Goal: Task Accomplishment & Management: Use online tool/utility

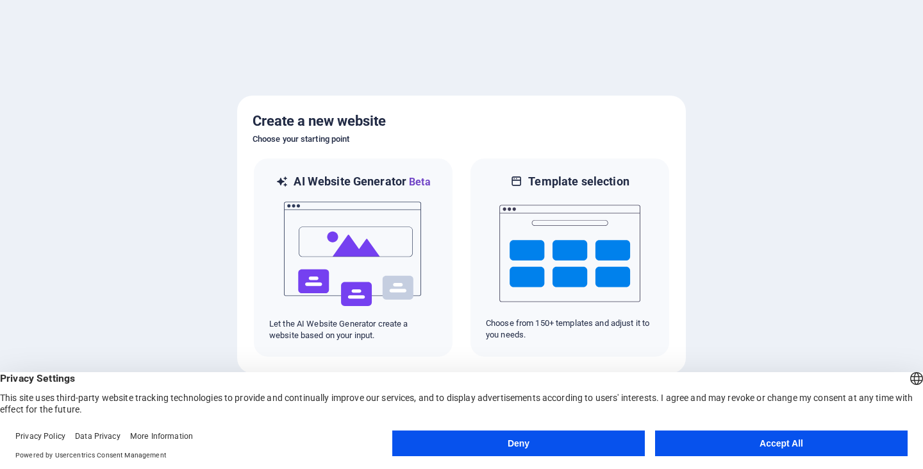
drag, startPoint x: 843, startPoint y: 438, endPoint x: 836, endPoint y: 429, distance: 11.4
click at [843, 438] on button "Accept All" at bounding box center [781, 443] width 253 height 26
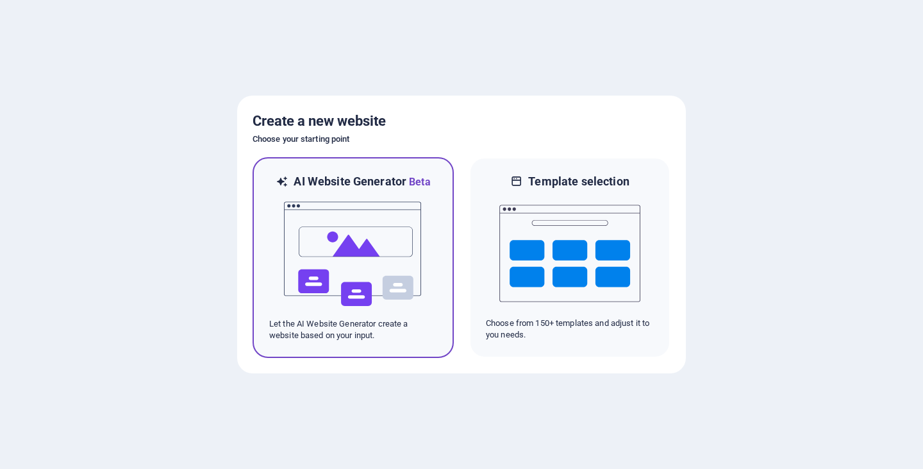
click at [363, 245] on img at bounding box center [353, 254] width 141 height 128
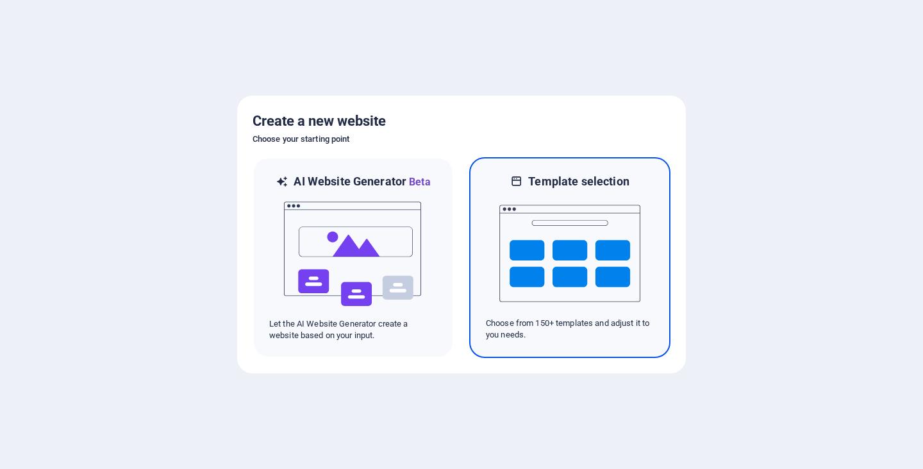
click at [567, 247] on img at bounding box center [569, 253] width 141 height 128
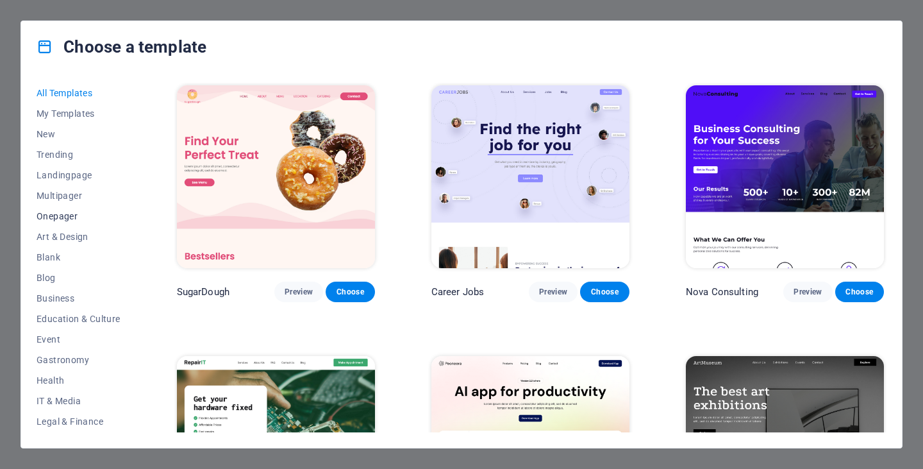
click at [47, 213] on span "Onepager" at bounding box center [79, 216] width 84 height 10
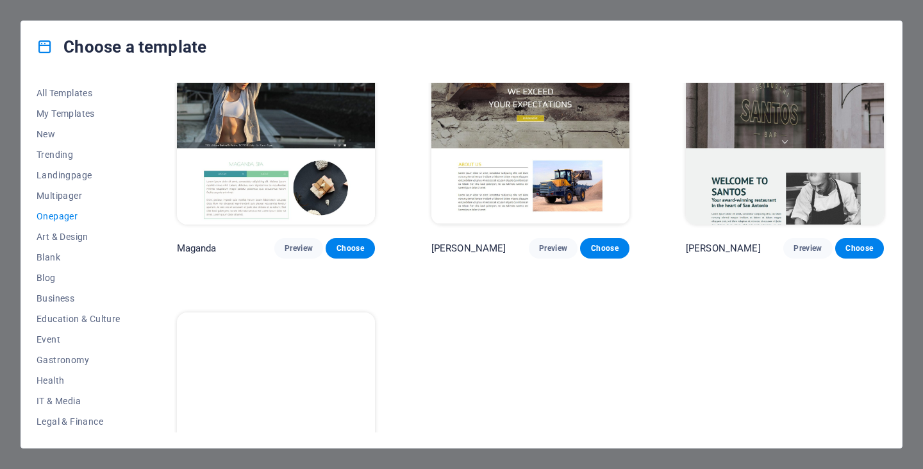
scroll to position [5982, 0]
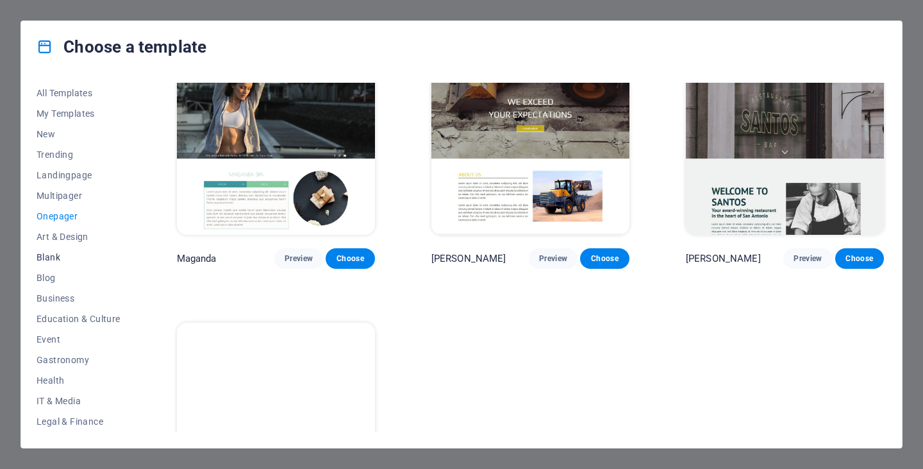
click at [51, 254] on span "Blank" at bounding box center [79, 257] width 84 height 10
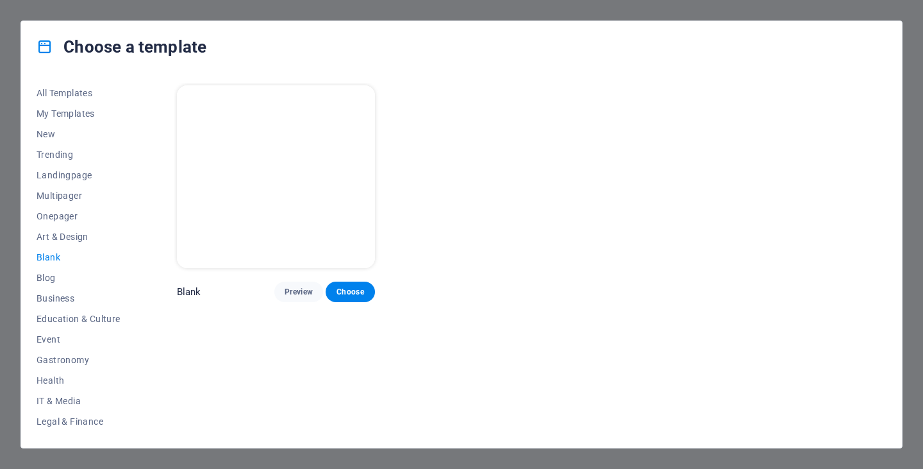
scroll to position [0, 0]
click at [354, 287] on span "Choose" at bounding box center [350, 292] width 28 height 10
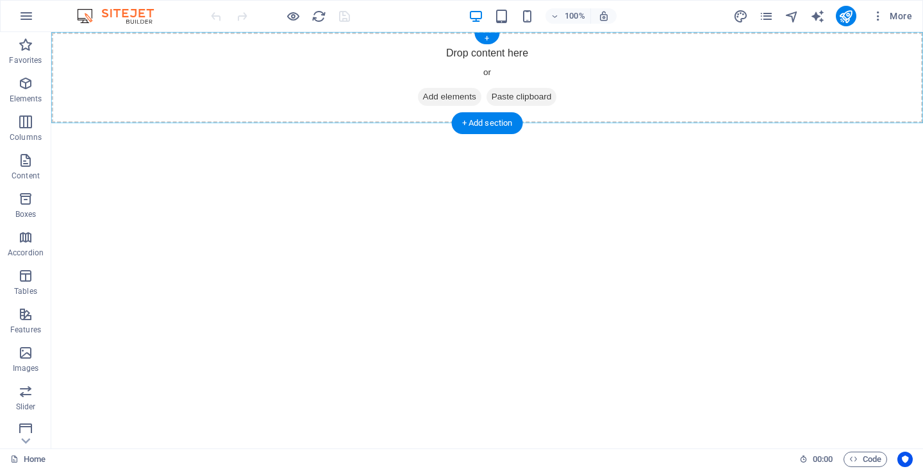
click at [485, 38] on div "+" at bounding box center [486, 39] width 25 height 12
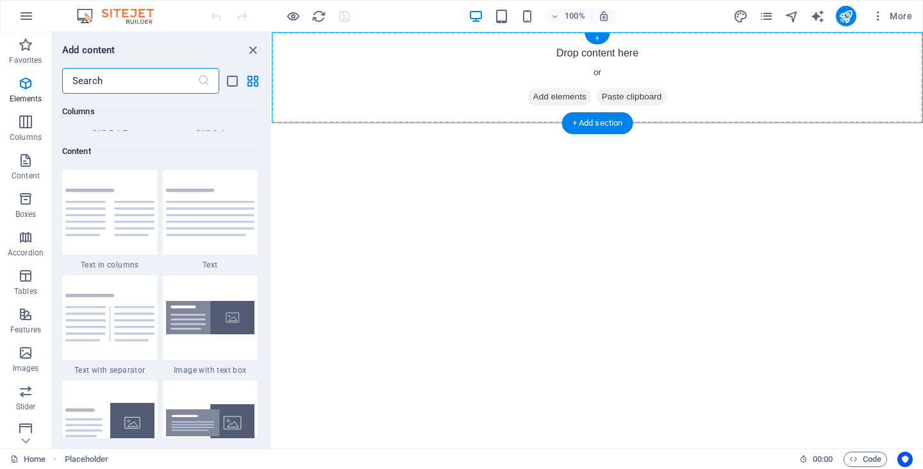
scroll to position [2243, 0]
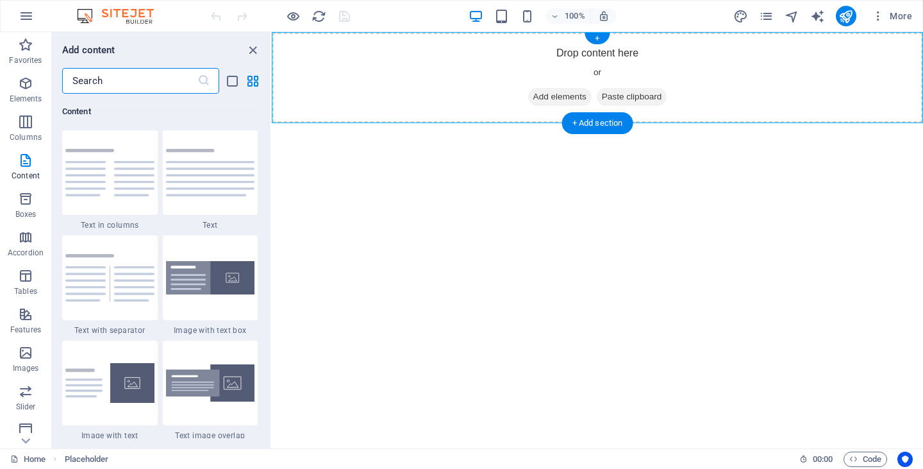
click at [545, 97] on span "Add elements" at bounding box center [559, 97] width 63 height 18
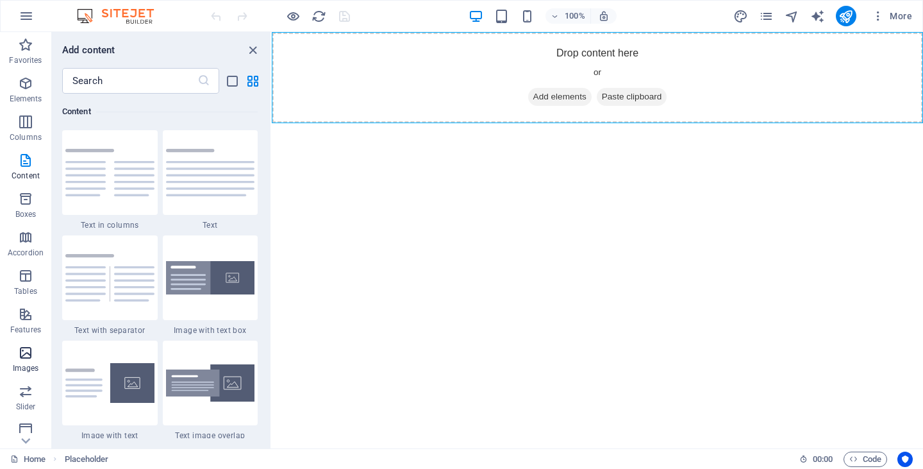
click at [28, 352] on icon "button" at bounding box center [25, 352] width 15 height 15
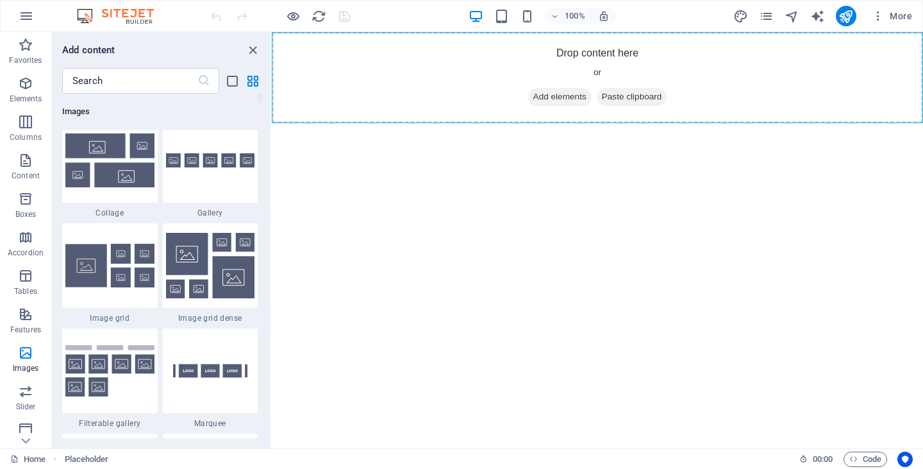
scroll to position [6628, 0]
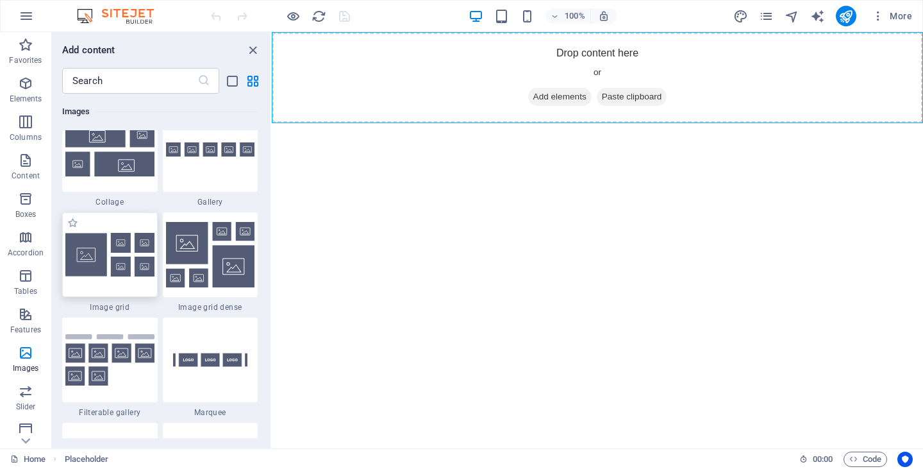
click at [132, 258] on img at bounding box center [109, 255] width 89 height 44
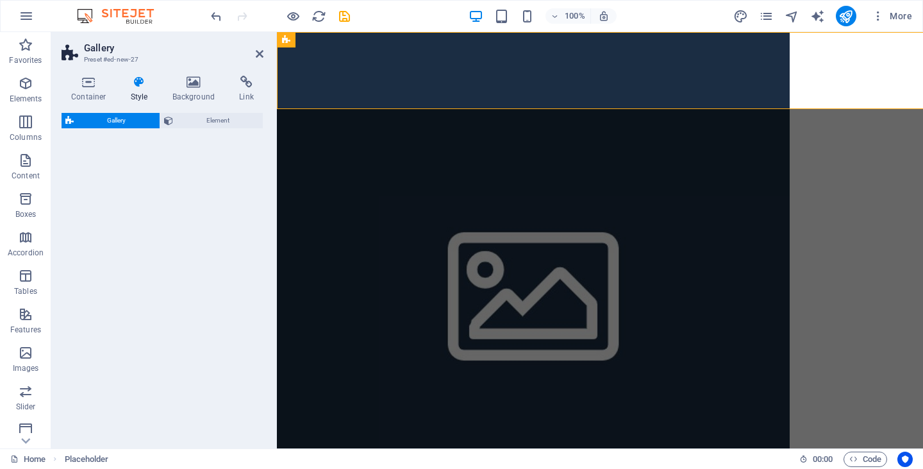
select select "rem"
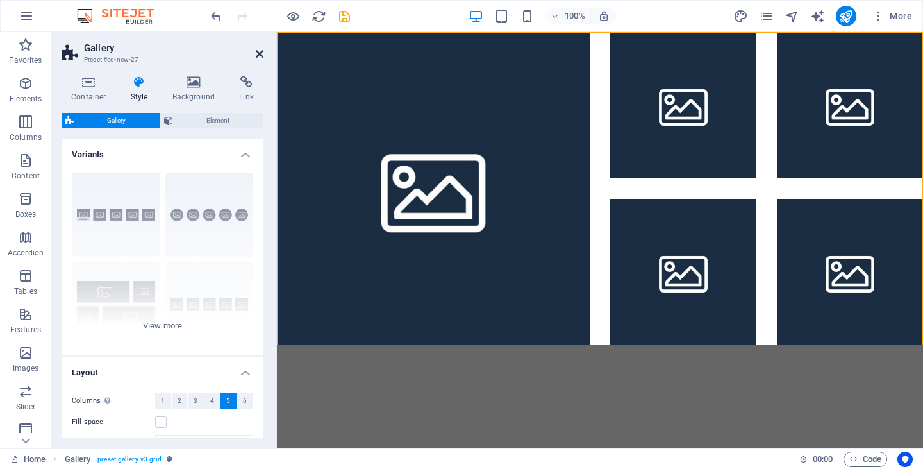
click at [256, 55] on icon at bounding box center [260, 54] width 8 height 10
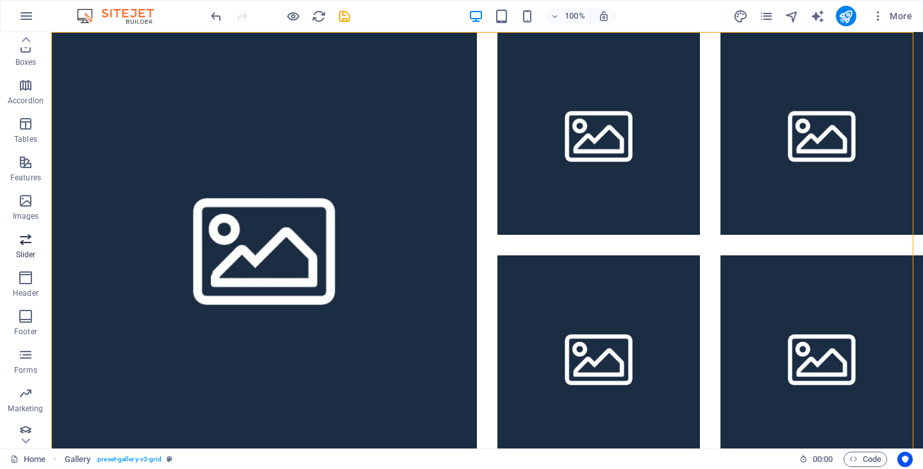
scroll to position [161, 0]
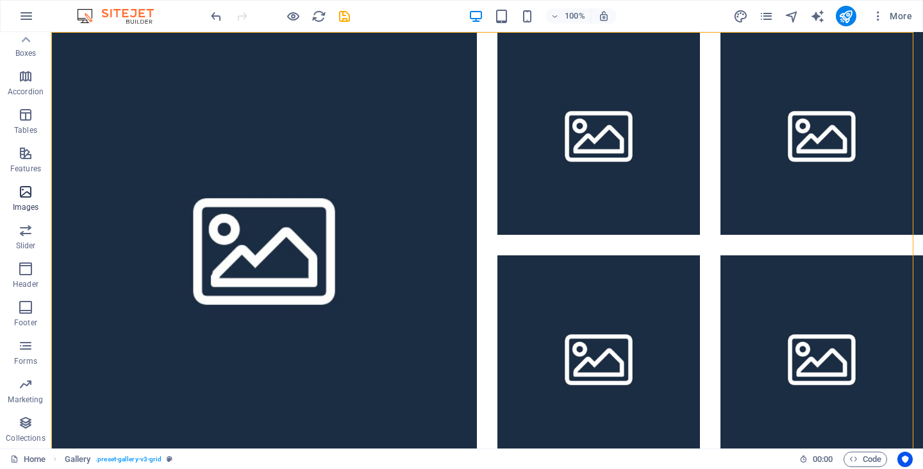
click at [26, 194] on icon "button" at bounding box center [25, 191] width 15 height 15
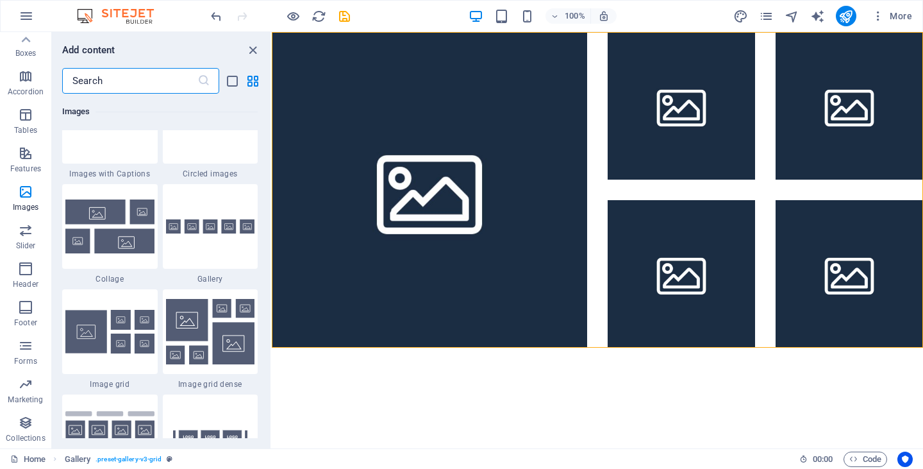
scroll to position [6564, 0]
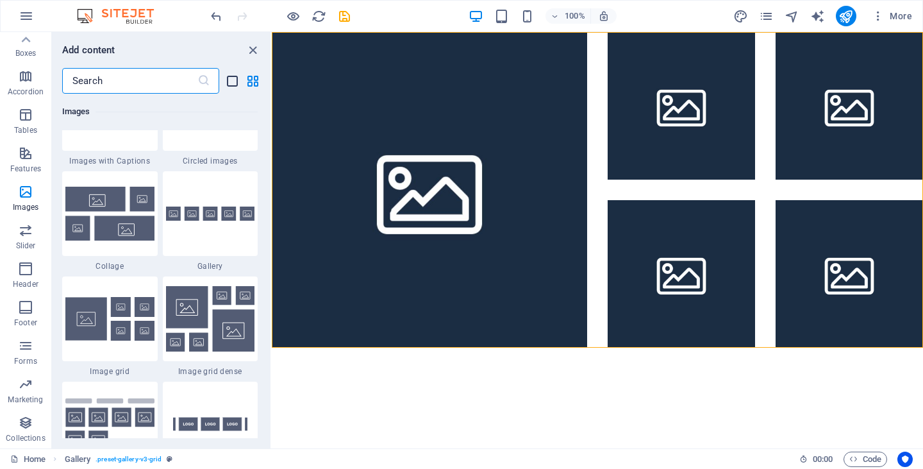
click at [233, 80] on icon "list-view" at bounding box center [232, 81] width 15 height 15
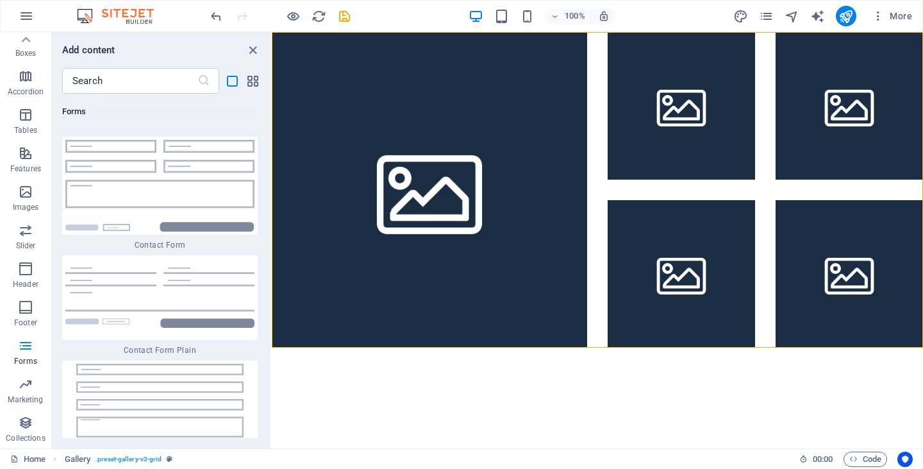
scroll to position [21738, 0]
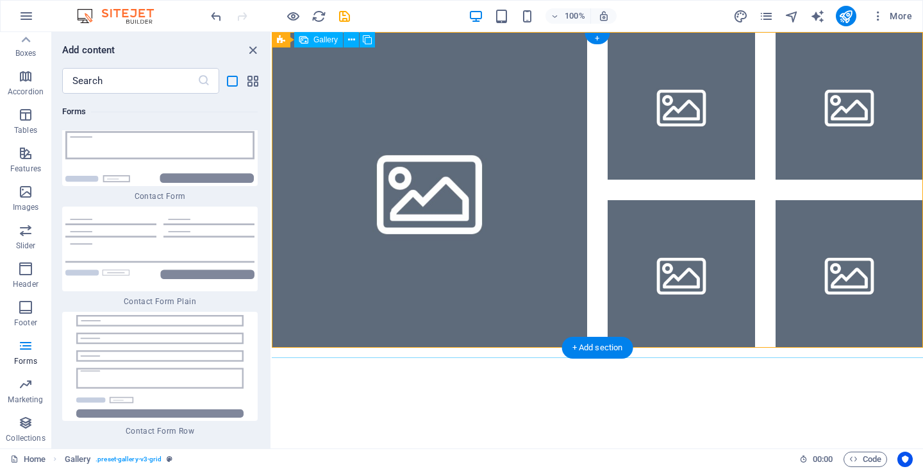
click at [512, 63] on li at bounding box center [429, 189] width 315 height 315
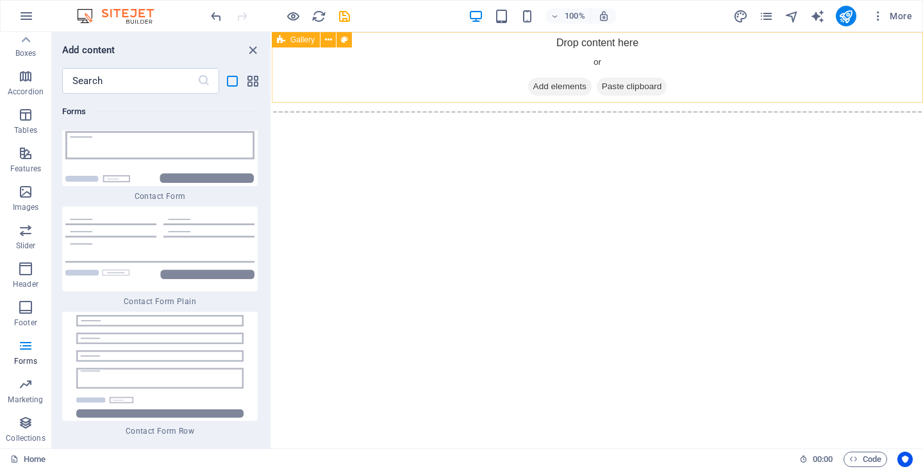
click at [292, 41] on span "Gallery" at bounding box center [302, 40] width 24 height 8
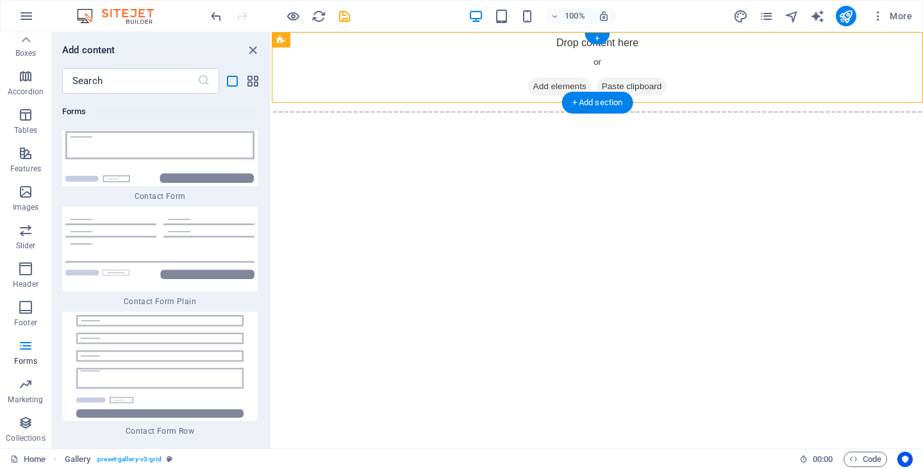
click at [599, 100] on div "+ Add section" at bounding box center [597, 103] width 71 height 22
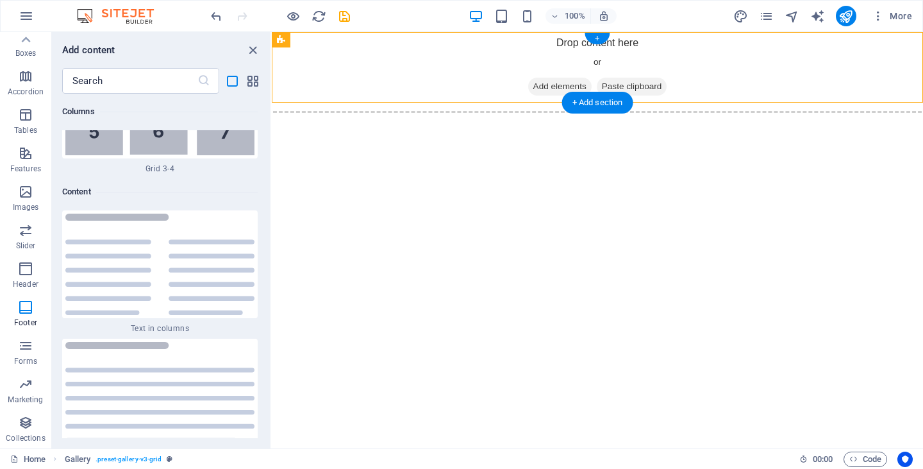
scroll to position [6623, 0]
click at [599, 101] on div "+ Add section" at bounding box center [597, 103] width 71 height 22
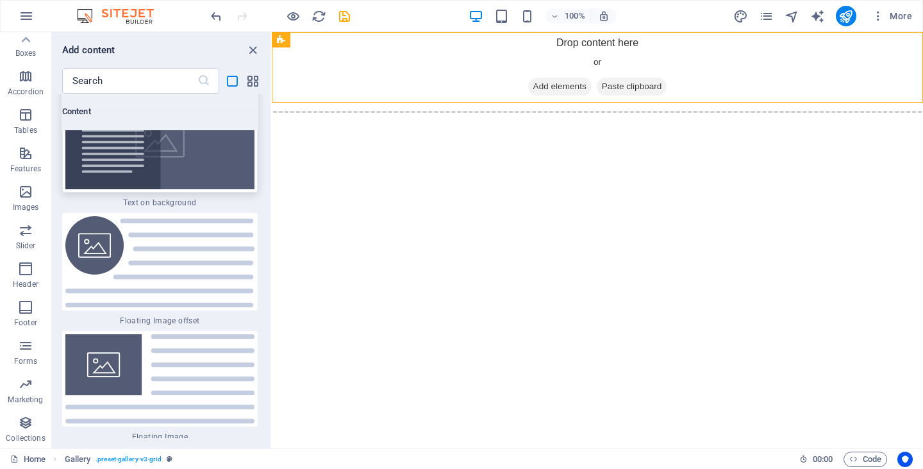
scroll to position [7841, 0]
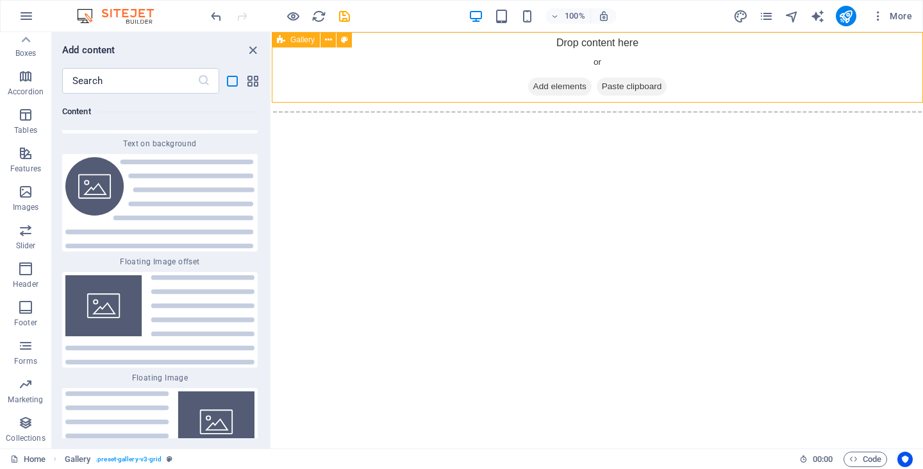
click at [299, 41] on span "Gallery" at bounding box center [302, 40] width 24 height 8
click at [283, 38] on icon at bounding box center [281, 39] width 8 height 15
click at [329, 40] on icon at bounding box center [328, 39] width 7 height 13
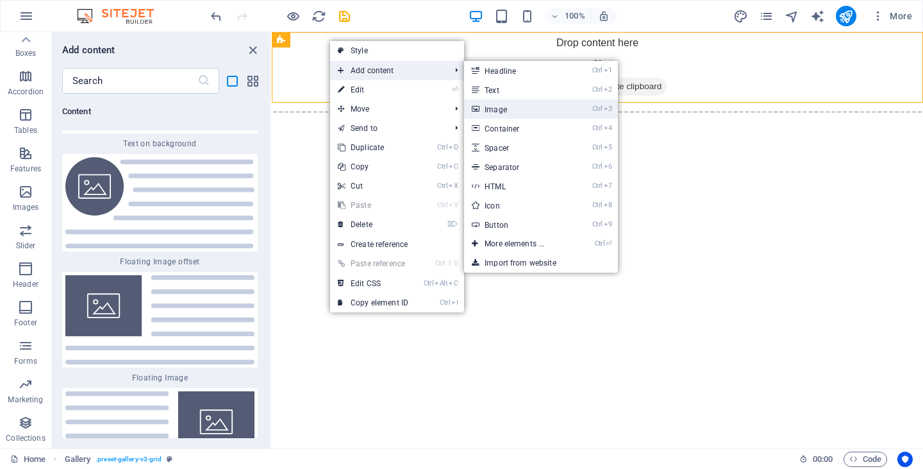
click at [506, 105] on link "Ctrl 3 Image" at bounding box center [517, 108] width 106 height 19
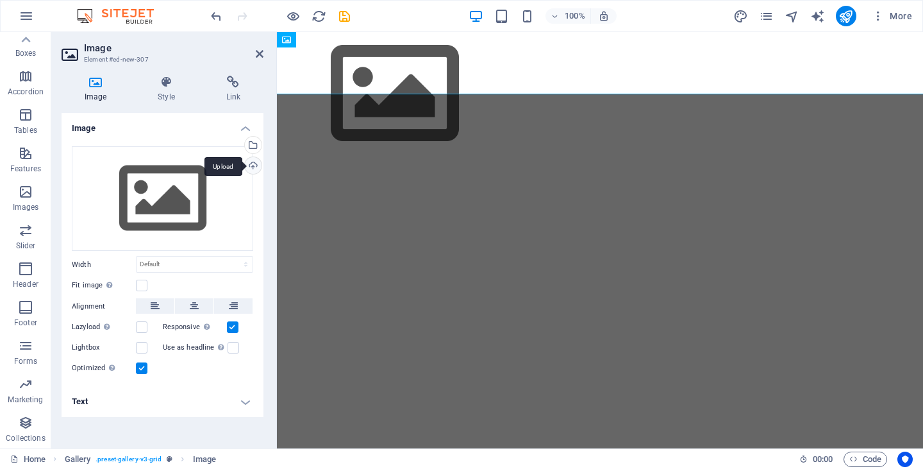
click at [251, 165] on div "Upload" at bounding box center [251, 166] width 19 height 19
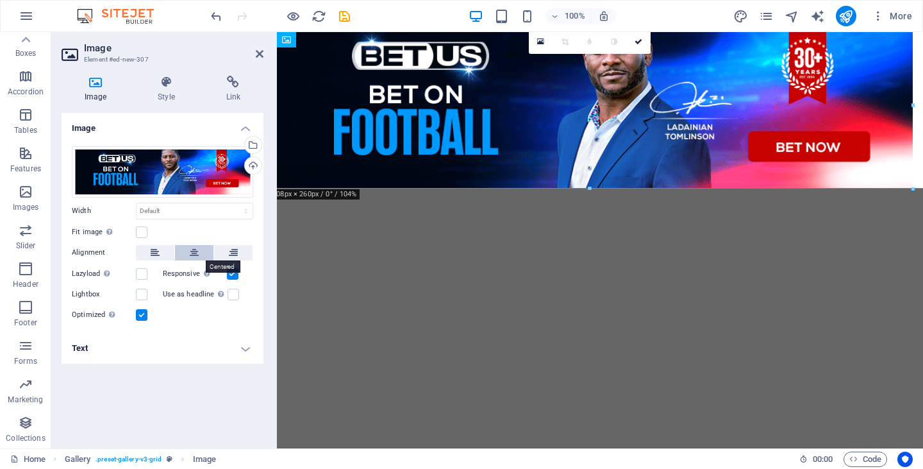
click at [184, 251] on button at bounding box center [194, 252] width 38 height 15
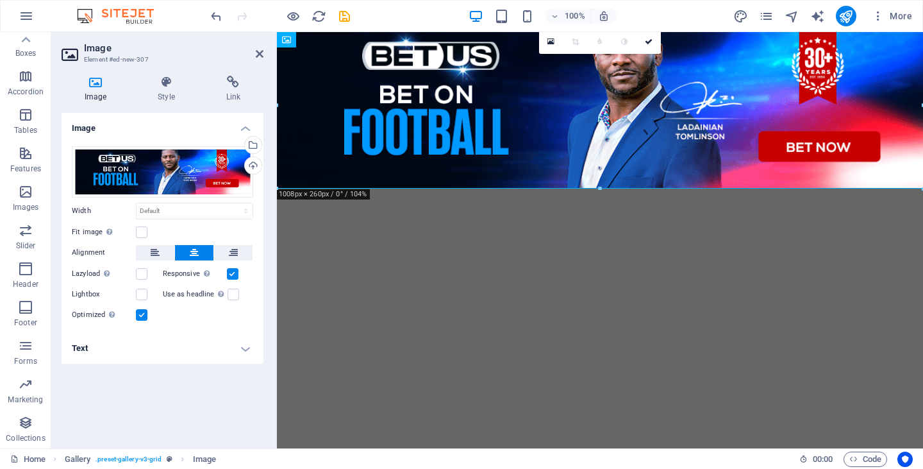
click at [252, 349] on h4 "Text" at bounding box center [163, 348] width 202 height 31
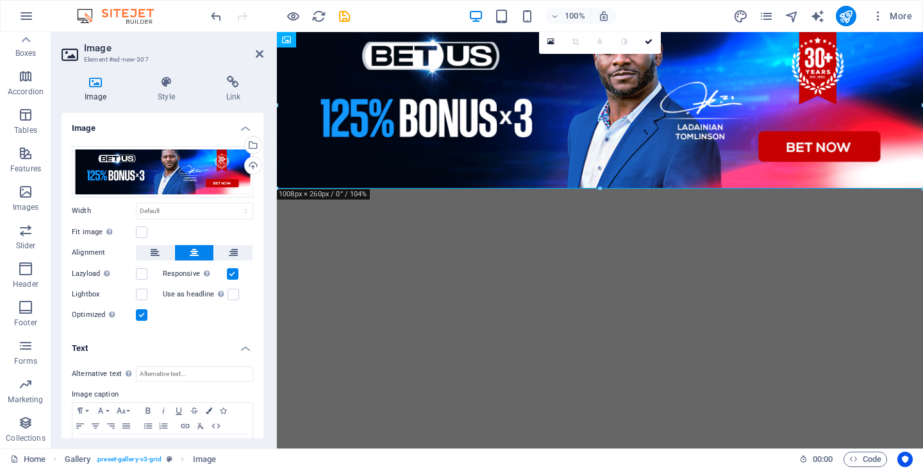
click at [390, 178] on html "Skip to main content" at bounding box center [600, 105] width 646 height 146
click at [654, 44] on link at bounding box center [648, 41] width 24 height 24
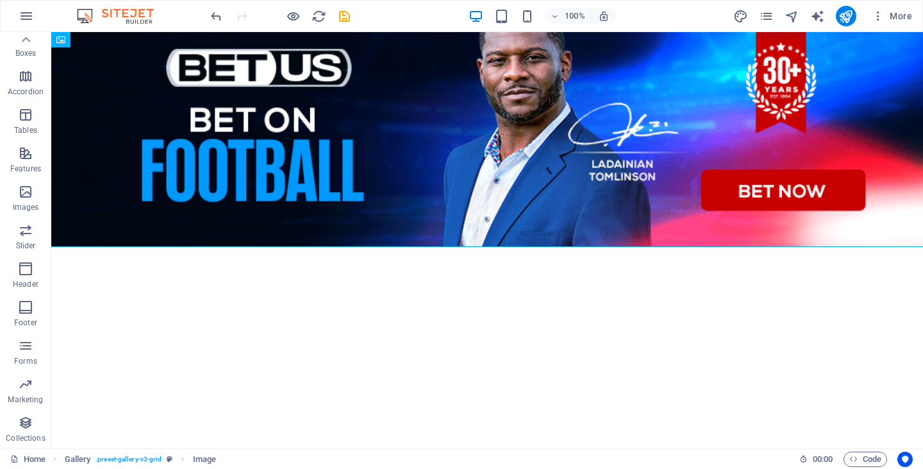
click at [556, 237] on html "Skip to main content" at bounding box center [487, 134] width 872 height 204
click at [839, 237] on html "Skip to main content" at bounding box center [487, 134] width 872 height 204
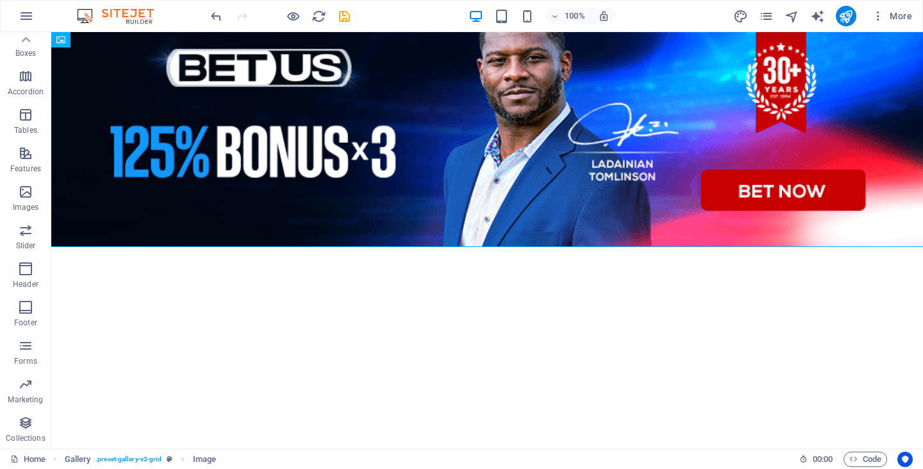
click at [258, 237] on html "Skip to main content" at bounding box center [487, 134] width 872 height 204
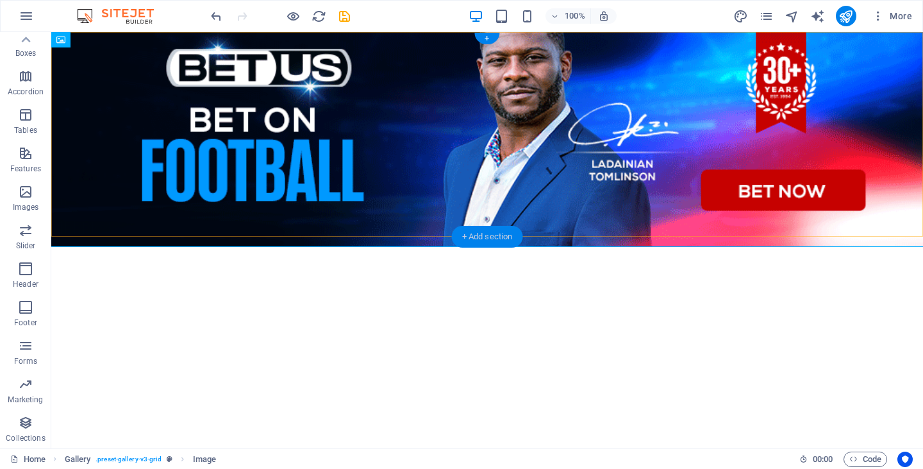
click at [490, 233] on div "+ Add section" at bounding box center [487, 237] width 71 height 22
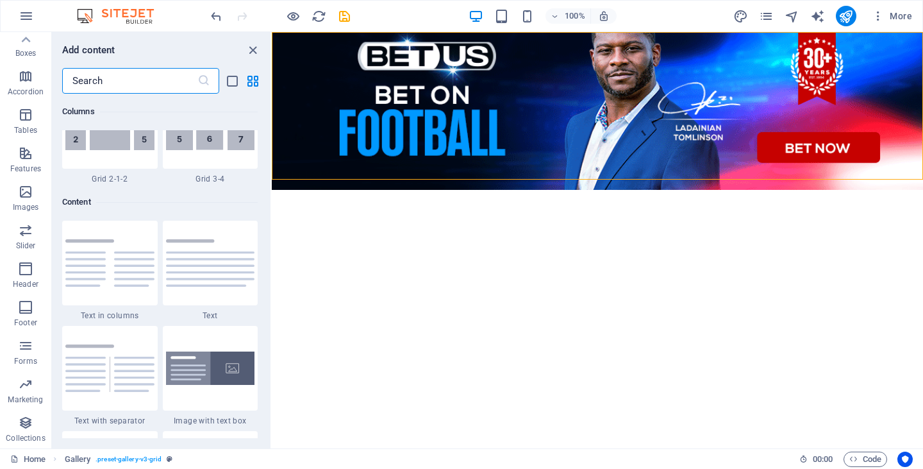
scroll to position [2243, 0]
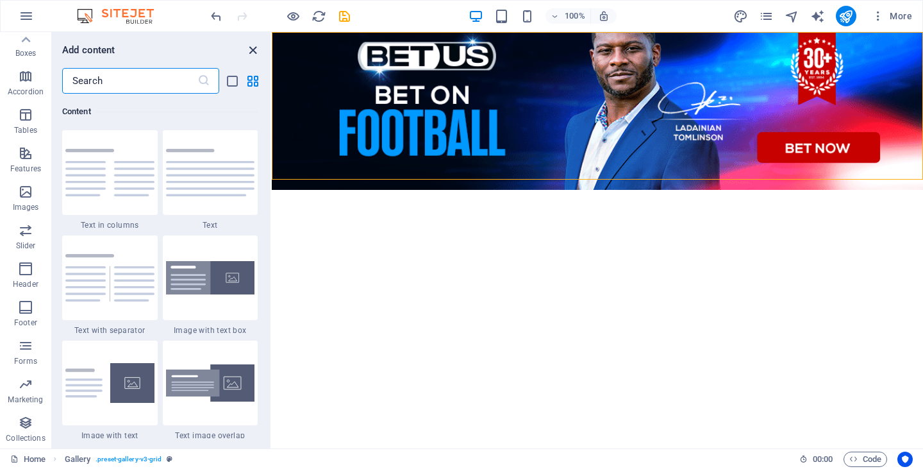
click at [251, 47] on icon "close panel" at bounding box center [252, 50] width 15 height 15
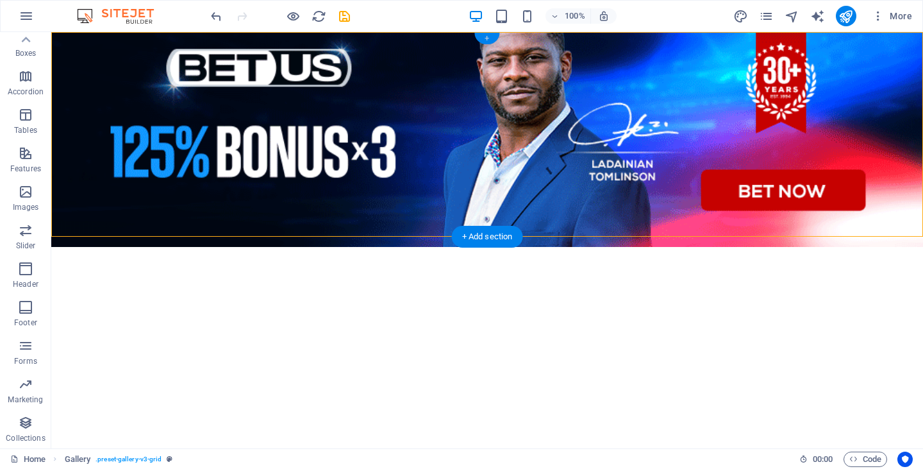
click at [483, 37] on div "+" at bounding box center [486, 39] width 25 height 12
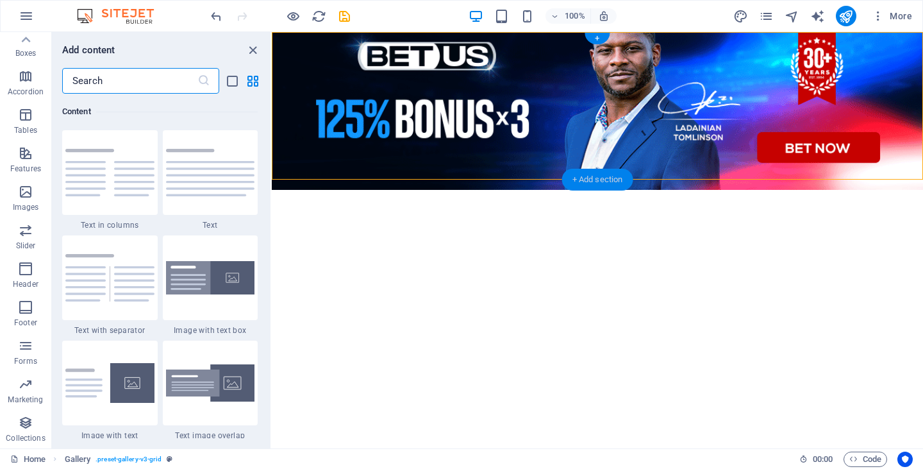
click at [595, 173] on div "+ Add section" at bounding box center [597, 180] width 71 height 22
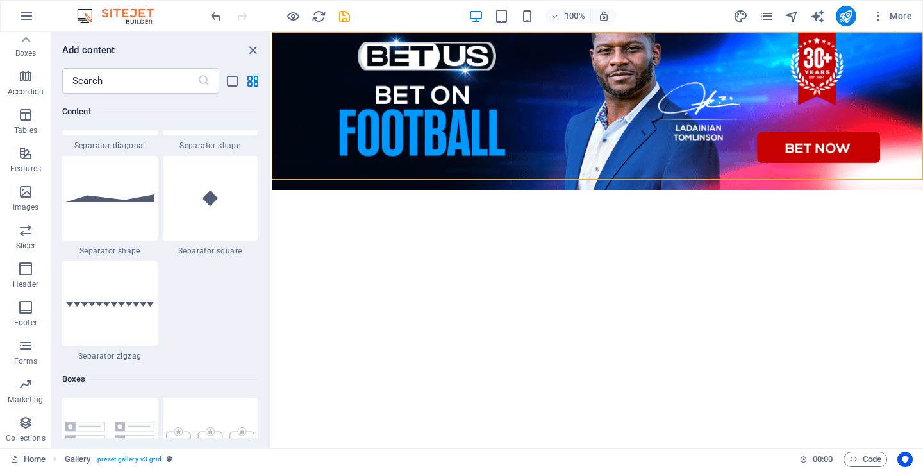
scroll to position [3589, 0]
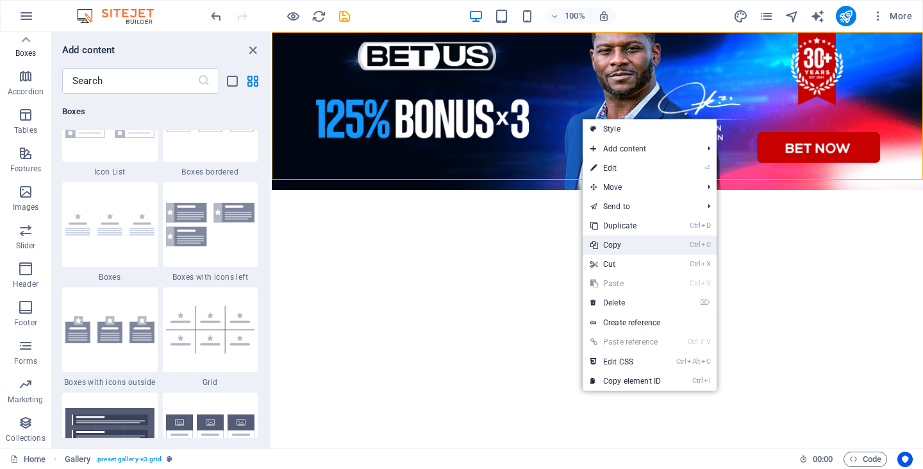
click at [633, 247] on link "Ctrl C Copy" at bounding box center [626, 244] width 86 height 19
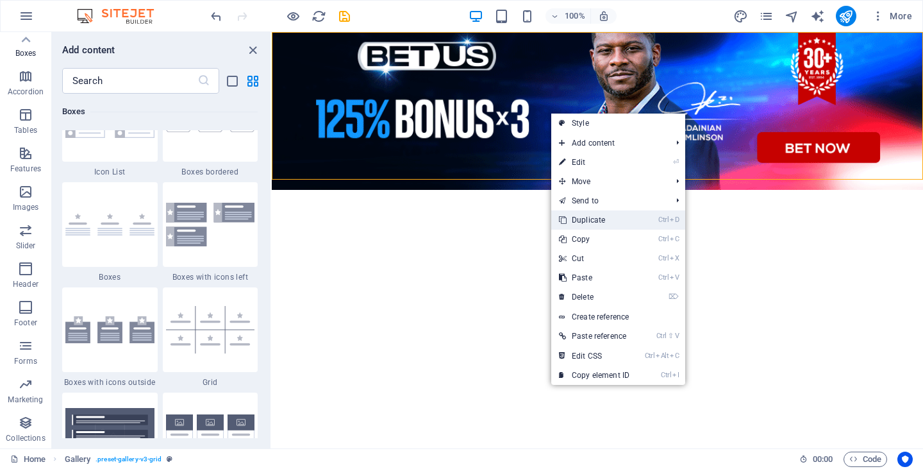
click at [613, 215] on link "Ctrl D Duplicate" at bounding box center [594, 219] width 86 height 19
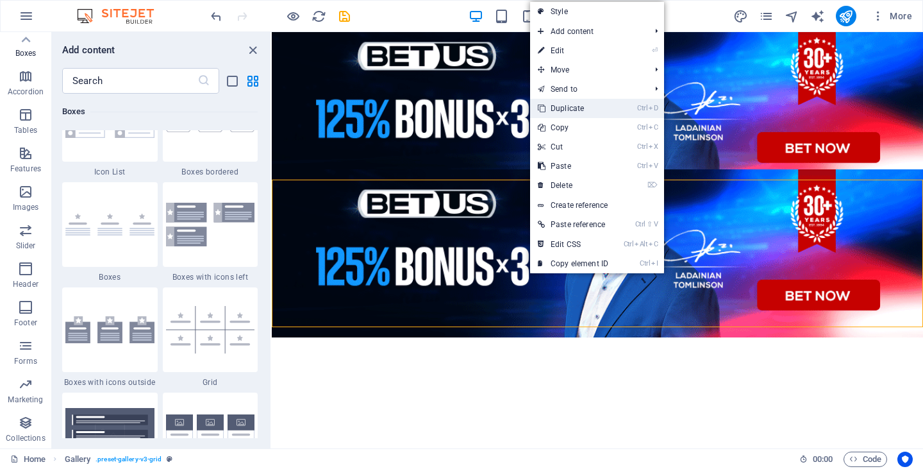
click at [594, 108] on link "Ctrl D Duplicate" at bounding box center [573, 108] width 86 height 19
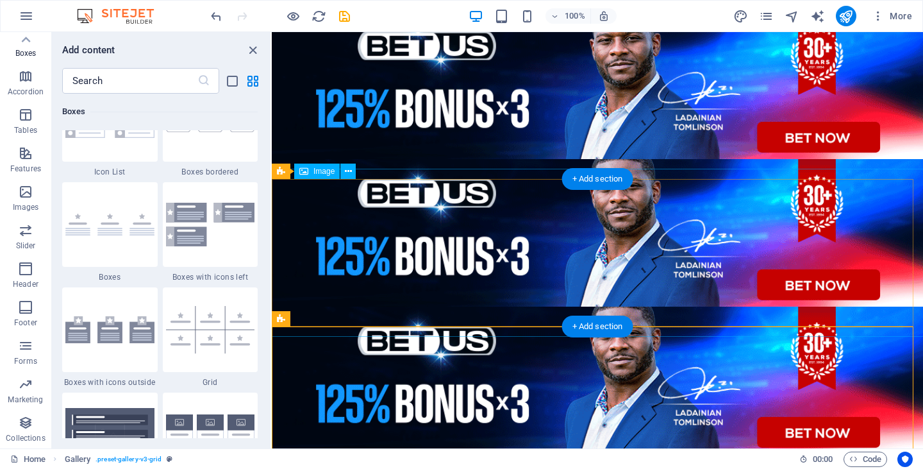
scroll to position [0, 0]
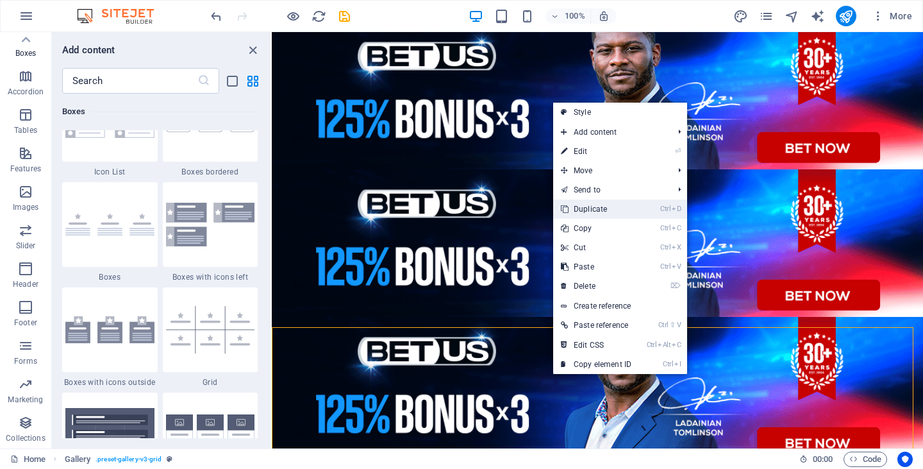
click at [601, 205] on link "Ctrl D Duplicate" at bounding box center [596, 208] width 86 height 19
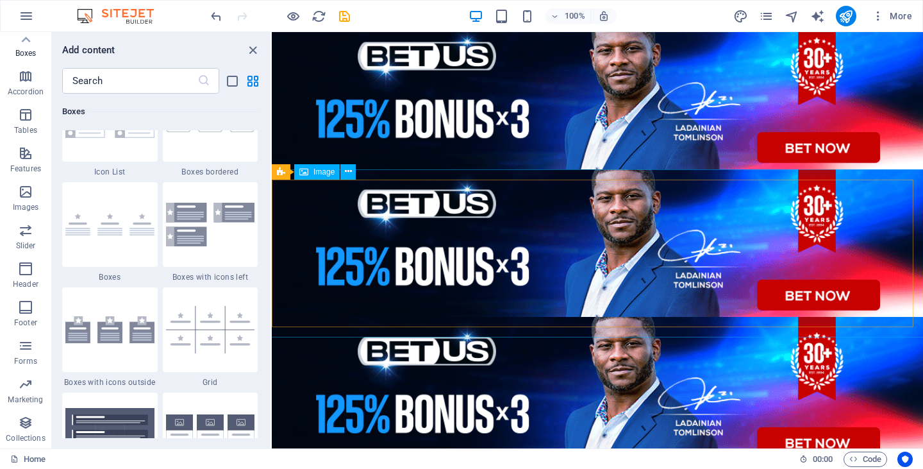
click at [310, 173] on div "Image" at bounding box center [317, 171] width 46 height 15
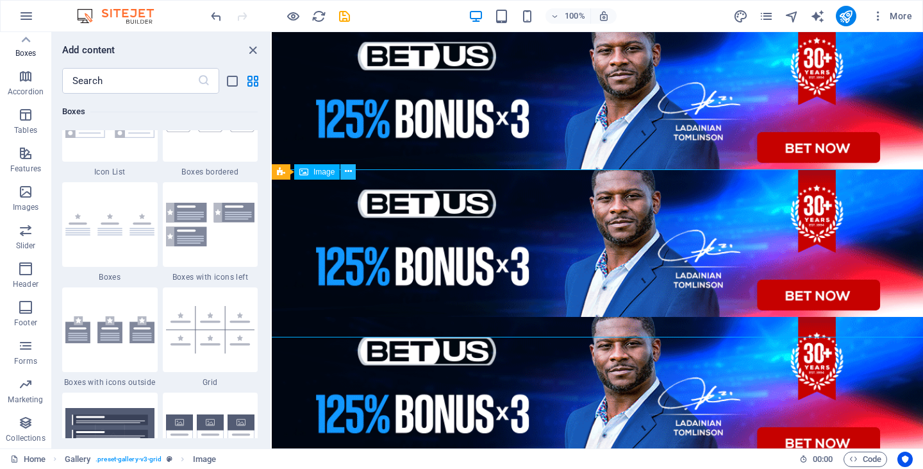
click at [344, 173] on button at bounding box center [347, 171] width 15 height 15
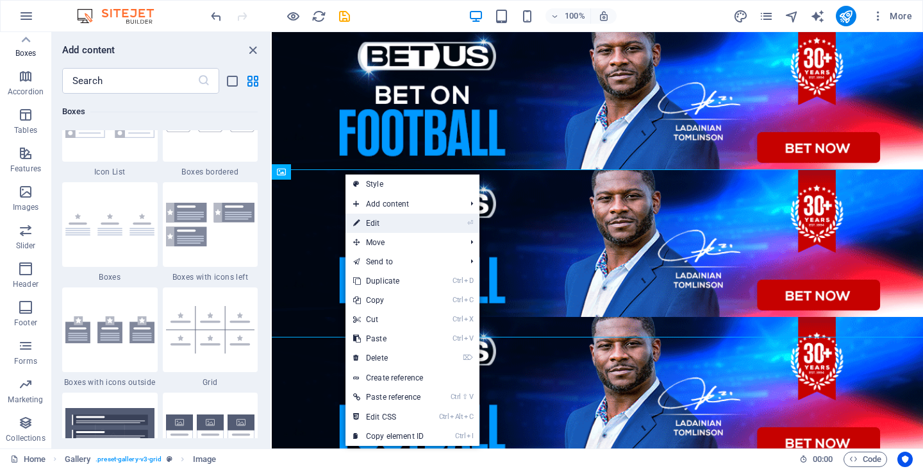
click at [376, 223] on link "⏎ Edit" at bounding box center [388, 222] width 86 height 19
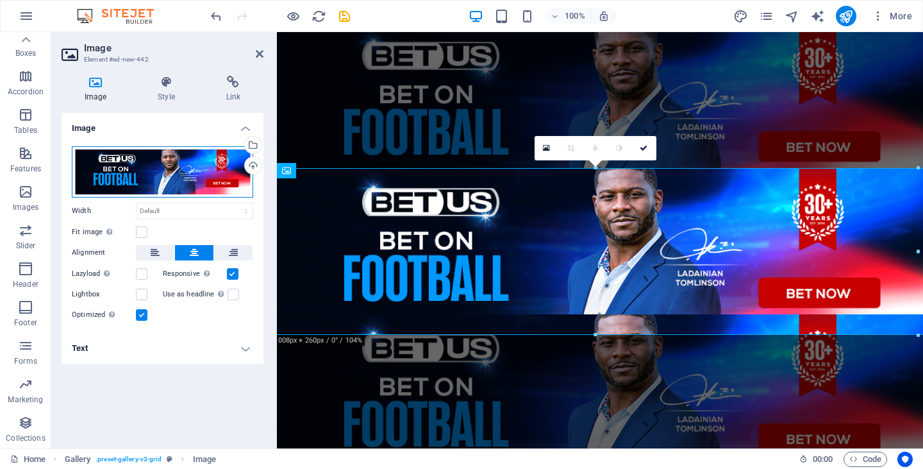
click at [181, 173] on div "Drag files here, click to choose files or select files from Files or our free s…" at bounding box center [162, 171] width 181 height 51
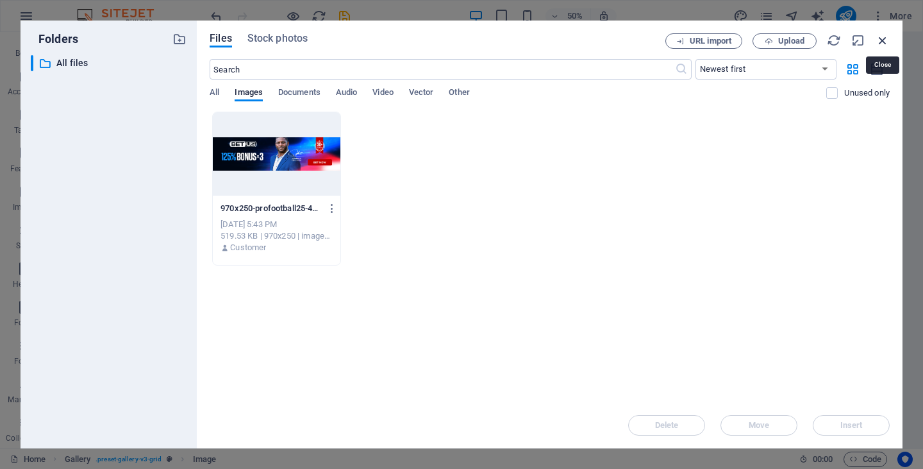
click at [883, 40] on icon "button" at bounding box center [883, 40] width 14 height 14
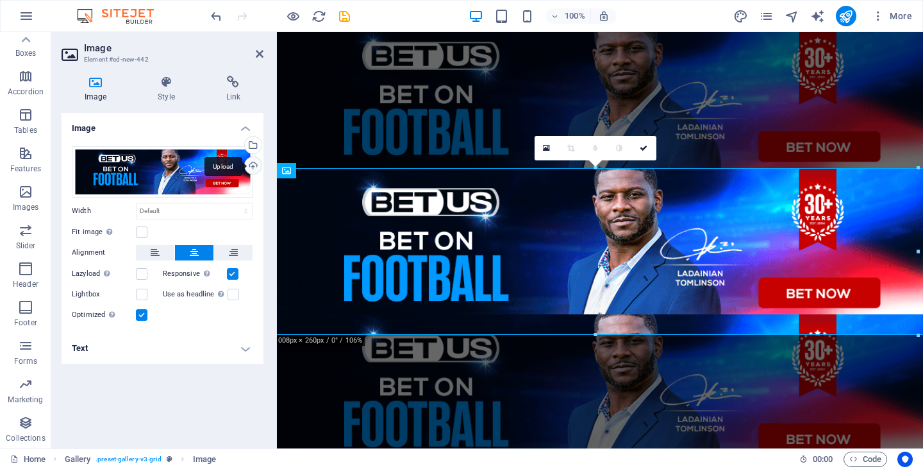
click at [256, 167] on div "Upload" at bounding box center [251, 166] width 19 height 19
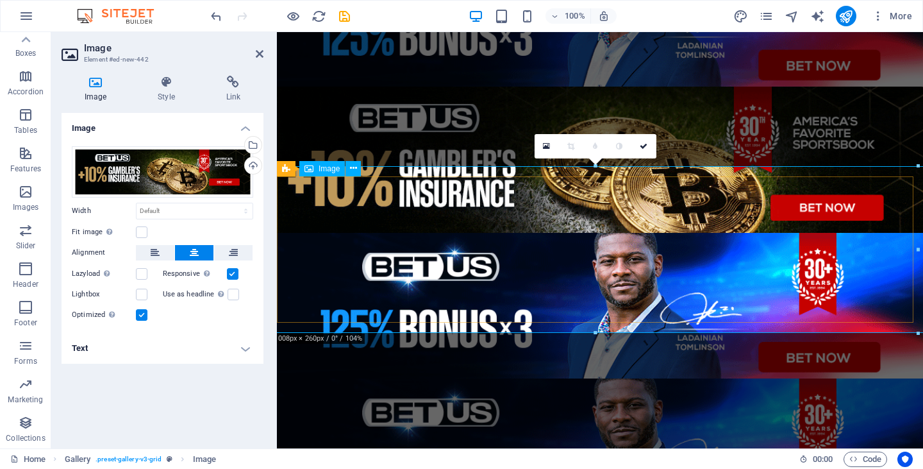
scroll to position [128, 0]
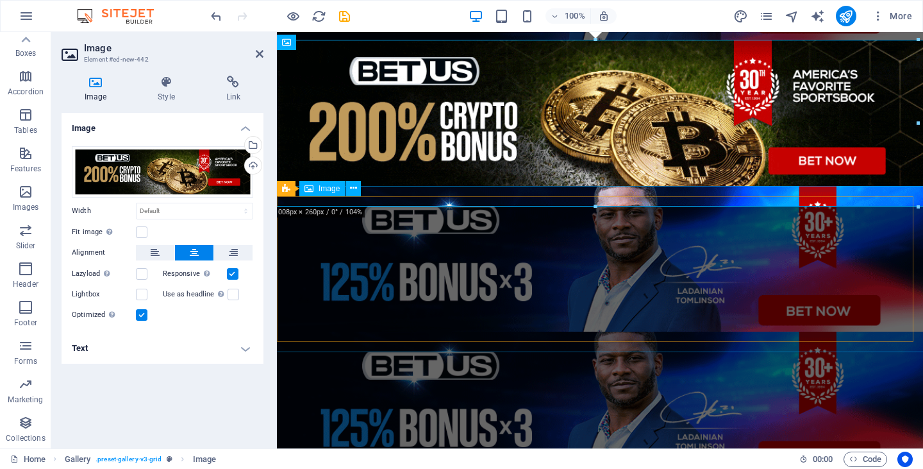
click at [509, 276] on figure at bounding box center [600, 269] width 667 height 167
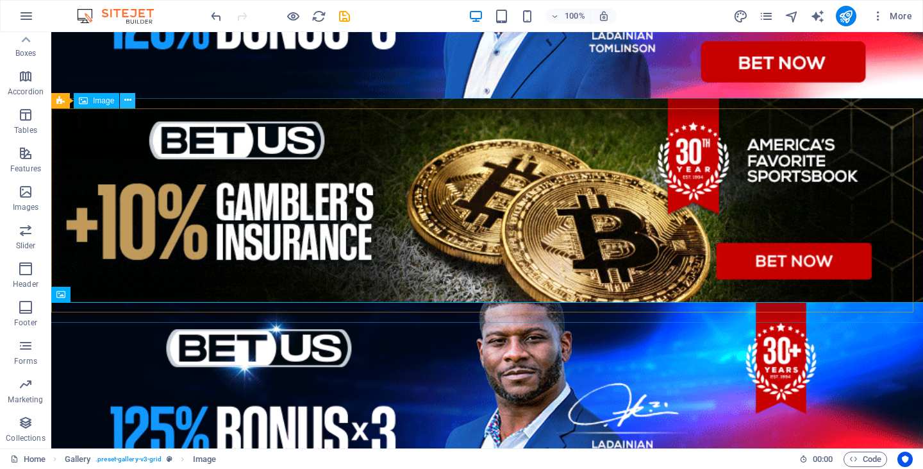
click at [130, 103] on icon at bounding box center [127, 100] width 7 height 13
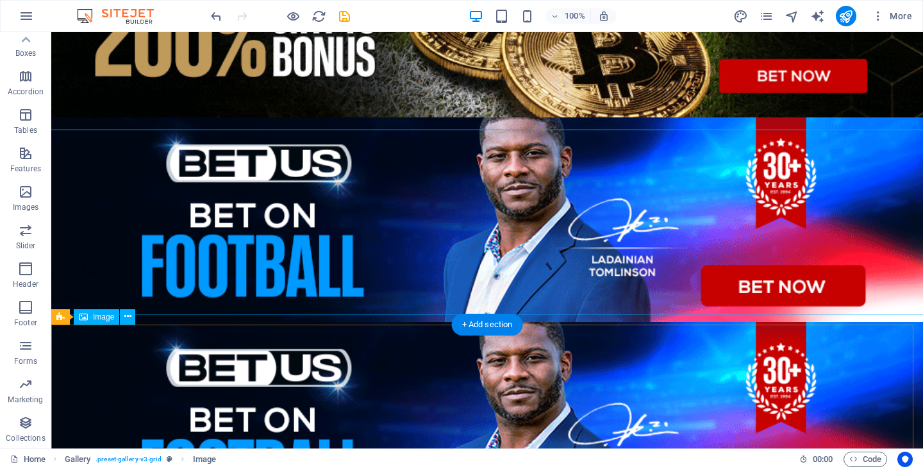
scroll to position [320, 0]
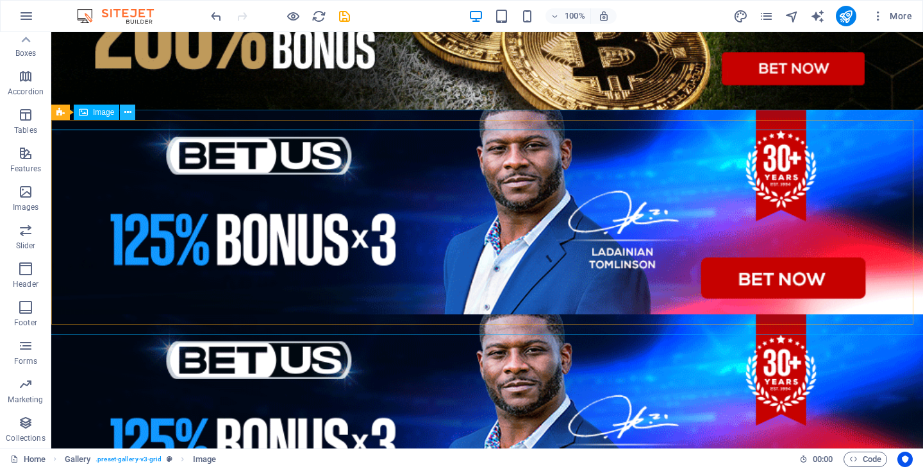
click at [126, 113] on icon at bounding box center [127, 112] width 7 height 13
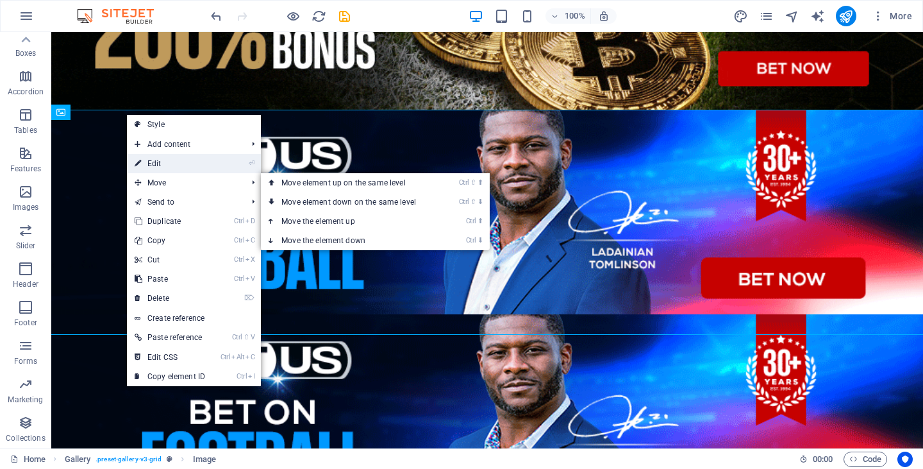
click at [170, 169] on link "⏎ Edit" at bounding box center [170, 163] width 86 height 19
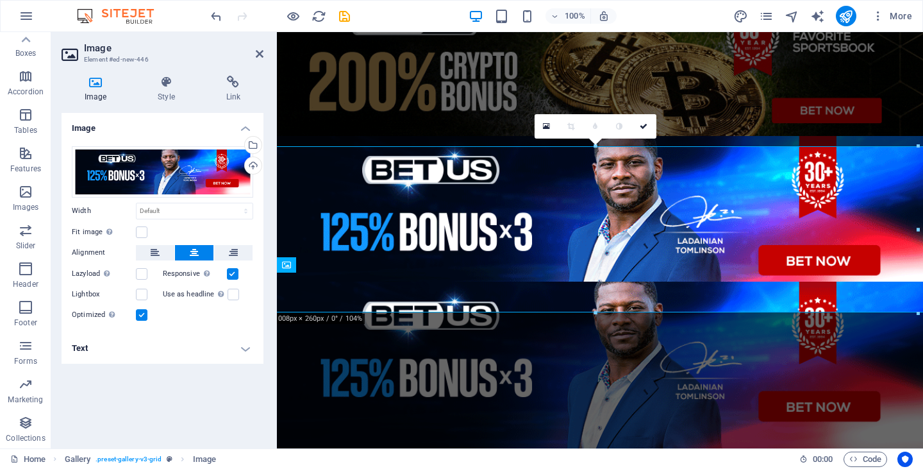
scroll to position [168, 0]
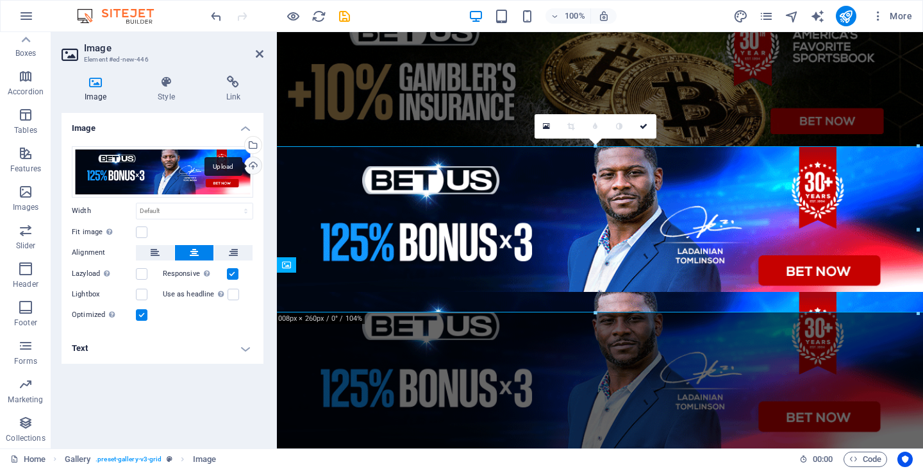
click at [250, 165] on div "Upload" at bounding box center [251, 166] width 19 height 19
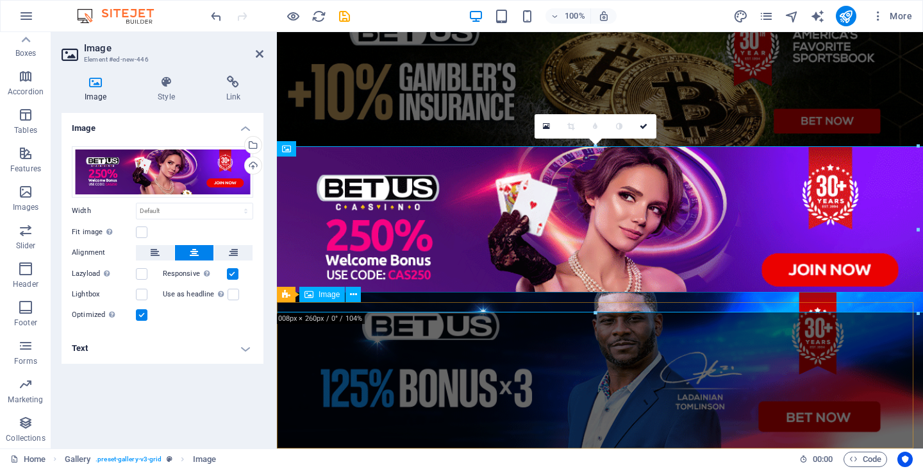
click at [490, 371] on figure at bounding box center [600, 375] width 667 height 167
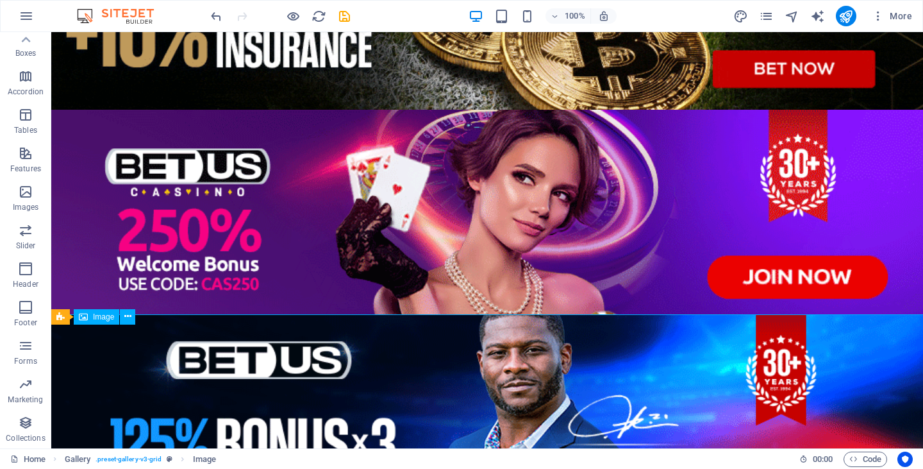
click at [489, 376] on figure at bounding box center [487, 426] width 892 height 225
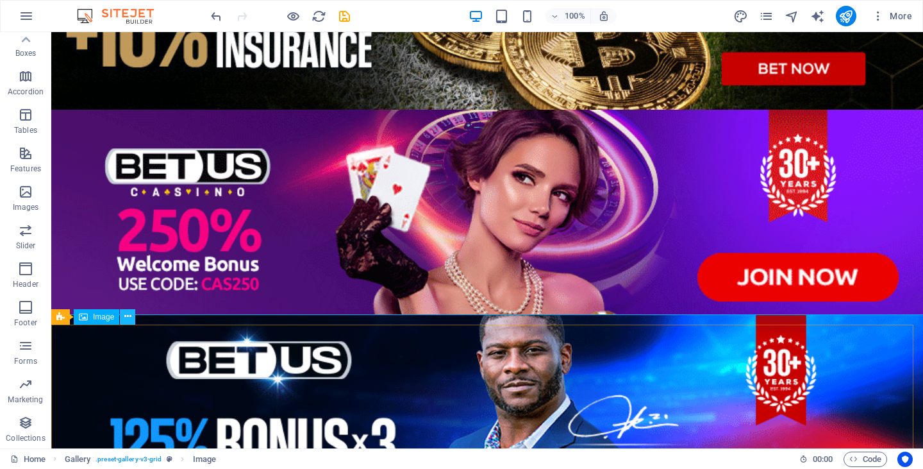
click at [132, 317] on button at bounding box center [127, 316] width 15 height 15
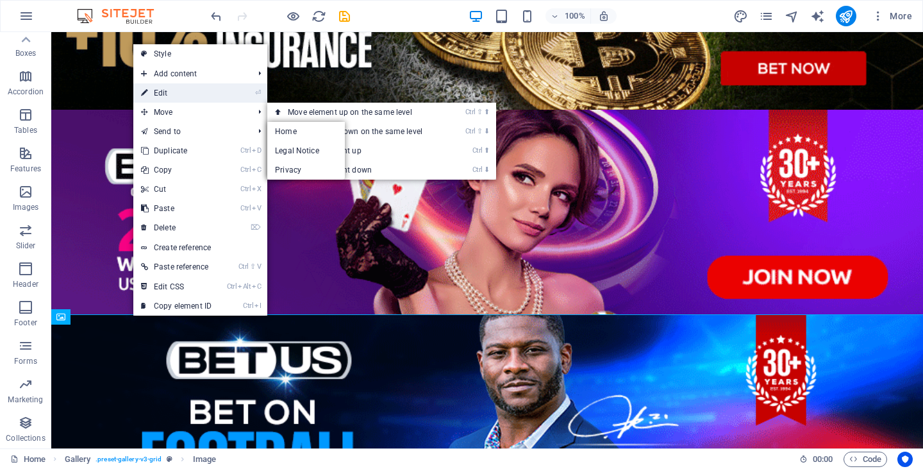
click at [179, 89] on link "⏎ Edit" at bounding box center [176, 92] width 86 height 19
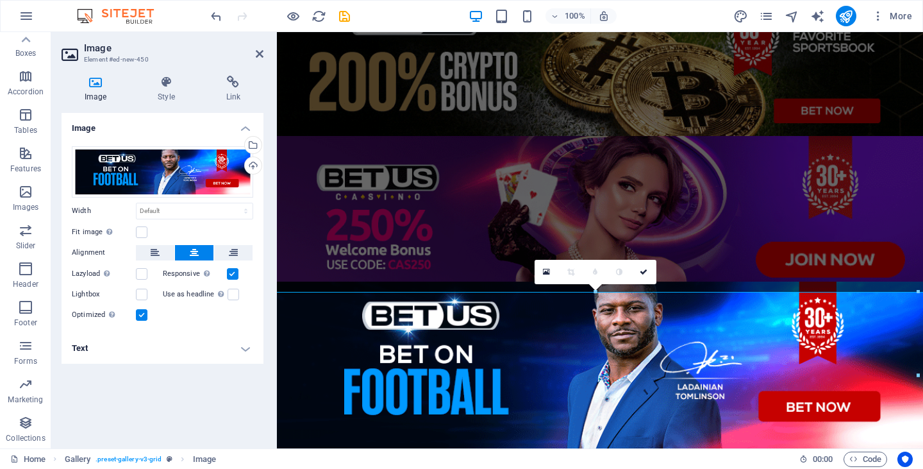
scroll to position [168, 0]
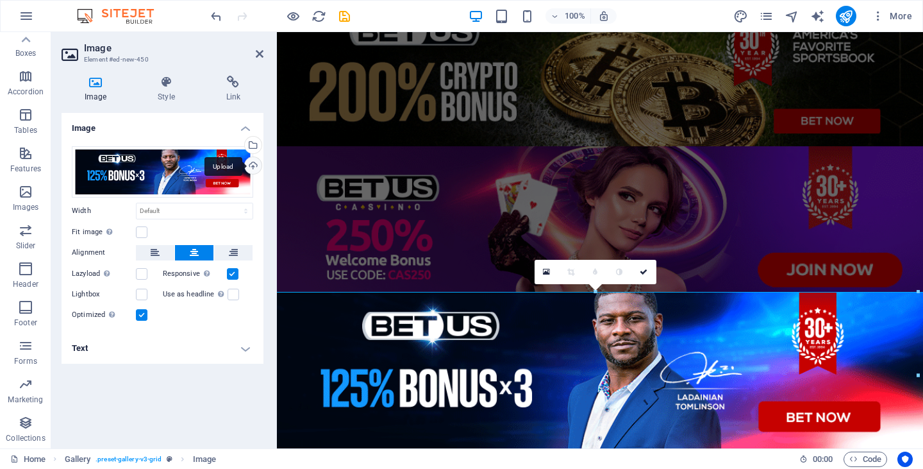
click at [249, 163] on div "Upload" at bounding box center [251, 166] width 19 height 19
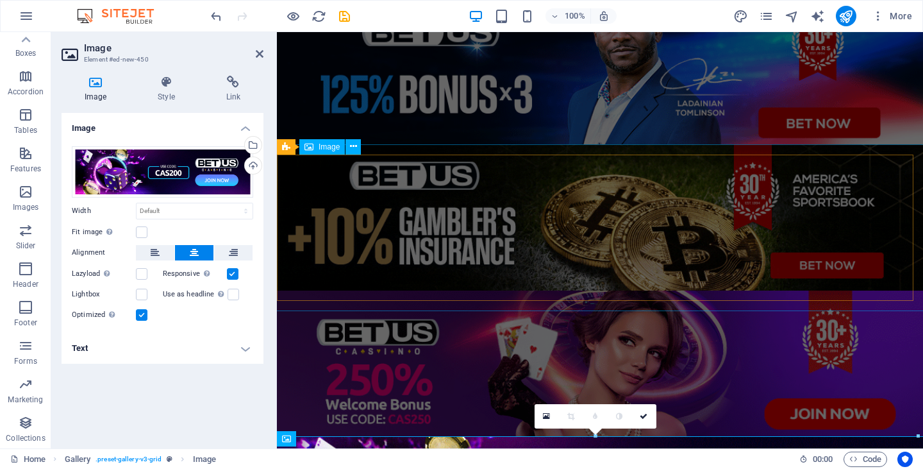
scroll to position [0, 0]
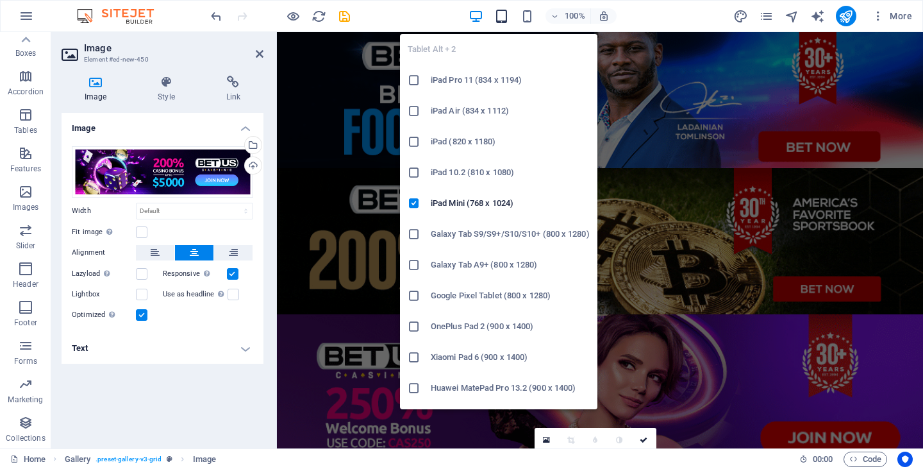
click at [504, 11] on icon "button" at bounding box center [501, 16] width 15 height 15
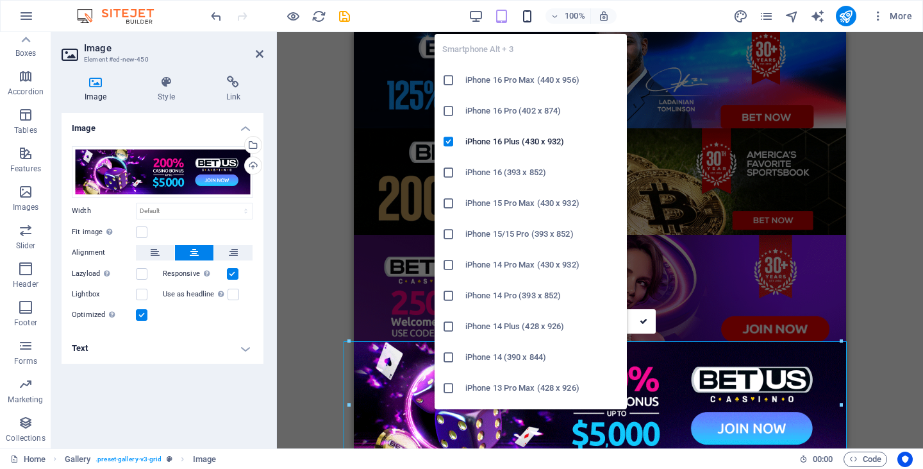
click at [524, 13] on icon "button" at bounding box center [527, 16] width 15 height 15
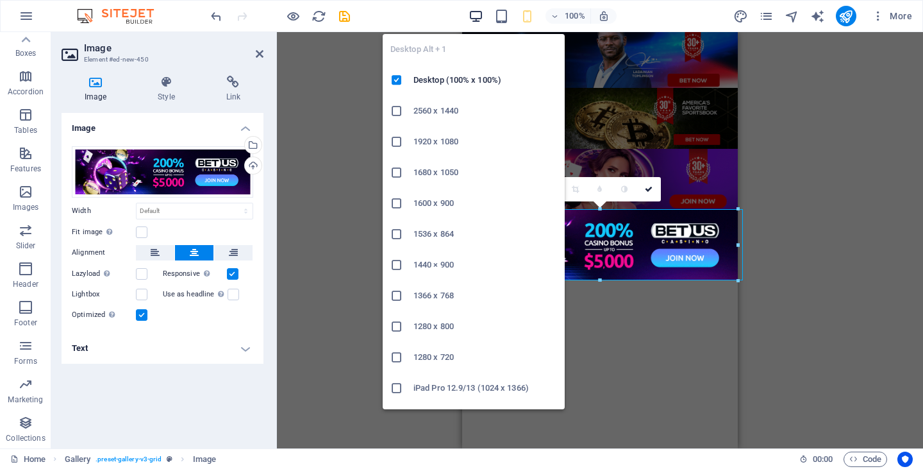
click at [472, 12] on icon "button" at bounding box center [476, 16] width 15 height 15
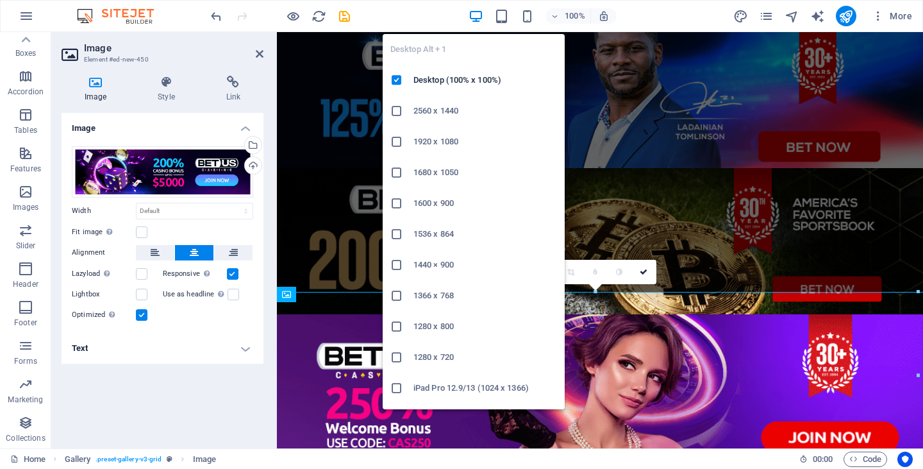
scroll to position [168, 0]
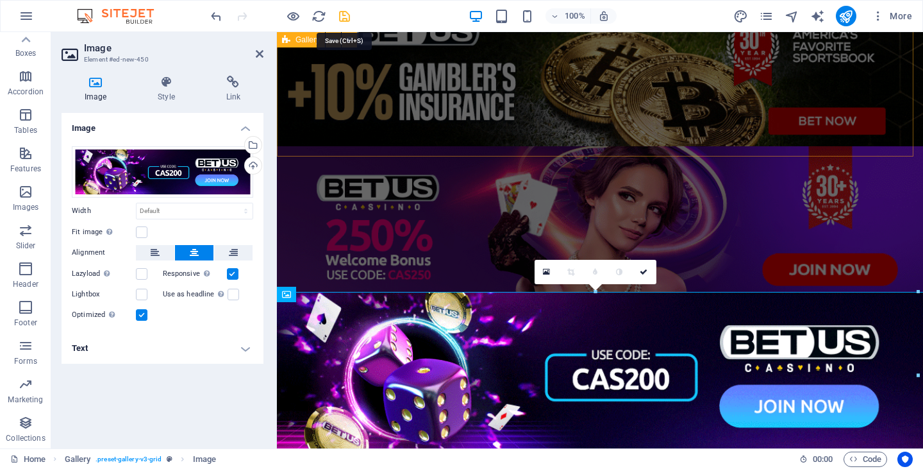
click at [345, 10] on icon "save" at bounding box center [344, 16] width 15 height 15
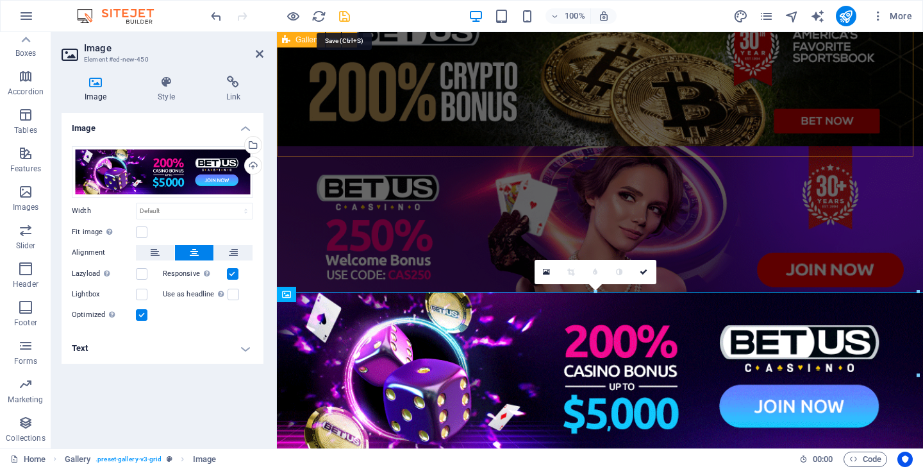
scroll to position [226, 0]
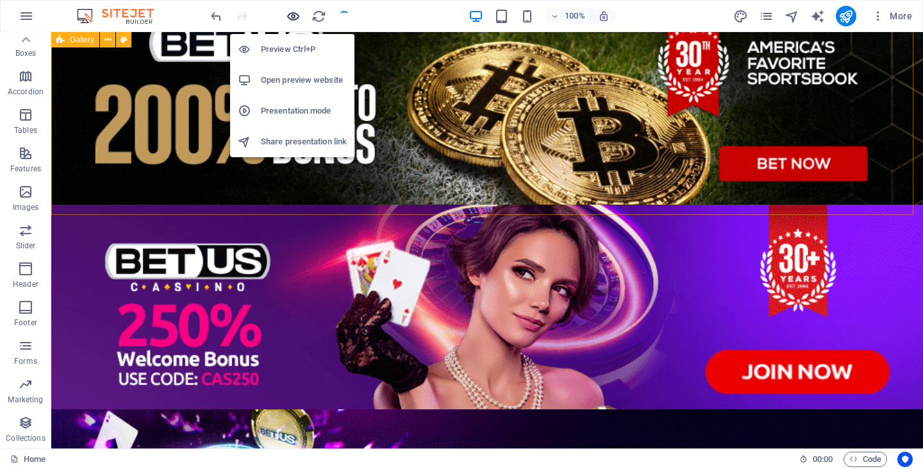
click at [299, 15] on icon "button" at bounding box center [293, 16] width 15 height 15
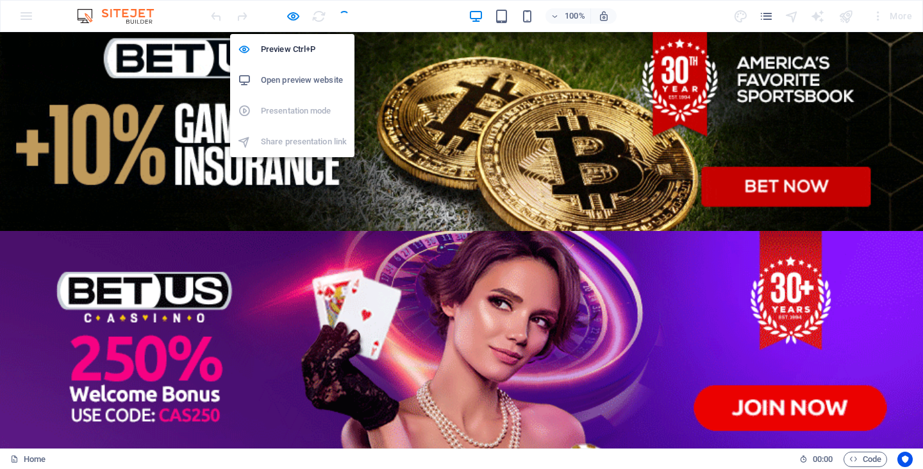
scroll to position [239, 0]
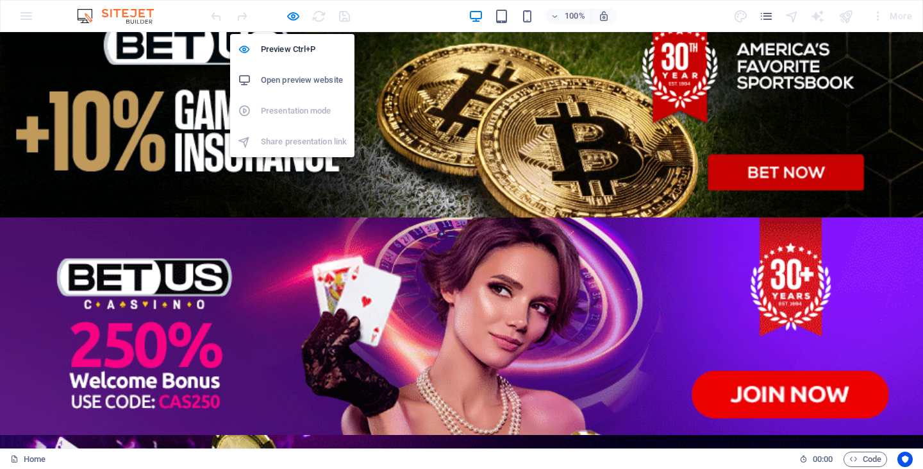
click at [292, 72] on li "Open preview website" at bounding box center [292, 80] width 124 height 31
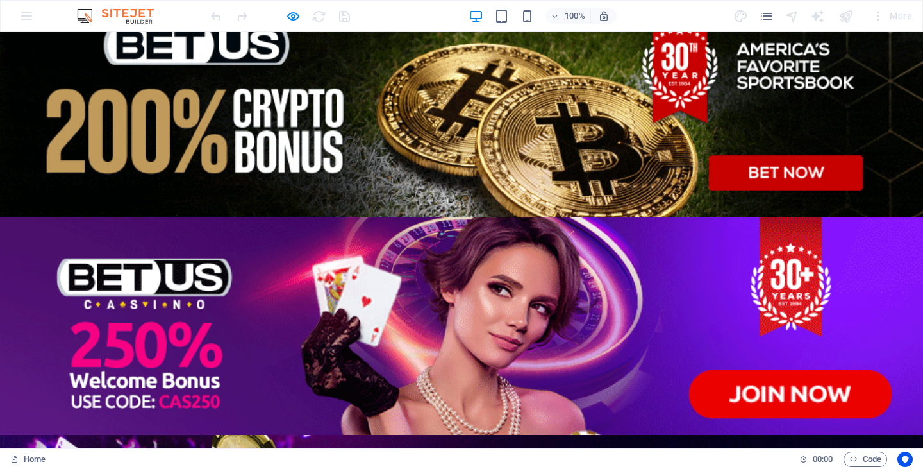
click at [29, 17] on div "100% More" at bounding box center [462, 16] width 922 height 31
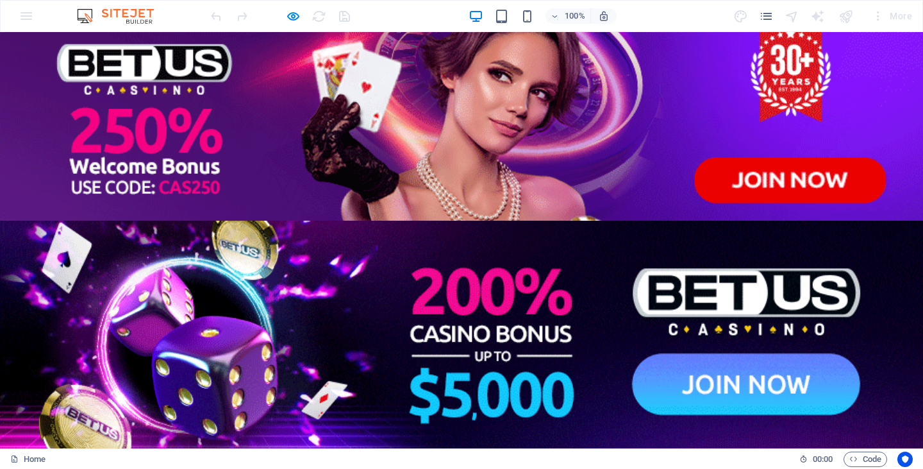
scroll to position [133, 0]
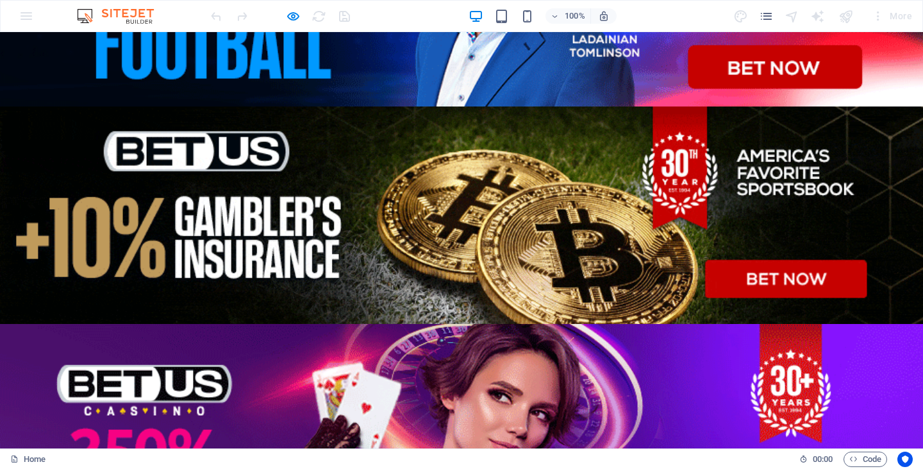
click at [112, 8] on img at bounding box center [122, 15] width 96 height 15
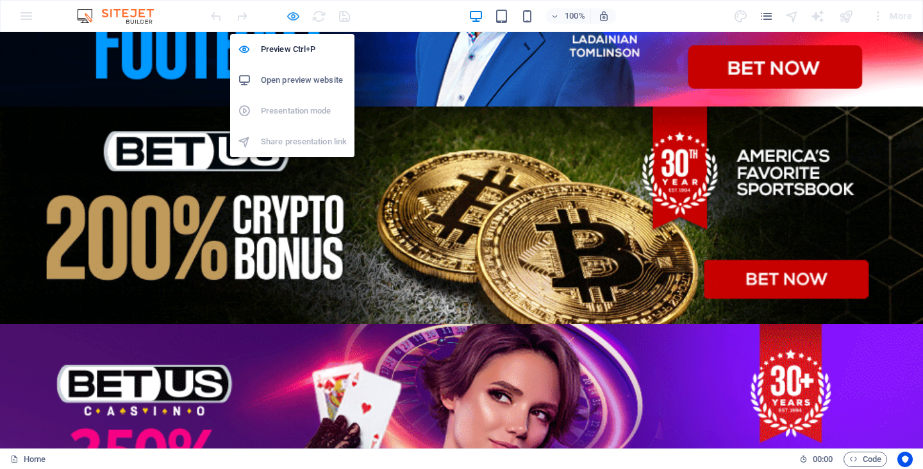
click at [294, 13] on icon "button" at bounding box center [293, 16] width 15 height 15
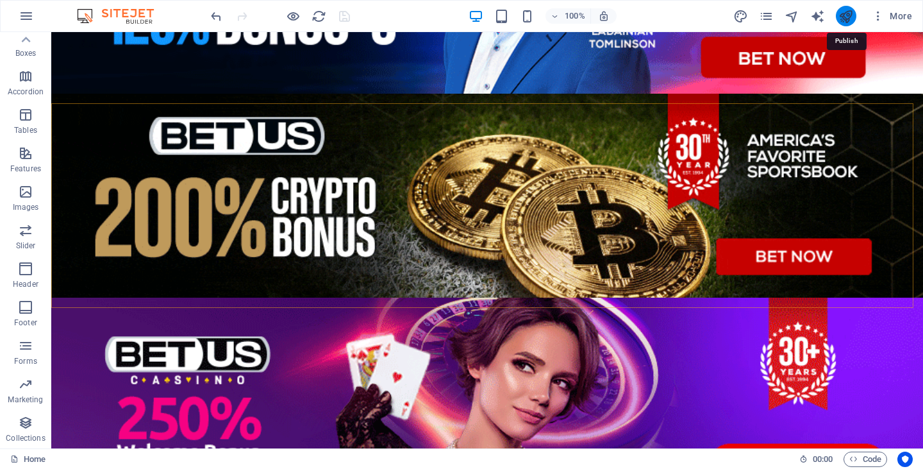
click at [843, 19] on icon "publish" at bounding box center [845, 16] width 15 height 15
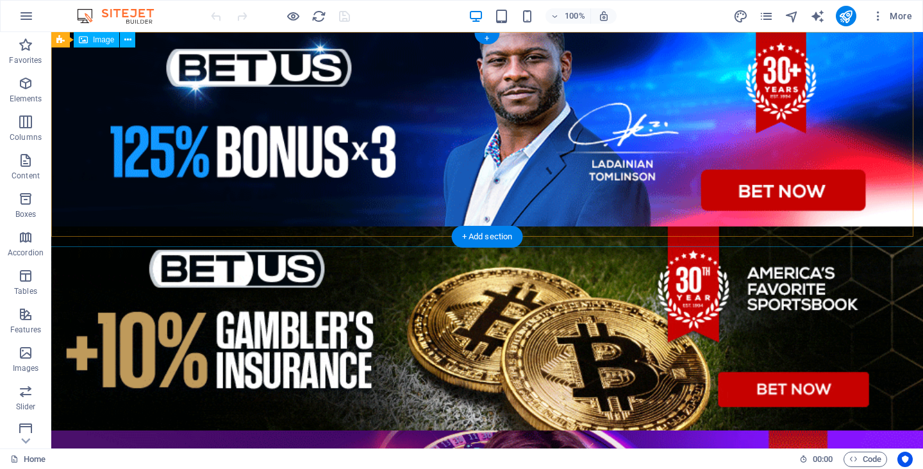
click at [357, 108] on figure at bounding box center [487, 134] width 892 height 225
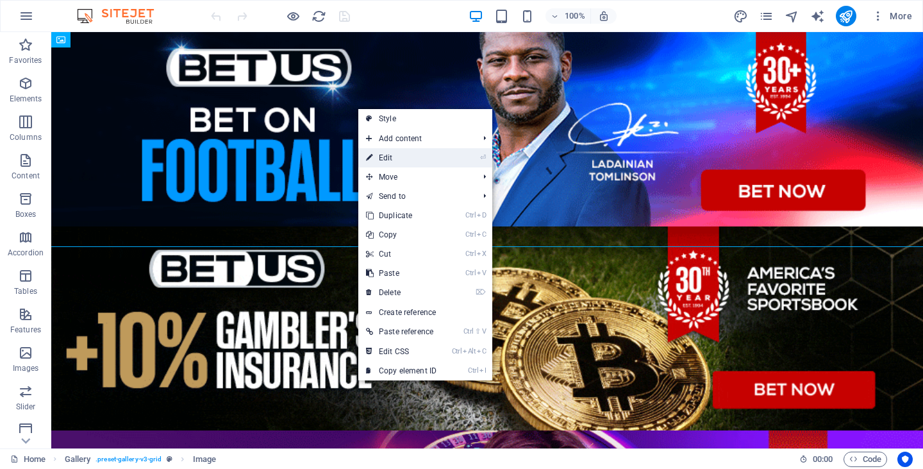
click at [410, 157] on link "⏎ Edit" at bounding box center [401, 157] width 86 height 19
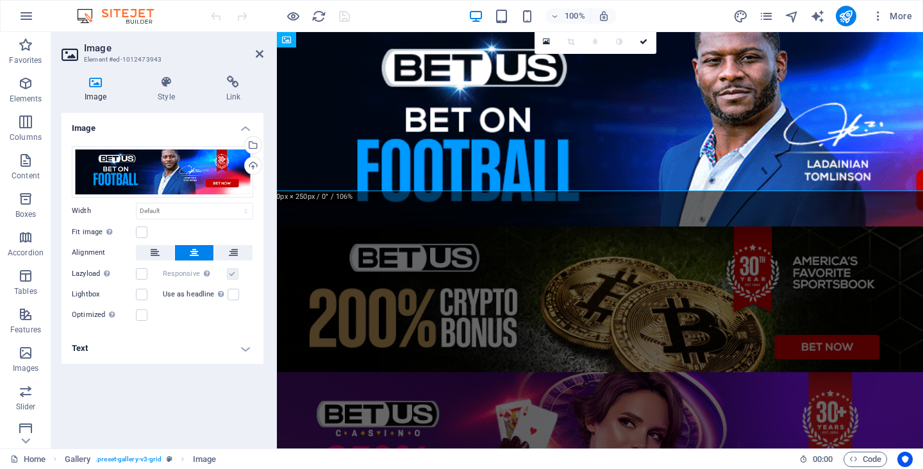
click at [242, 349] on h4 "Text" at bounding box center [163, 348] width 202 height 31
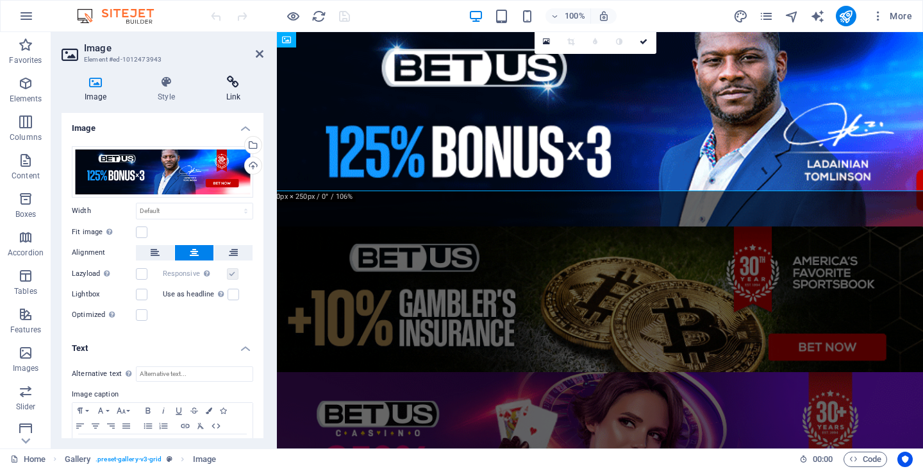
click at [228, 87] on icon at bounding box center [233, 82] width 60 height 13
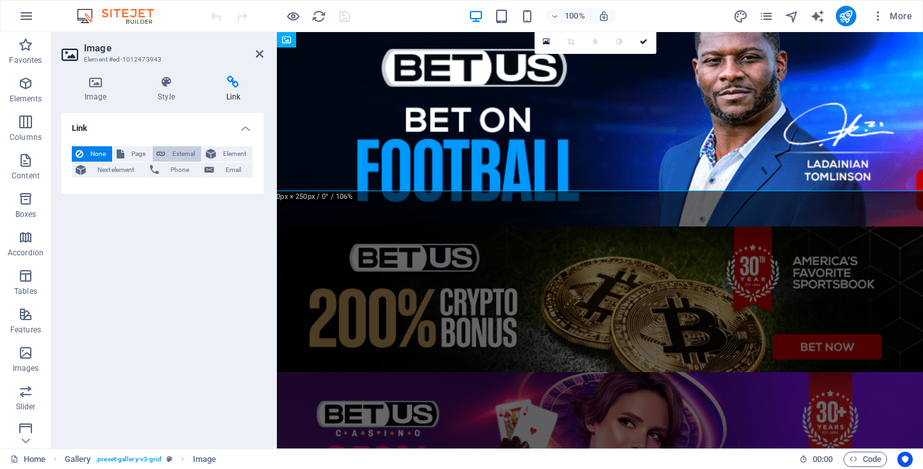
click at [179, 151] on span "External" at bounding box center [183, 153] width 28 height 15
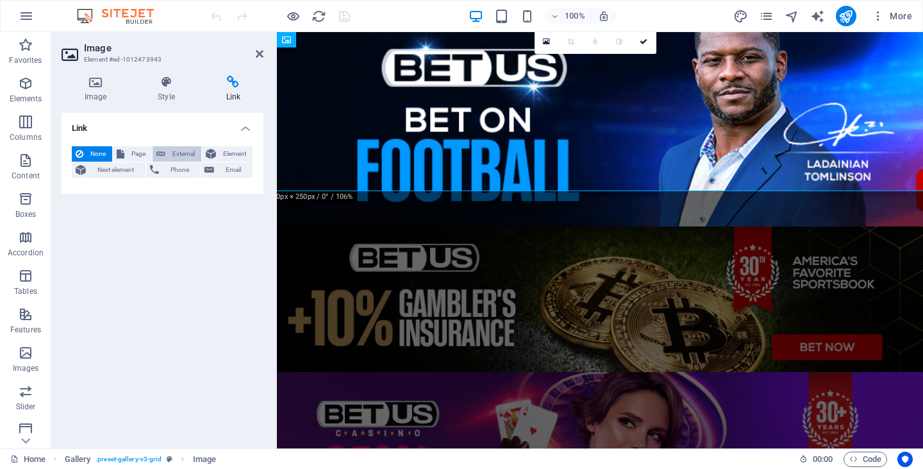
select select "blank"
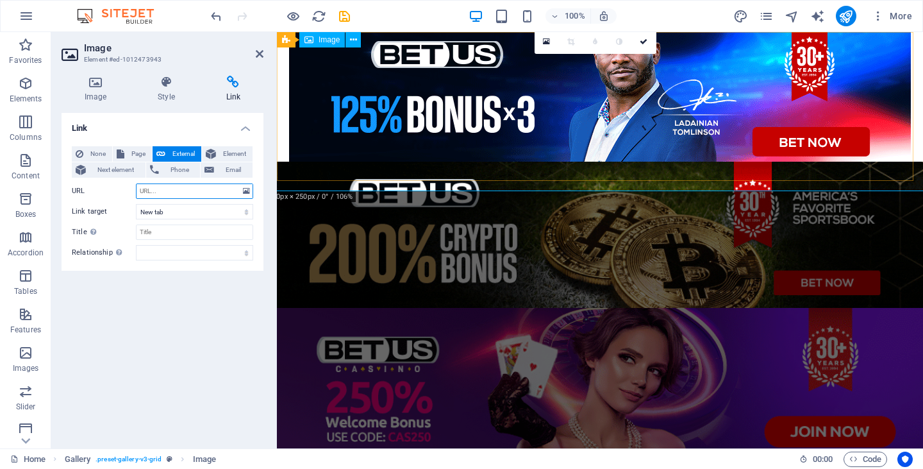
paste input "<script type="text/javascript" src="https://js.revmasters.com/javascript.php?pr…"
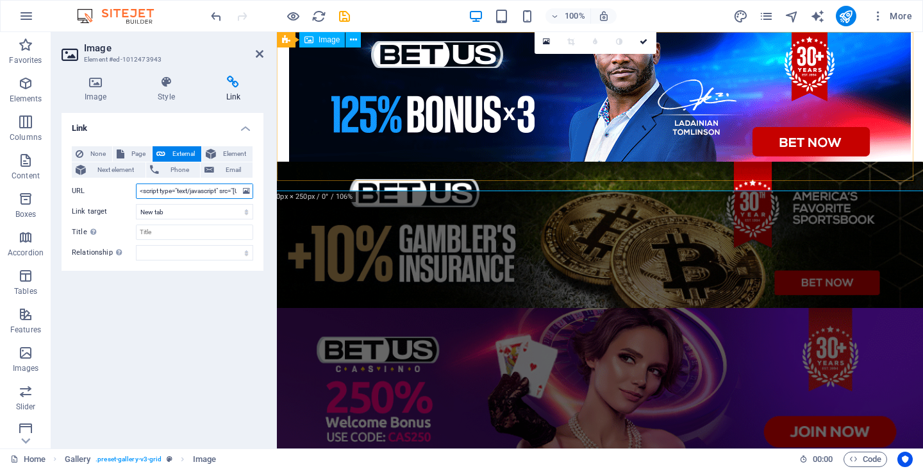
scroll to position [0, 383]
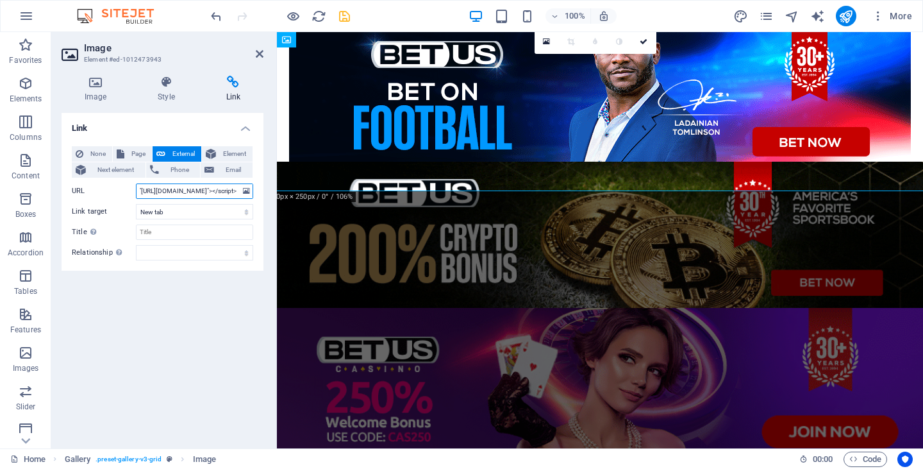
type input "<script type="text/javascript" src="https://js.revmasters.com/javascript.php?pr…"
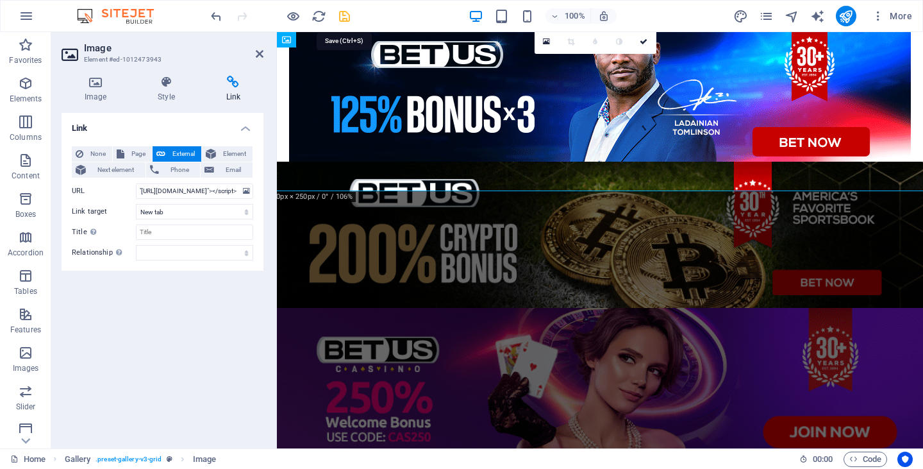
click at [346, 14] on icon "save" at bounding box center [344, 16] width 15 height 15
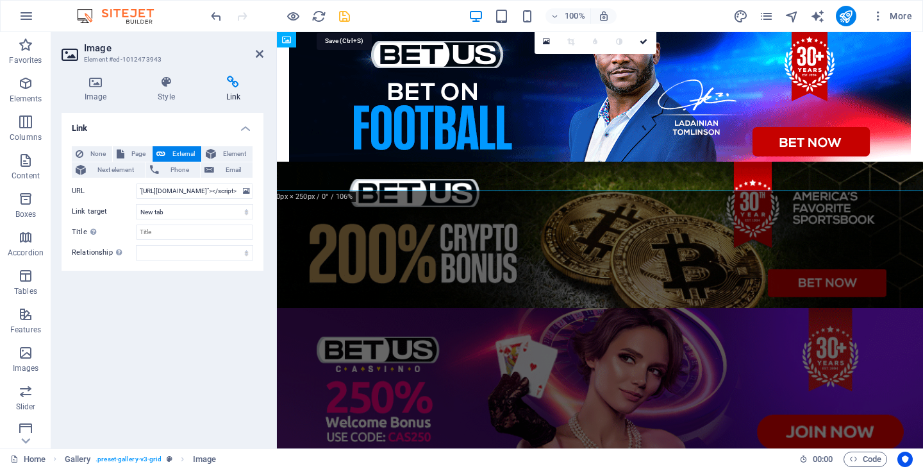
scroll to position [0, 0]
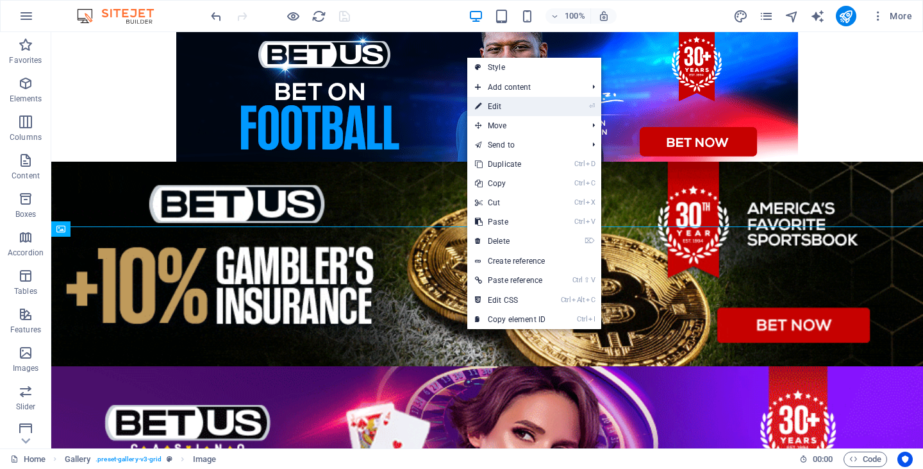
drag, startPoint x: 253, startPoint y: 102, endPoint x: 498, endPoint y: 108, distance: 244.9
click at [498, 108] on link "⏎ Edit" at bounding box center [510, 106] width 86 height 19
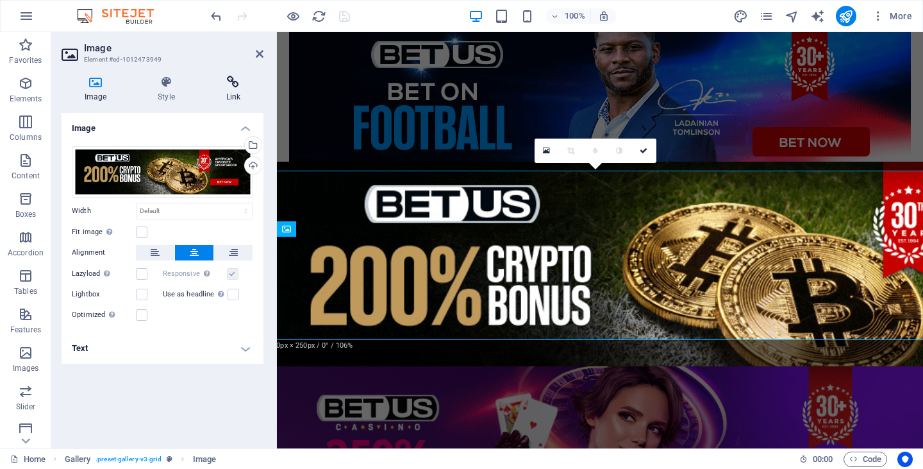
click at [233, 86] on icon at bounding box center [233, 82] width 60 height 13
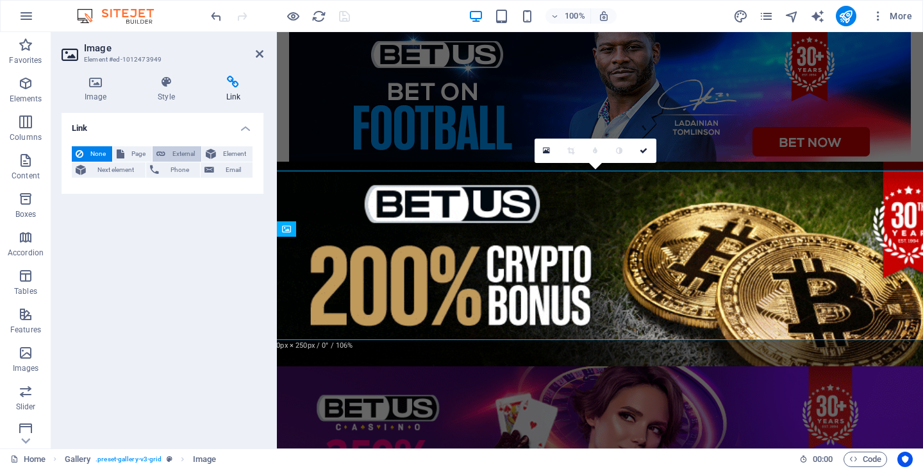
click at [170, 152] on span "External" at bounding box center [183, 153] width 28 height 15
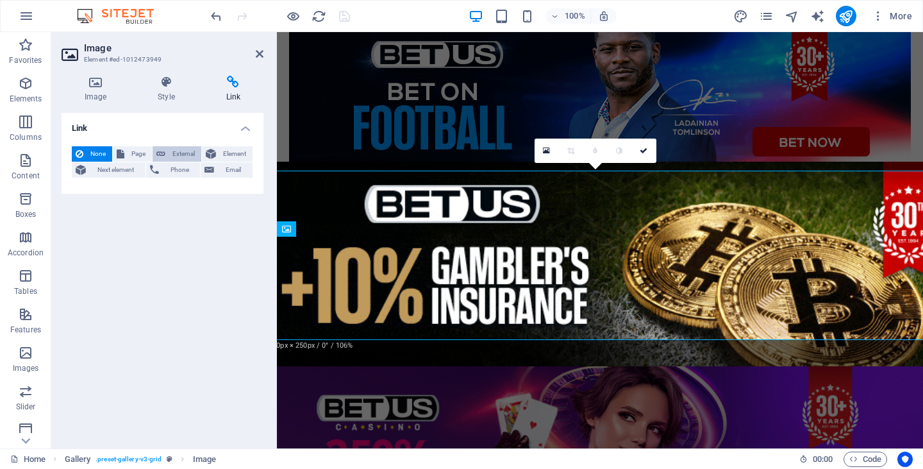
select select "blank"
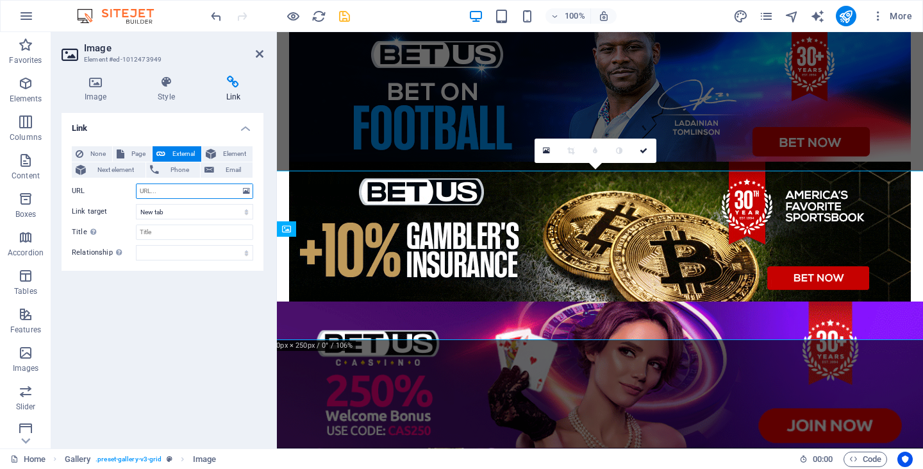
paste input "<script type="text/javascript" src="https://js.revmasters.com/javascript.php?pr…"
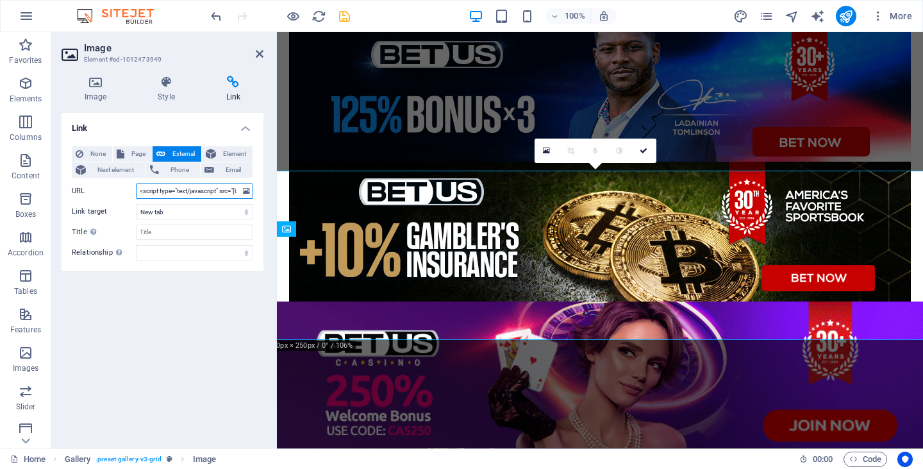
scroll to position [0, 383]
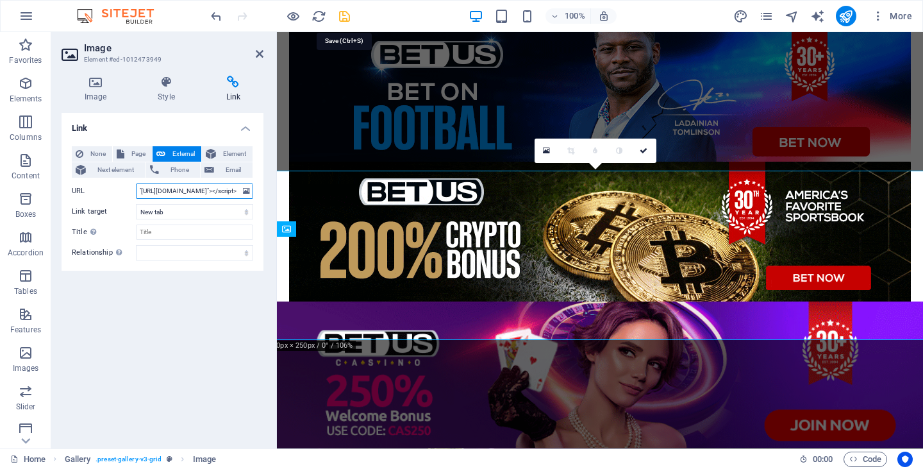
type input "<script type="text/javascript" src="https://js.revmasters.com/javascript.php?pr…"
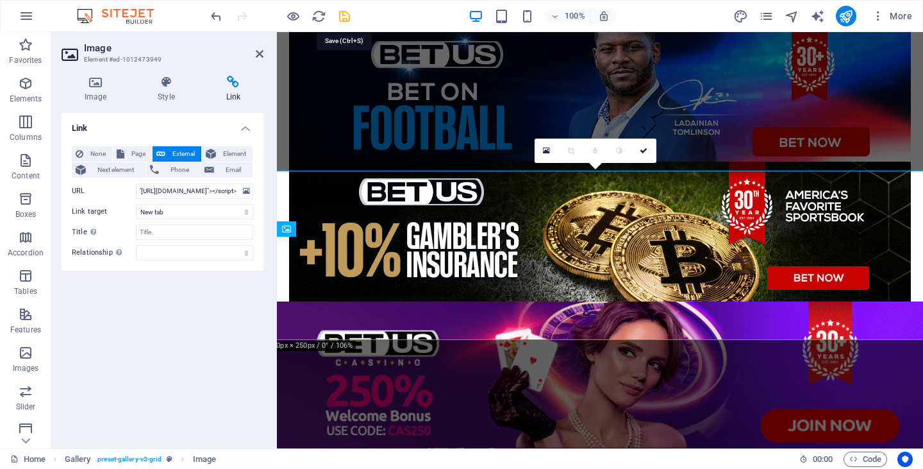
click at [341, 13] on icon "save" at bounding box center [344, 16] width 15 height 15
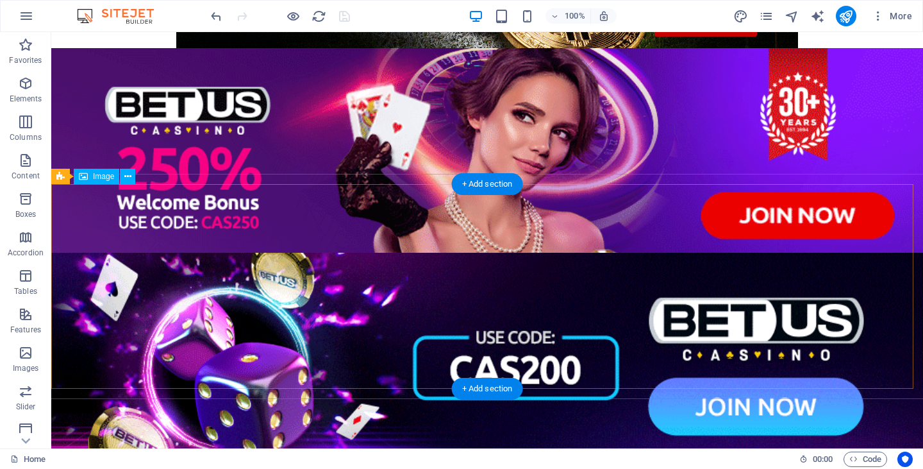
scroll to position [256, 0]
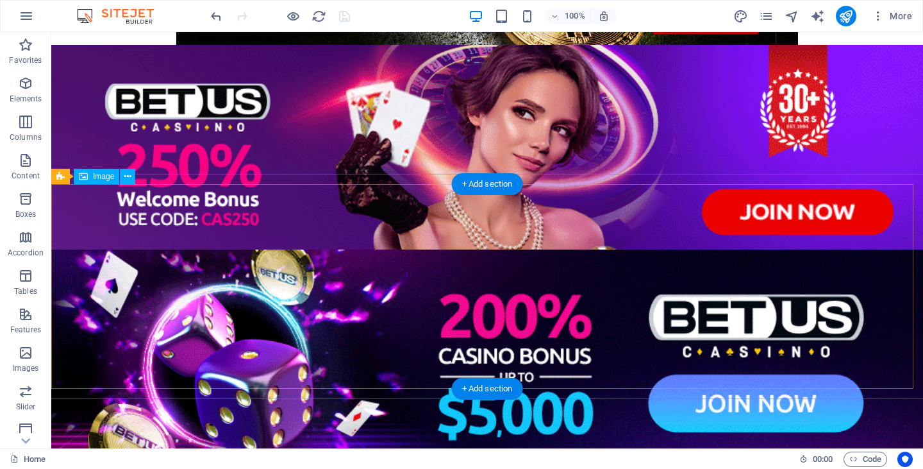
click at [479, 270] on figure at bounding box center [487, 157] width 892 height 225
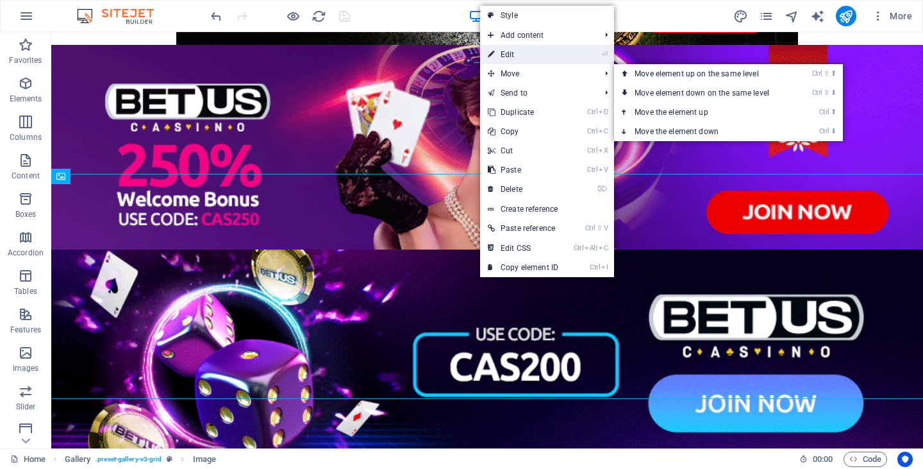
click at [524, 47] on link "⏎ Edit" at bounding box center [523, 54] width 86 height 19
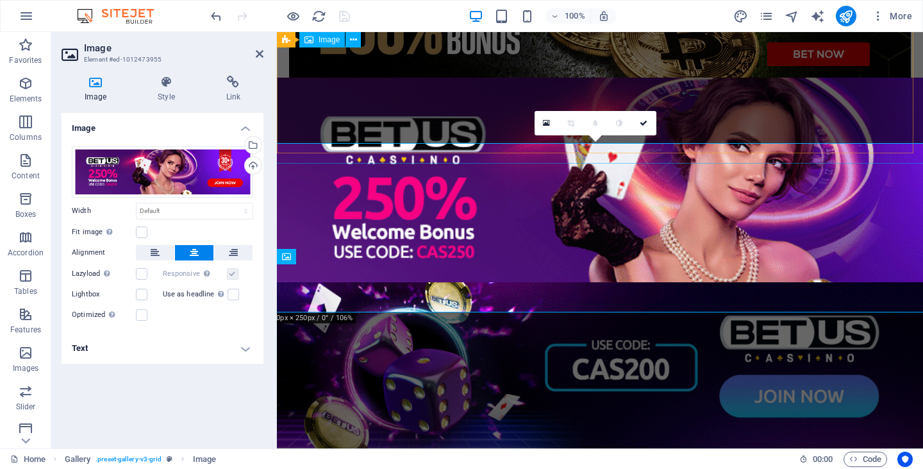
scroll to position [176, 0]
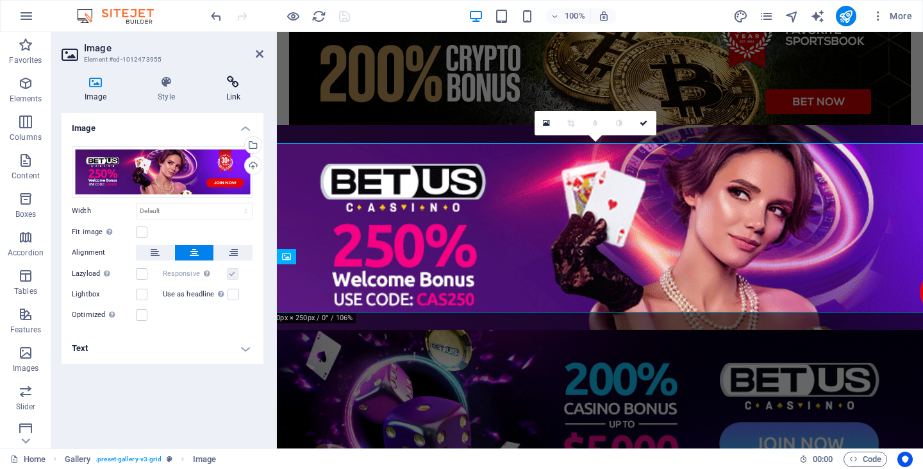
click at [232, 83] on icon at bounding box center [233, 82] width 60 height 13
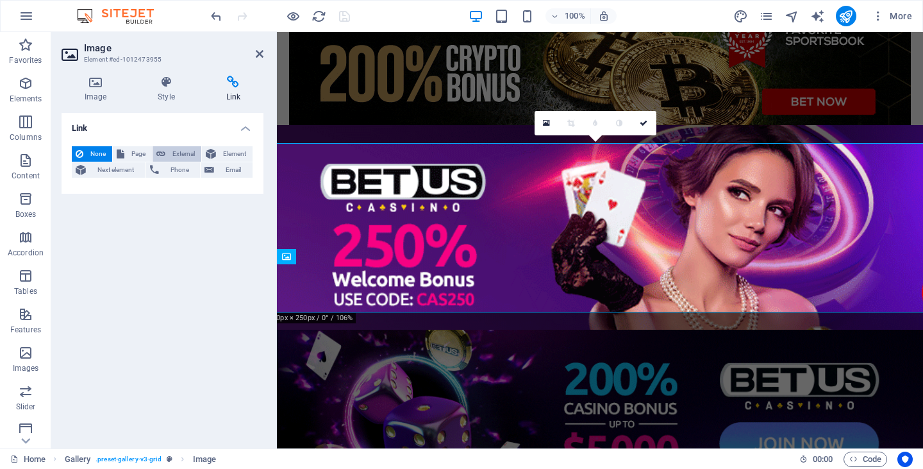
click at [166, 154] on button "External" at bounding box center [177, 153] width 49 height 15
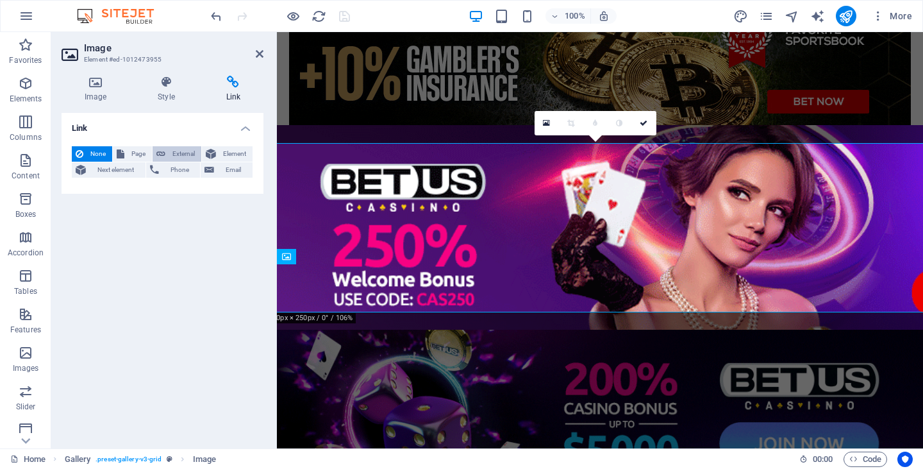
select select "blank"
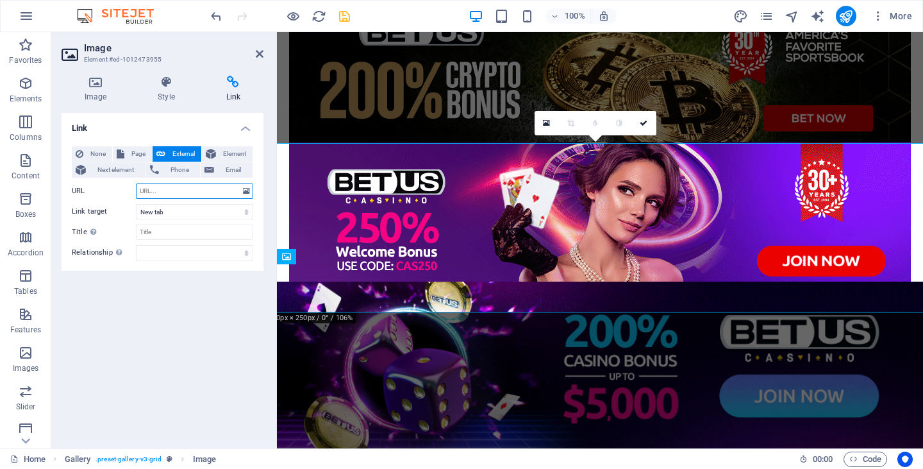
paste input "<script type="text/javascript" src="https://js.revmasters.com/javascript.php?pr…"
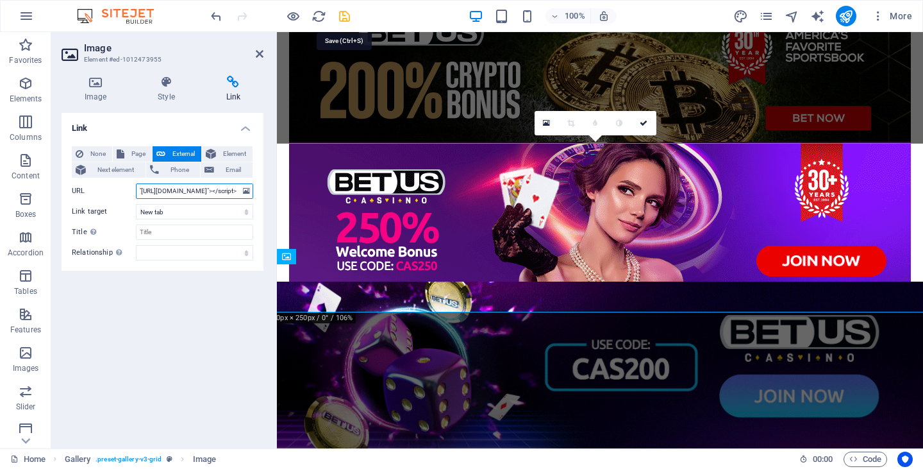
type input "<script type="text/javascript" src="https://js.revmasters.com/javascript.php?pr…"
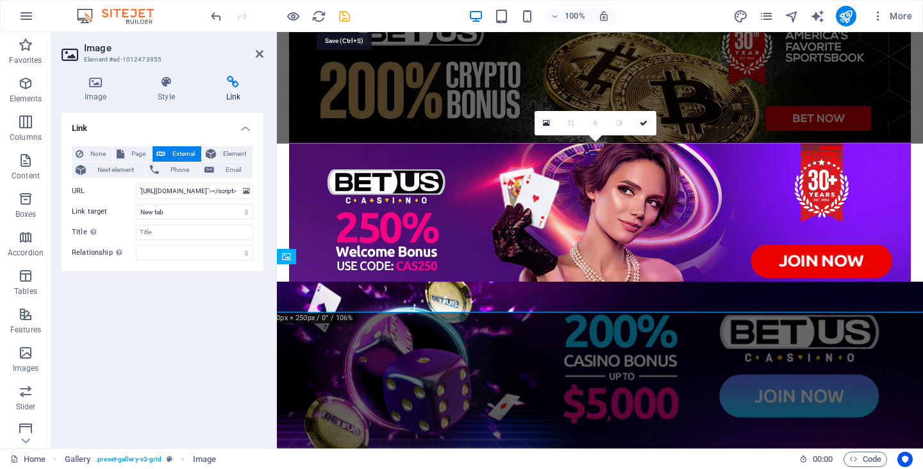
click at [345, 13] on icon "save" at bounding box center [344, 16] width 15 height 15
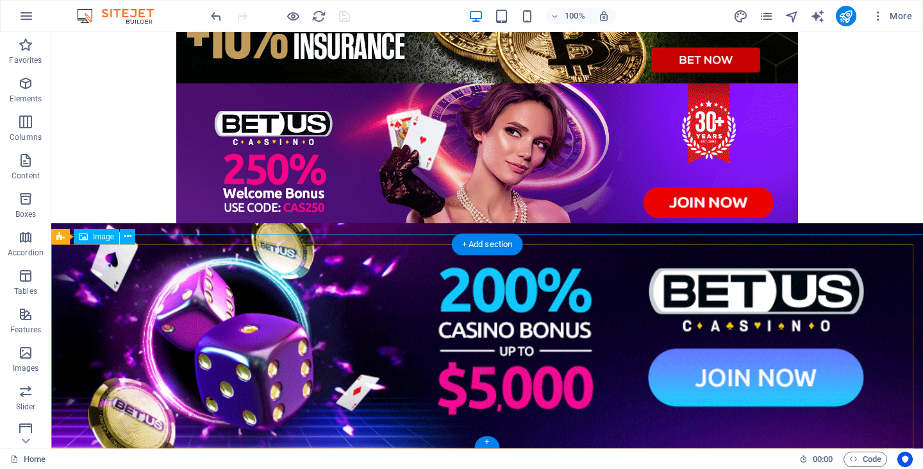
scroll to position [401, 0]
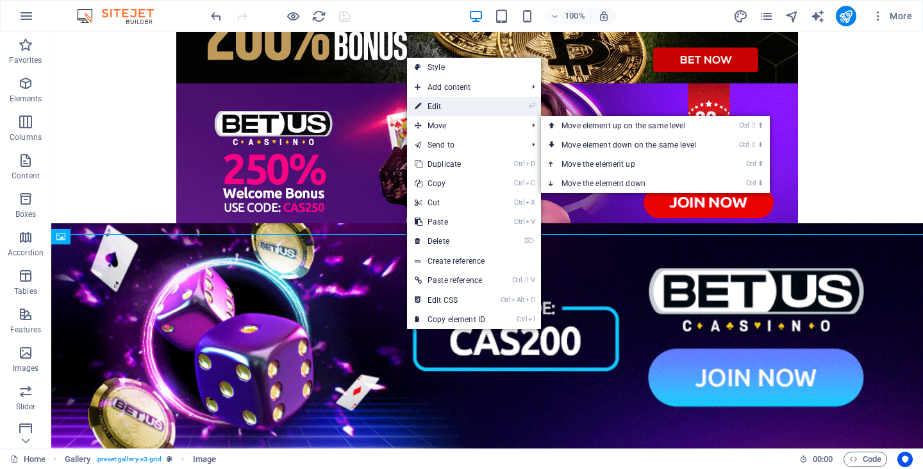
click at [464, 110] on link "⏎ Edit" at bounding box center [450, 106] width 86 height 19
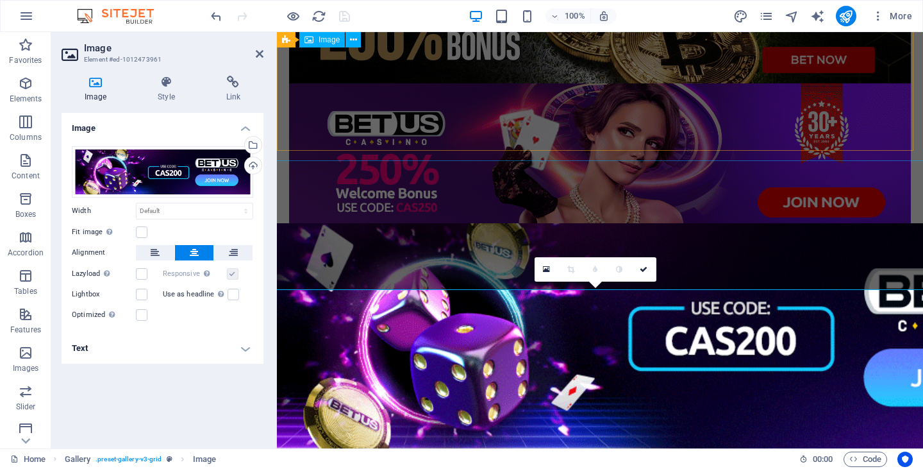
scroll to position [179, 0]
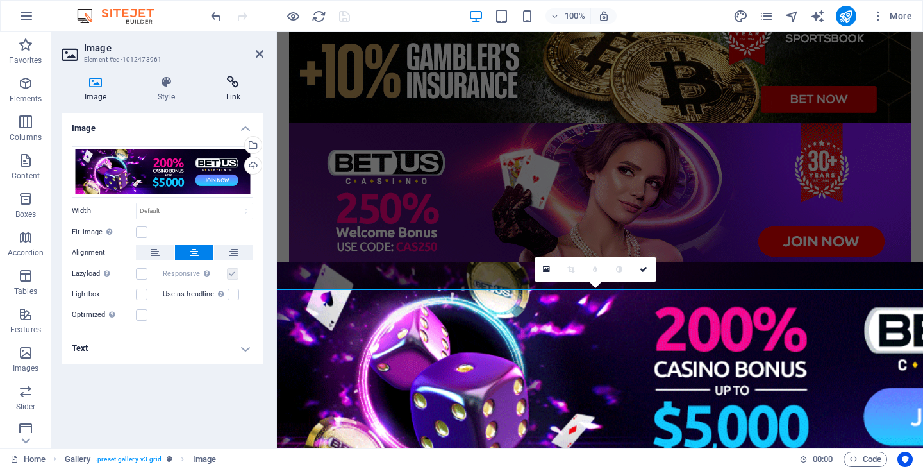
click at [233, 94] on h4 "Link" at bounding box center [233, 89] width 60 height 27
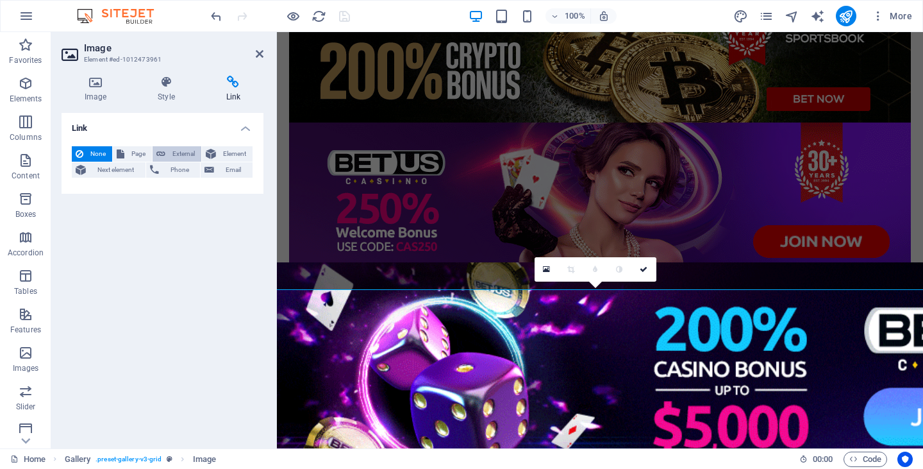
click at [181, 151] on span "External" at bounding box center [183, 153] width 28 height 15
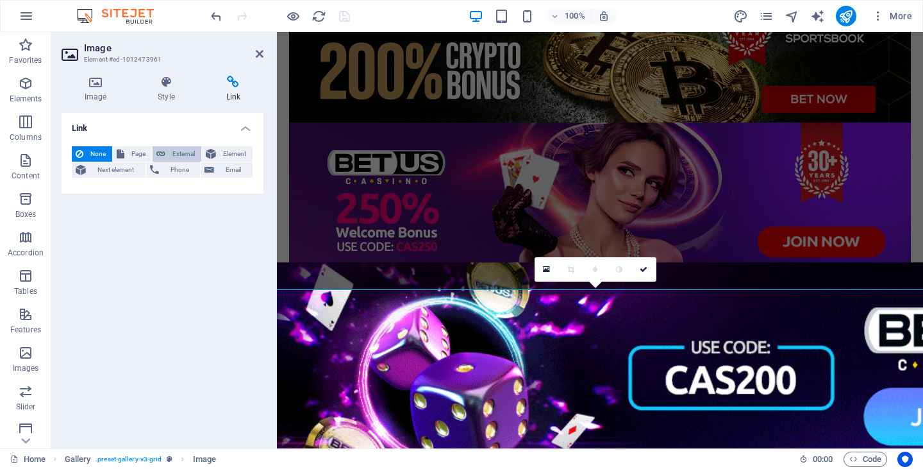
select select "blank"
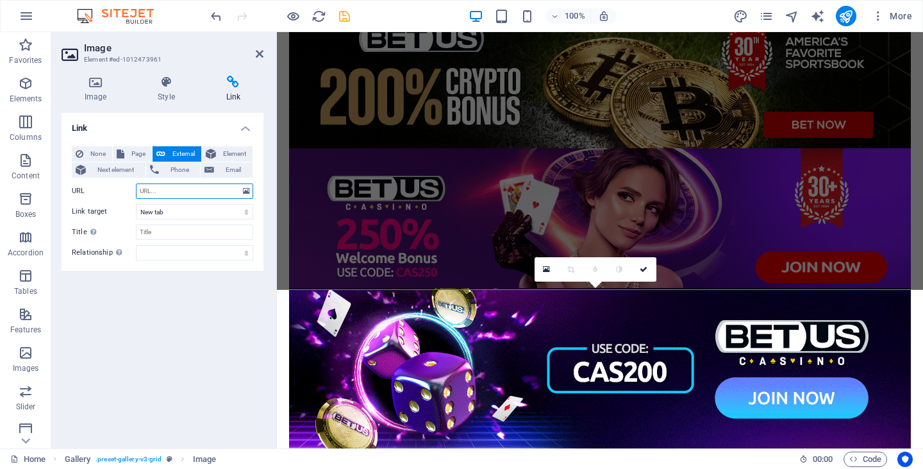
click at [205, 191] on input "URL" at bounding box center [194, 190] width 117 height 15
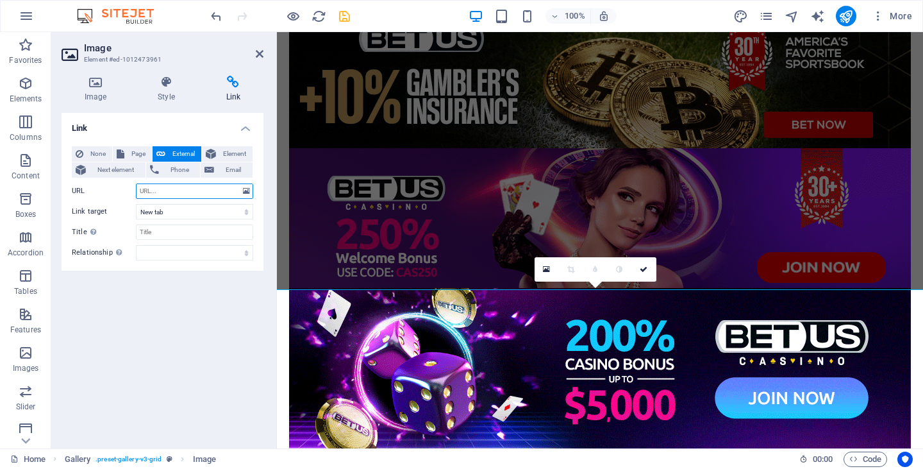
paste input "<script type="text/javascript" src="https://js.revmasters.com/javascript.php?pr…"
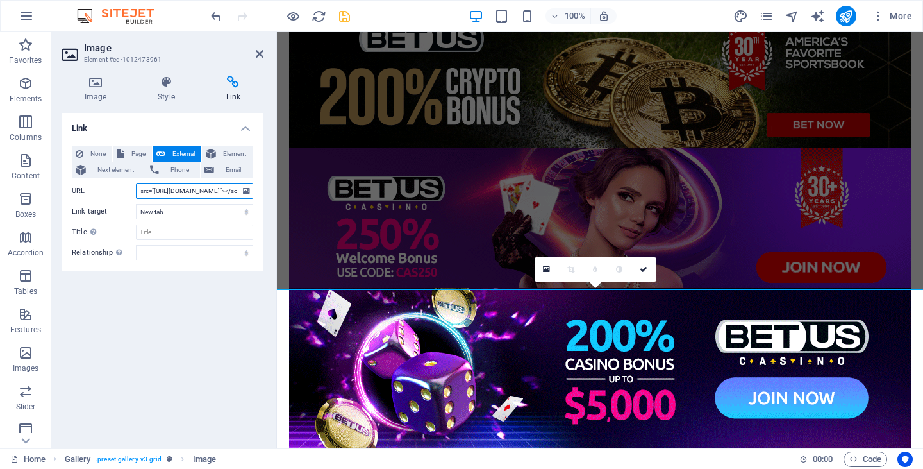
scroll to position [0, 0]
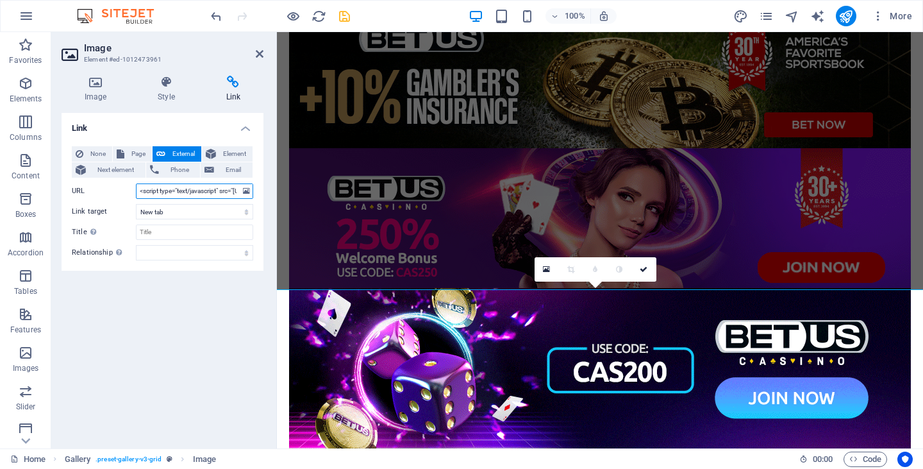
drag, startPoint x: 197, startPoint y: 187, endPoint x: 93, endPoint y: 190, distance: 104.5
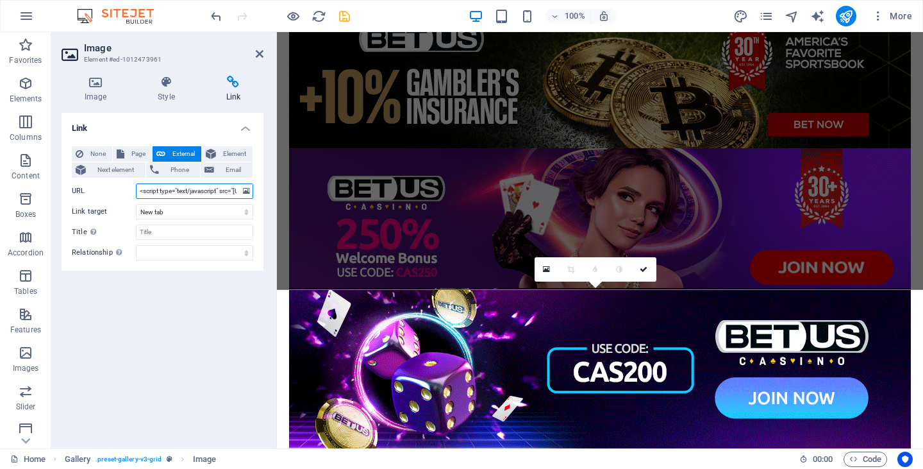
click at [93, 190] on div "URL <script type="text/javascript" src="https://js.revmasters.com/javascript.ph…" at bounding box center [162, 190] width 181 height 15
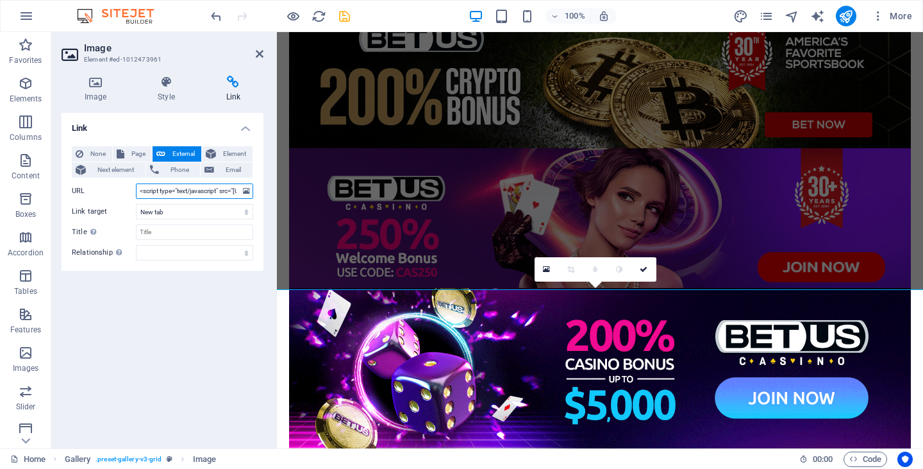
type input "<script type="text/javascript" src="https://js.revmasters.com/javascript.php?pr…"
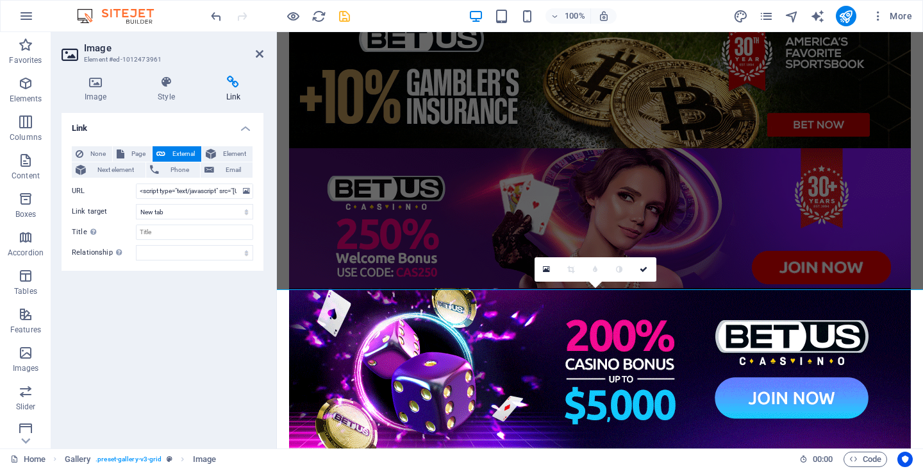
click at [265, 310] on div "Image Style Link Image Drag files here, click to choose files or select files f…" at bounding box center [162, 256] width 222 height 383
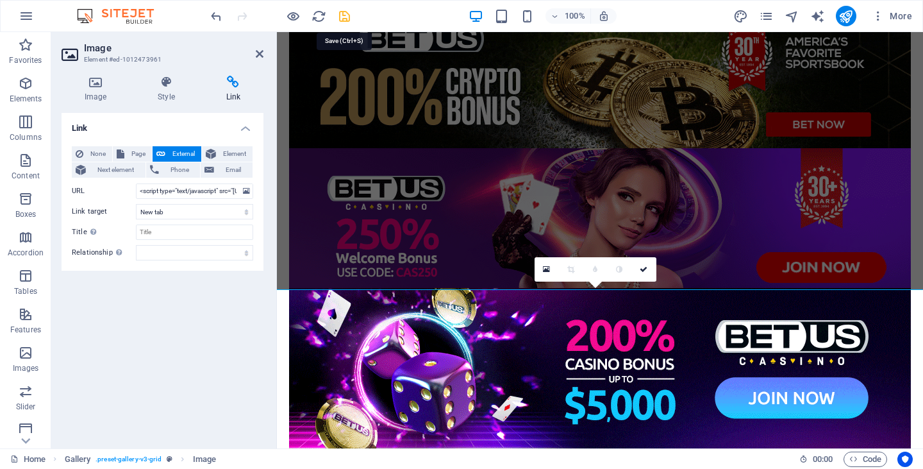
click at [349, 17] on icon "save" at bounding box center [344, 16] width 15 height 15
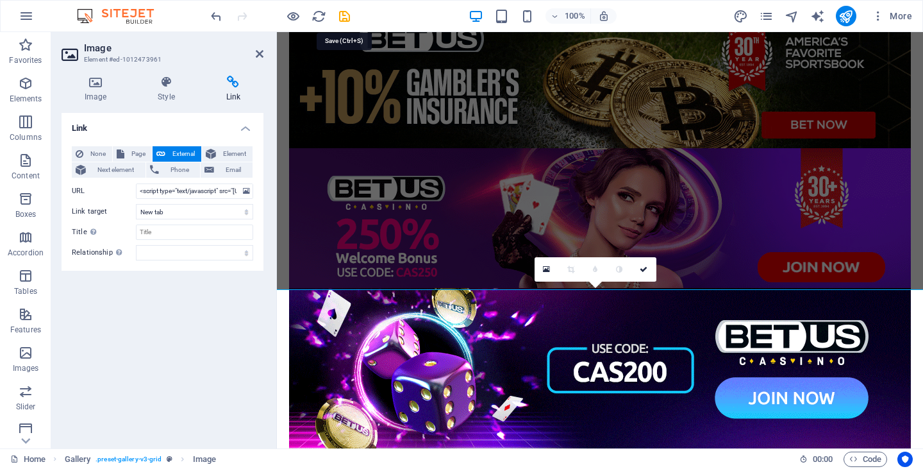
scroll to position [401, 0]
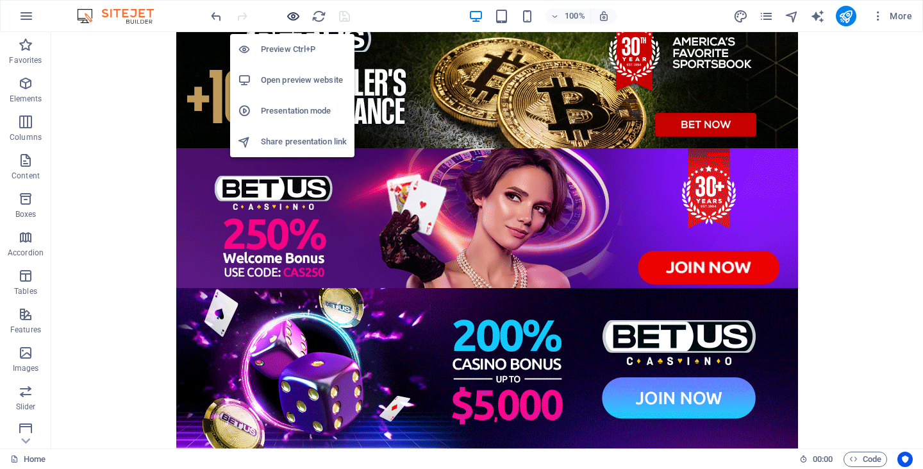
click at [293, 17] on icon "button" at bounding box center [293, 16] width 15 height 15
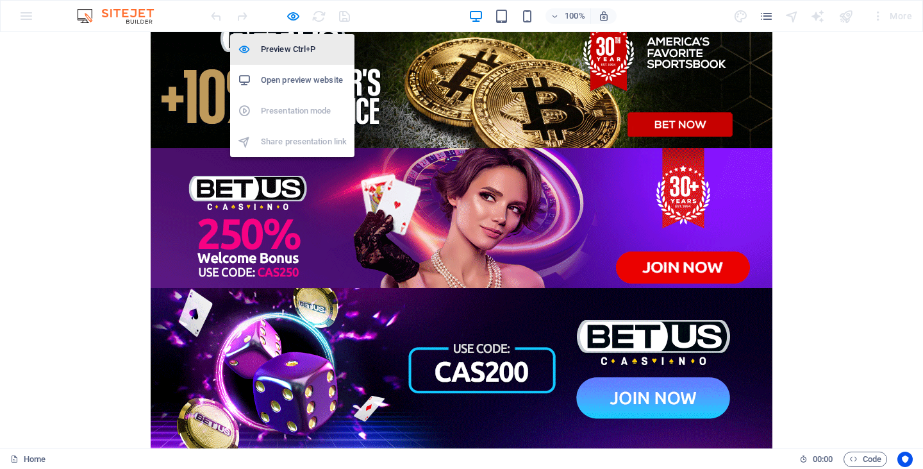
click at [288, 42] on h6 "Preview Ctrl+P" at bounding box center [304, 49] width 86 height 15
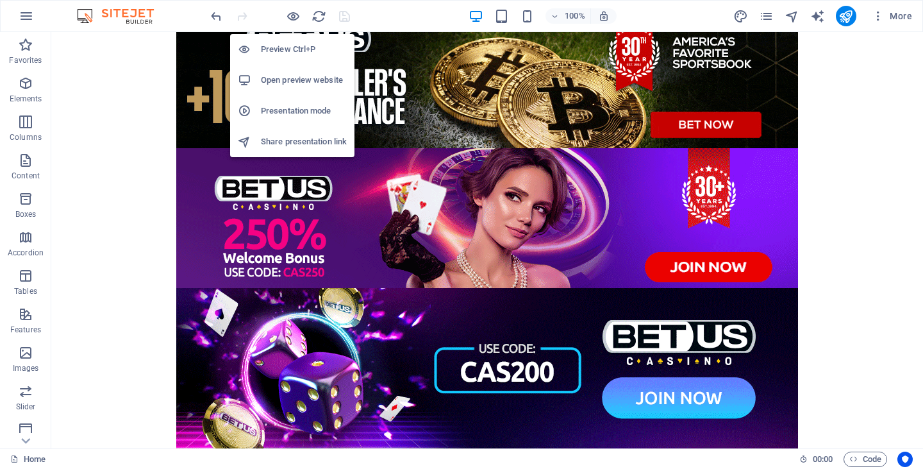
click at [285, 73] on h6 "Open preview website" at bounding box center [304, 79] width 86 height 15
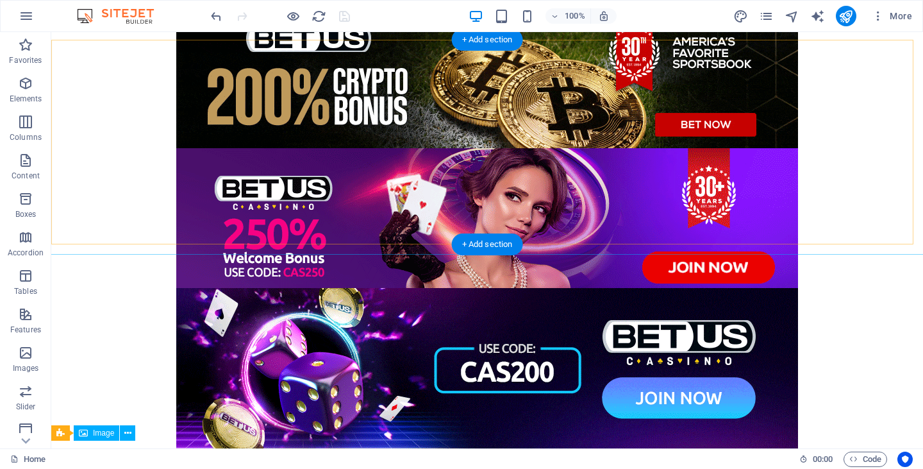
click at [429, 156] on figure at bounding box center [487, 228] width 892 height 160
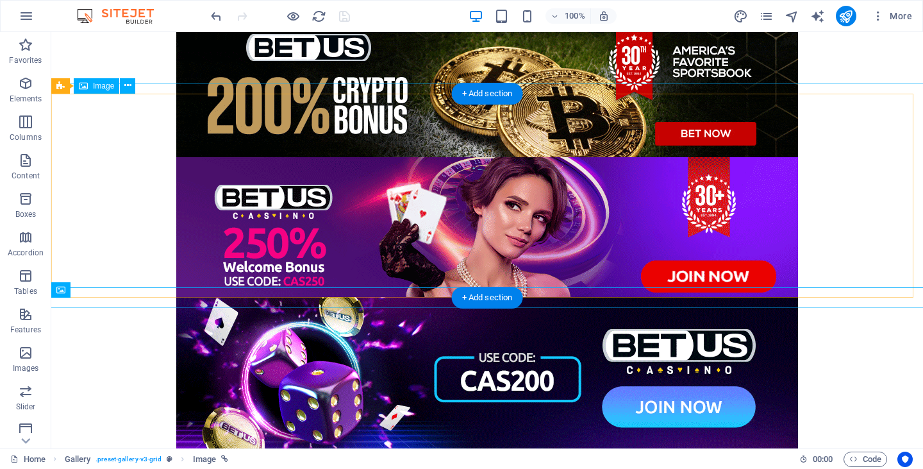
scroll to position [0, 0]
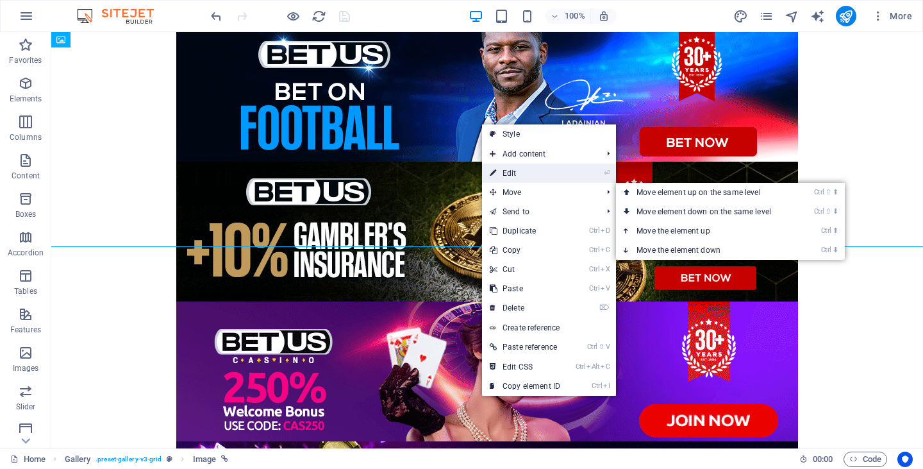
click at [528, 176] on link "⏎ Edit" at bounding box center [525, 172] width 86 height 19
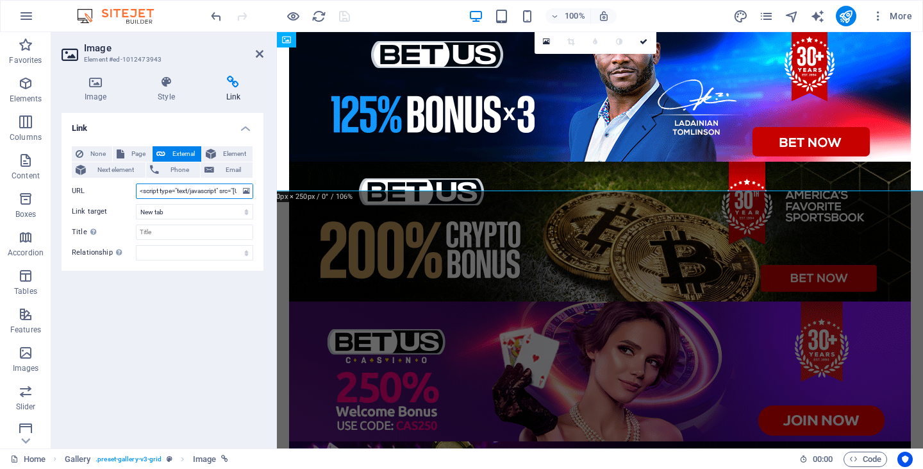
click at [224, 190] on input "<script type="text/javascript" src="https://js.revmasters.com/javascript.php?pr…" at bounding box center [194, 190] width 117 height 15
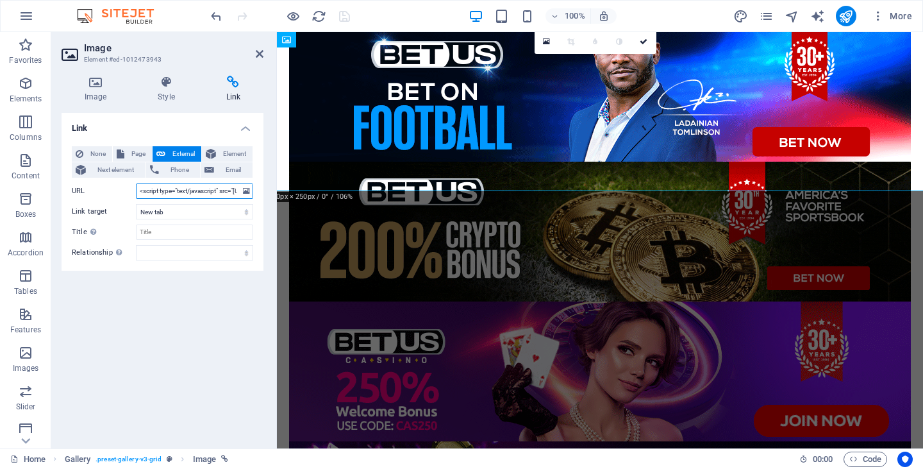
click at [224, 190] on input "<script type="text/javascript" src="https://js.revmasters.com/javascript.php?pr…" at bounding box center [194, 190] width 117 height 15
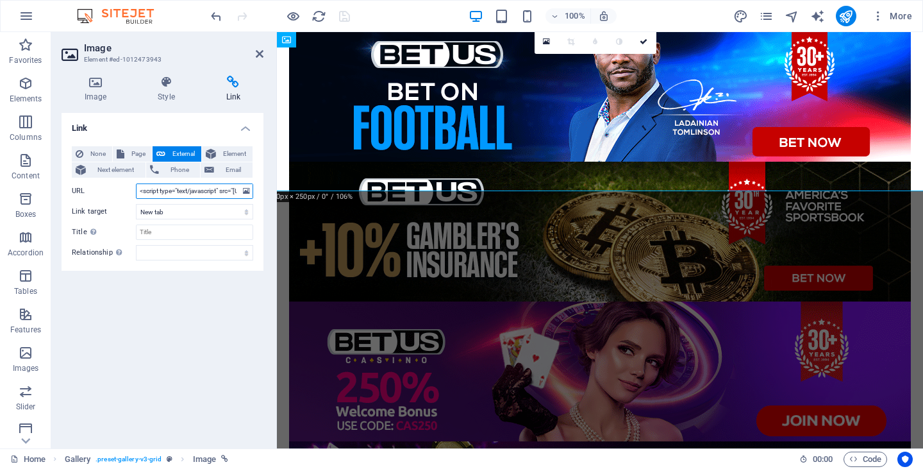
click at [224, 190] on input "<script type="text/javascript" src="https://js.revmasters.com/javascript.php?pr…" at bounding box center [194, 190] width 117 height 15
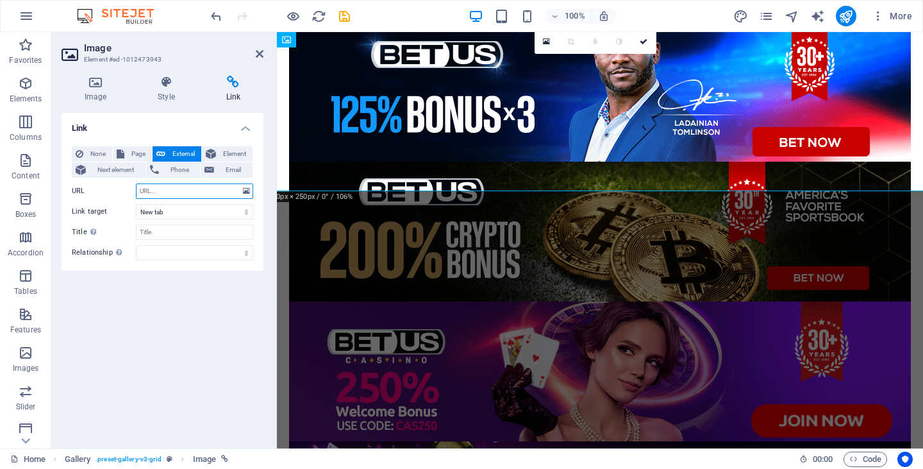
paste input "[URL][DOMAIN_NAME]"
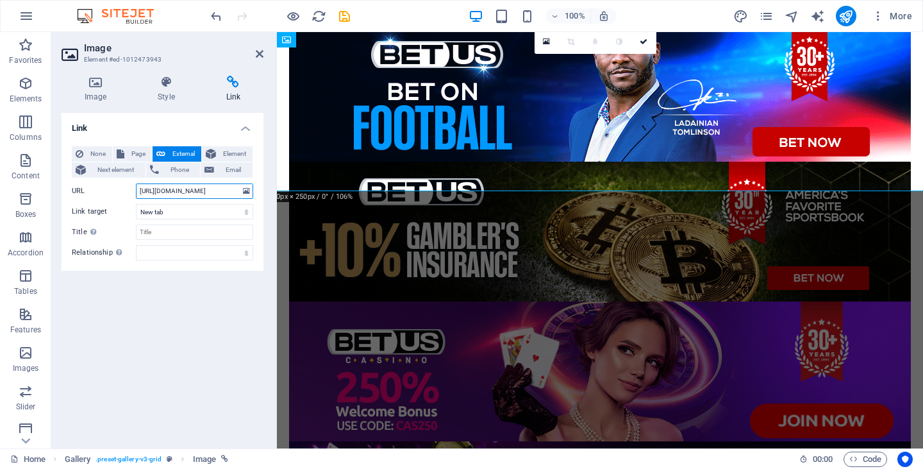
scroll to position [0, 122]
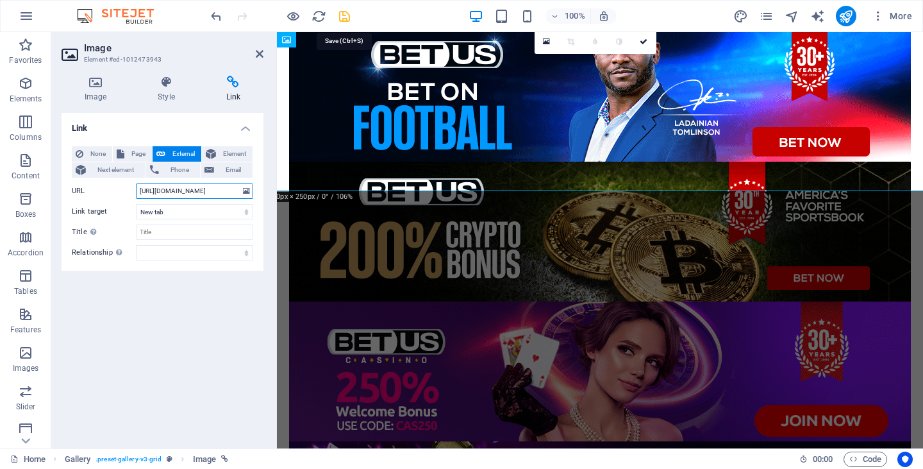
type input "[URL][DOMAIN_NAME]"
click at [345, 20] on icon "save" at bounding box center [344, 16] width 15 height 15
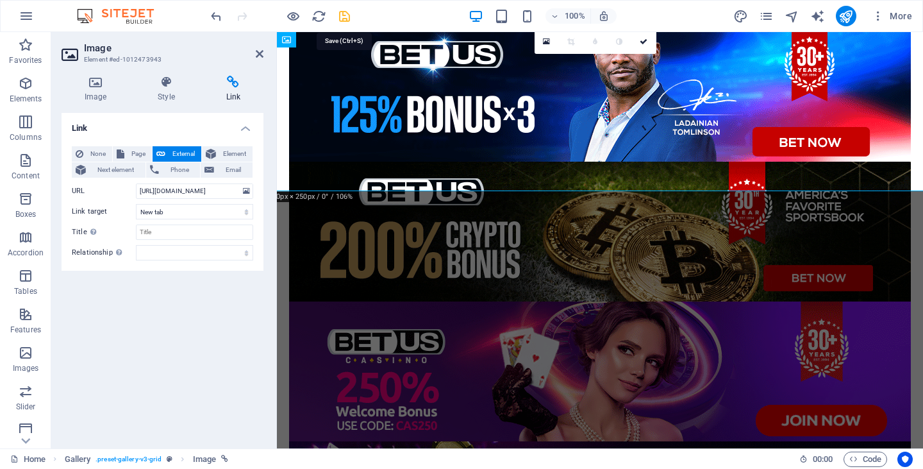
scroll to position [0, 0]
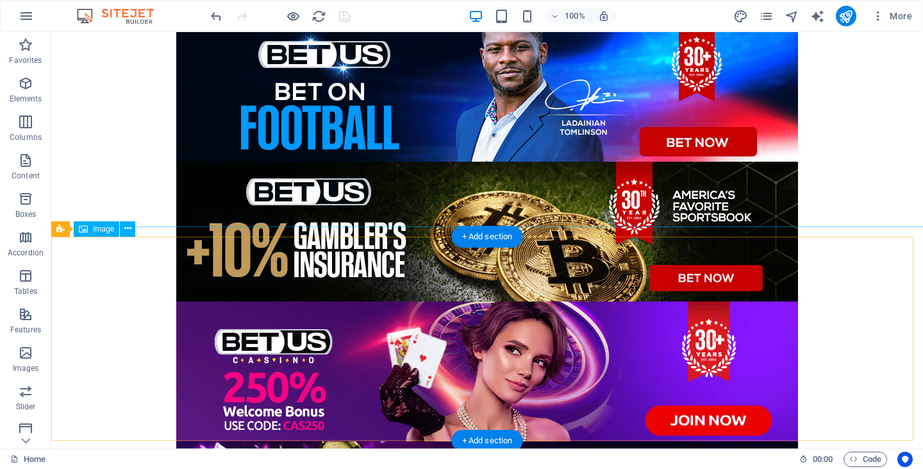
click at [464, 314] on figure at bounding box center [487, 242] width 892 height 160
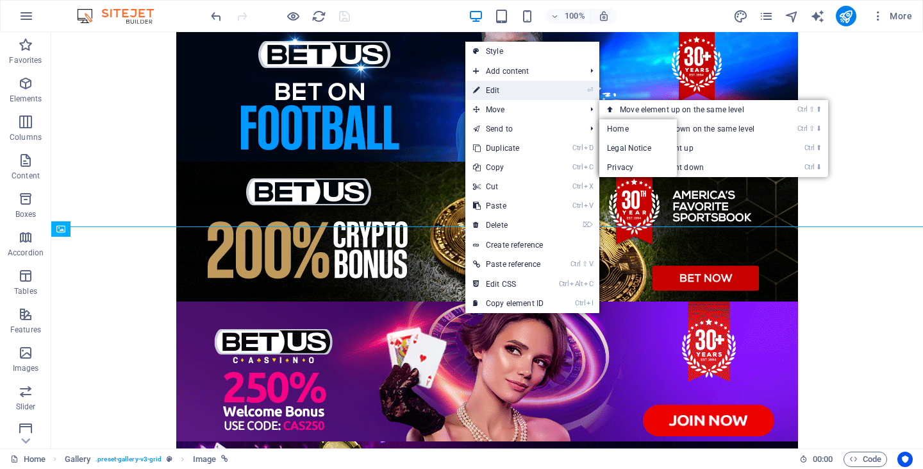
click at [522, 95] on link "⏎ Edit" at bounding box center [508, 90] width 86 height 19
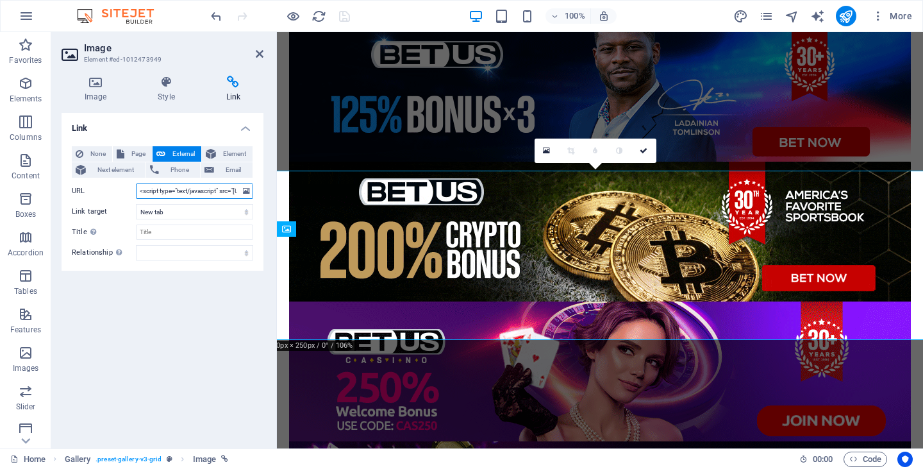
click at [185, 188] on input "<script type="text/javascript" src="https://js.revmasters.com/javascript.php?pr…" at bounding box center [194, 190] width 117 height 15
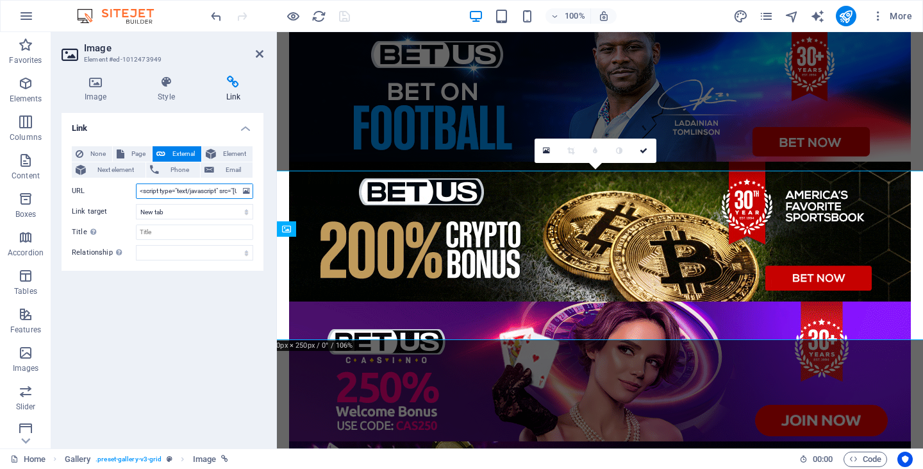
click at [185, 188] on input "<script type="text/javascript" src="https://js.revmasters.com/javascript.php?pr…" at bounding box center [194, 190] width 117 height 15
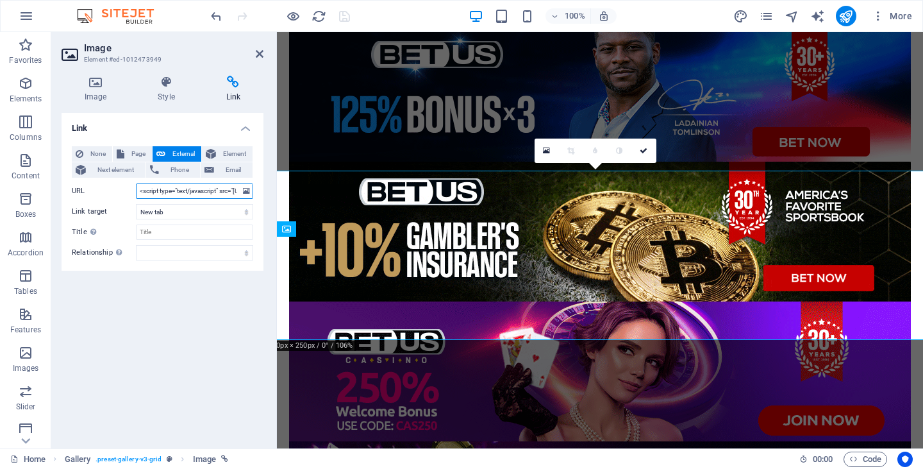
click at [186, 188] on input "<script type="text/javascript" src="https://js.revmasters.com/javascript.php?pr…" at bounding box center [194, 190] width 117 height 15
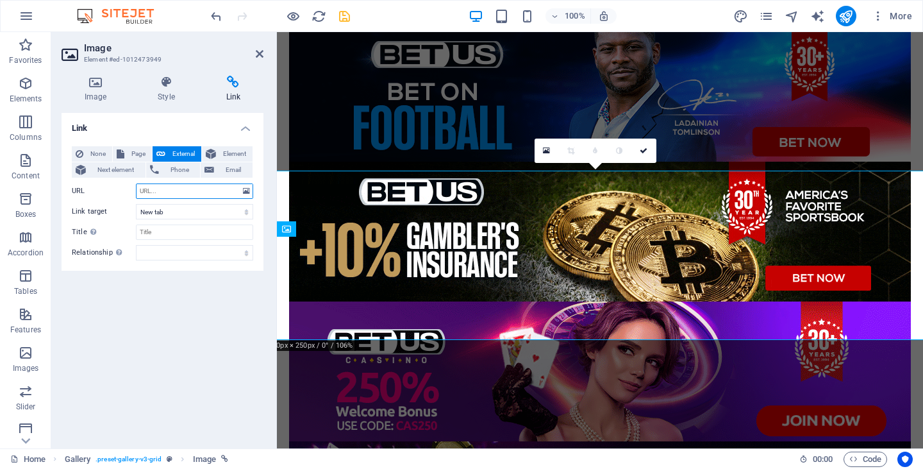
paste input "[URL][DOMAIN_NAME]"
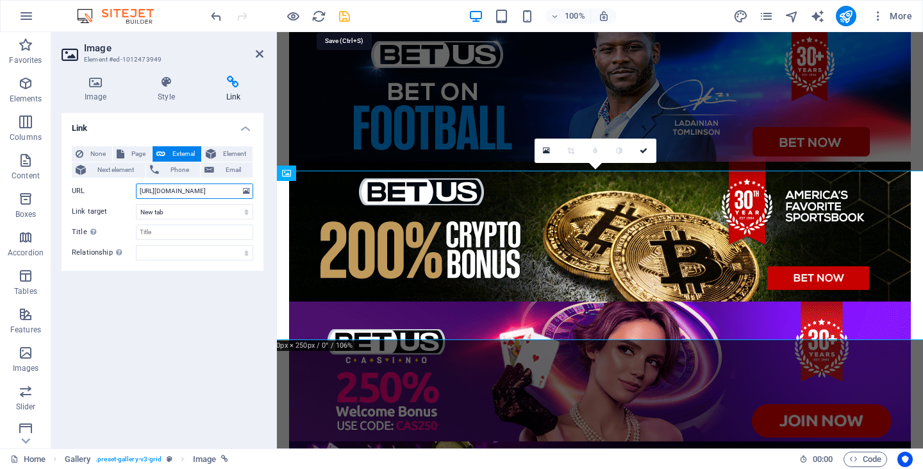
type input "[URL][DOMAIN_NAME]"
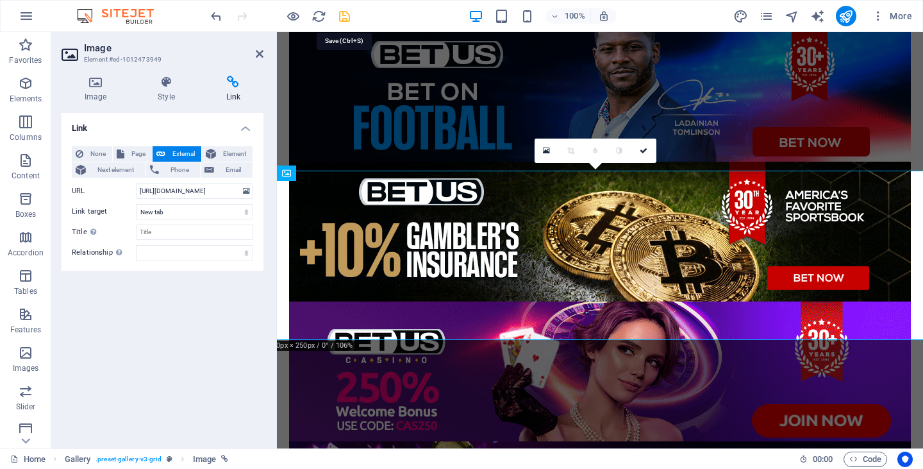
click at [349, 16] on icon "save" at bounding box center [344, 16] width 15 height 15
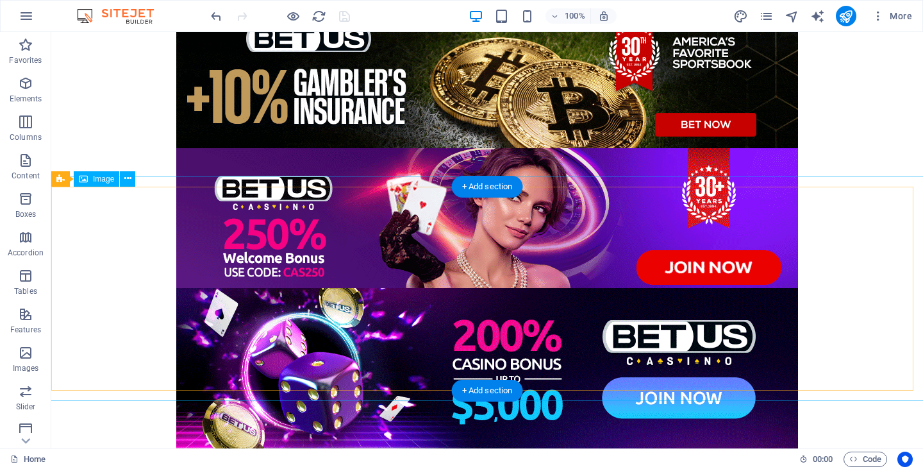
scroll to position [256, 0]
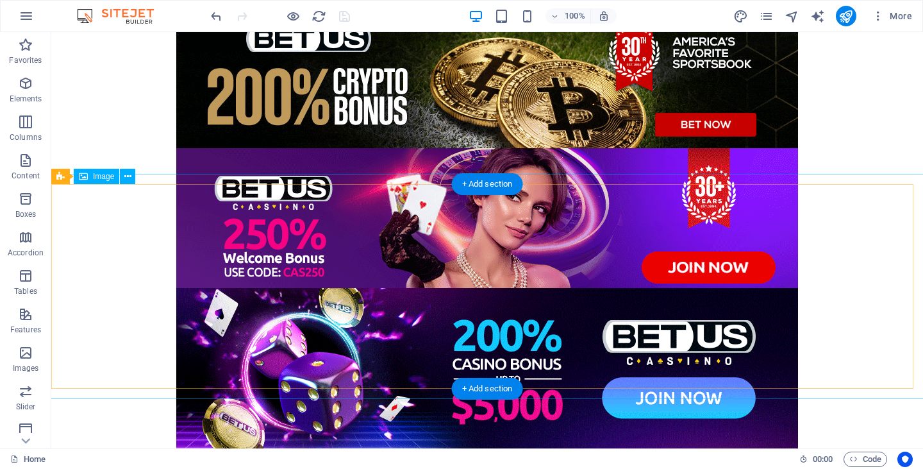
click at [498, 292] on figure at bounding box center [487, 228] width 892 height 160
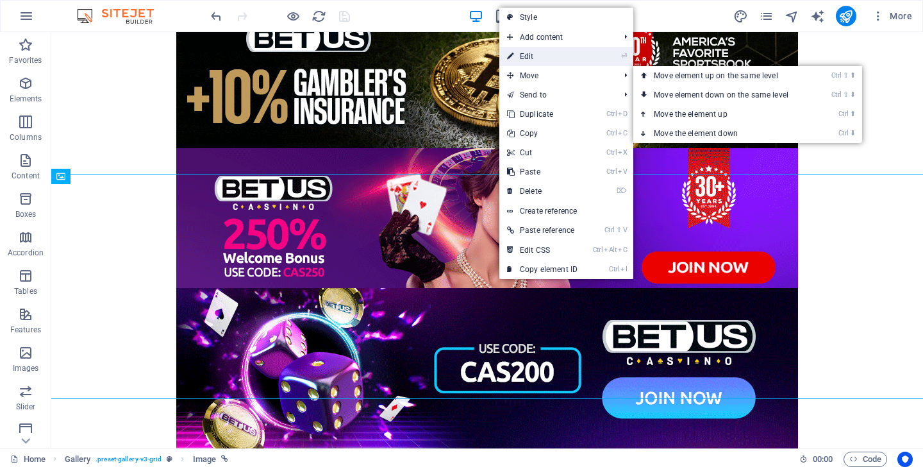
click at [553, 60] on link "⏎ Edit" at bounding box center [542, 56] width 86 height 19
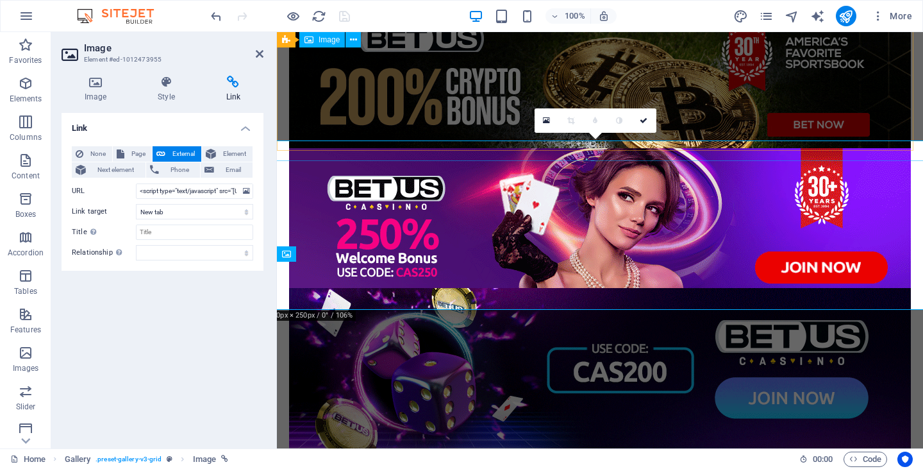
scroll to position [179, 0]
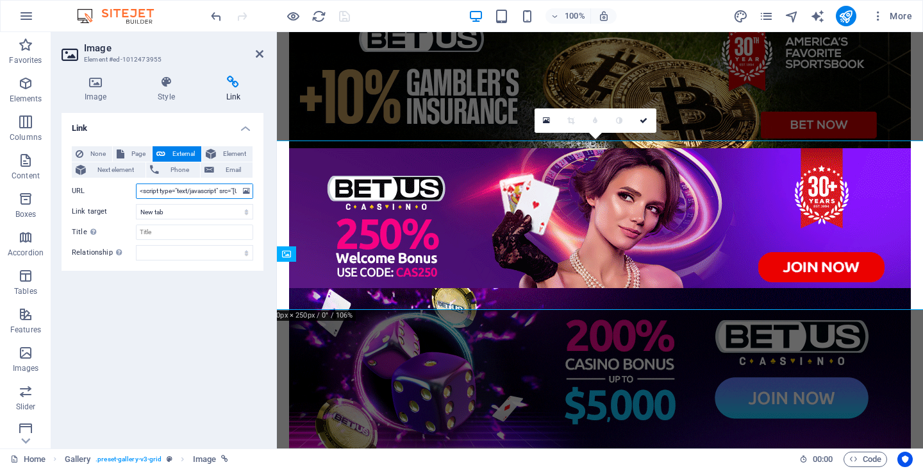
click at [220, 195] on input "<script type="text/javascript" src="https://js.revmasters.com/javascript.php?pr…" at bounding box center [194, 190] width 117 height 15
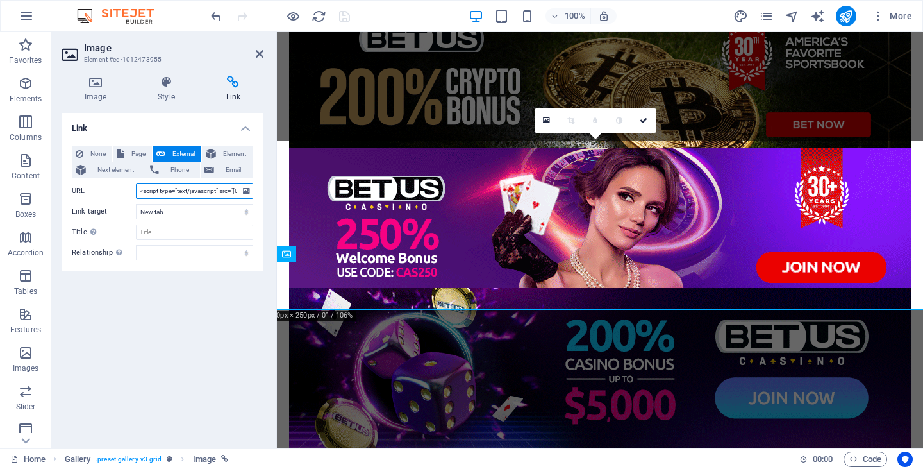
click at [220, 195] on input "<script type="text/javascript" src="https://js.revmasters.com/javascript.php?pr…" at bounding box center [194, 190] width 117 height 15
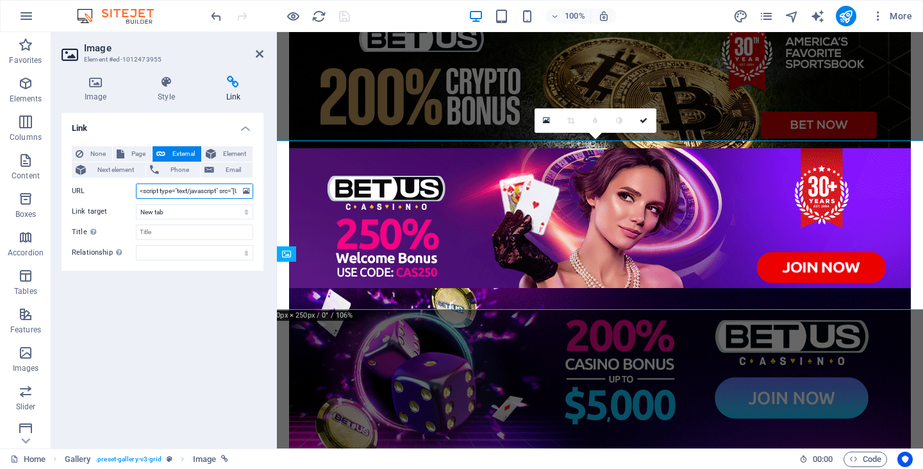
click at [220, 195] on input "<script type="text/javascript" src="https://js.revmasters.com/javascript.php?pr…" at bounding box center [194, 190] width 117 height 15
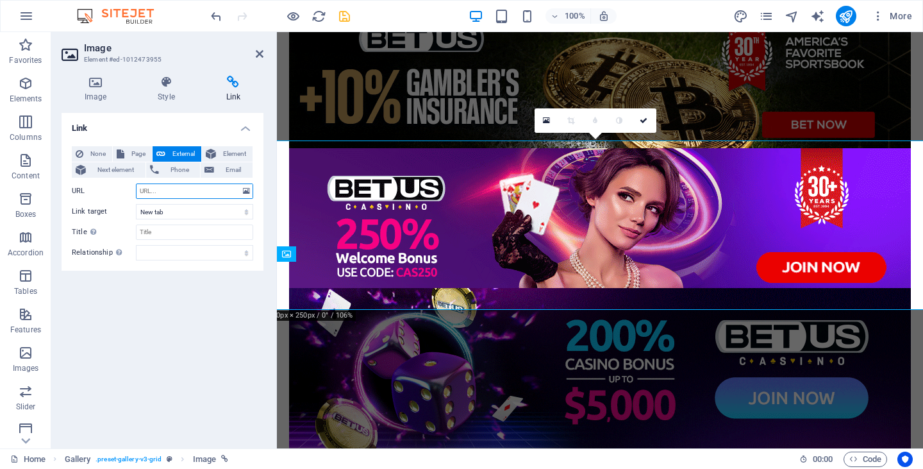
paste input "[URL][DOMAIN_NAME]"
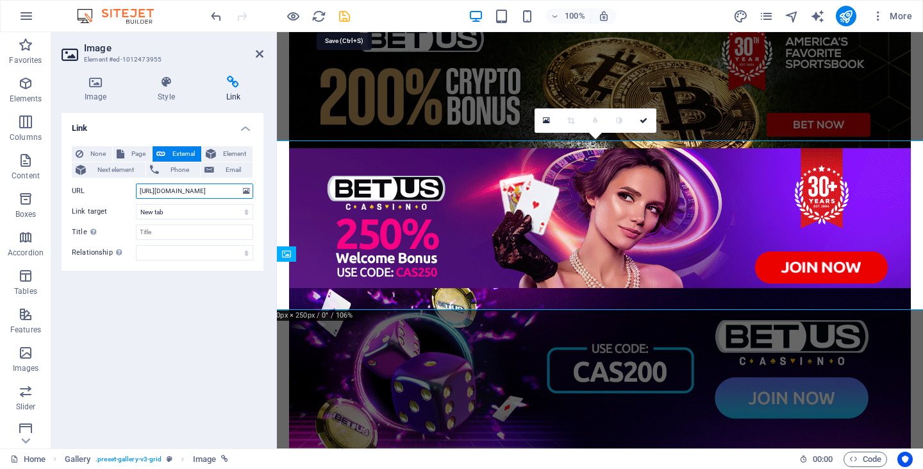
type input "[URL][DOMAIN_NAME]"
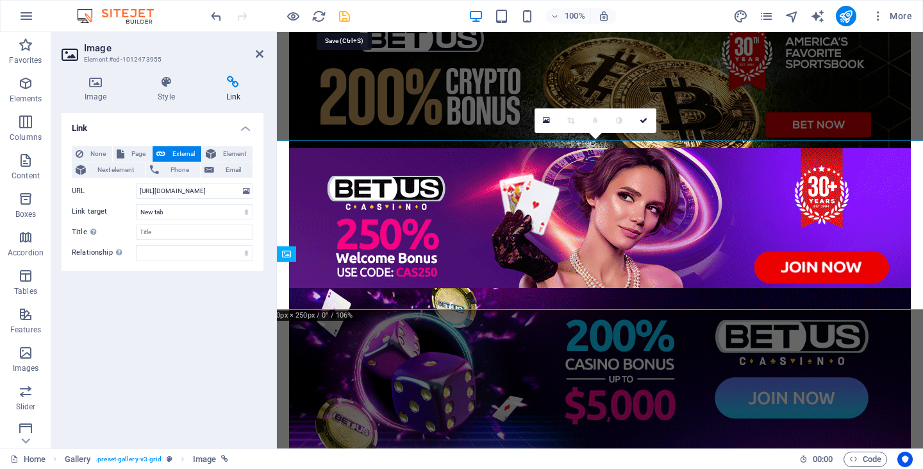
click at [346, 15] on icon "save" at bounding box center [344, 16] width 15 height 15
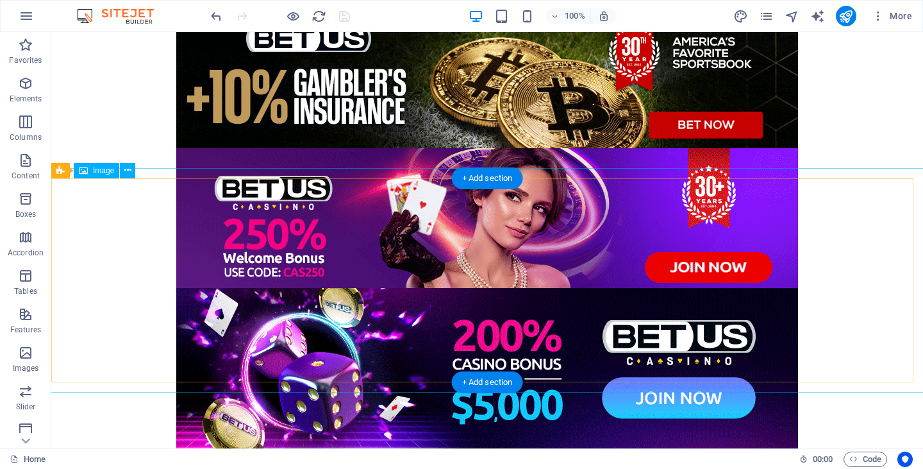
scroll to position [401, 0]
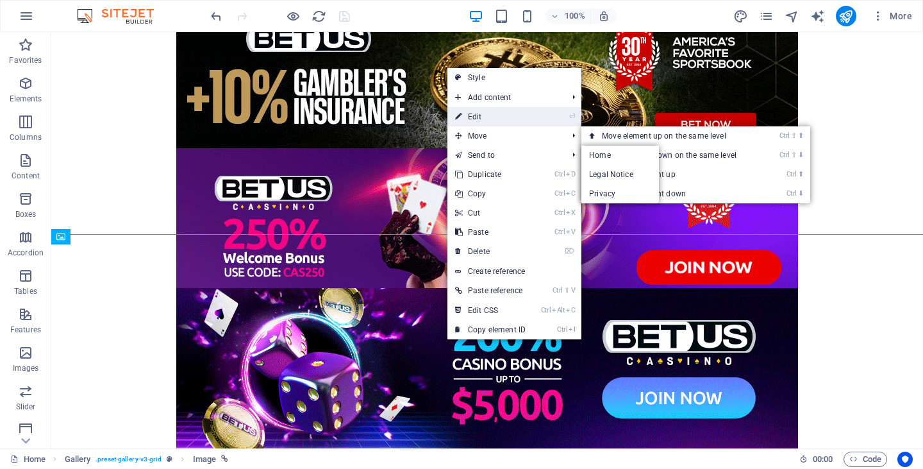
click at [494, 116] on link "⏎ Edit" at bounding box center [490, 116] width 86 height 19
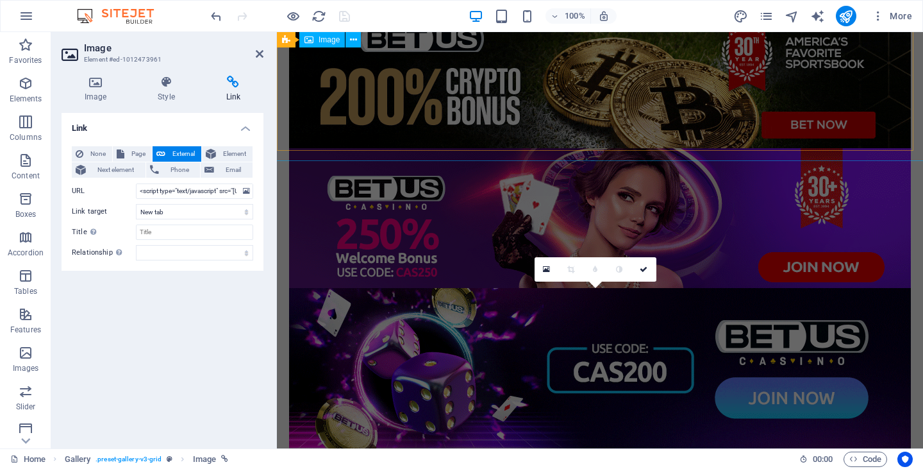
scroll to position [179, 0]
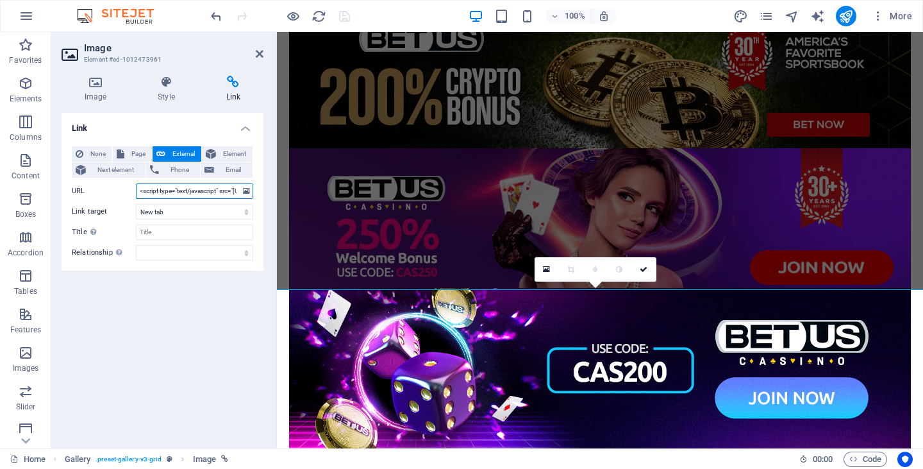
click at [183, 191] on input "<script type="text/javascript" src="https://js.revmasters.com/javascript.php?pr…" at bounding box center [194, 190] width 117 height 15
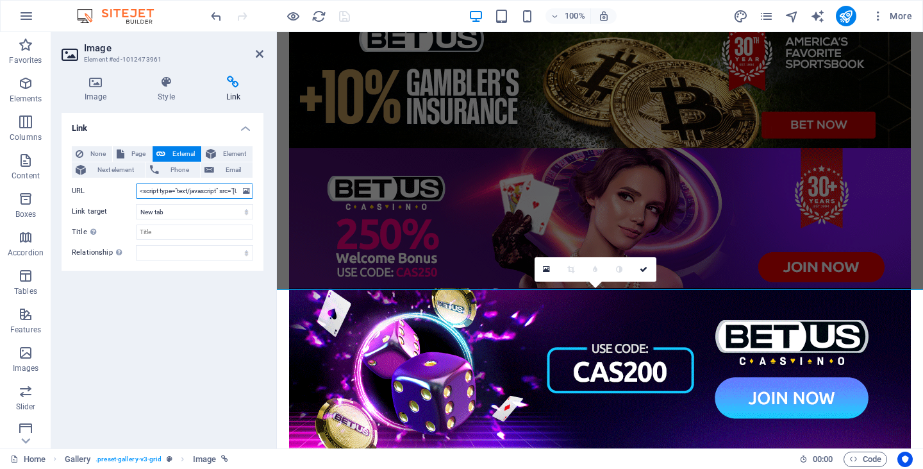
click at [183, 191] on input "<script type="text/javascript" src="https://js.revmasters.com/javascript.php?pr…" at bounding box center [194, 190] width 117 height 15
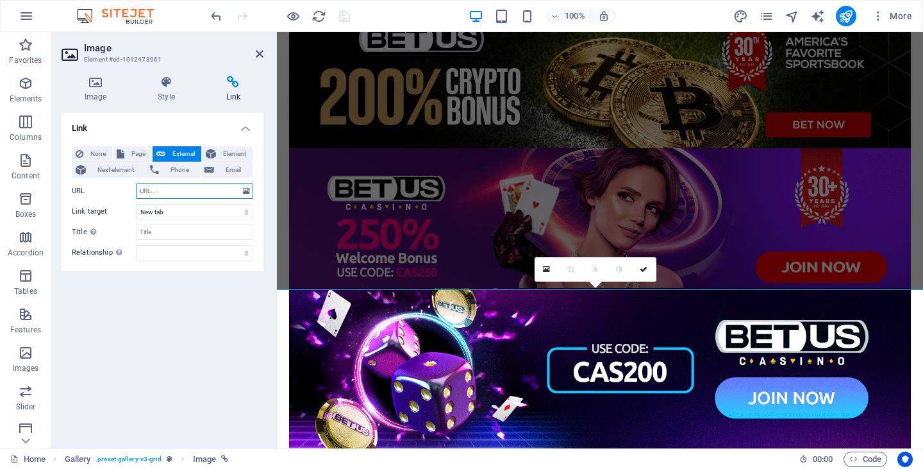
paste input "[URL][DOMAIN_NAME]"
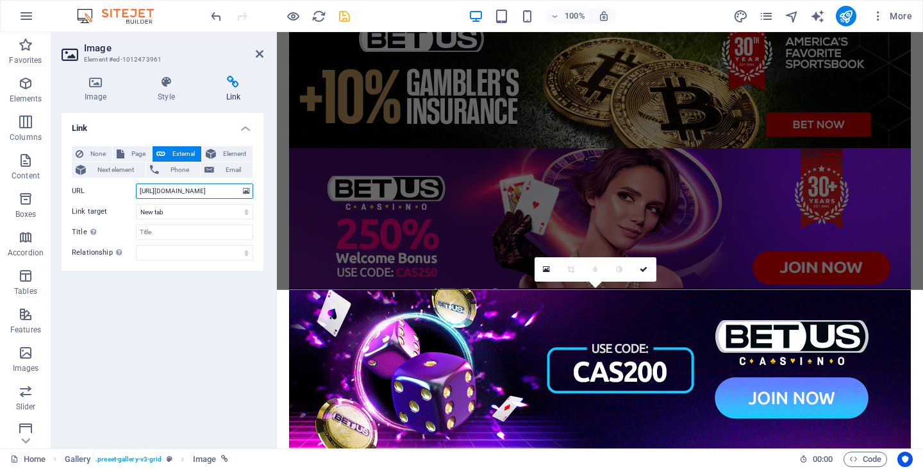
scroll to position [0, 122]
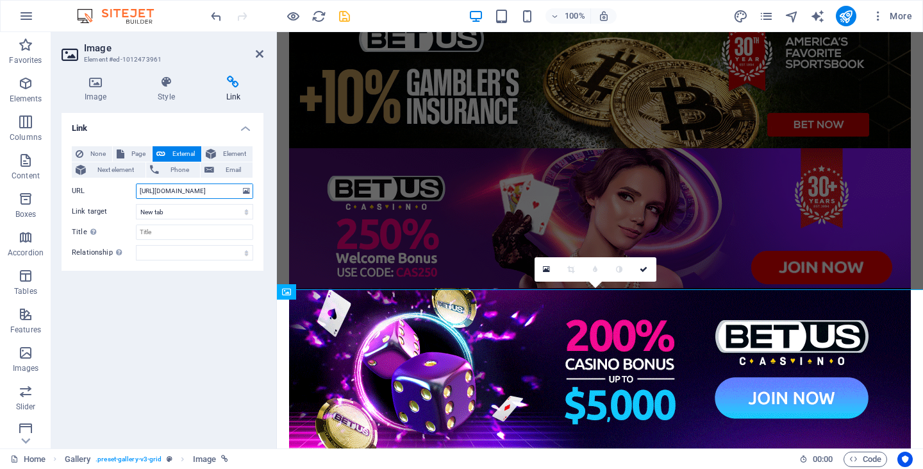
type input "[URL][DOMAIN_NAME]"
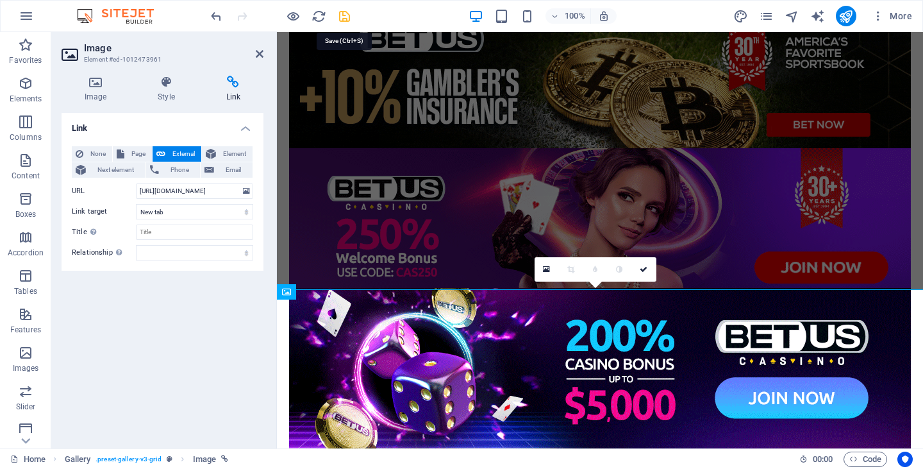
click at [345, 15] on icon "save" at bounding box center [344, 16] width 15 height 15
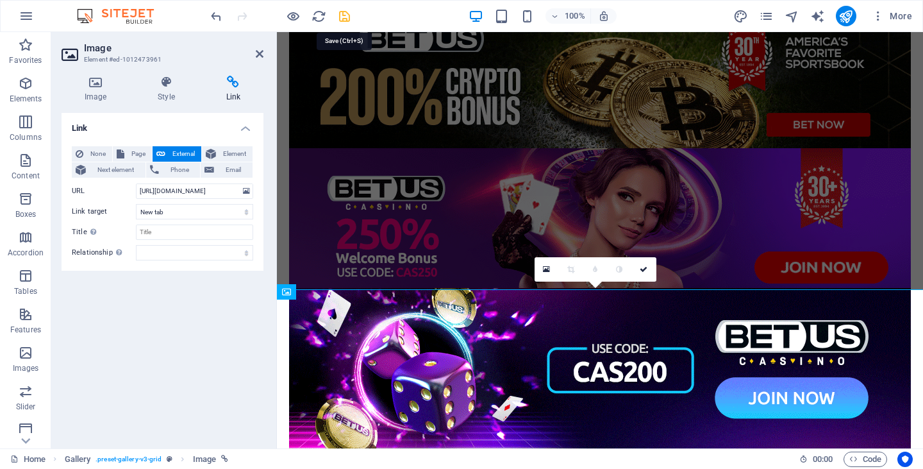
scroll to position [401, 0]
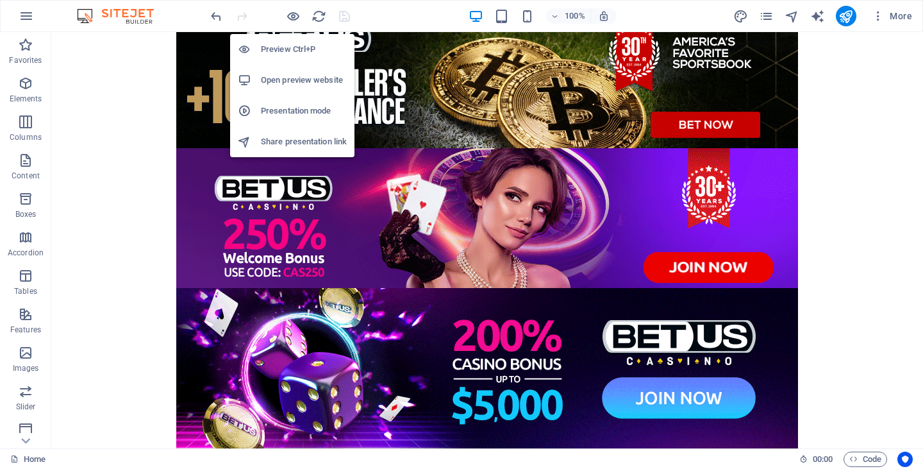
click at [277, 47] on h6 "Preview Ctrl+P" at bounding box center [304, 49] width 86 height 15
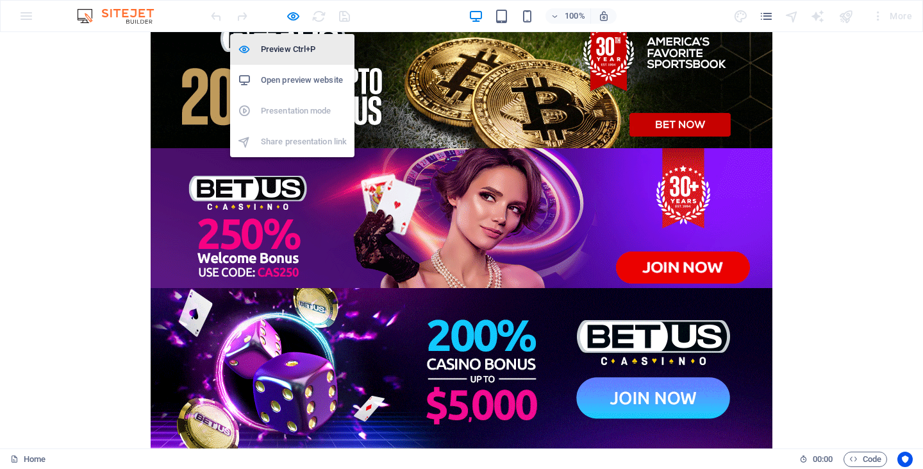
click at [277, 47] on h6 "Preview Ctrl+P" at bounding box center [304, 49] width 86 height 15
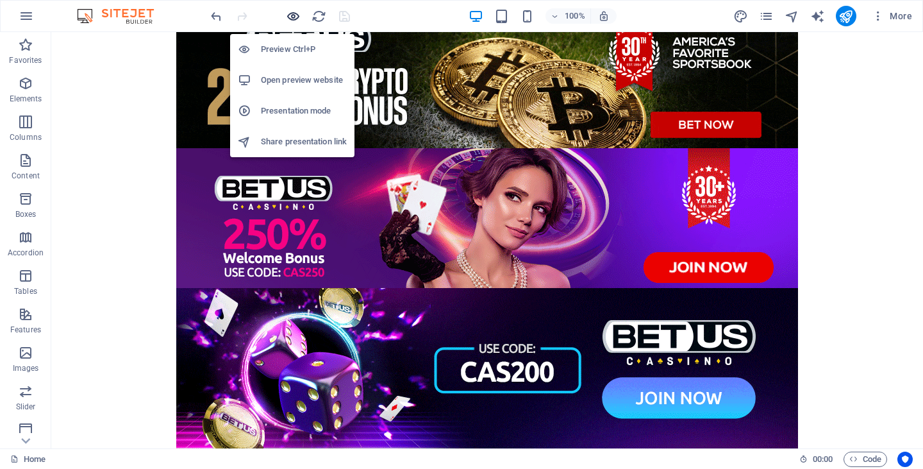
click at [295, 14] on icon "button" at bounding box center [293, 16] width 15 height 15
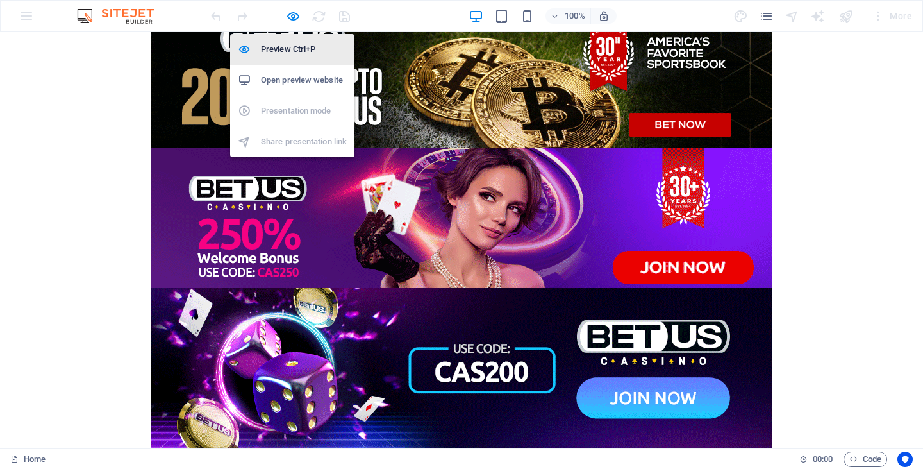
click at [288, 50] on h6 "Preview Ctrl+P" at bounding box center [304, 49] width 86 height 15
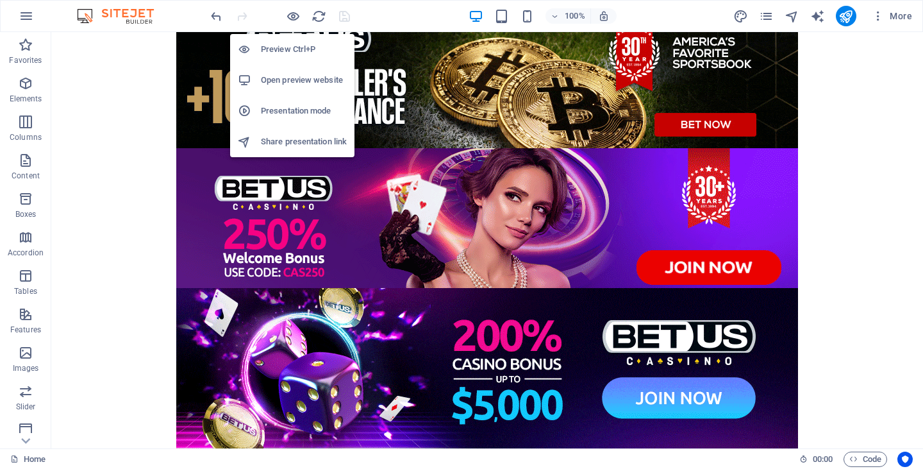
click at [288, 50] on h6 "Preview Ctrl+P" at bounding box center [304, 49] width 86 height 15
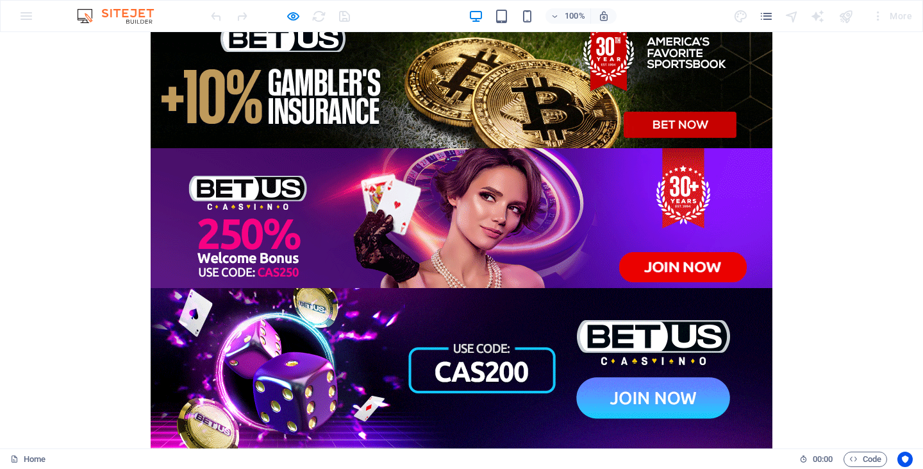
click at [478, 173] on img at bounding box center [462, 228] width 622 height 160
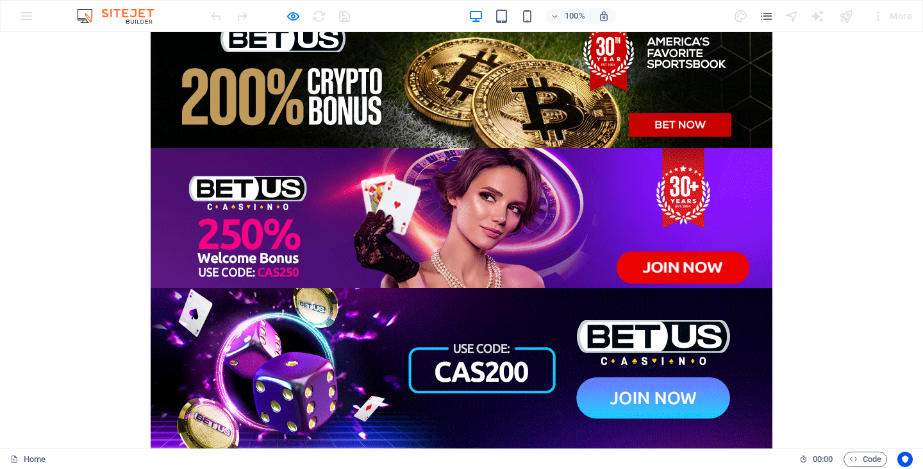
click at [469, 360] on img at bounding box center [462, 368] width 622 height 160
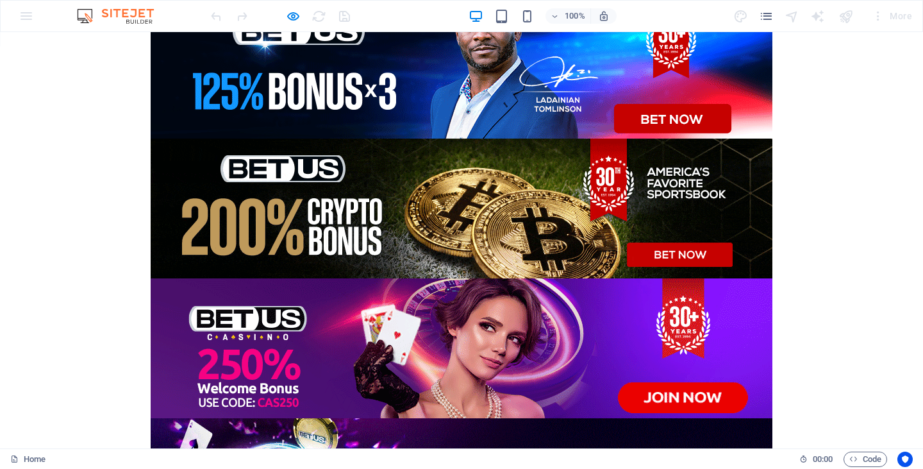
scroll to position [0, 0]
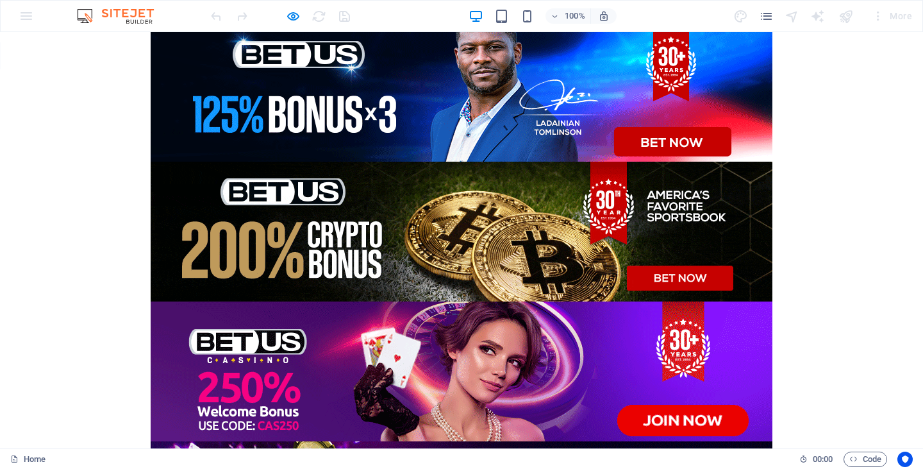
click at [442, 135] on img at bounding box center [462, 102] width 622 height 160
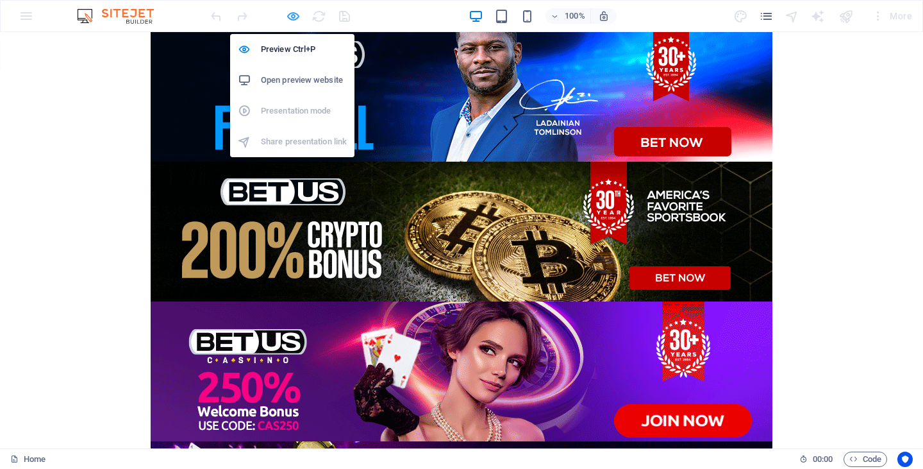
click at [294, 16] on icon "button" at bounding box center [293, 16] width 15 height 15
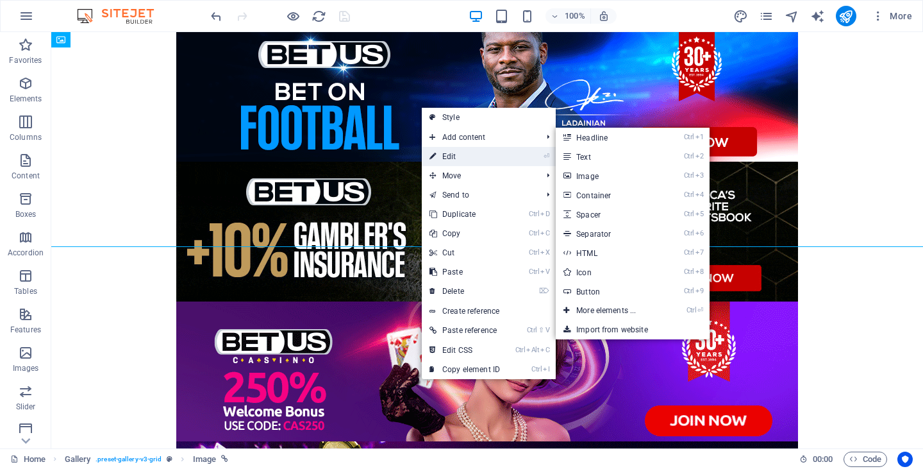
click at [440, 152] on link "⏎ Edit" at bounding box center [465, 156] width 86 height 19
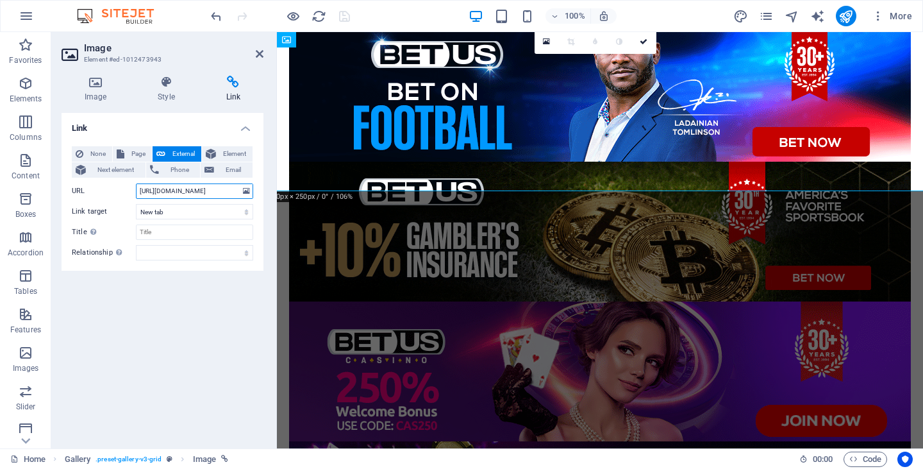
click at [195, 192] on input "[URL][DOMAIN_NAME]" at bounding box center [194, 190] width 117 height 15
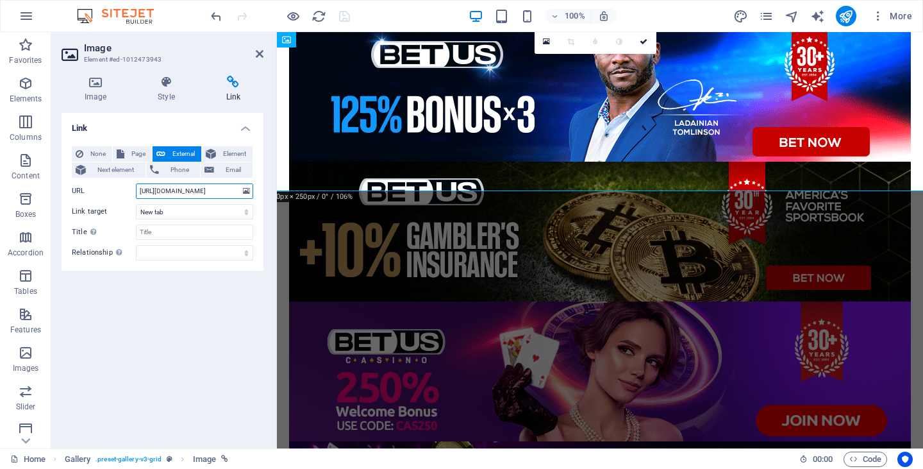
click at [195, 192] on input "[URL][DOMAIN_NAME]" at bounding box center [194, 190] width 117 height 15
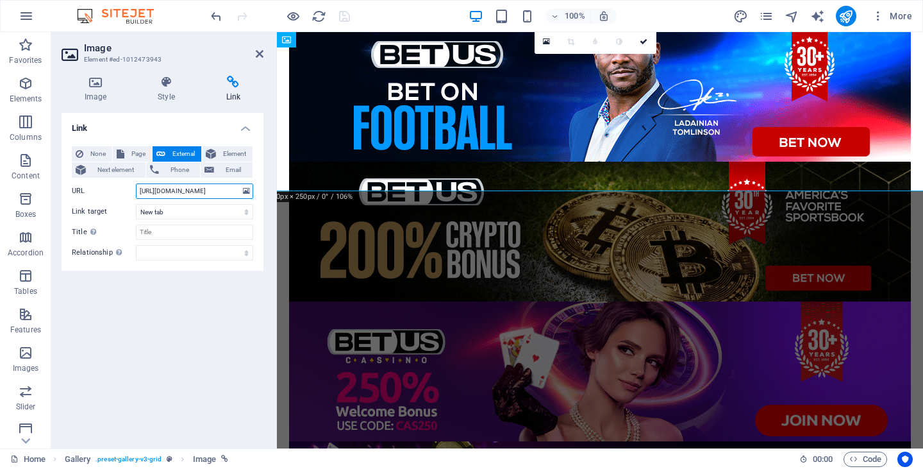
click at [195, 192] on input "[URL][DOMAIN_NAME]" at bounding box center [194, 190] width 117 height 15
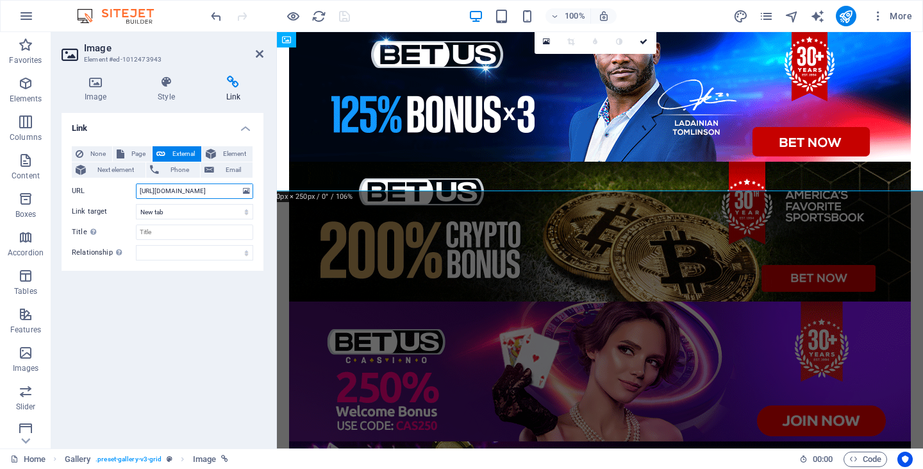
paste input "RD3TEmsPWI0W"
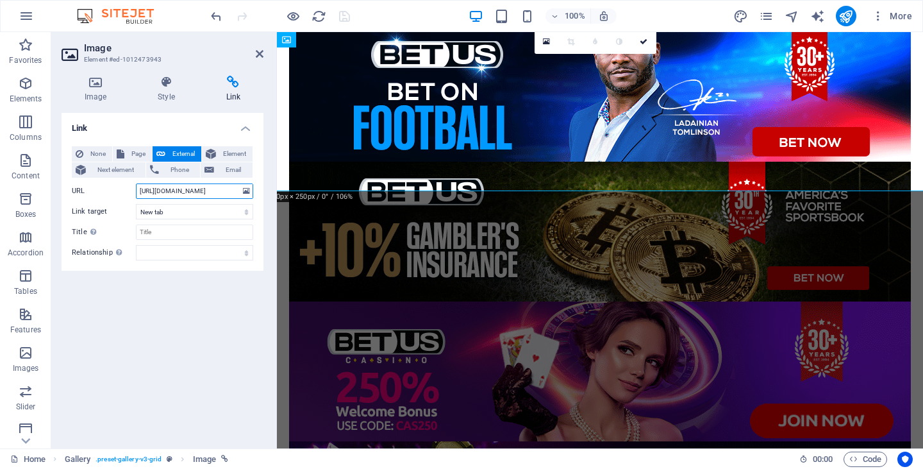
scroll to position [0, 124]
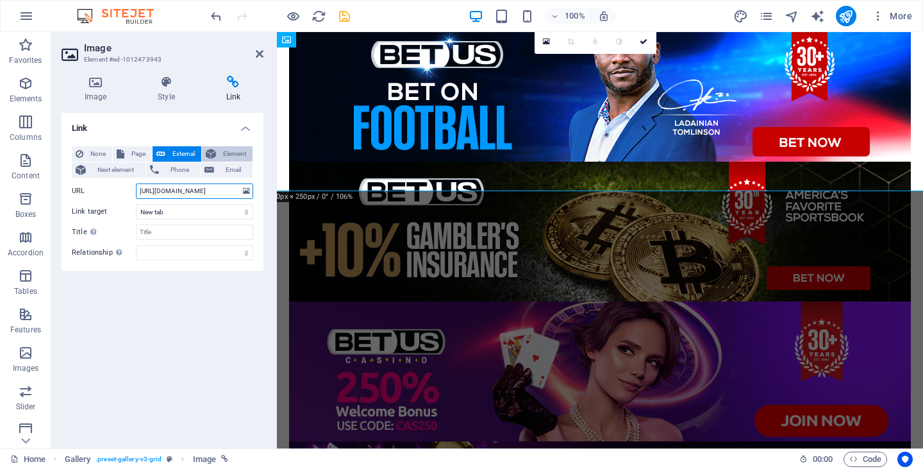
type input "[URL][DOMAIN_NAME]"
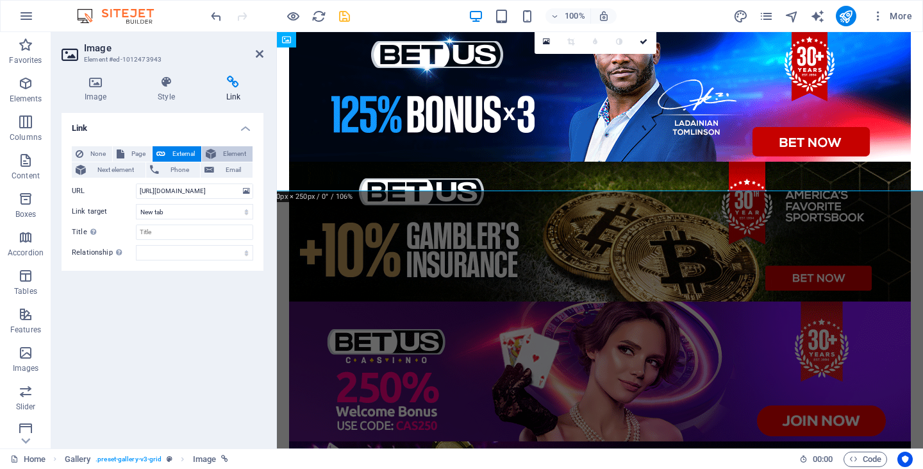
click at [235, 151] on span "Element" at bounding box center [234, 153] width 29 height 15
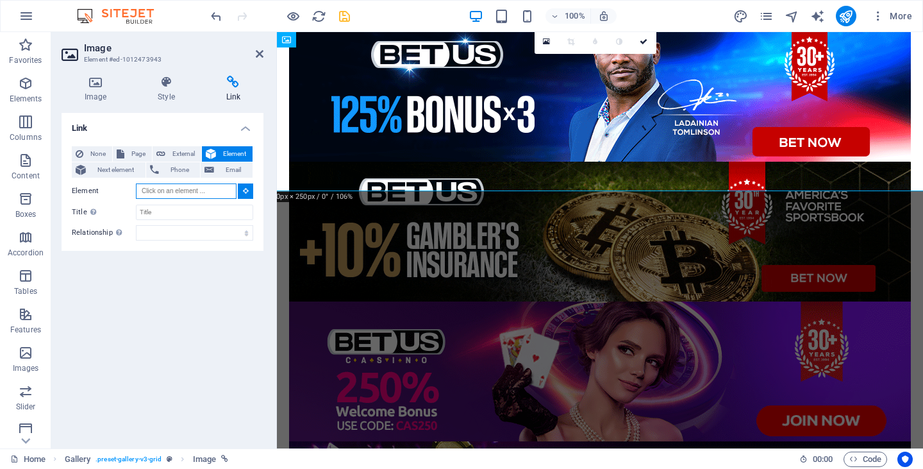
scroll to position [0, 0]
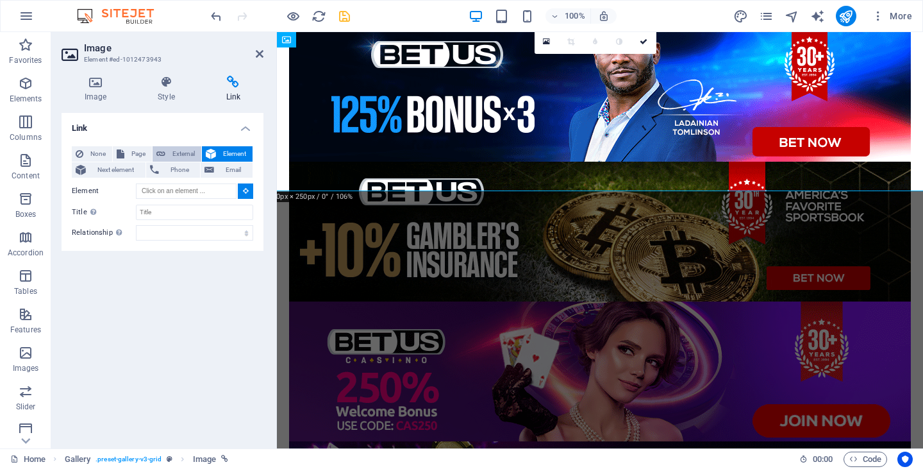
click at [187, 152] on span "External" at bounding box center [183, 153] width 28 height 15
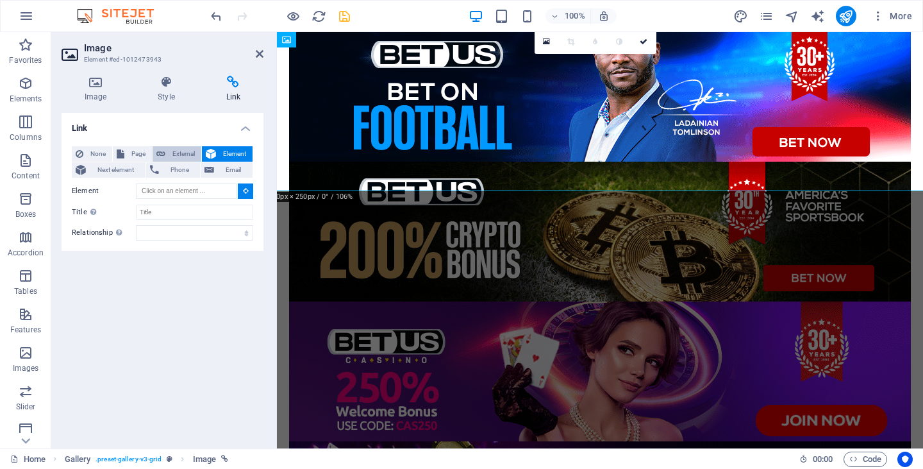
select select "blank"
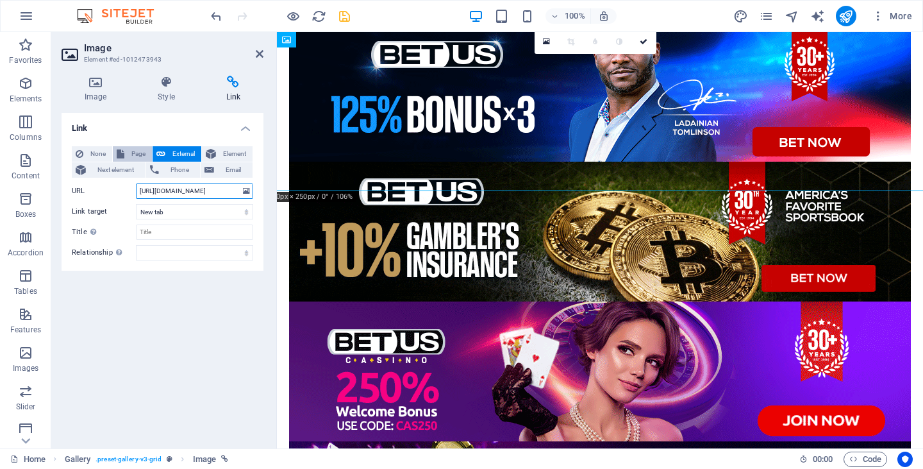
scroll to position [0, 124]
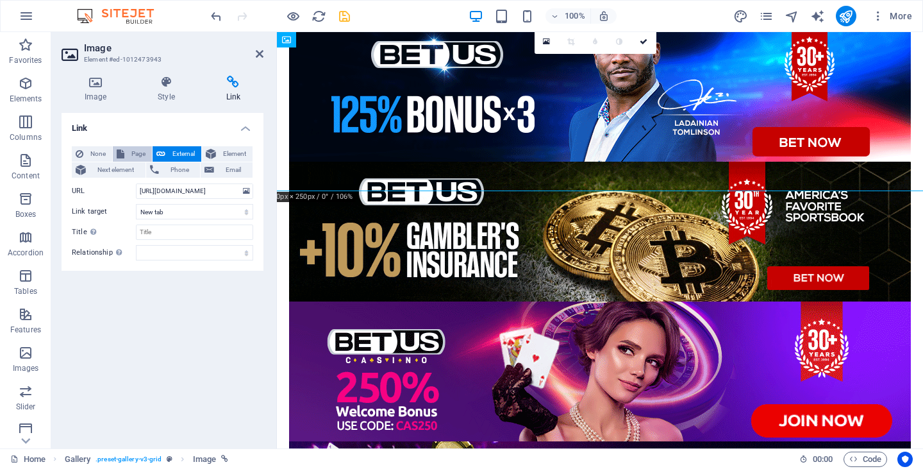
click at [137, 152] on span "Page" at bounding box center [138, 153] width 20 height 15
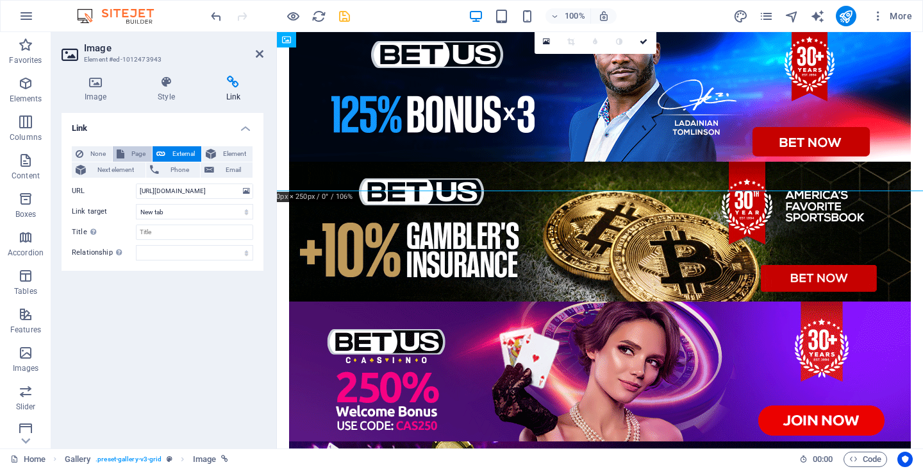
select select
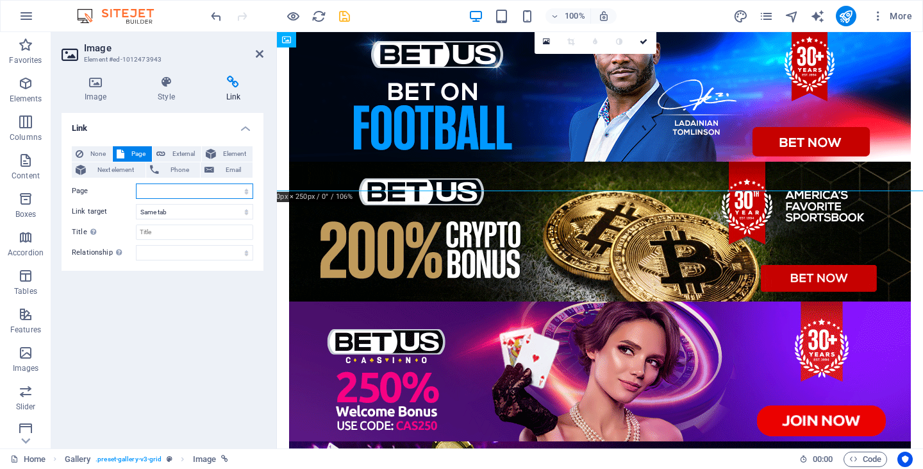
scroll to position [0, 0]
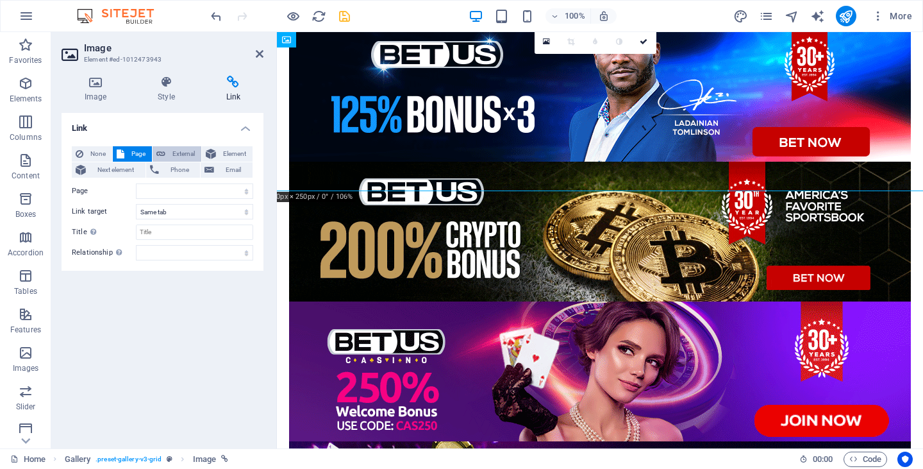
click at [163, 151] on icon at bounding box center [160, 153] width 9 height 15
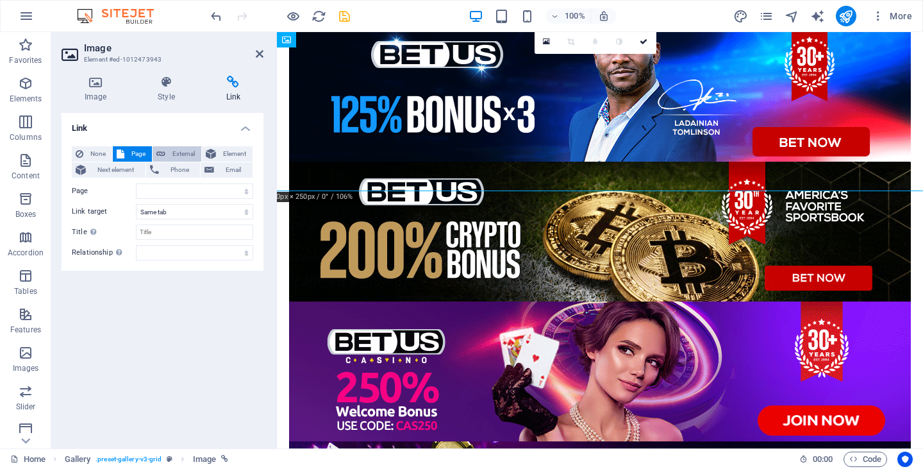
select select "blank"
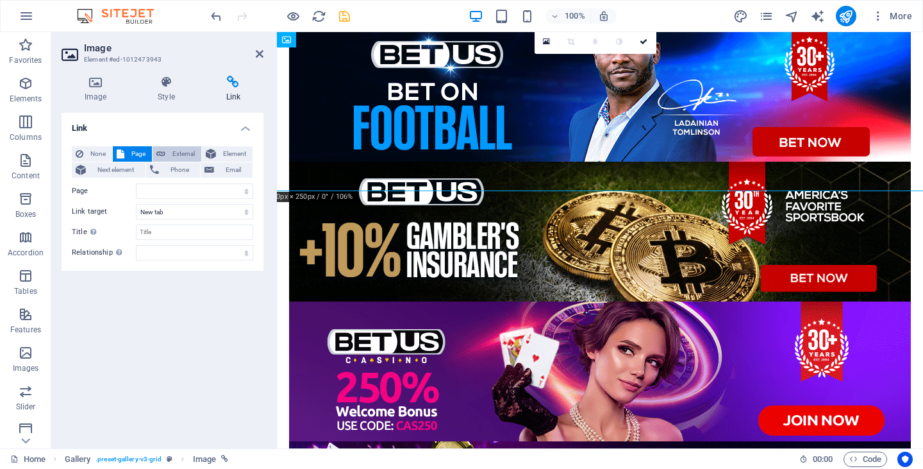
scroll to position [0, 124]
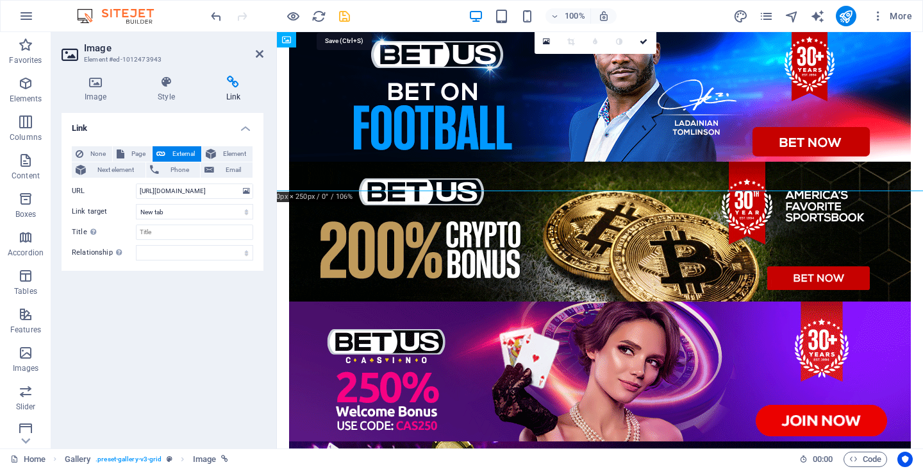
click at [342, 18] on icon "save" at bounding box center [344, 16] width 15 height 15
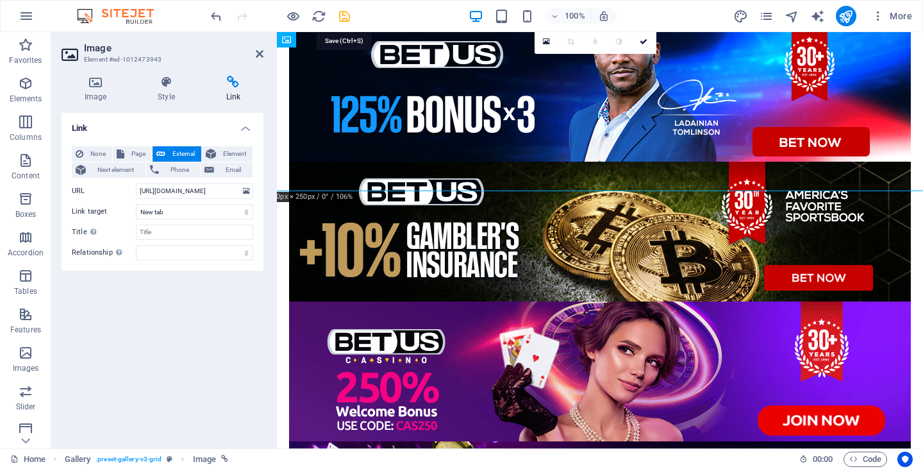
scroll to position [0, 0]
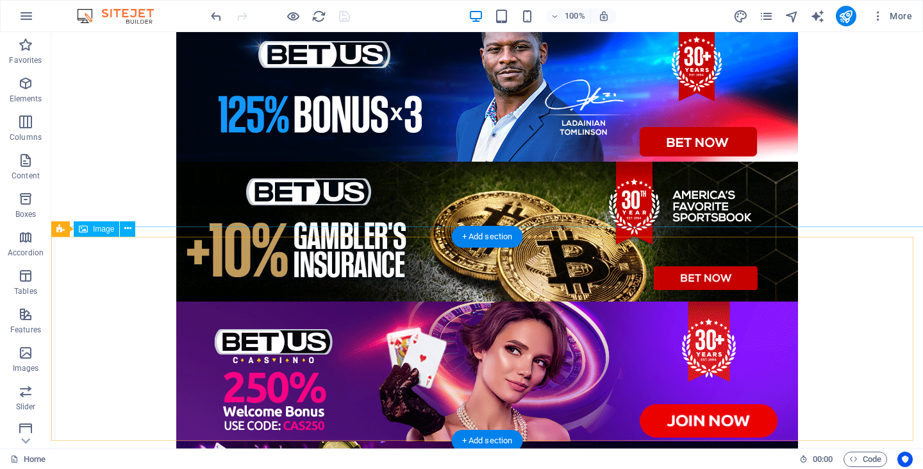
click at [445, 320] on figure at bounding box center [487, 242] width 892 height 160
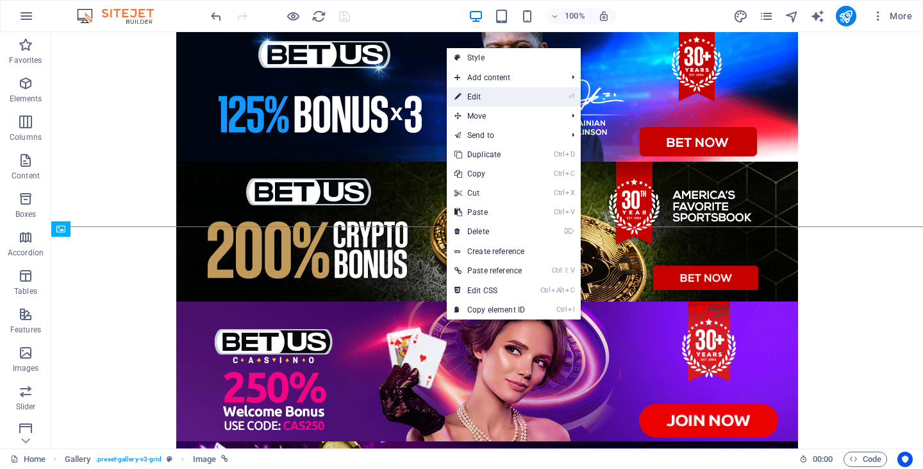
click at [491, 88] on link "⏎ Edit" at bounding box center [490, 96] width 86 height 19
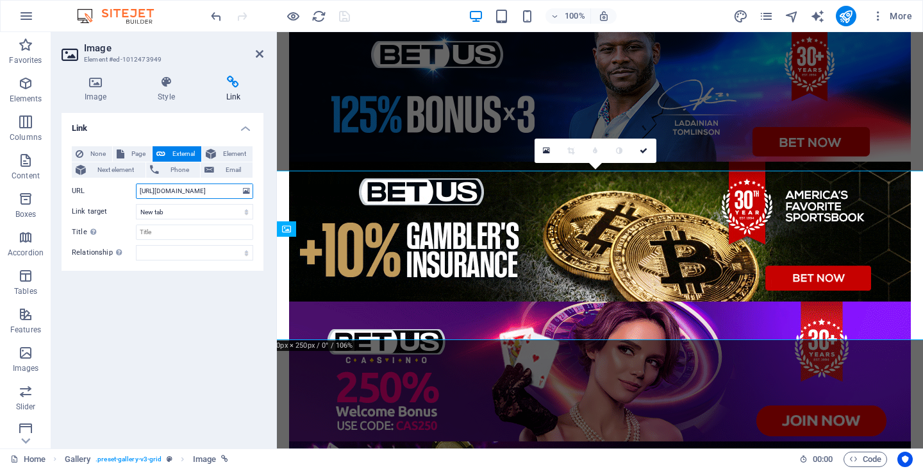
click at [196, 191] on input "[URL][DOMAIN_NAME]" at bounding box center [194, 190] width 117 height 15
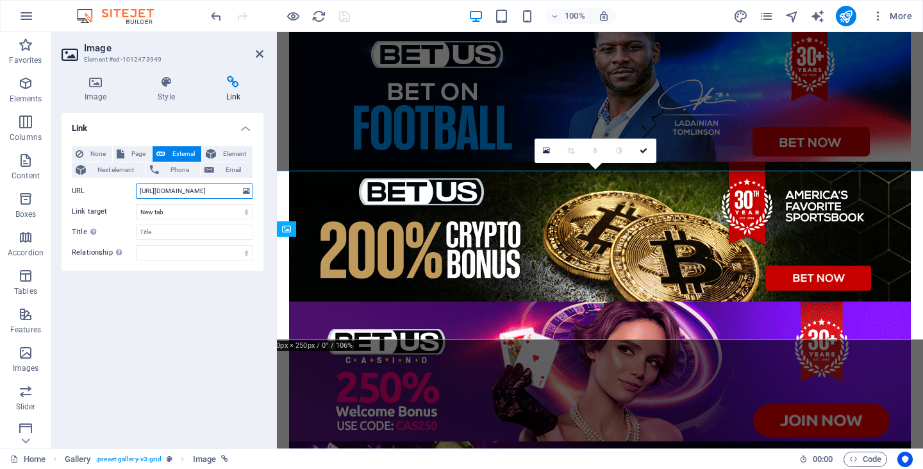
click at [196, 191] on input "[URL][DOMAIN_NAME]" at bounding box center [194, 190] width 117 height 15
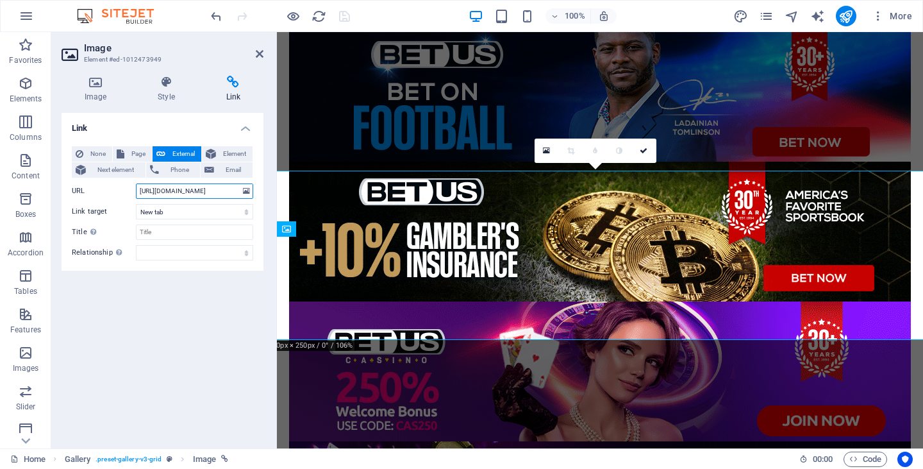
click at [196, 191] on input "[URL][DOMAIN_NAME]" at bounding box center [194, 190] width 117 height 15
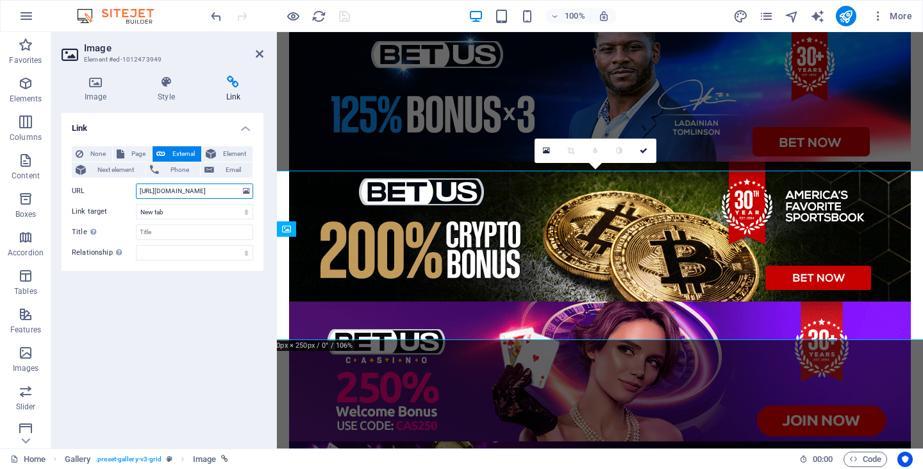
paste input "SpIGTXMAzA3m"
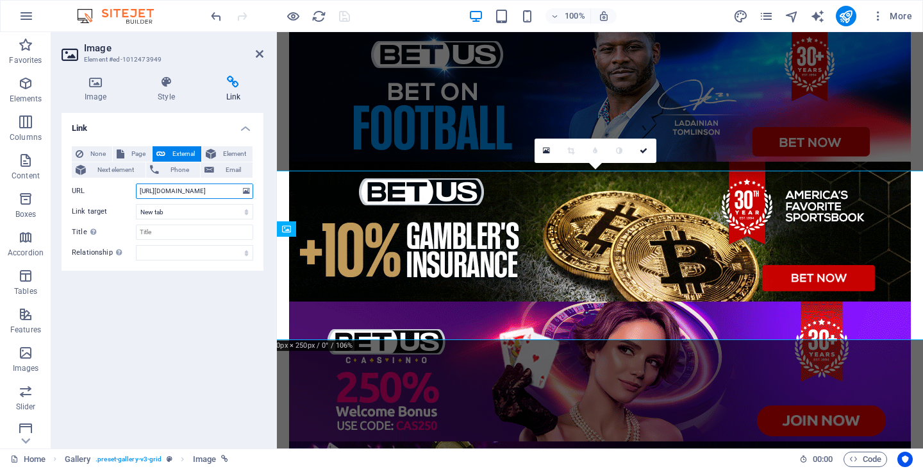
scroll to position [0, 122]
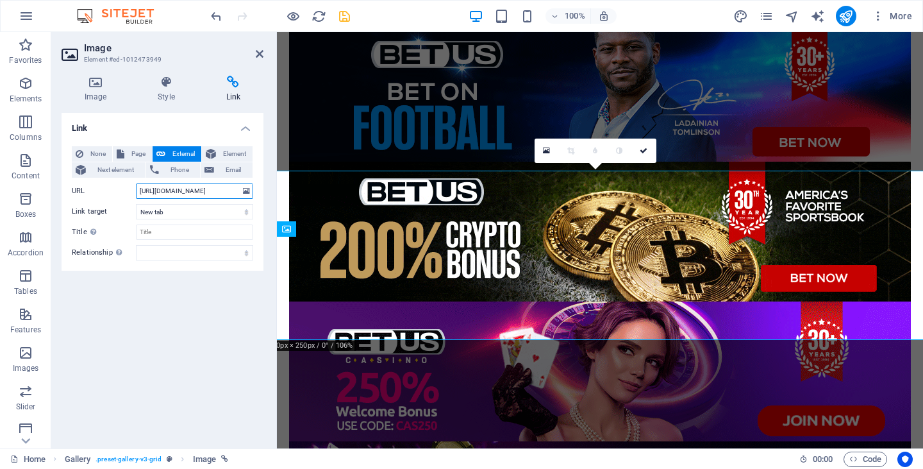
type input "[URL][DOMAIN_NAME]"
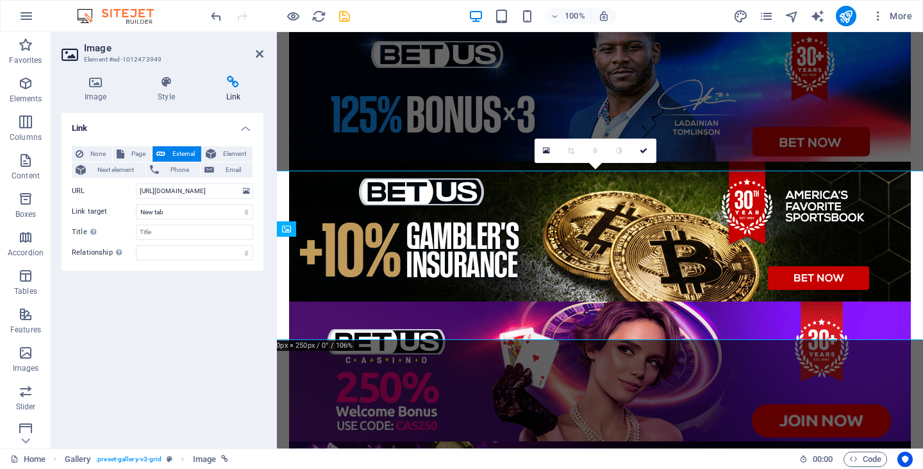
click at [350, 19] on icon "save" at bounding box center [344, 16] width 15 height 15
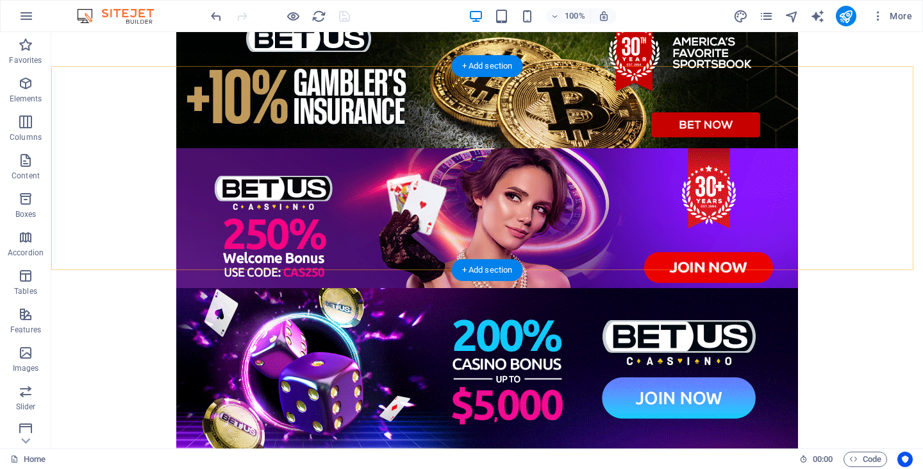
scroll to position [401, 0]
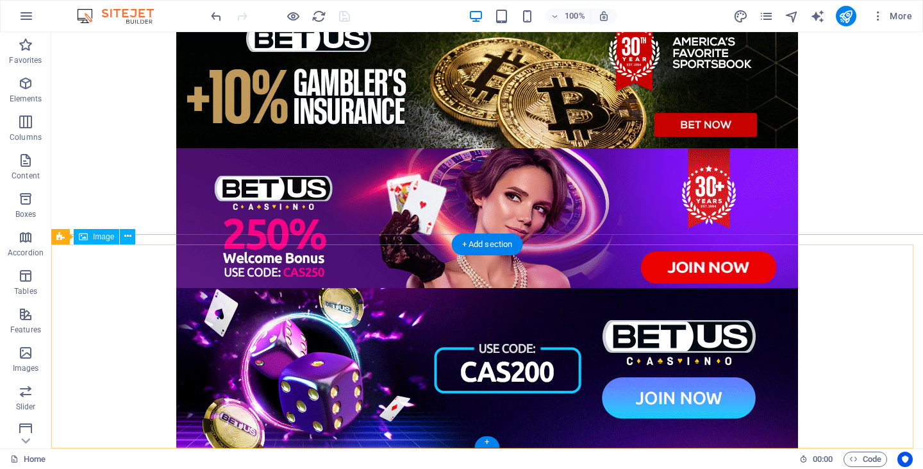
click at [498, 326] on figure at bounding box center [487, 368] width 892 height 160
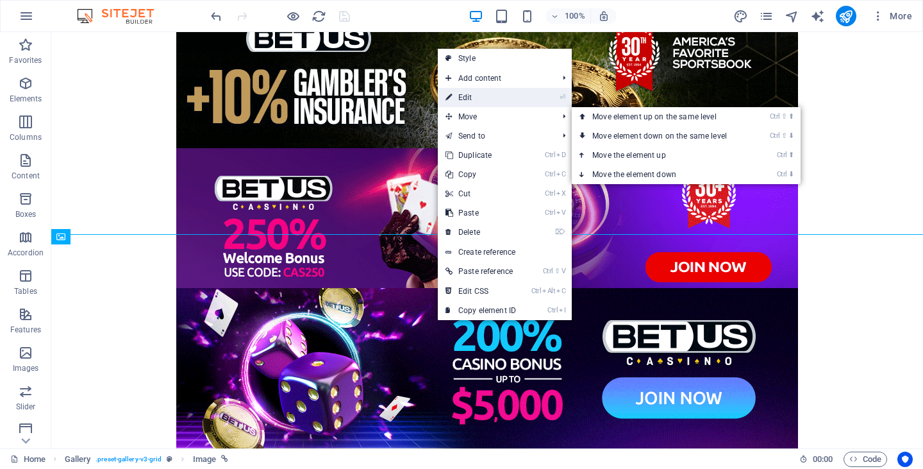
click at [486, 99] on link "⏎ Edit" at bounding box center [481, 97] width 86 height 19
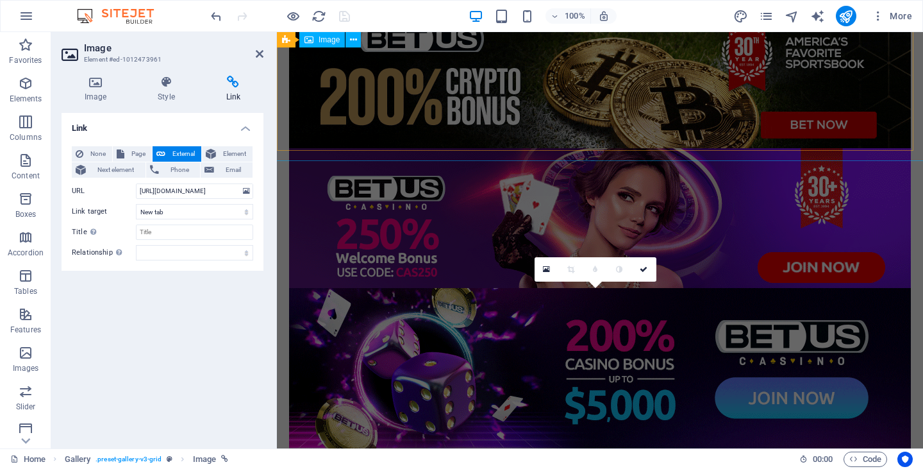
scroll to position [179, 0]
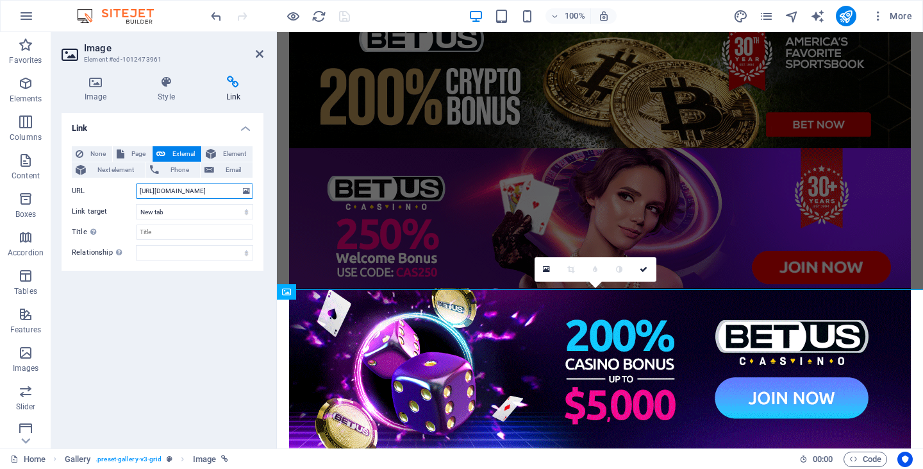
click at [199, 188] on input "[URL][DOMAIN_NAME]" at bounding box center [194, 190] width 117 height 15
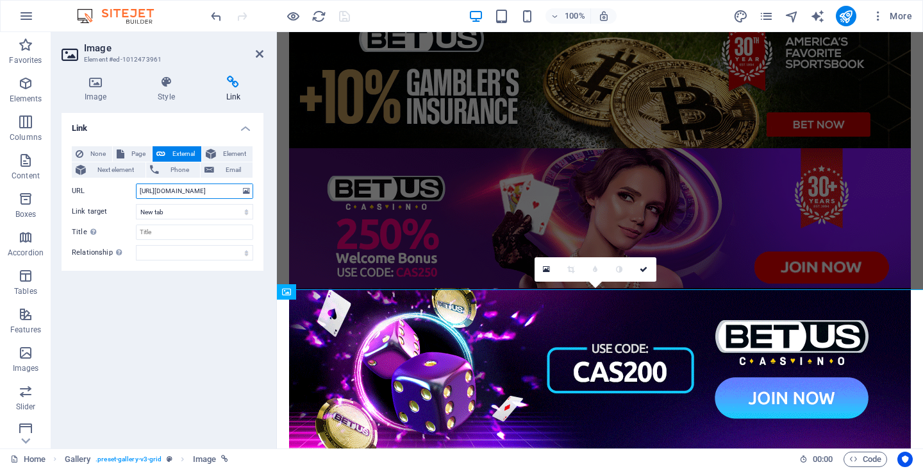
click at [199, 188] on input "[URL][DOMAIN_NAME]" at bounding box center [194, 190] width 117 height 15
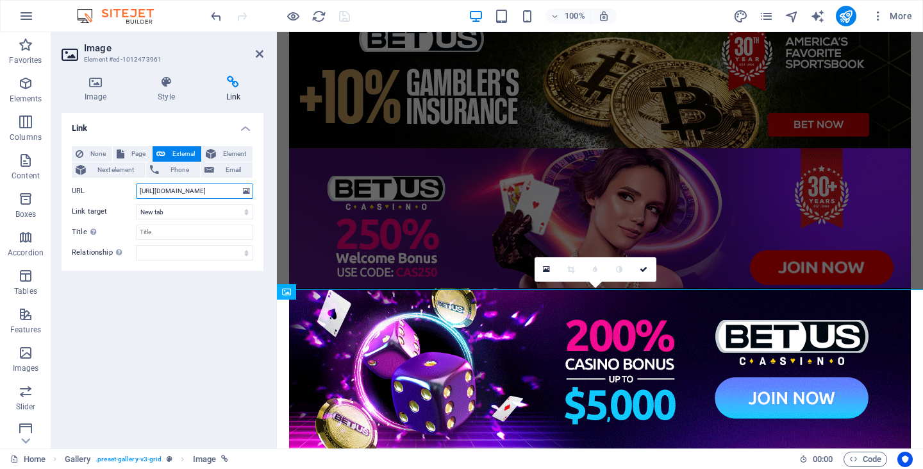
click at [199, 188] on input "[URL][DOMAIN_NAME]" at bounding box center [194, 190] width 117 height 15
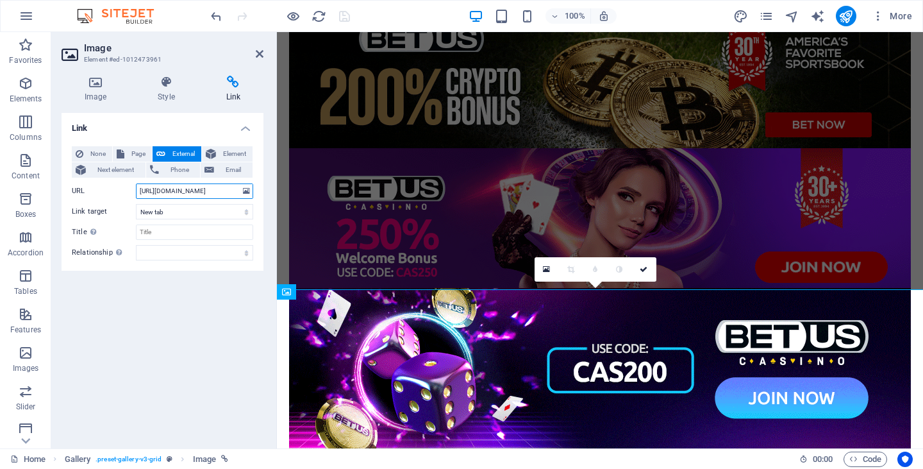
paste input "QzBQega5ktsG"
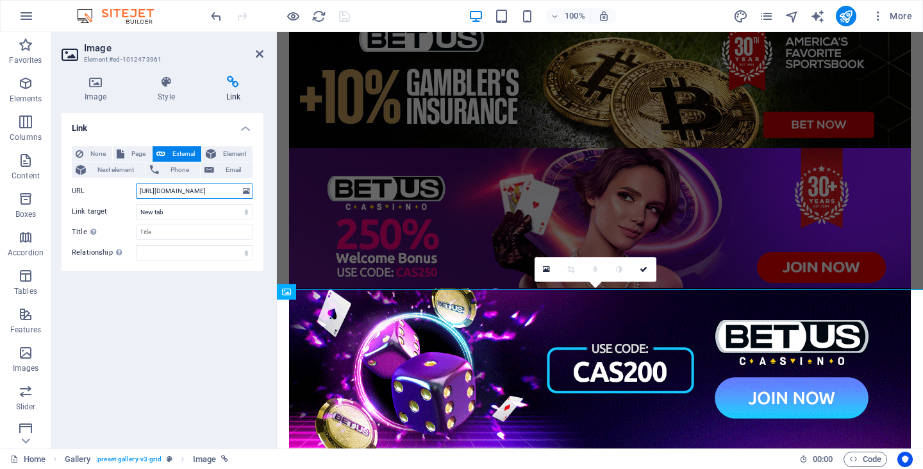
scroll to position [0, 118]
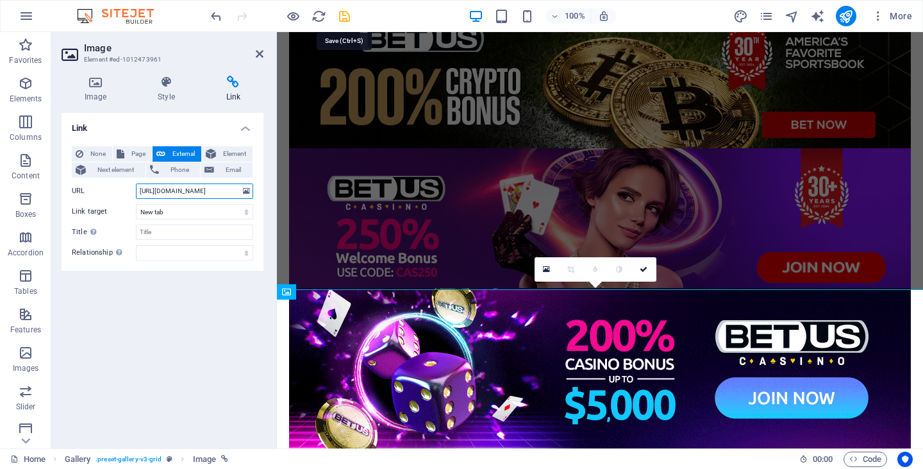
type input "[URL][DOMAIN_NAME]"
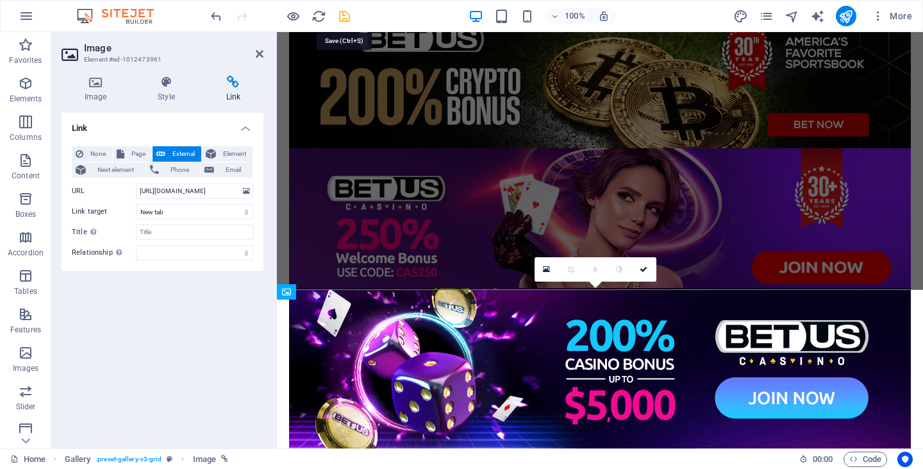
click at [345, 16] on icon "save" at bounding box center [344, 16] width 15 height 15
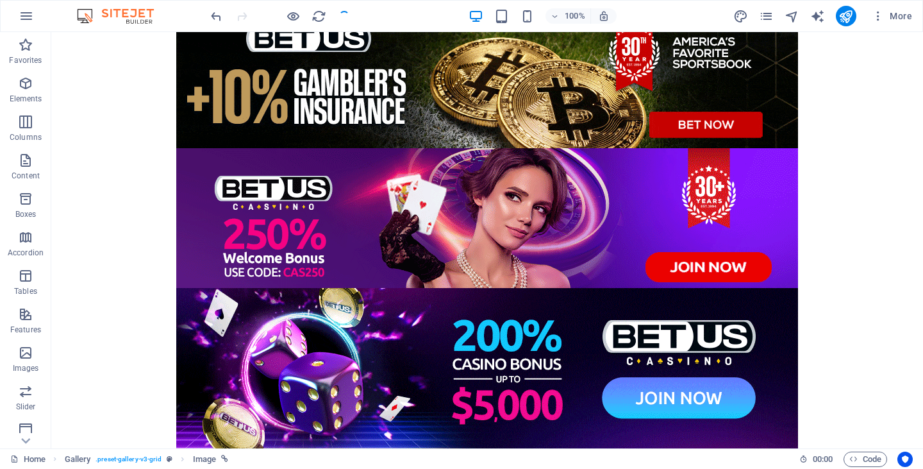
scroll to position [401, 0]
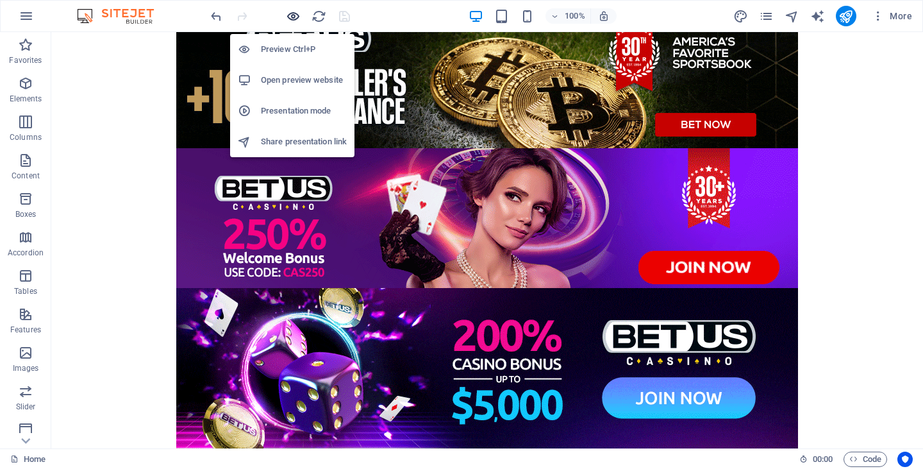
click at [290, 13] on icon "button" at bounding box center [293, 16] width 15 height 15
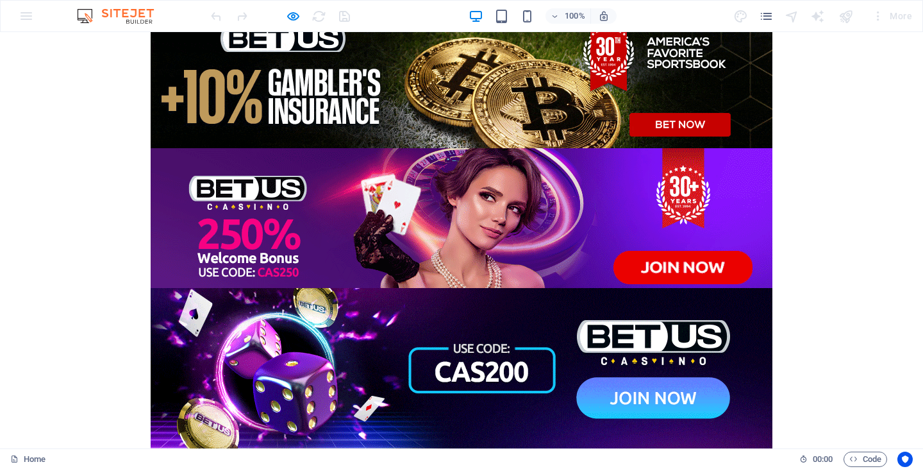
click at [434, 317] on img at bounding box center [462, 368] width 622 height 160
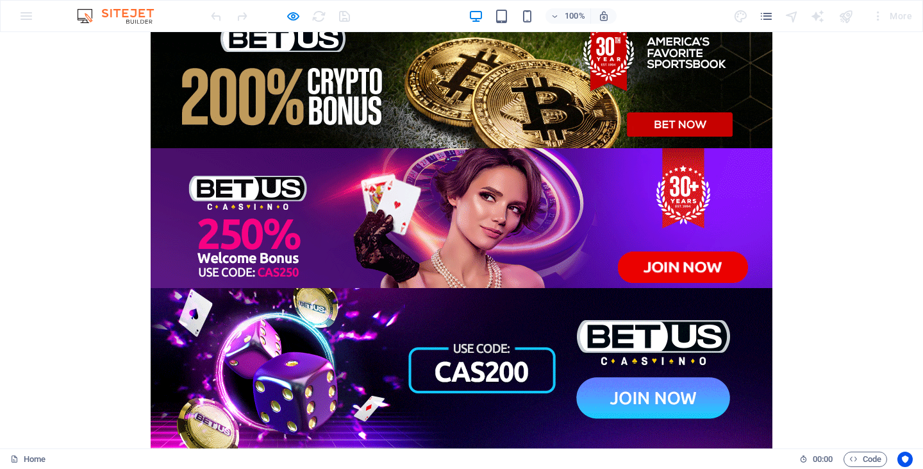
scroll to position [80, 0]
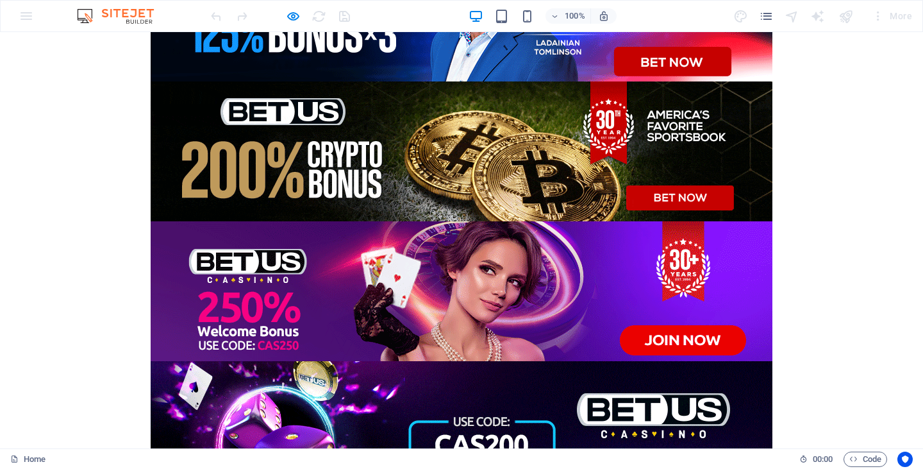
click at [406, 242] on img at bounding box center [462, 161] width 622 height 160
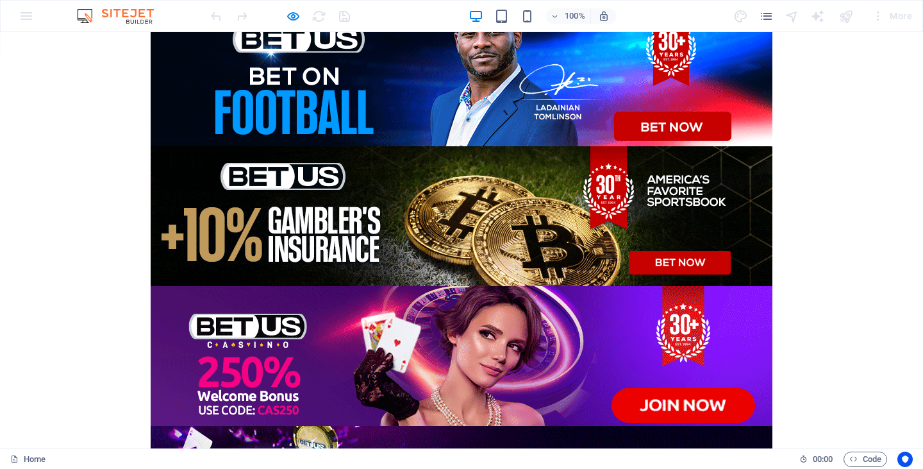
scroll to position [0, 0]
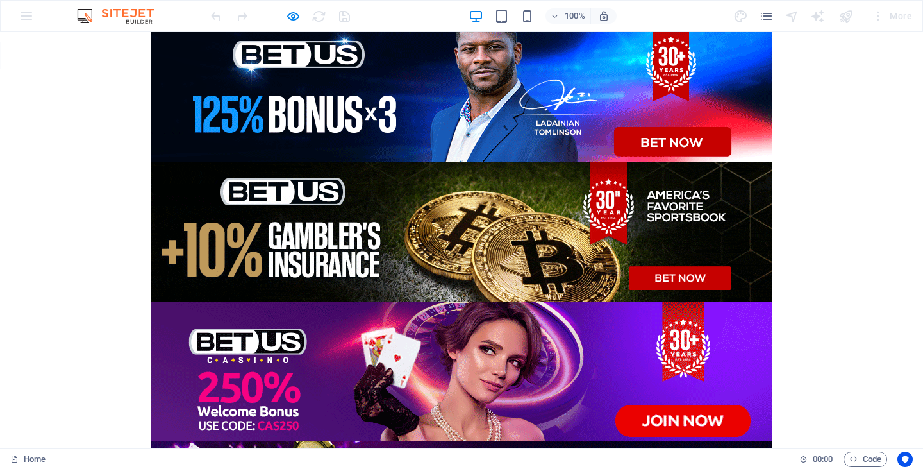
click at [465, 133] on img at bounding box center [462, 102] width 622 height 160
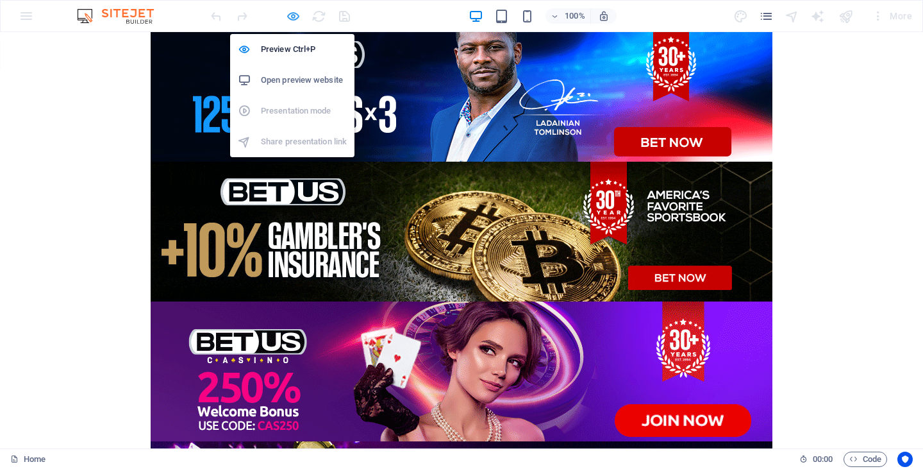
click at [298, 11] on icon "button" at bounding box center [293, 16] width 15 height 15
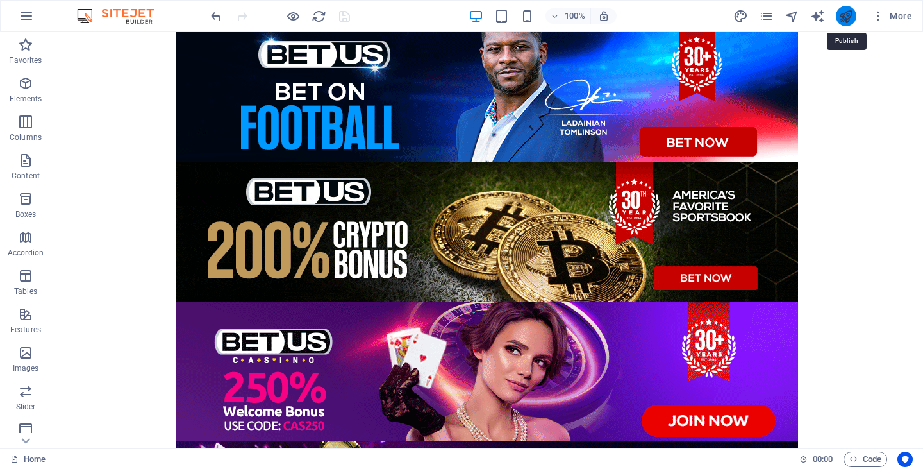
click at [847, 15] on icon "publish" at bounding box center [845, 16] width 15 height 15
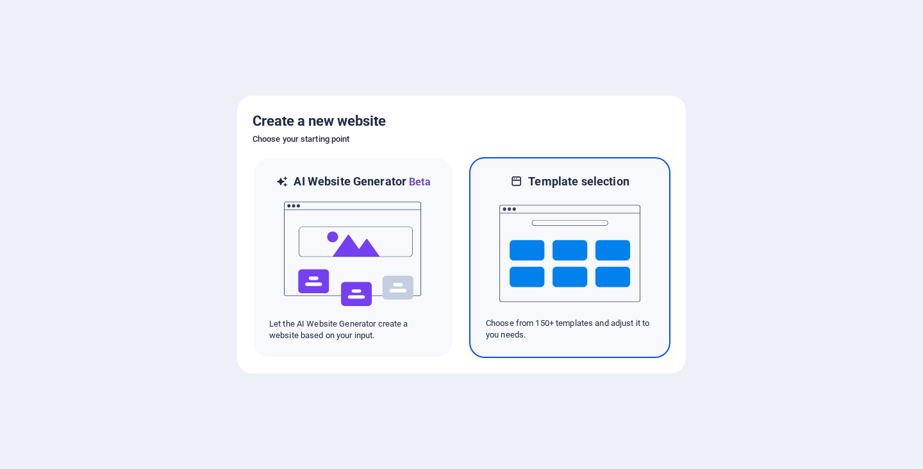
click at [581, 264] on img at bounding box center [569, 253] width 141 height 128
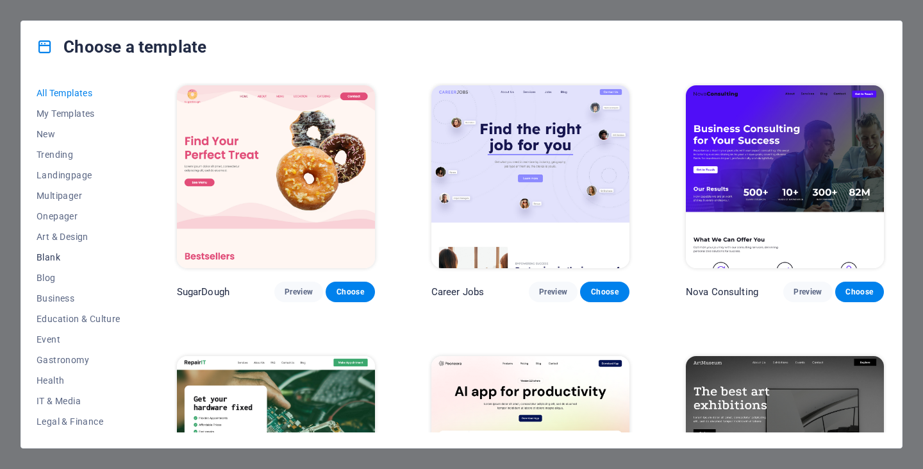
click at [56, 259] on span "Blank" at bounding box center [79, 257] width 84 height 10
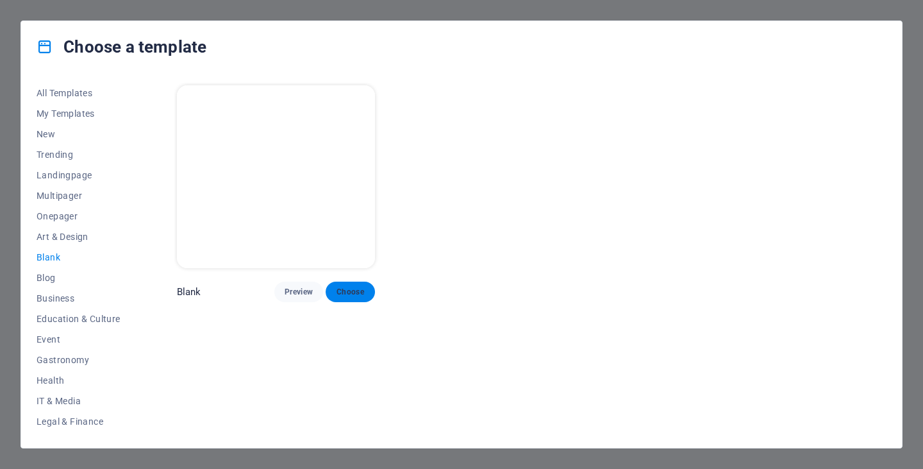
click at [353, 287] on span "Choose" at bounding box center [350, 292] width 28 height 10
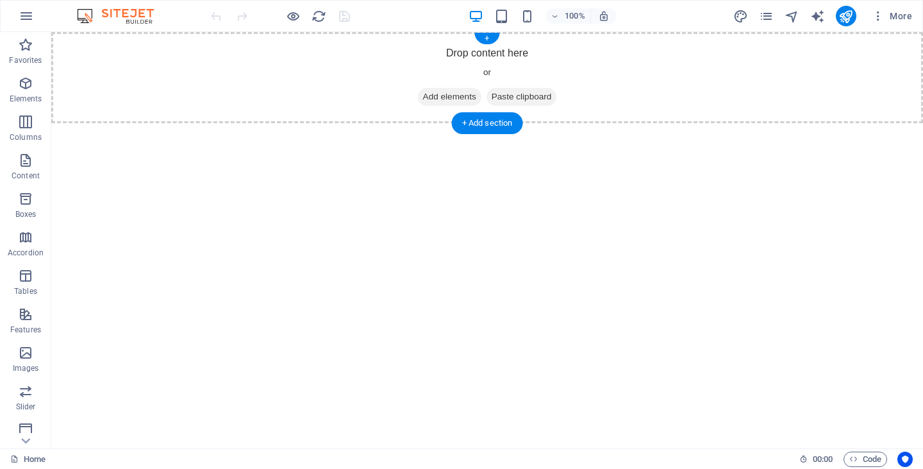
click at [154, 44] on div "Drop content here or Add elements Paste clipboard" at bounding box center [487, 77] width 872 height 91
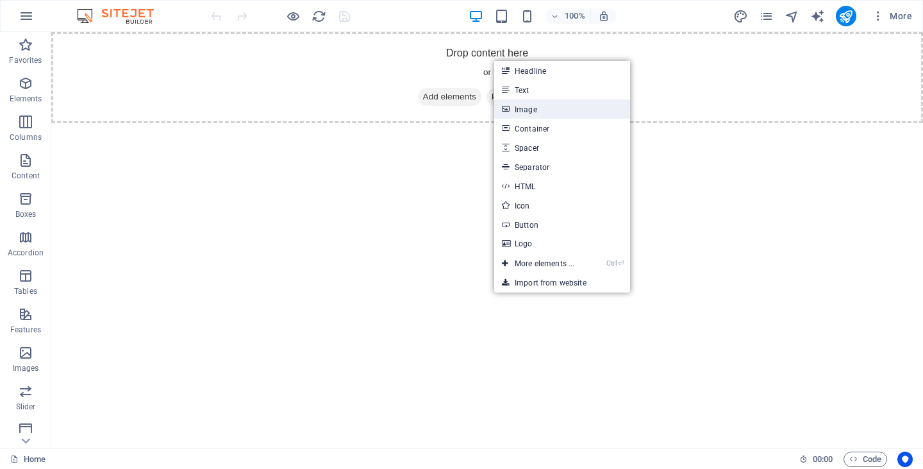
click at [550, 114] on link "Image" at bounding box center [562, 108] width 136 height 19
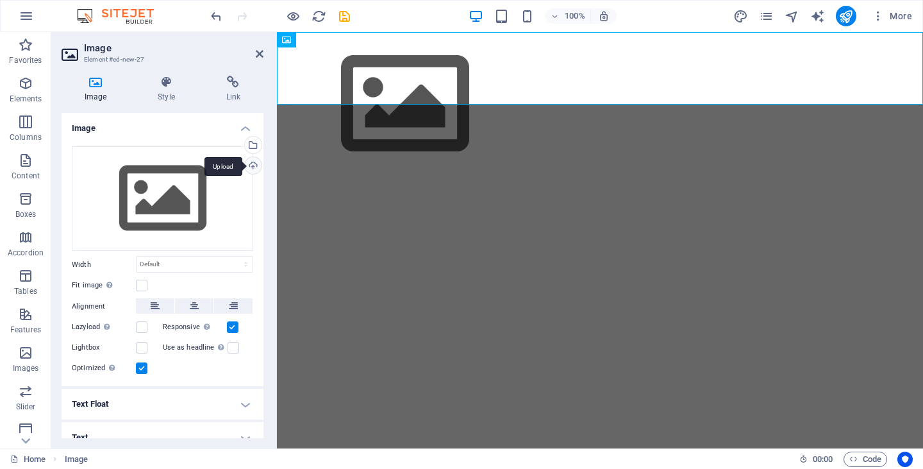
click at [252, 167] on div "Upload" at bounding box center [251, 166] width 19 height 19
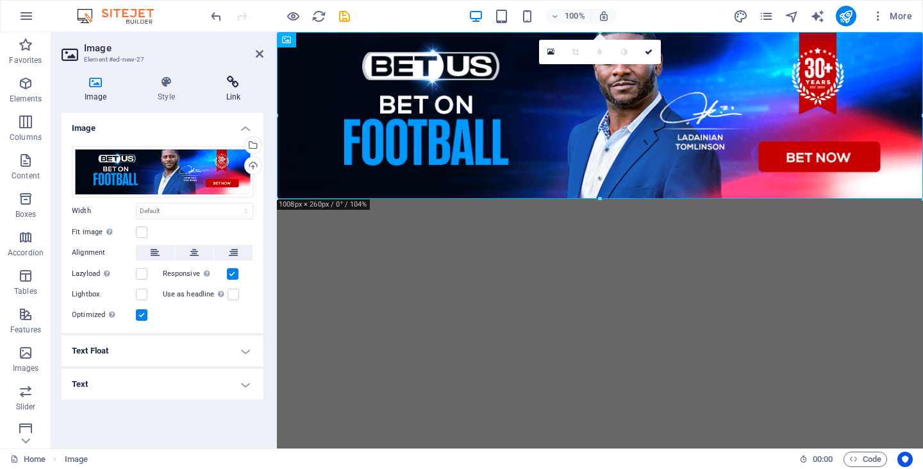
click at [227, 85] on icon at bounding box center [233, 82] width 60 height 13
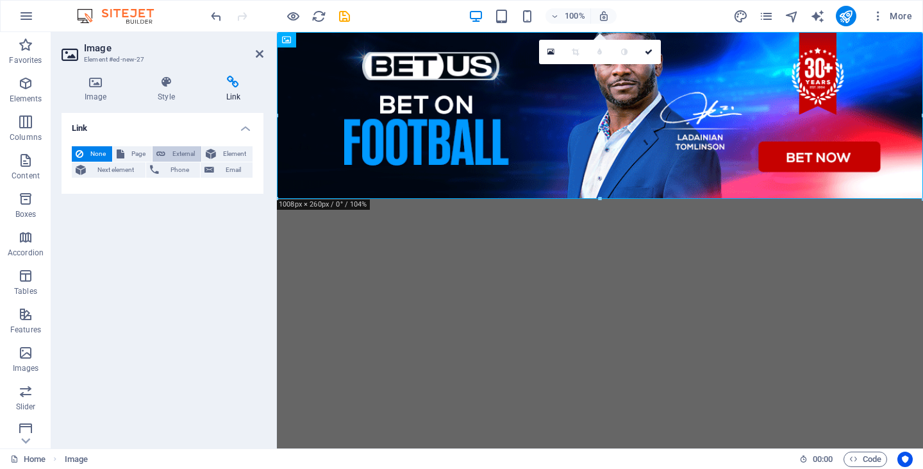
click at [173, 148] on span "External" at bounding box center [183, 153] width 28 height 15
select select "blank"
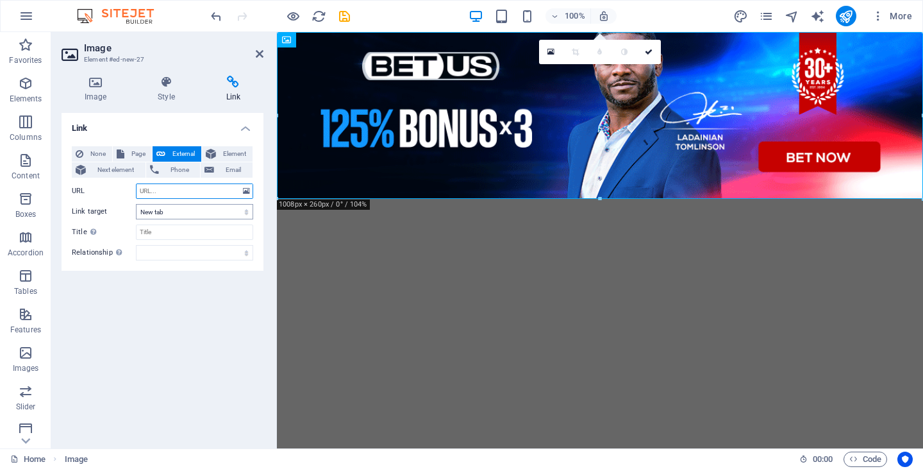
paste input "[URL][DOMAIN_NAME]"
type input "[URL][DOMAIN_NAME]"
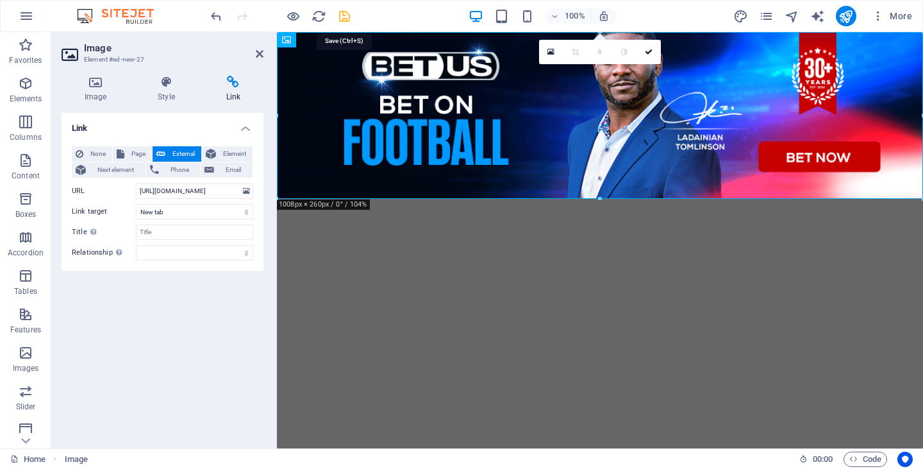
click at [346, 22] on icon "save" at bounding box center [344, 16] width 15 height 15
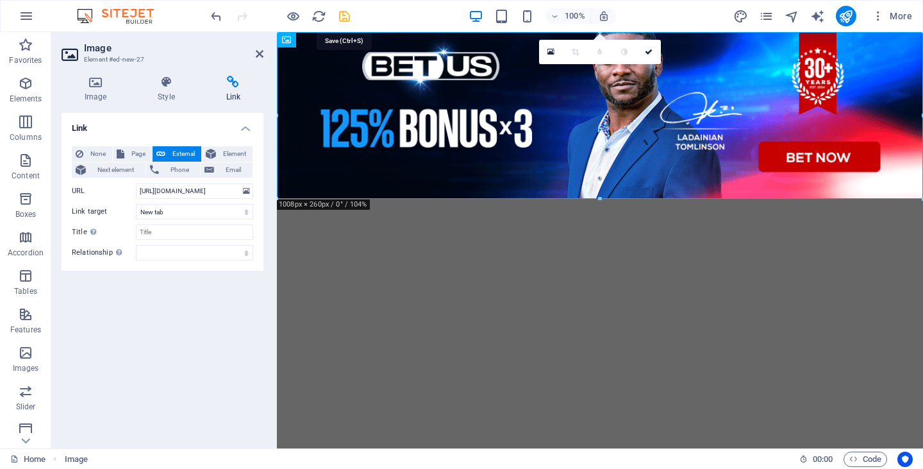
scroll to position [0, 0]
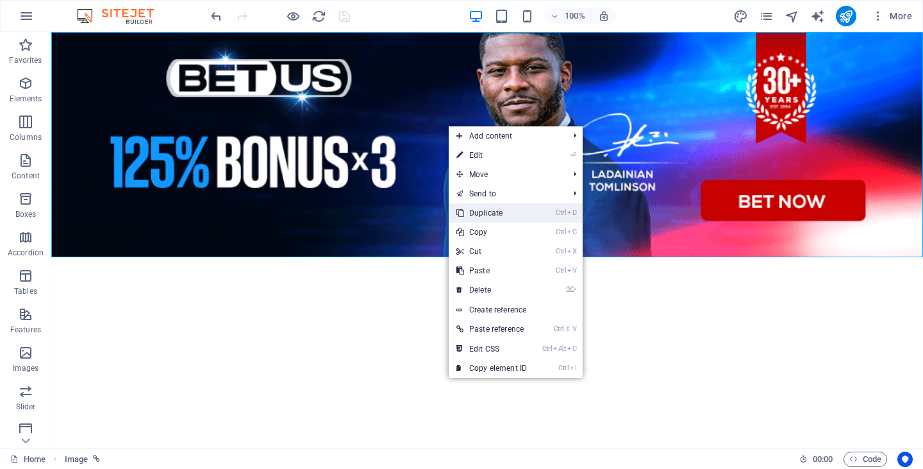
click at [505, 215] on link "Ctrl D Duplicate" at bounding box center [492, 212] width 86 height 19
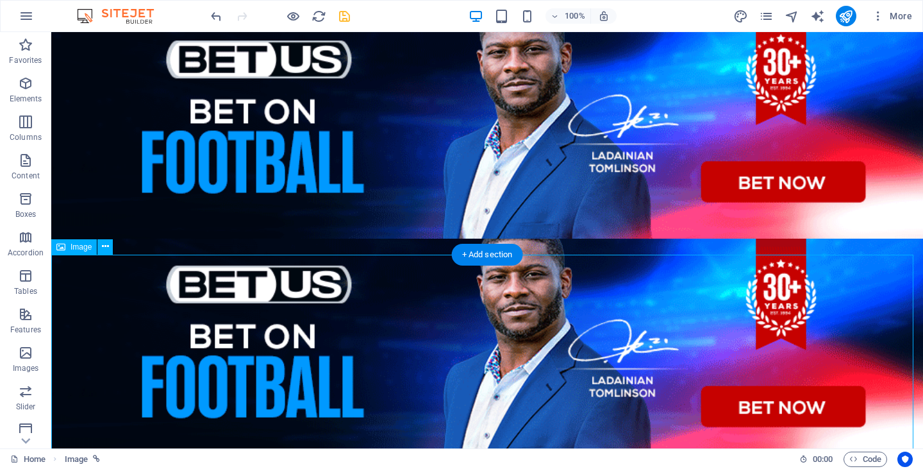
scroll to position [28, 0]
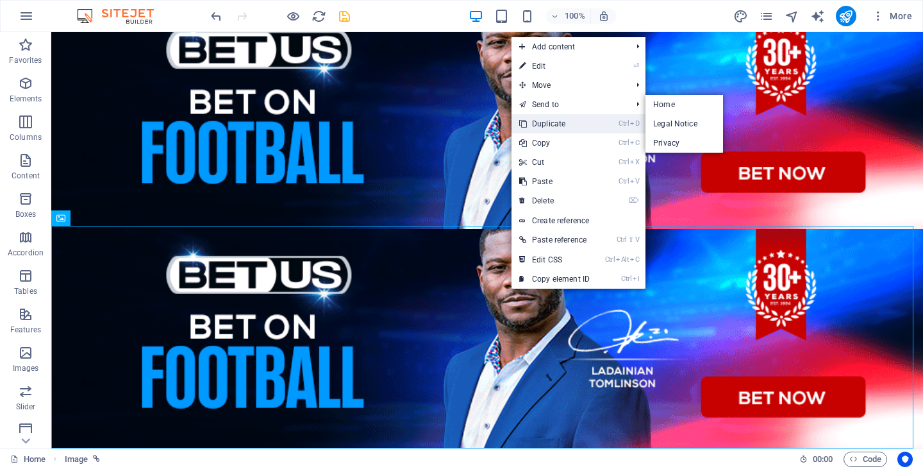
click at [576, 121] on link "Ctrl D Duplicate" at bounding box center [554, 123] width 86 height 19
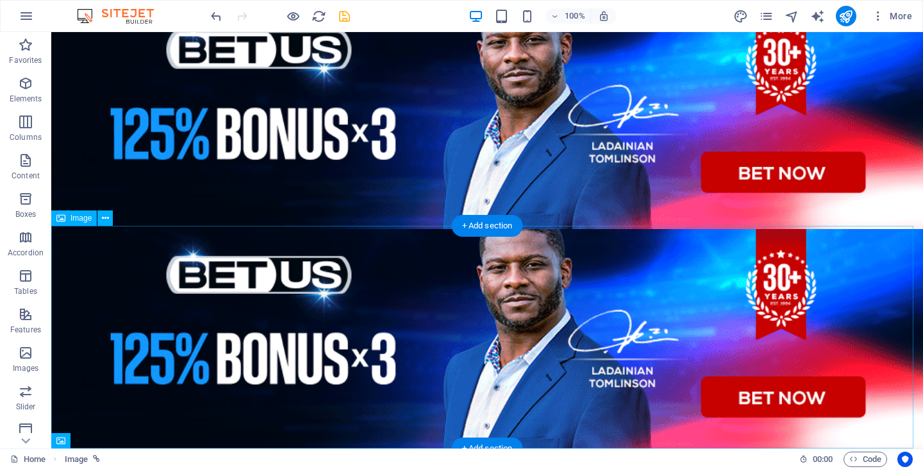
scroll to position [251, 0]
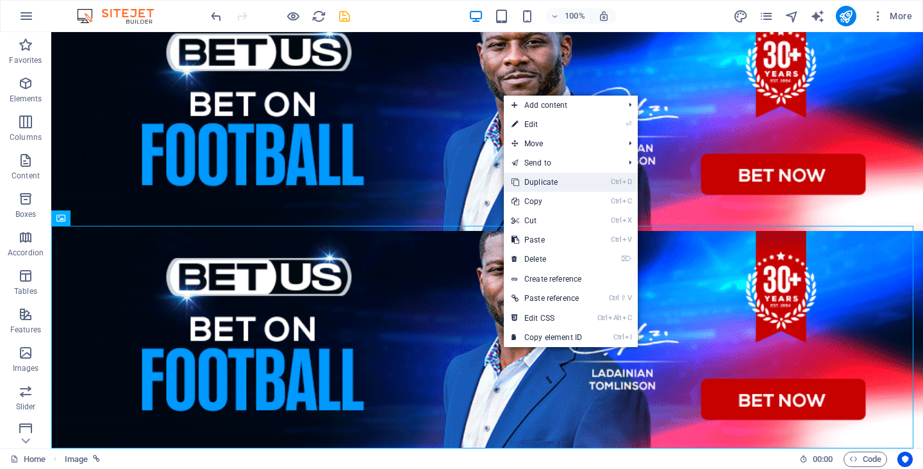
click at [565, 177] on link "Ctrl D Duplicate" at bounding box center [547, 181] width 86 height 19
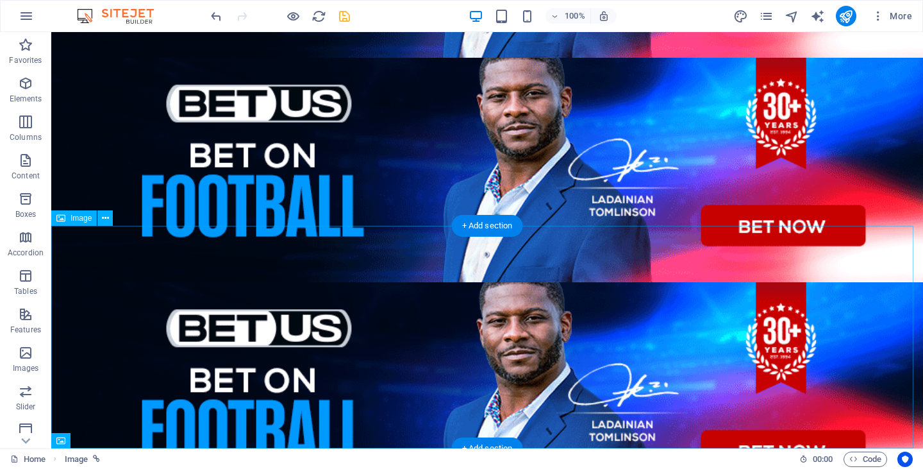
scroll to position [152, 0]
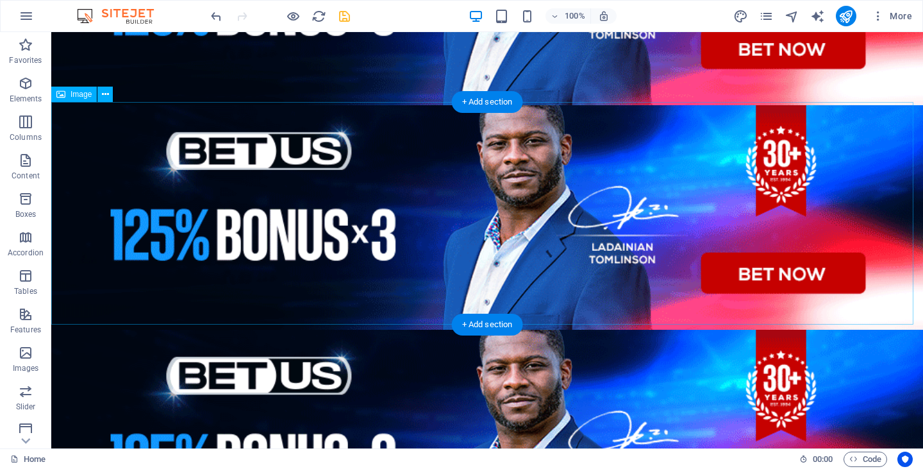
click at [512, 213] on figure at bounding box center [487, 217] width 872 height 225
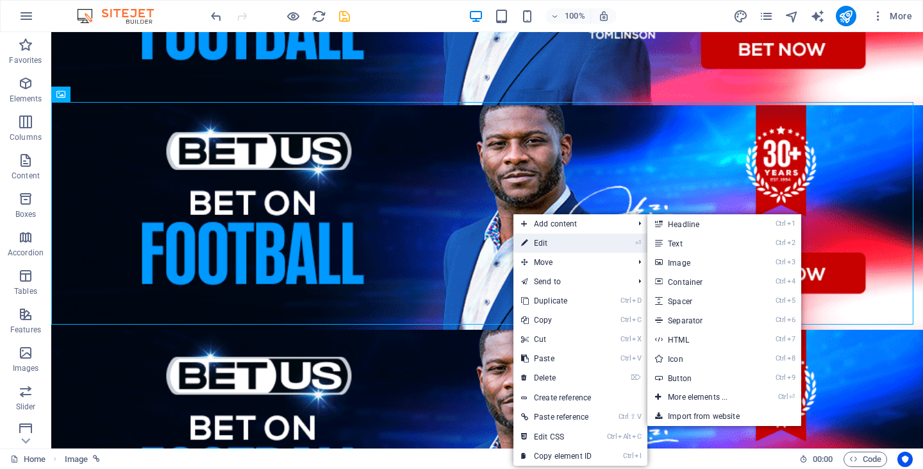
click at [544, 237] on link "⏎ Edit" at bounding box center [556, 242] width 86 height 19
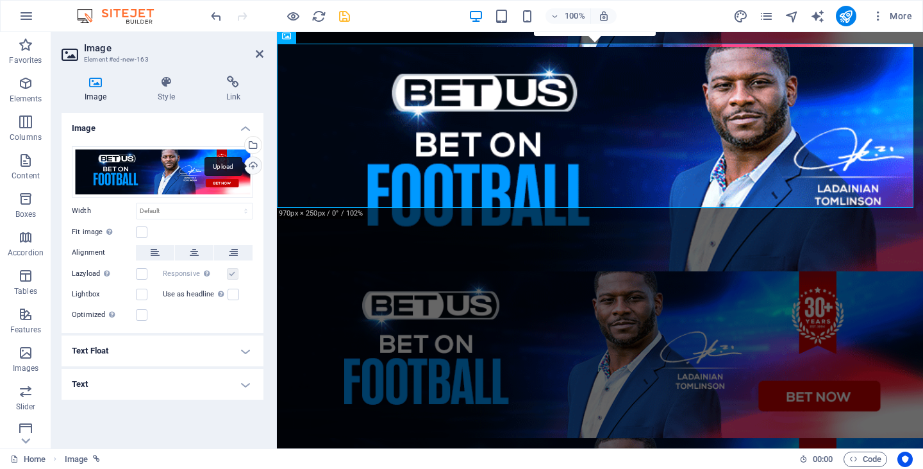
click at [254, 163] on div "Upload" at bounding box center [251, 166] width 19 height 19
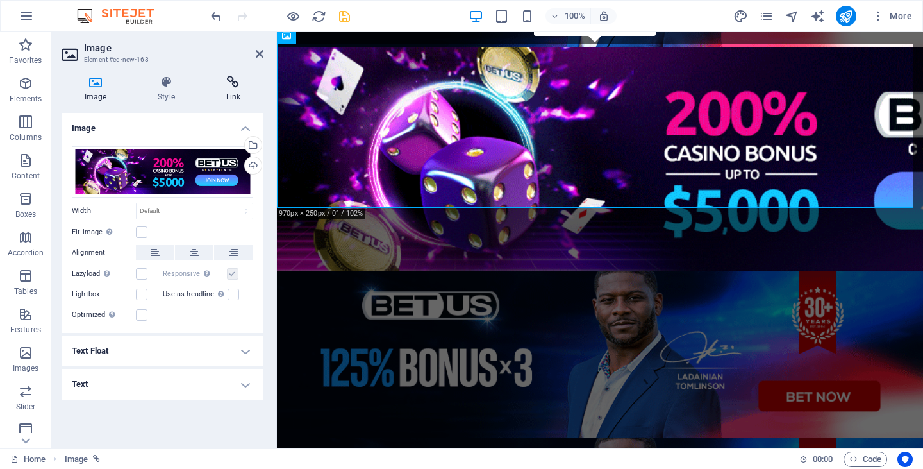
click at [237, 88] on h4 "Link" at bounding box center [233, 89] width 60 height 27
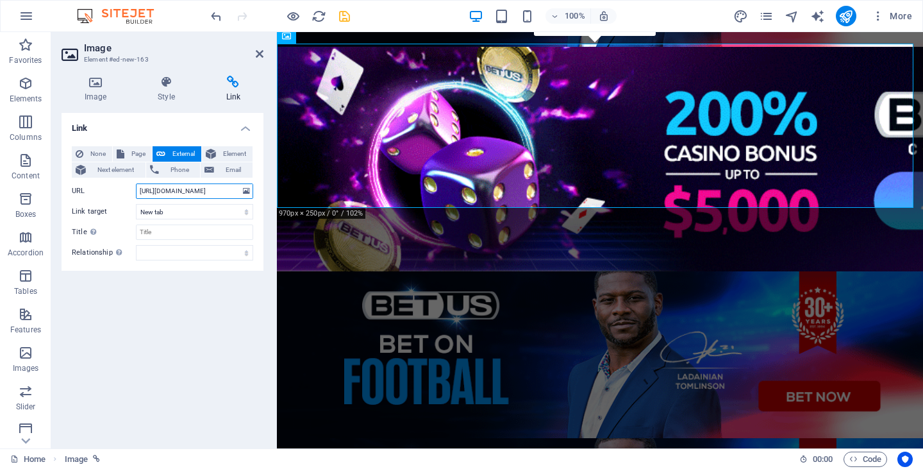
click at [203, 193] on input "[URL][DOMAIN_NAME]" at bounding box center [194, 190] width 117 height 15
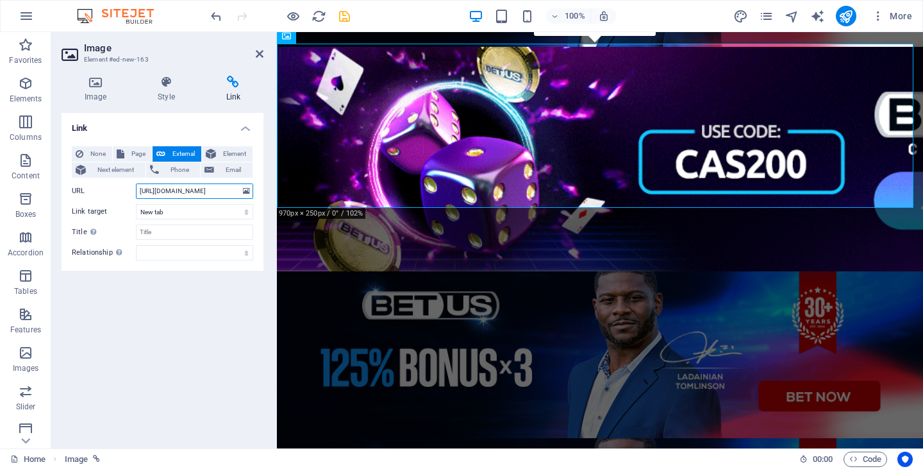
click at [203, 193] on input "[URL][DOMAIN_NAME]" at bounding box center [194, 190] width 117 height 15
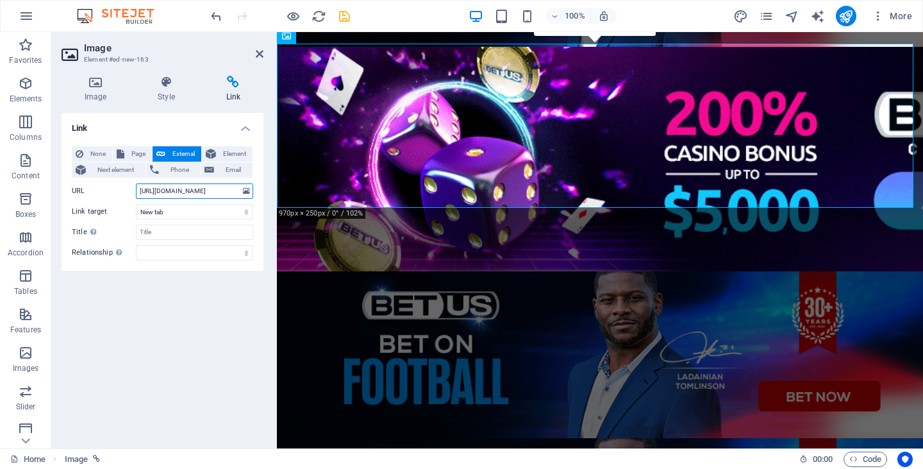
click at [203, 193] on input "[URL][DOMAIN_NAME]" at bounding box center [194, 190] width 117 height 15
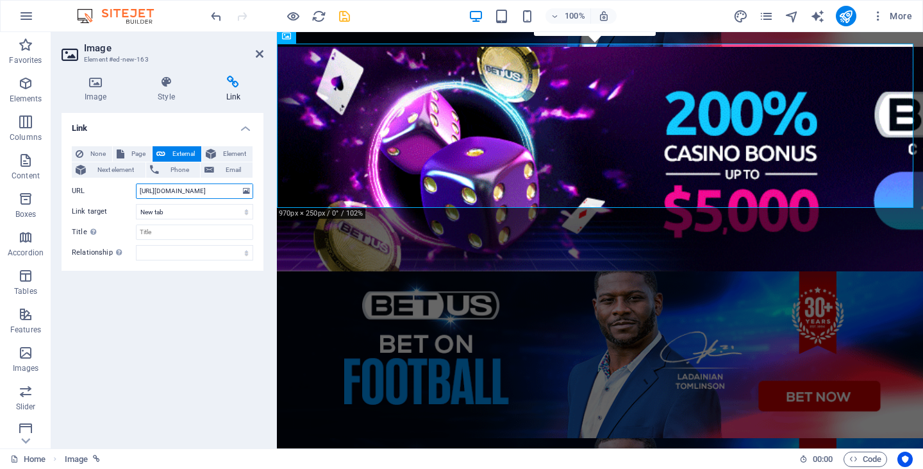
paste input "QzBQega5ktsG"
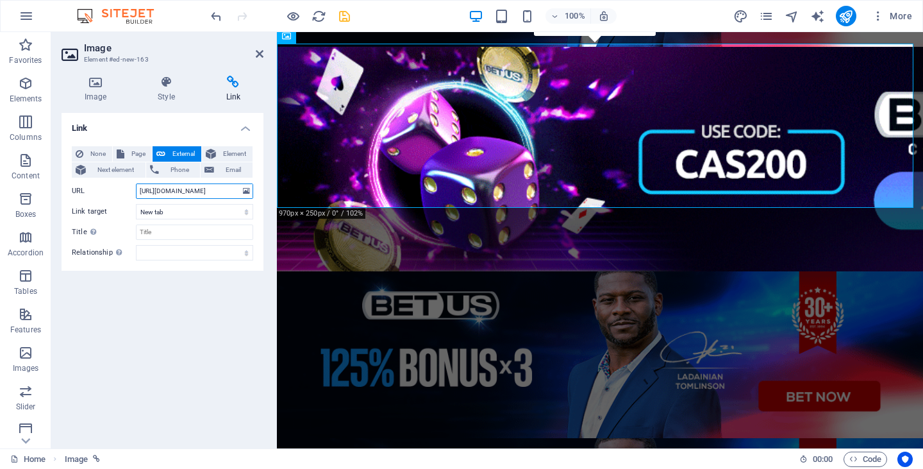
scroll to position [0, 118]
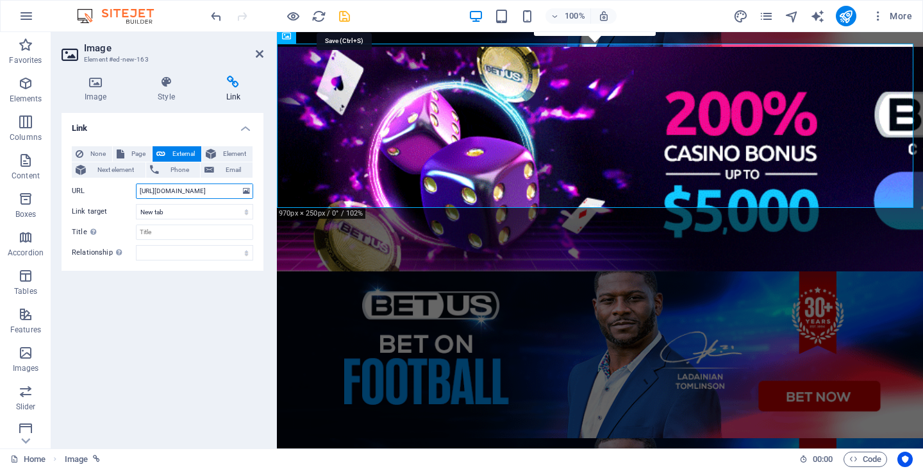
type input "[URL][DOMAIN_NAME]"
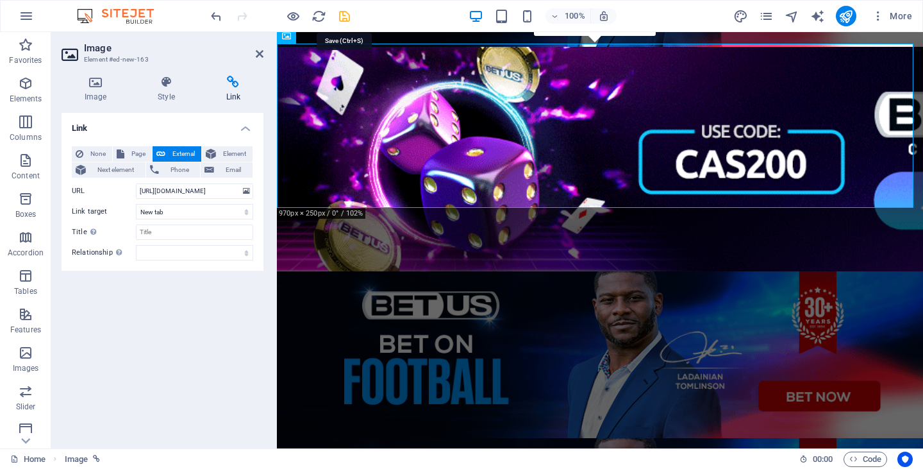
click at [349, 21] on icon "save" at bounding box center [344, 16] width 15 height 15
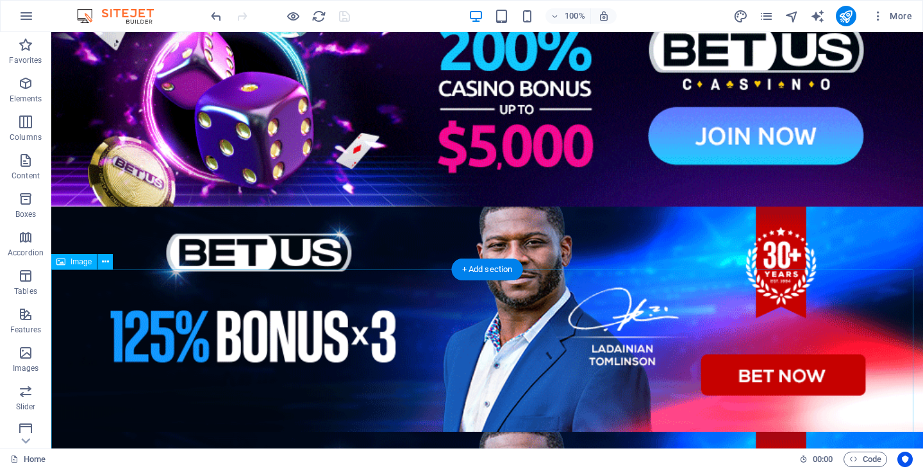
scroll to position [344, 0]
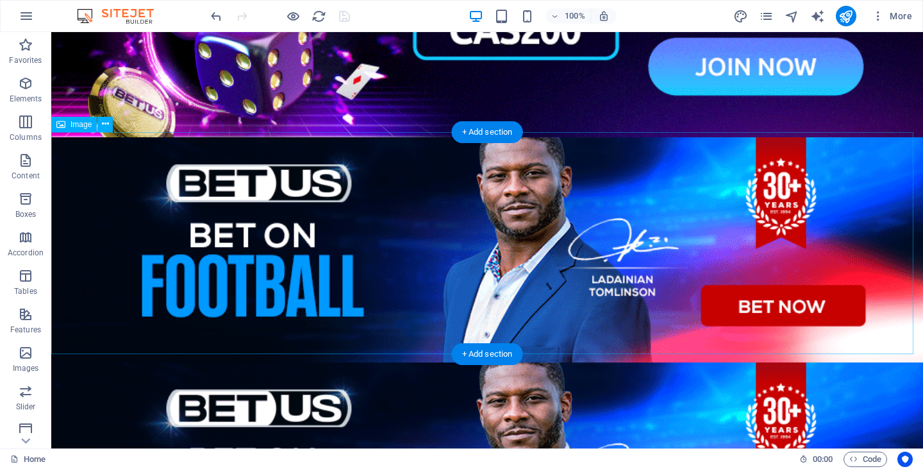
click at [495, 259] on figure at bounding box center [487, 249] width 872 height 225
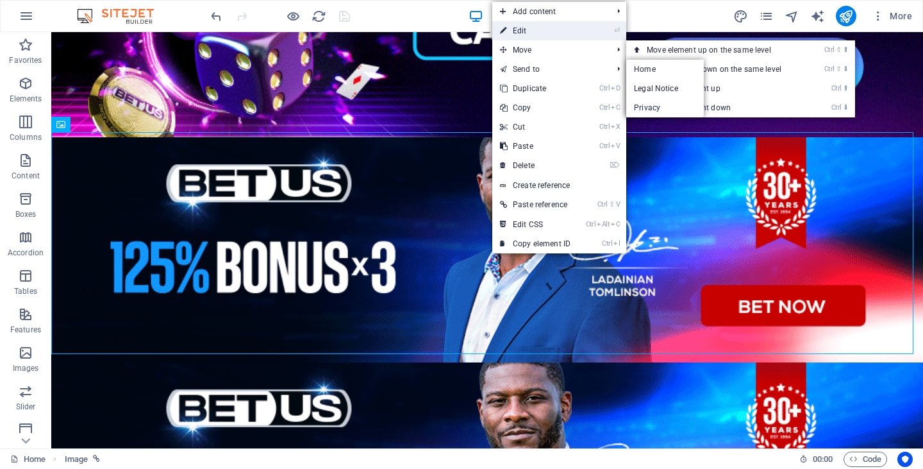
click at [544, 32] on link "⏎ Edit" at bounding box center [535, 30] width 86 height 19
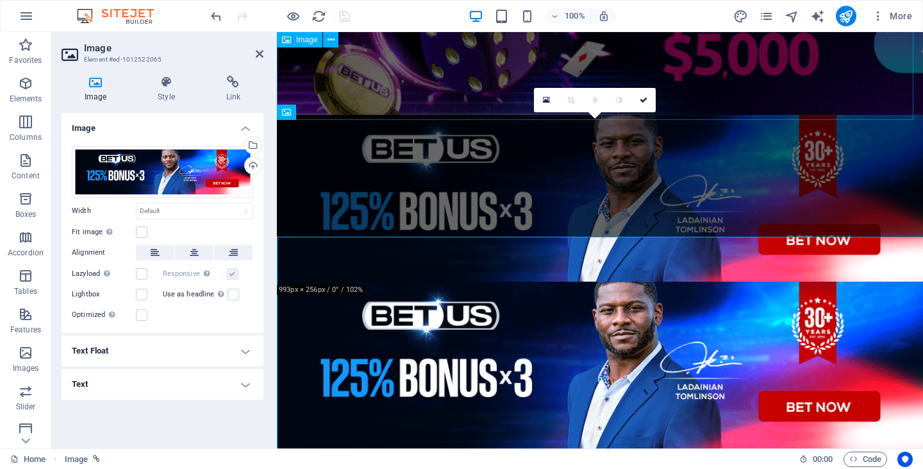
scroll to position [240, 0]
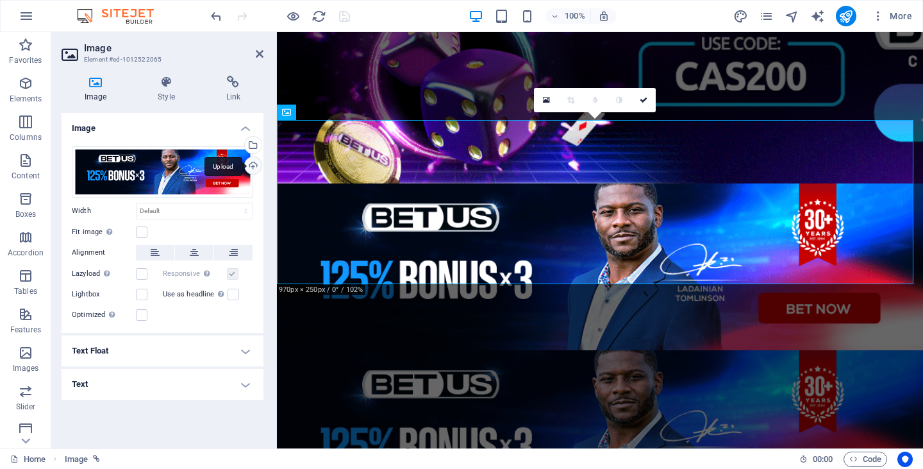
click at [257, 162] on div "Upload" at bounding box center [251, 166] width 19 height 19
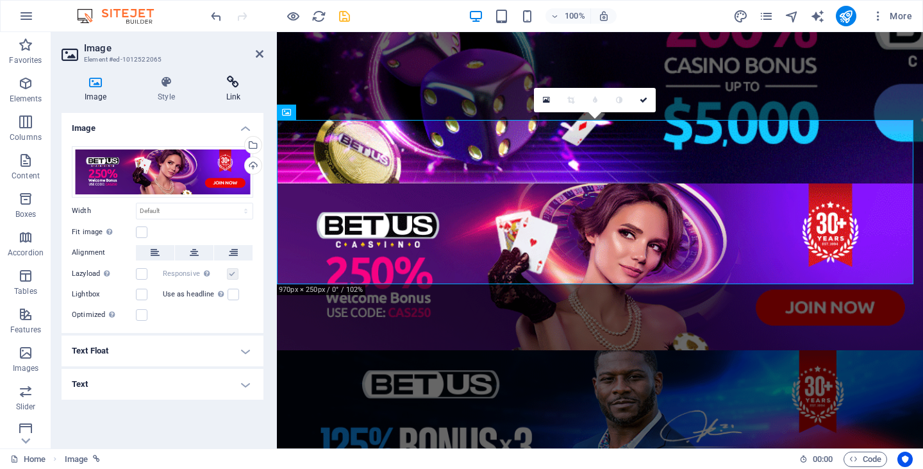
click at [236, 81] on icon at bounding box center [233, 82] width 60 height 13
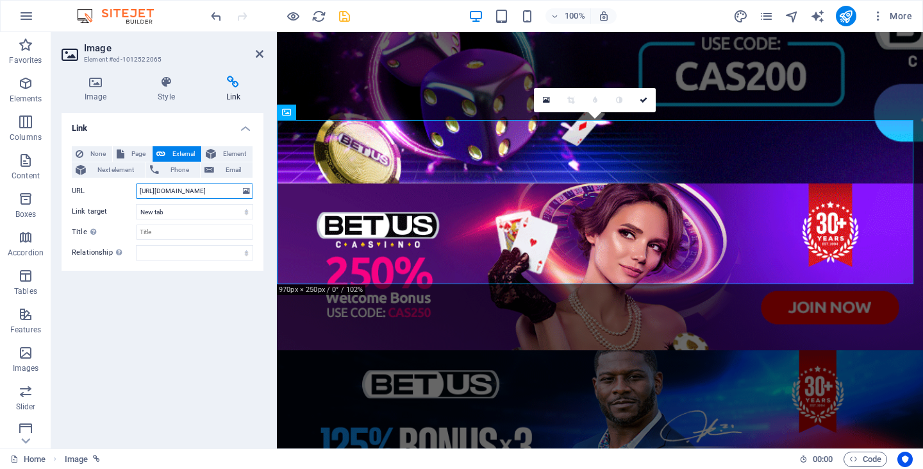
click at [195, 190] on input "[URL][DOMAIN_NAME]" at bounding box center [194, 190] width 117 height 15
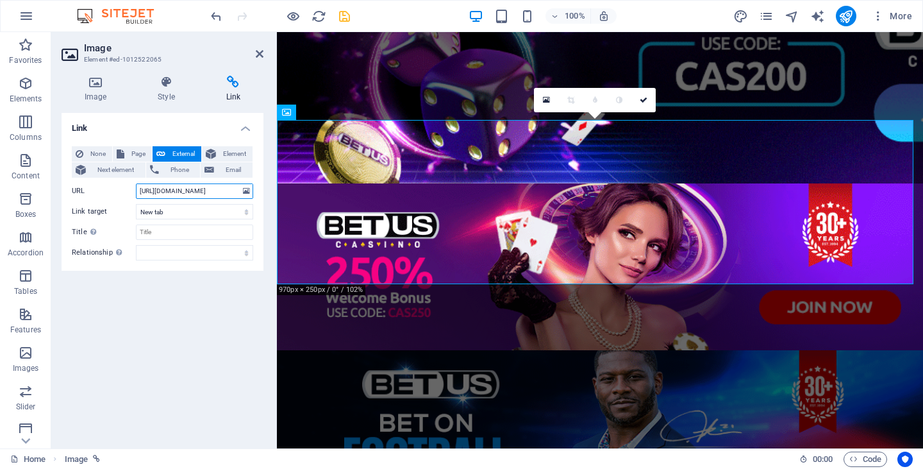
click at [195, 190] on input "[URL][DOMAIN_NAME]" at bounding box center [194, 190] width 117 height 15
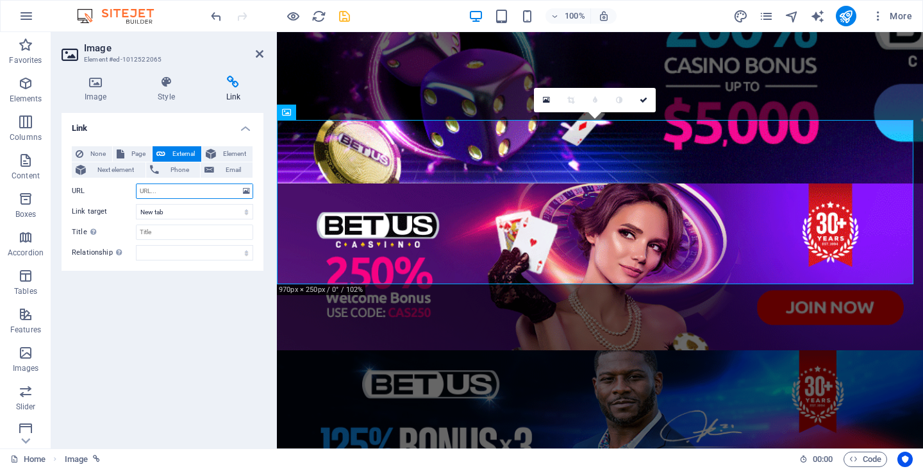
paste input "[URL][DOMAIN_NAME]"
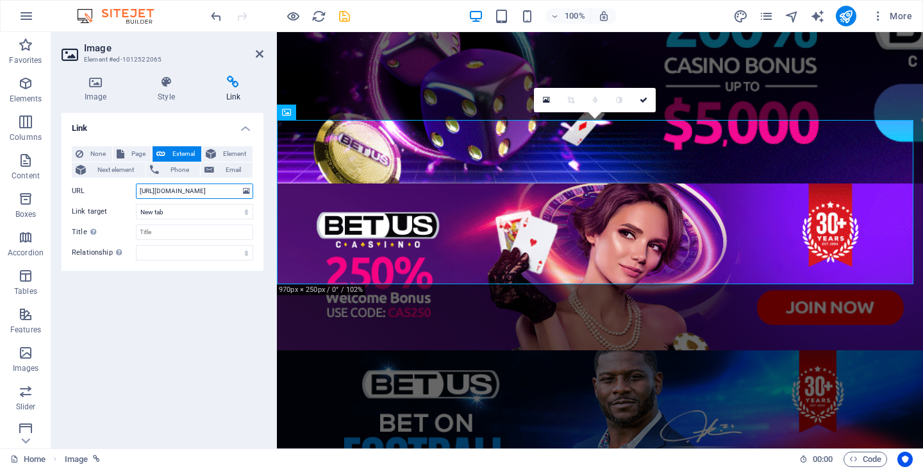
scroll to position [0, 122]
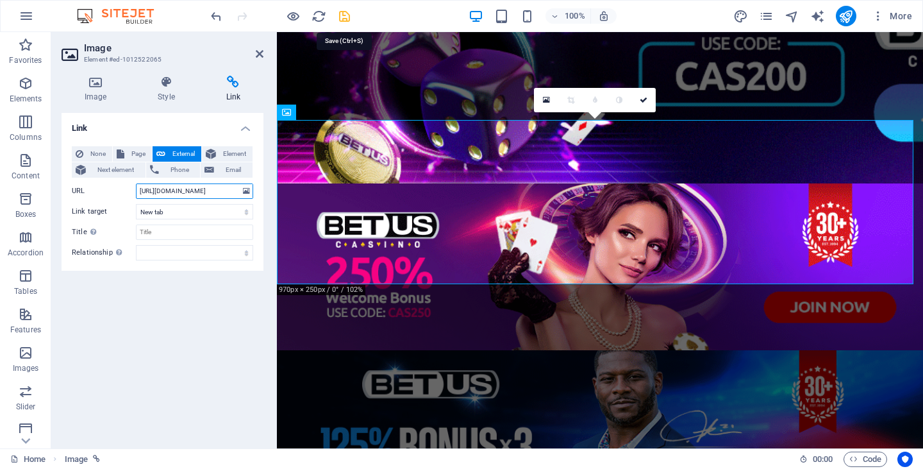
type input "[URL][DOMAIN_NAME]"
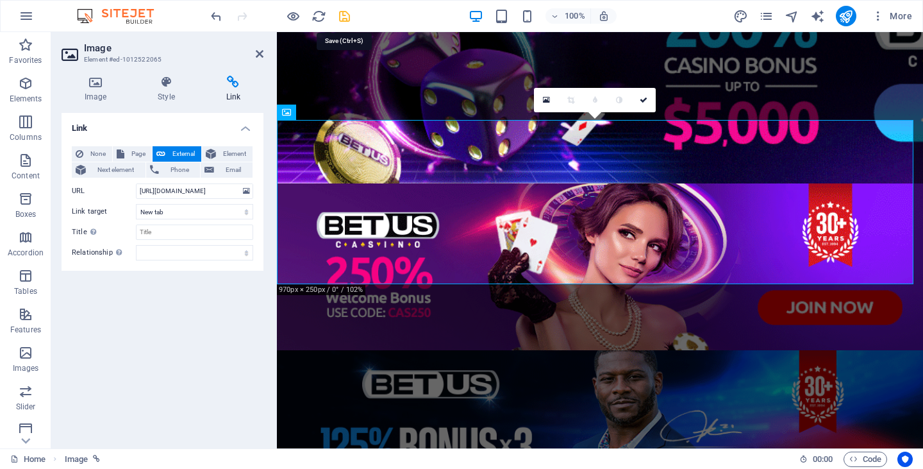
click at [344, 14] on icon "save" at bounding box center [344, 16] width 15 height 15
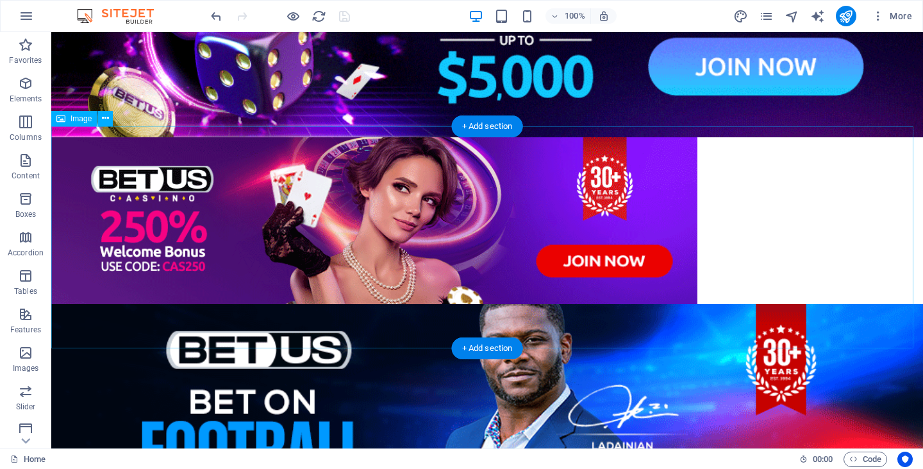
scroll to position [472, 0]
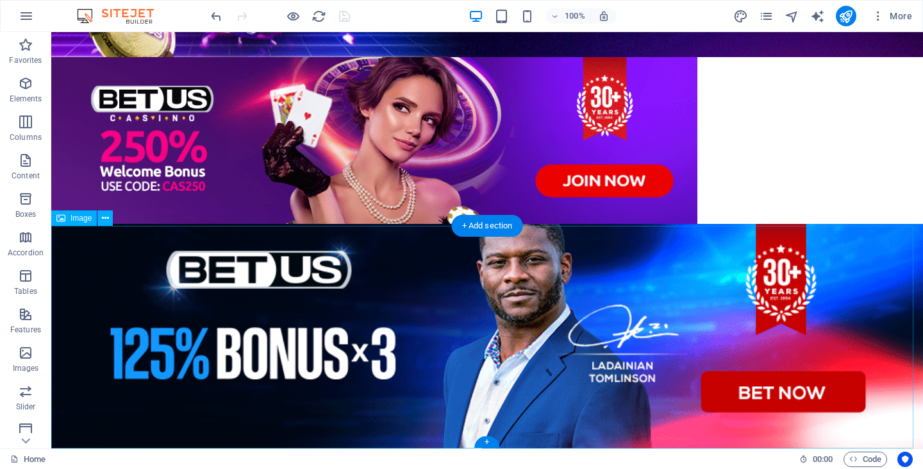
click at [475, 310] on figure at bounding box center [487, 336] width 872 height 225
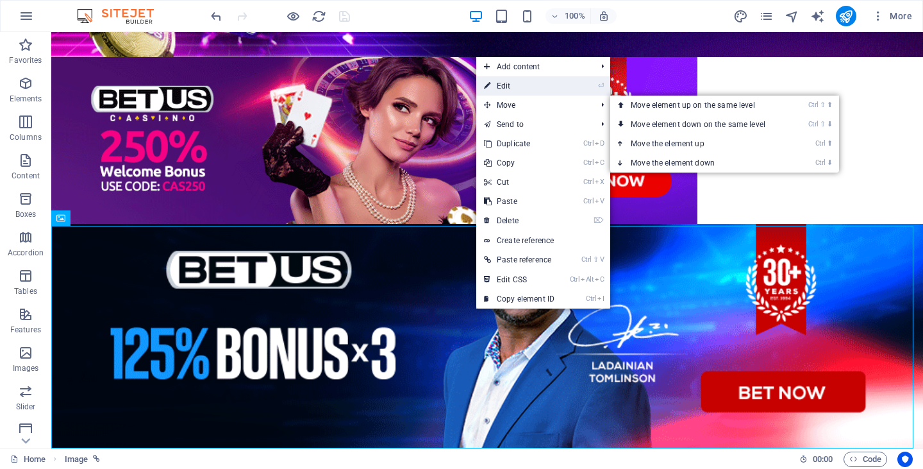
drag, startPoint x: 514, startPoint y: 85, endPoint x: 237, endPoint y: 54, distance: 278.7
click at [514, 85] on link "⏎ Edit" at bounding box center [519, 85] width 86 height 19
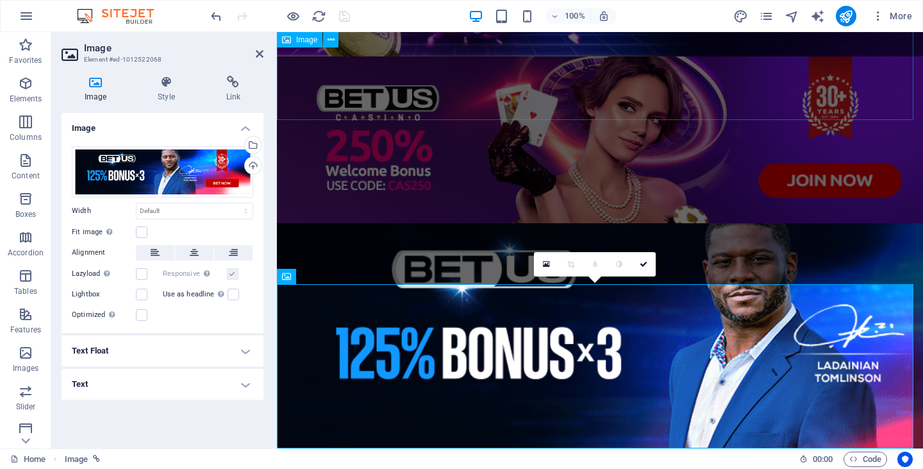
scroll to position [240, 0]
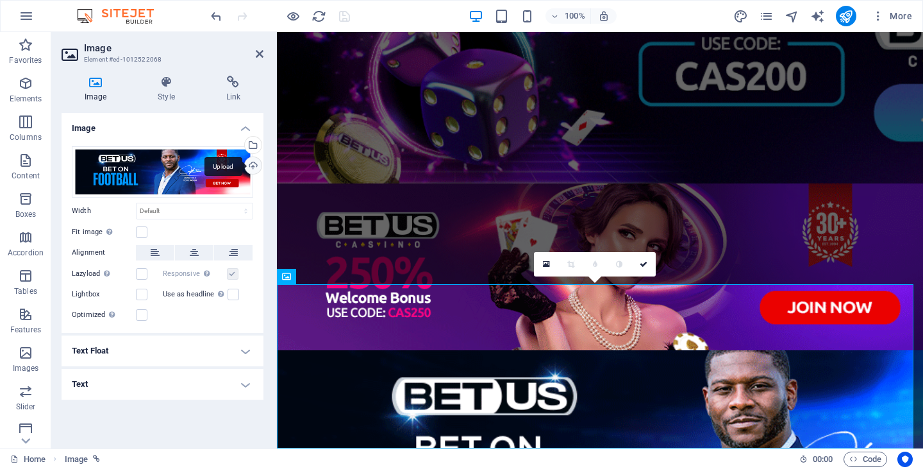
click at [256, 165] on div "Upload" at bounding box center [251, 166] width 19 height 19
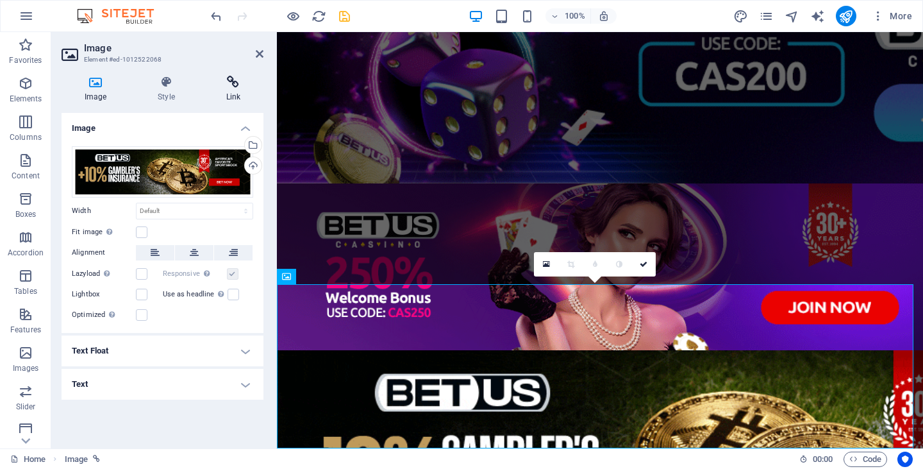
click at [235, 99] on h4 "Link" at bounding box center [233, 89] width 60 height 27
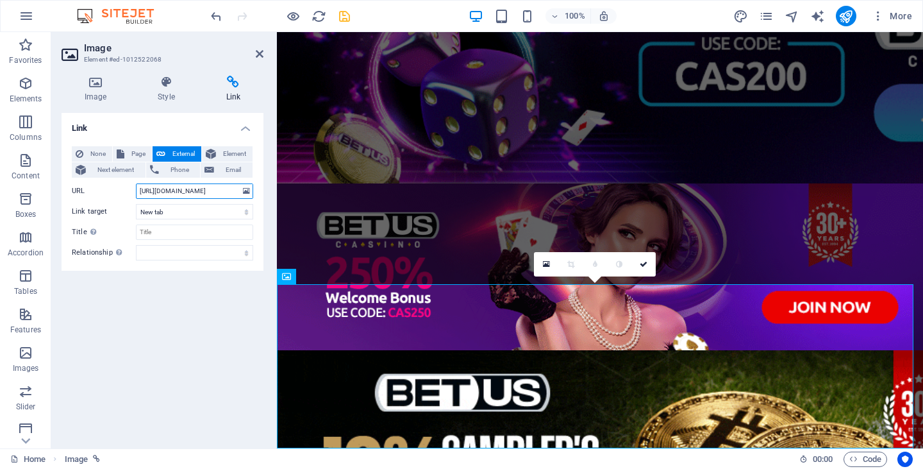
click at [213, 187] on input "[URL][DOMAIN_NAME]" at bounding box center [194, 190] width 117 height 15
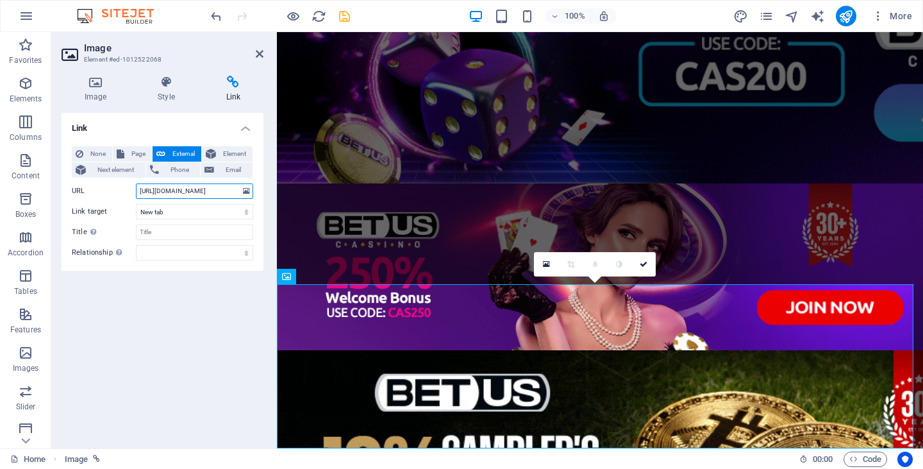
click at [213, 187] on input "[URL][DOMAIN_NAME]" at bounding box center [194, 190] width 117 height 15
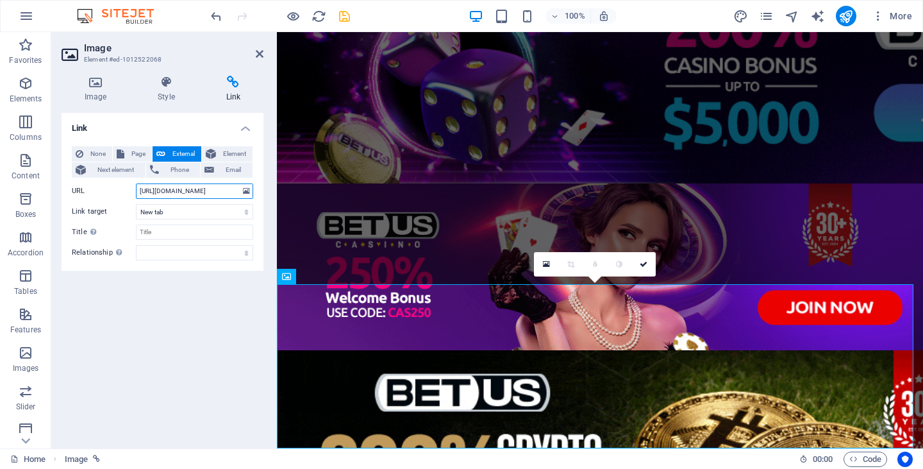
click at [213, 187] on input "[URL][DOMAIN_NAME]" at bounding box center [194, 190] width 117 height 15
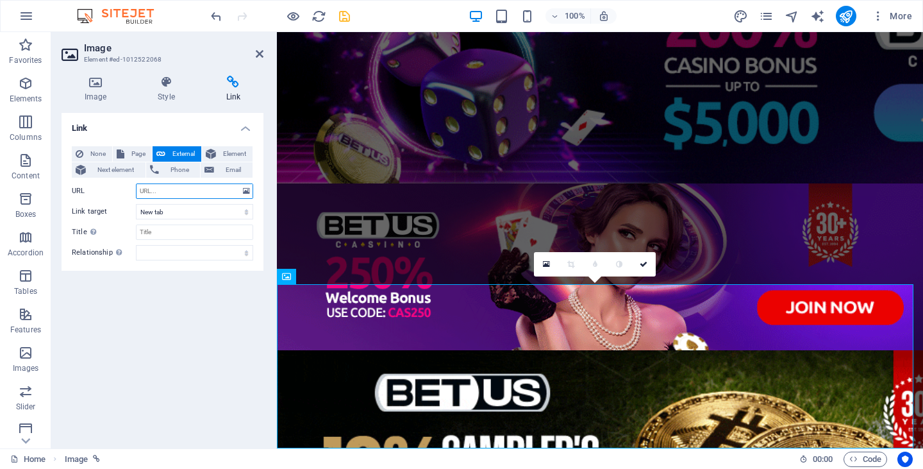
paste input "[URL][DOMAIN_NAME]"
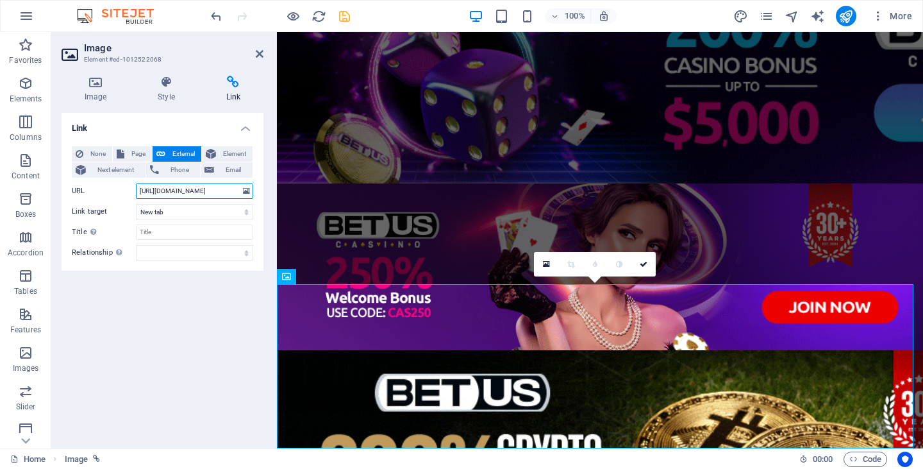
scroll to position [0, 122]
type input "[URL][DOMAIN_NAME]"
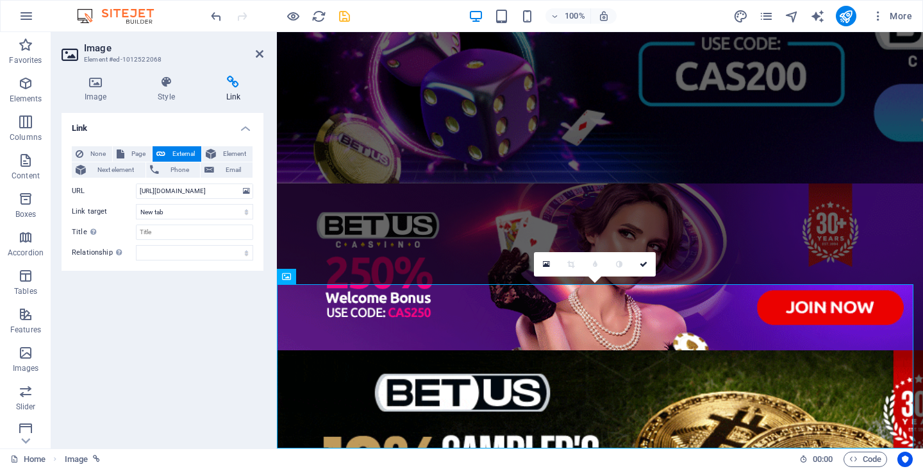
click at [351, 15] on span "save" at bounding box center [344, 16] width 15 height 15
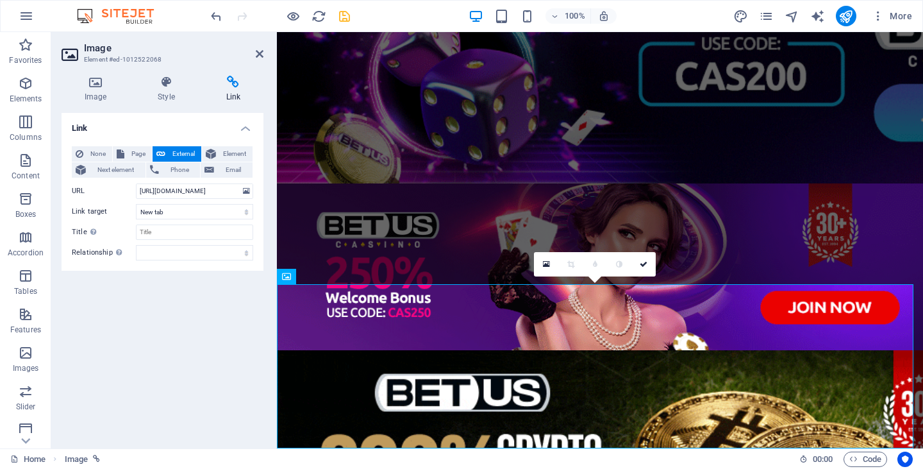
scroll to position [472, 0]
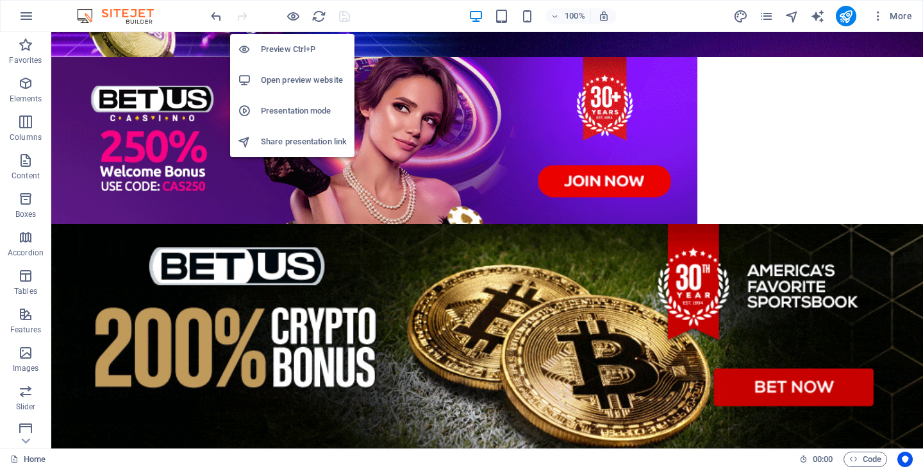
click at [283, 43] on h6 "Preview Ctrl+P" at bounding box center [304, 49] width 86 height 15
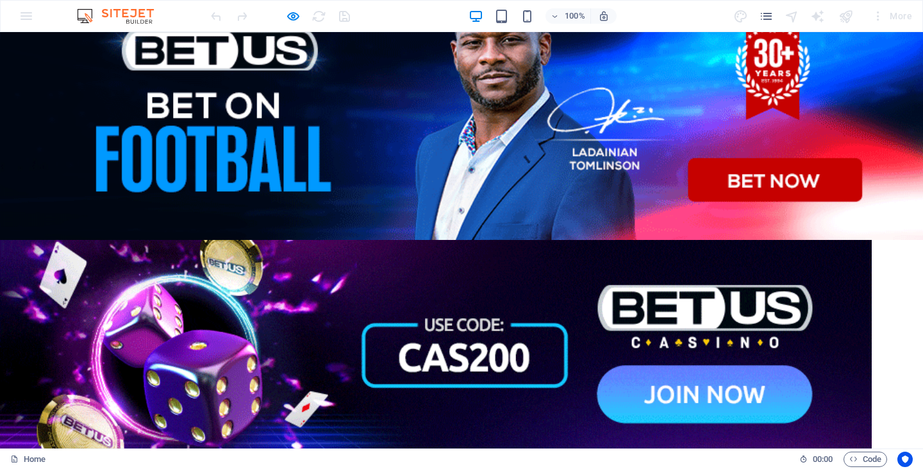
scroll to position [0, 0]
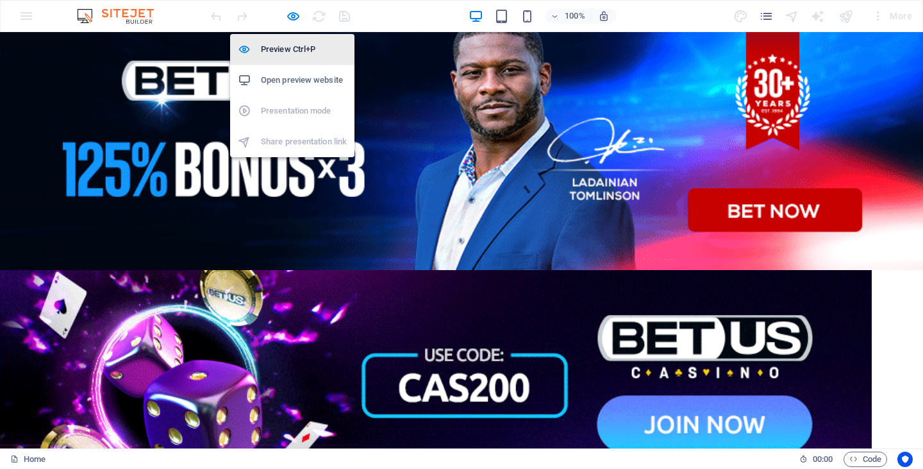
click at [286, 43] on h6 "Preview Ctrl+P" at bounding box center [304, 49] width 86 height 15
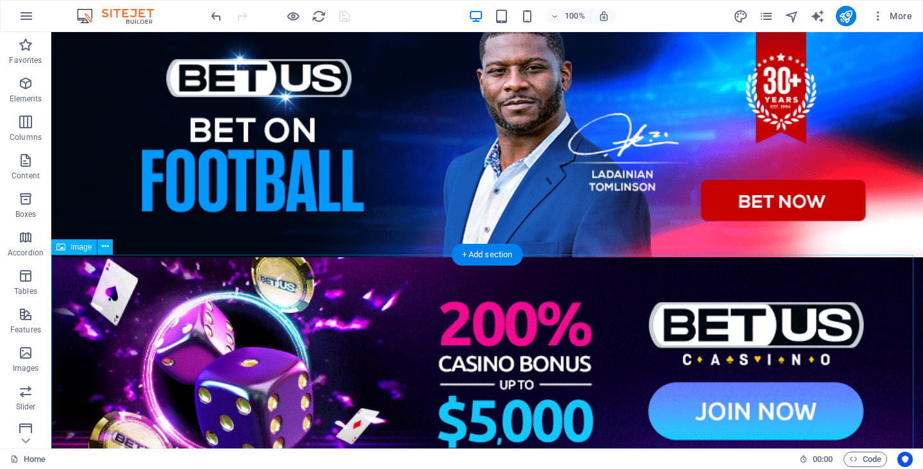
scroll to position [256, 0]
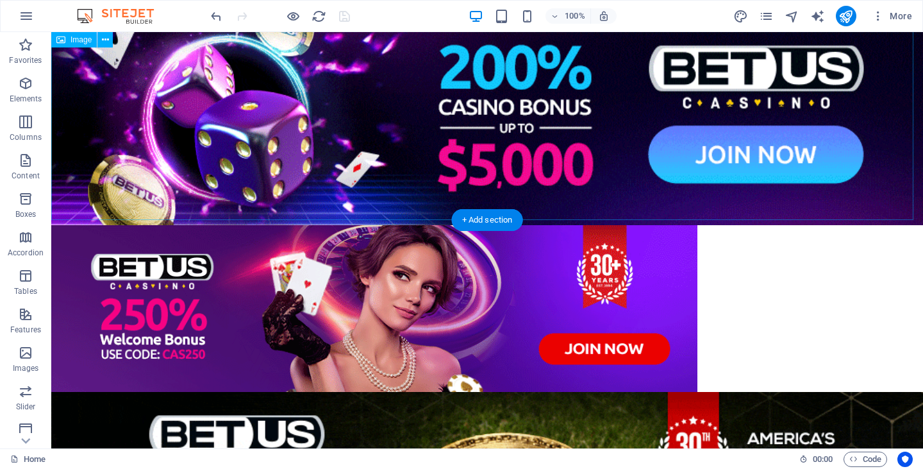
click at [550, 149] on figure at bounding box center [487, 113] width 872 height 225
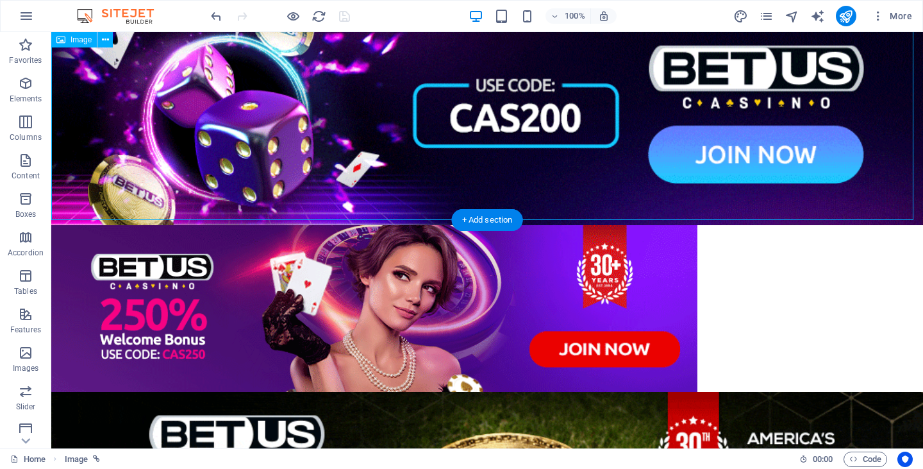
scroll to position [0, 0]
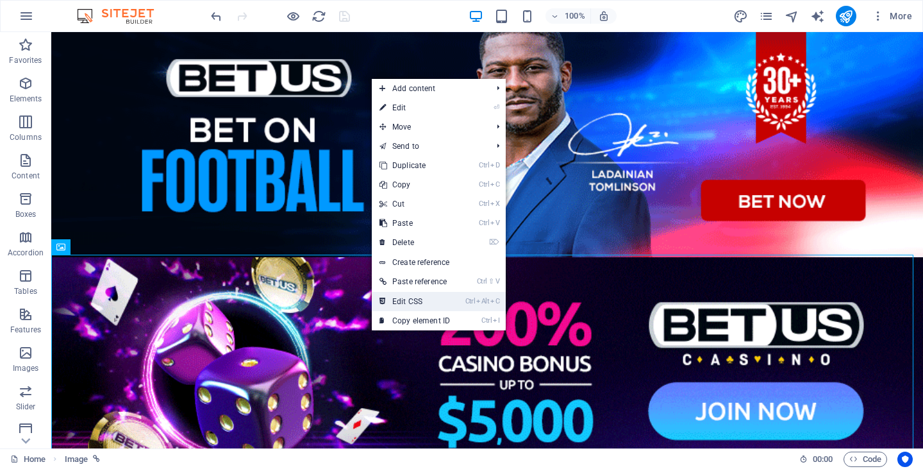
click at [419, 294] on link "Ctrl Alt C Edit CSS" at bounding box center [415, 301] width 86 height 19
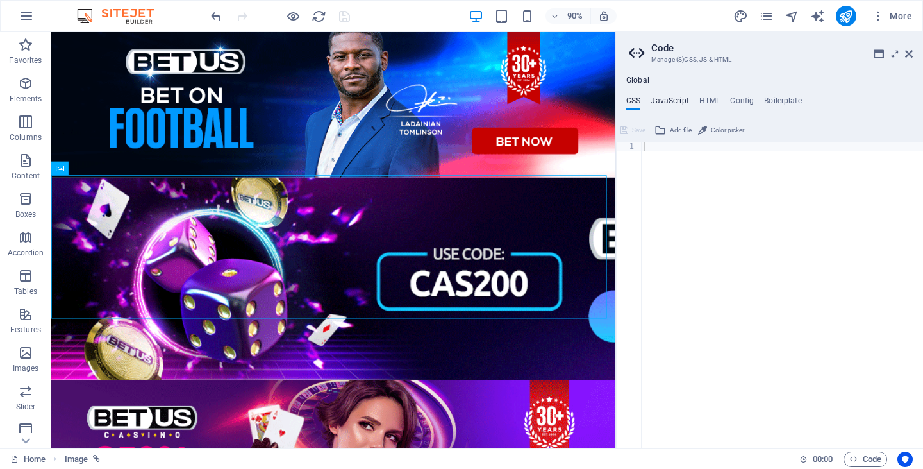
click at [683, 97] on h4 "JavaScript" at bounding box center [670, 103] width 38 height 14
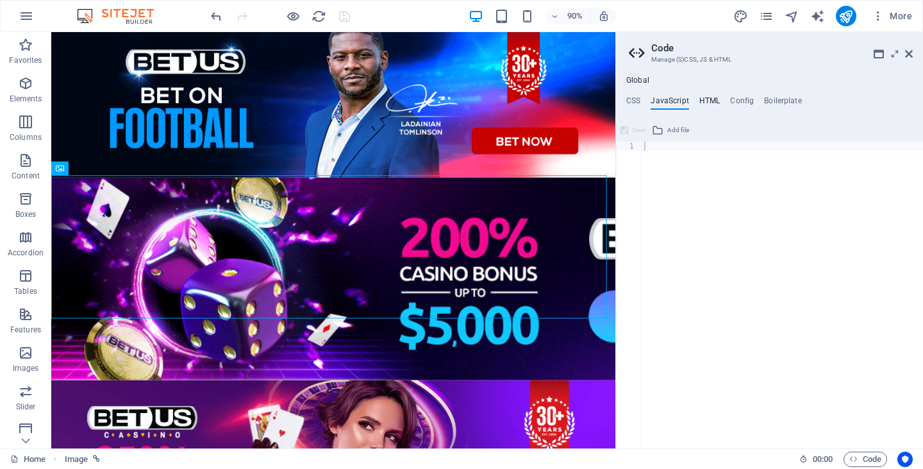
click at [702, 99] on h4 "HTML" at bounding box center [709, 103] width 21 height 14
type textarea "<a href="#main-content" class="wv-link-content button">Skip to main content</a>"
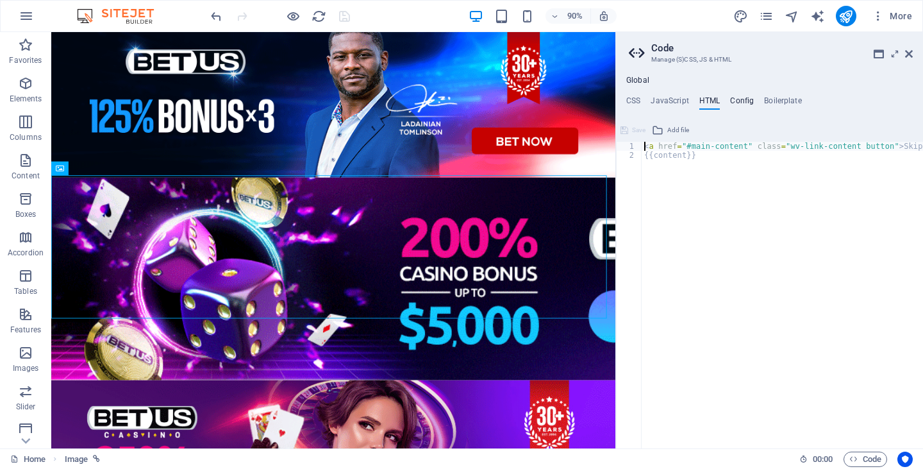
click at [735, 100] on h4 "Config" at bounding box center [742, 103] width 24 height 14
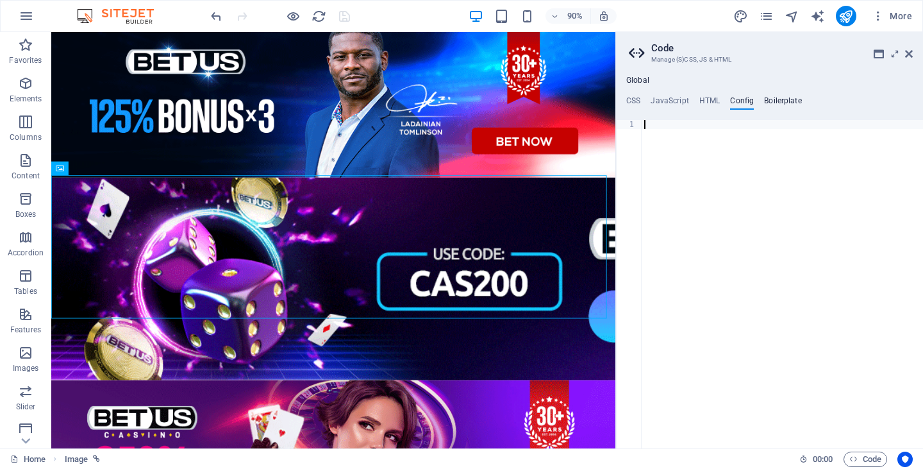
click at [772, 100] on h4 "Boilerplate" at bounding box center [783, 103] width 38 height 14
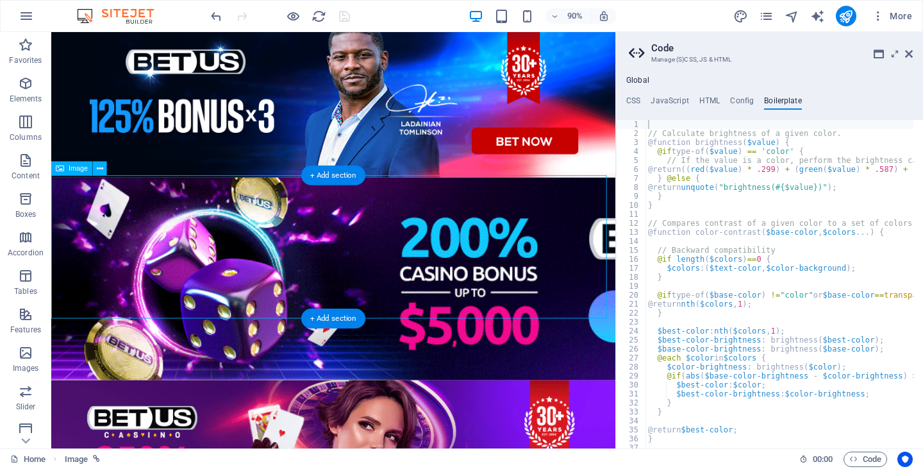
click at [426, 249] on figure at bounding box center [364, 306] width 627 height 225
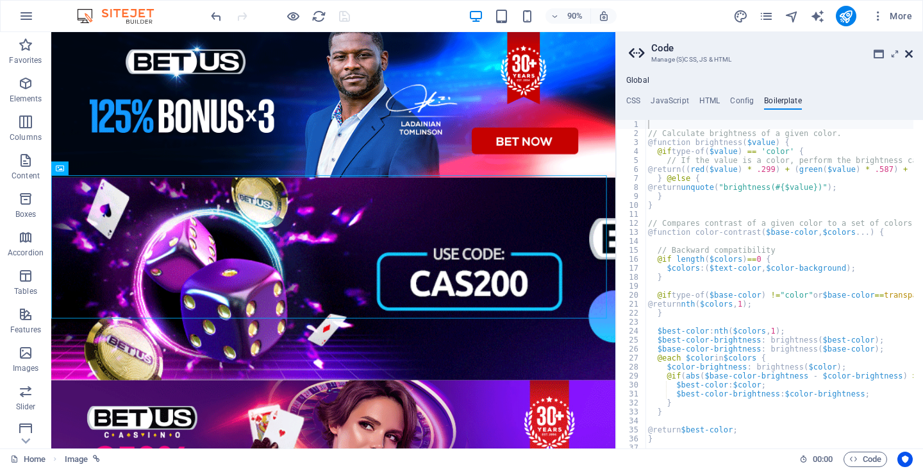
click at [908, 55] on icon at bounding box center [909, 54] width 8 height 10
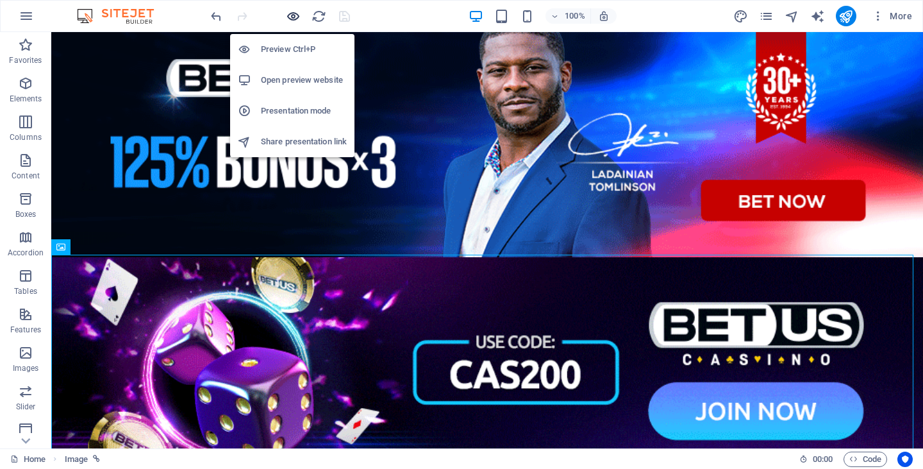
click at [299, 15] on icon "button" at bounding box center [293, 16] width 15 height 15
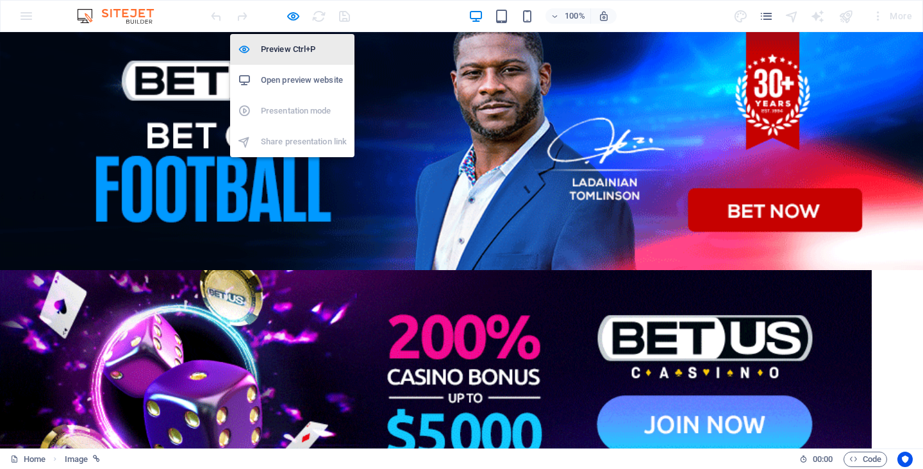
click at [281, 53] on h6 "Preview Ctrl+P" at bounding box center [304, 49] width 86 height 15
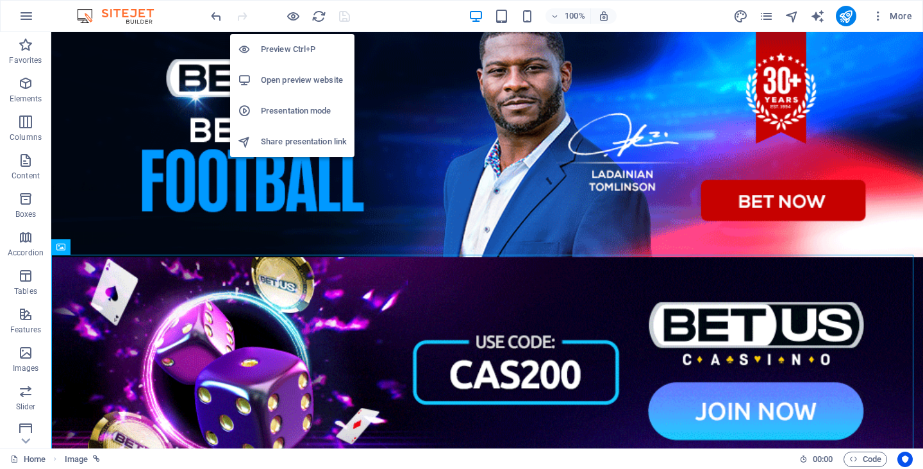
click at [291, 53] on h6 "Preview Ctrl+P" at bounding box center [304, 49] width 86 height 15
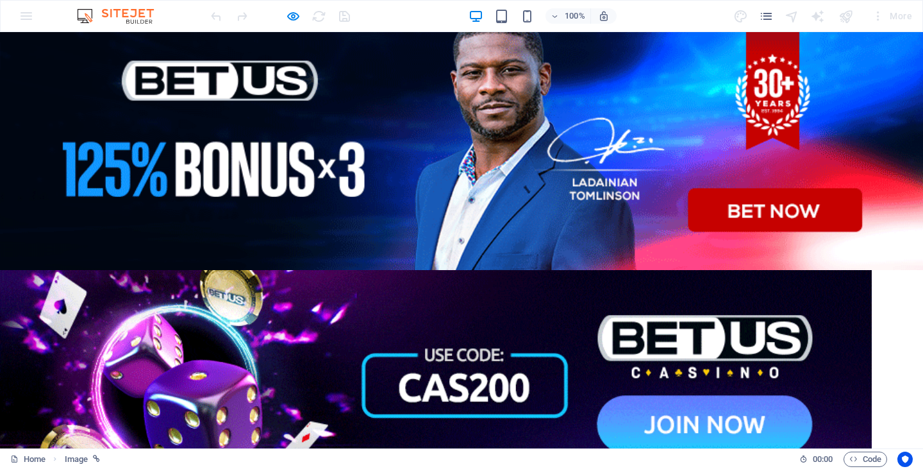
click at [501, 161] on img at bounding box center [461, 151] width 923 height 238
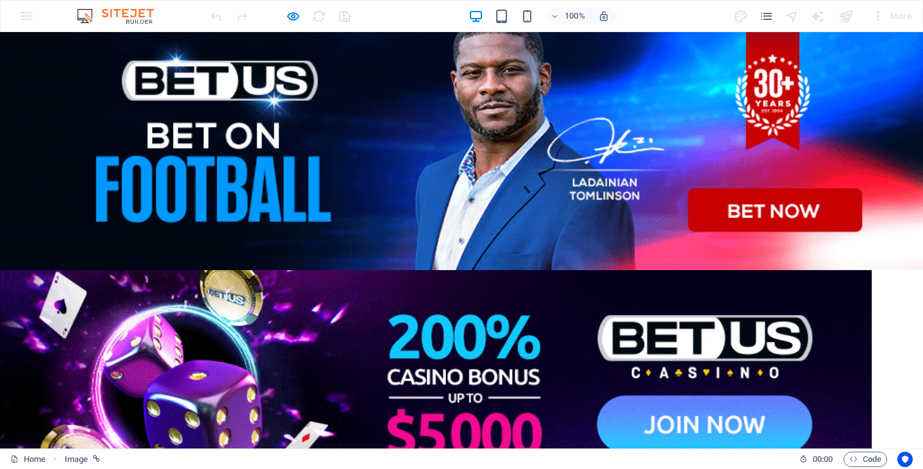
click at [427, 342] on img at bounding box center [436, 382] width 872 height 225
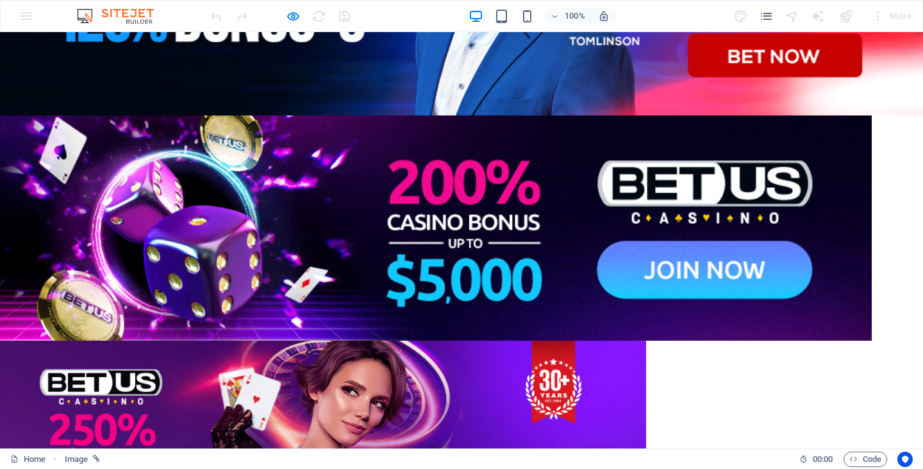
scroll to position [256, 0]
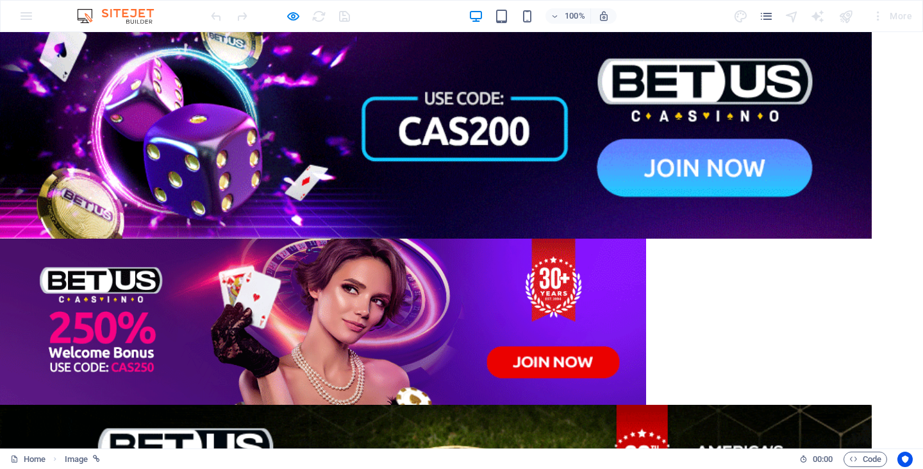
click at [408, 131] on img at bounding box center [436, 125] width 872 height 225
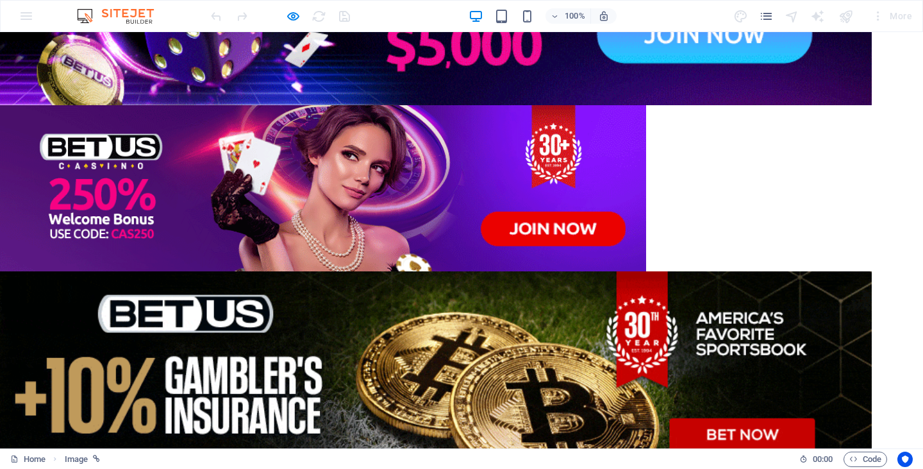
scroll to position [449, 0]
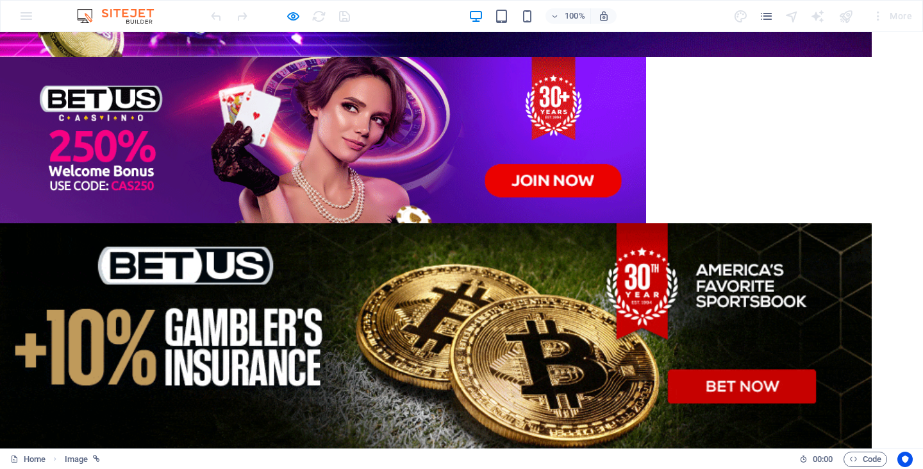
click at [396, 169] on img at bounding box center [323, 140] width 646 height 167
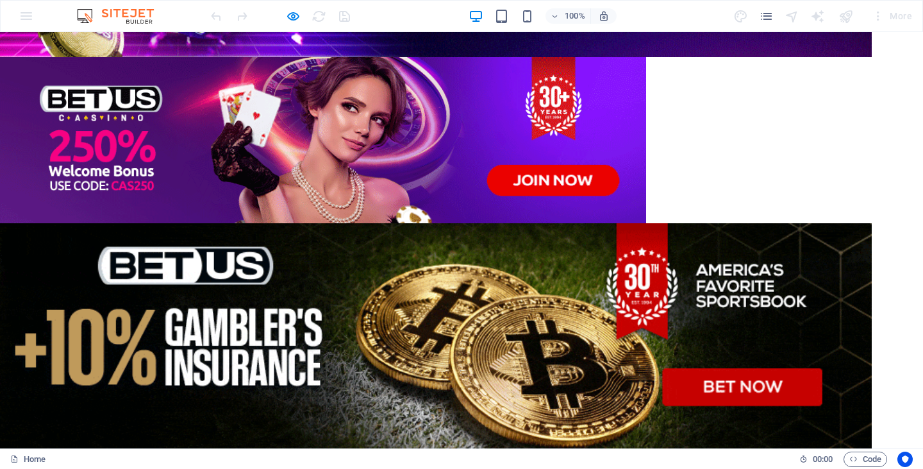
click at [379, 303] on img at bounding box center [436, 335] width 872 height 225
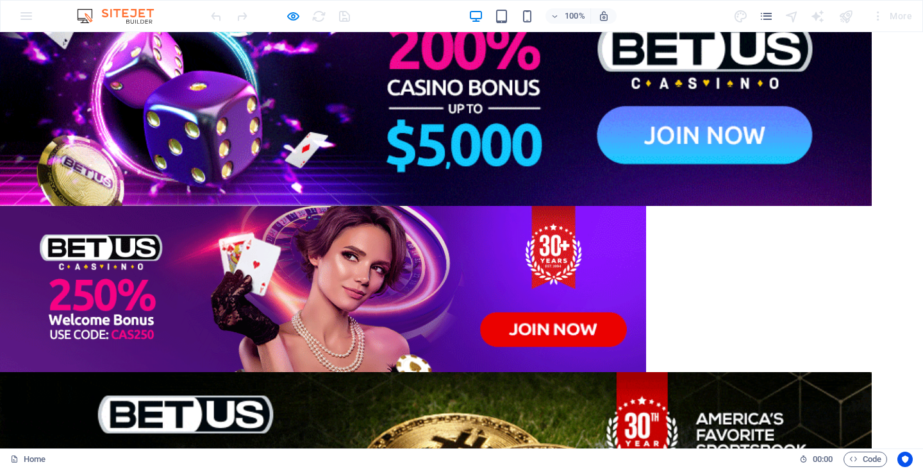
scroll to position [237, 0]
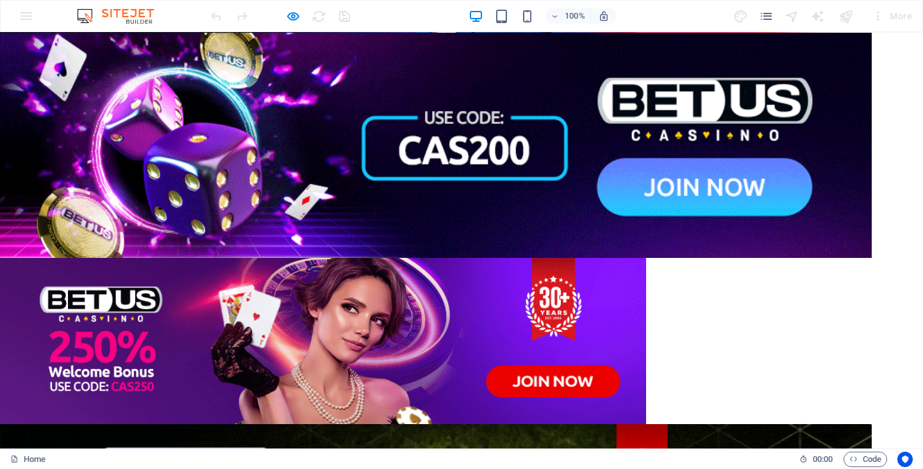
click at [406, 154] on img at bounding box center [436, 145] width 872 height 225
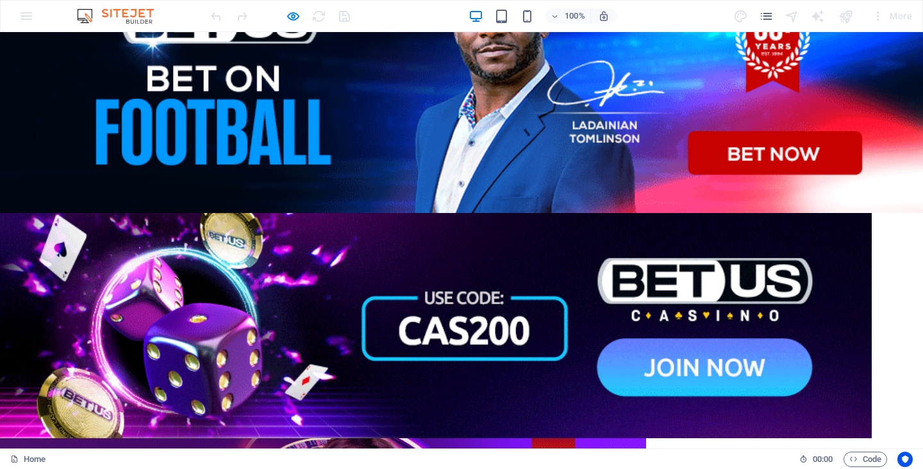
scroll to position [0, 0]
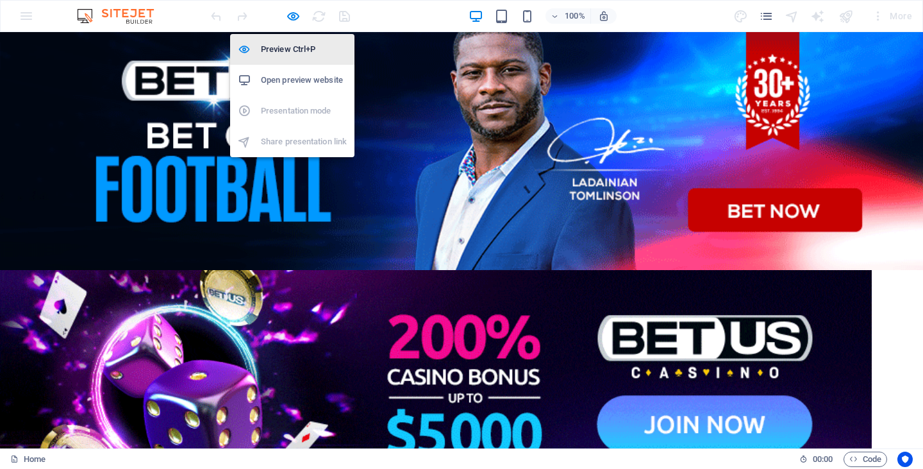
click at [289, 47] on h6 "Preview Ctrl+P" at bounding box center [304, 49] width 86 height 15
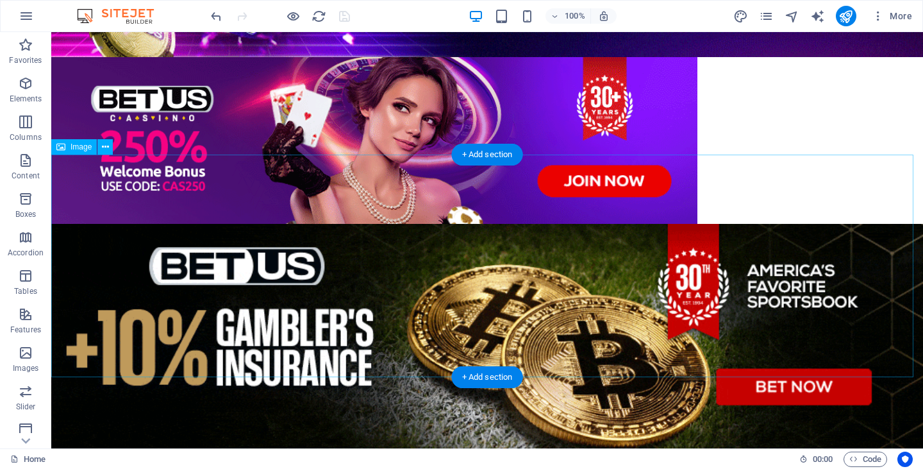
scroll to position [472, 0]
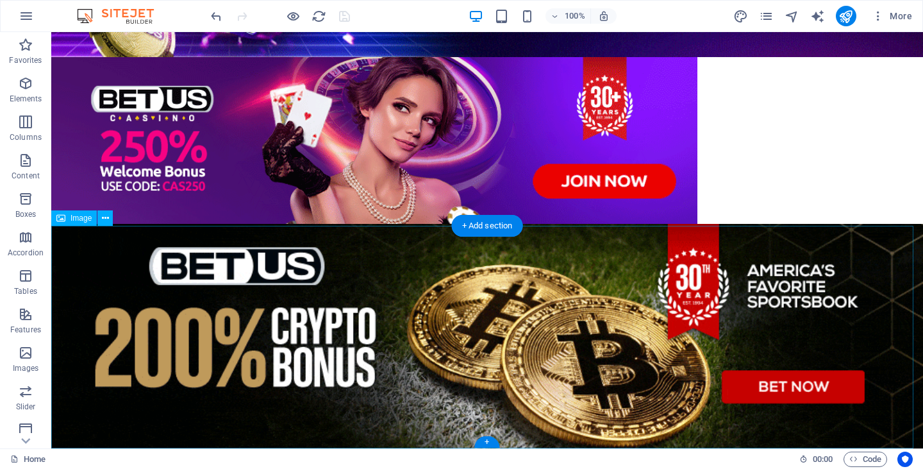
click at [610, 344] on figure at bounding box center [487, 336] width 872 height 225
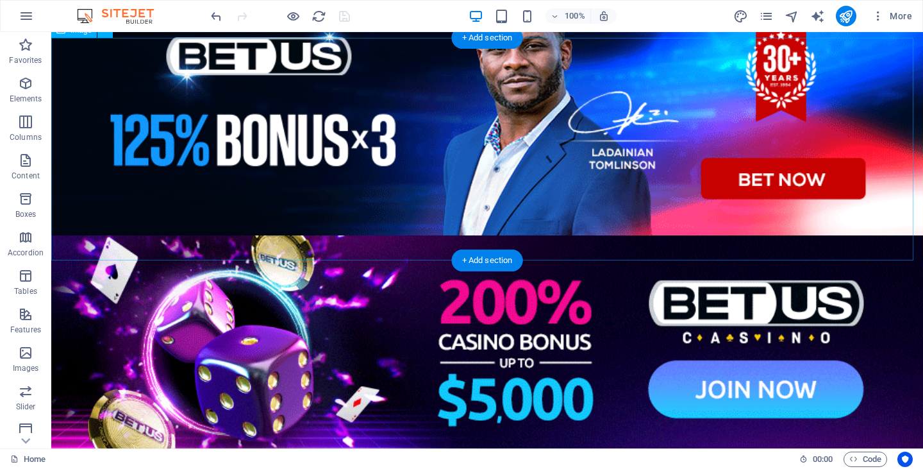
scroll to position [0, 0]
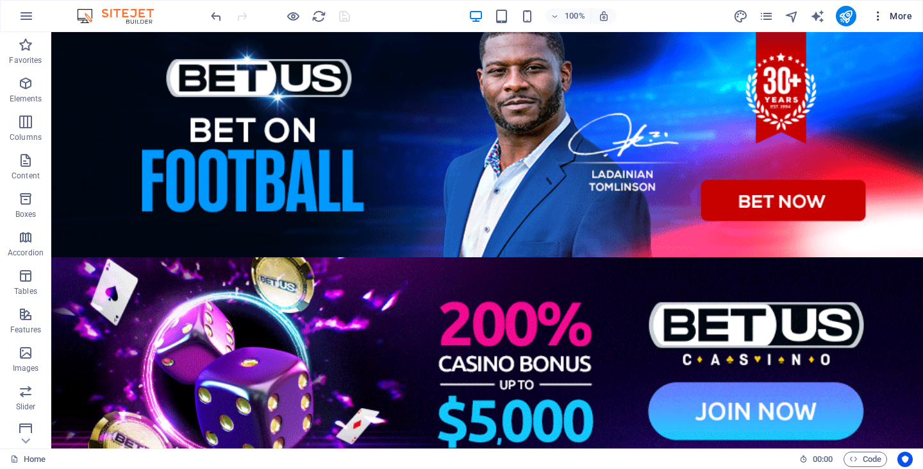
click at [880, 15] on icon "button" at bounding box center [878, 16] width 13 height 13
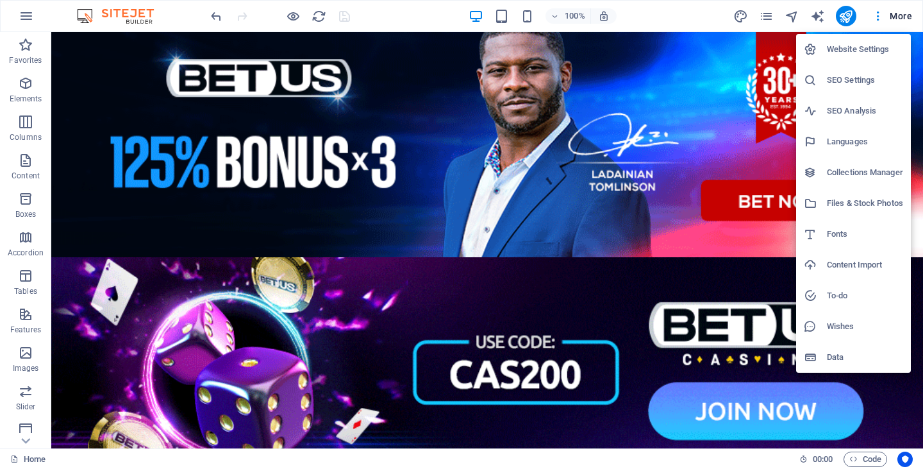
click at [845, 13] on div at bounding box center [461, 234] width 923 height 469
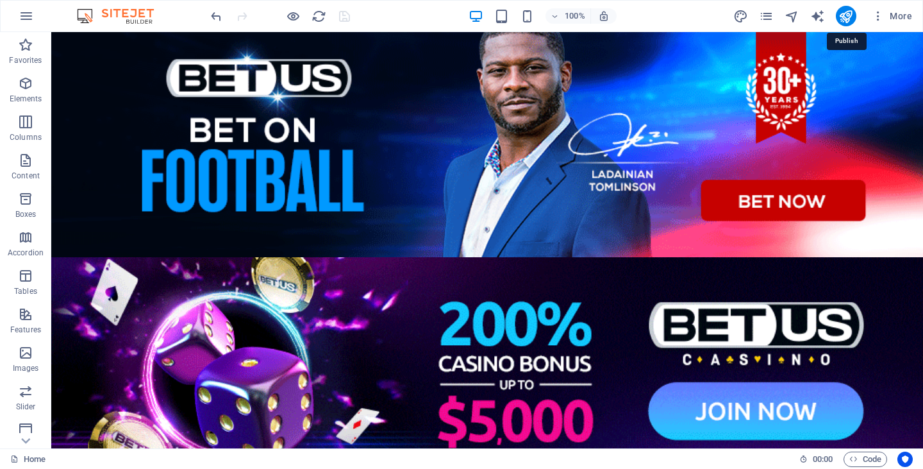
click at [845, 13] on icon "publish" at bounding box center [845, 16] width 15 height 15
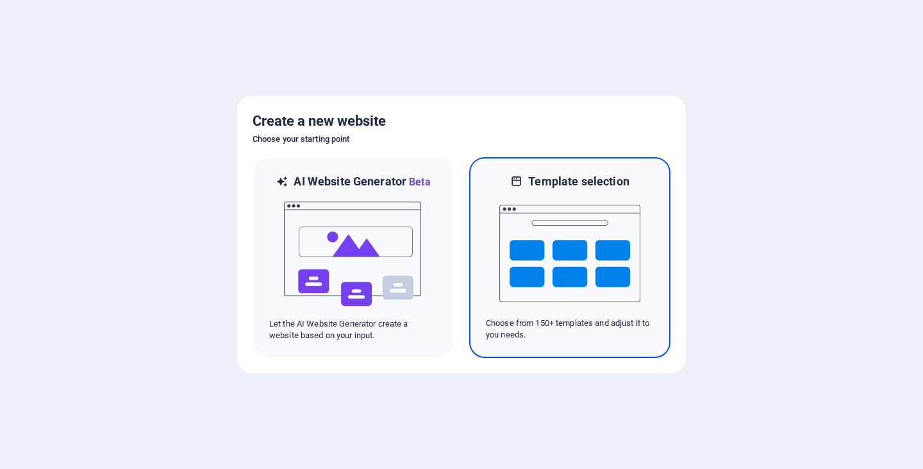
click at [537, 248] on img at bounding box center [569, 253] width 141 height 128
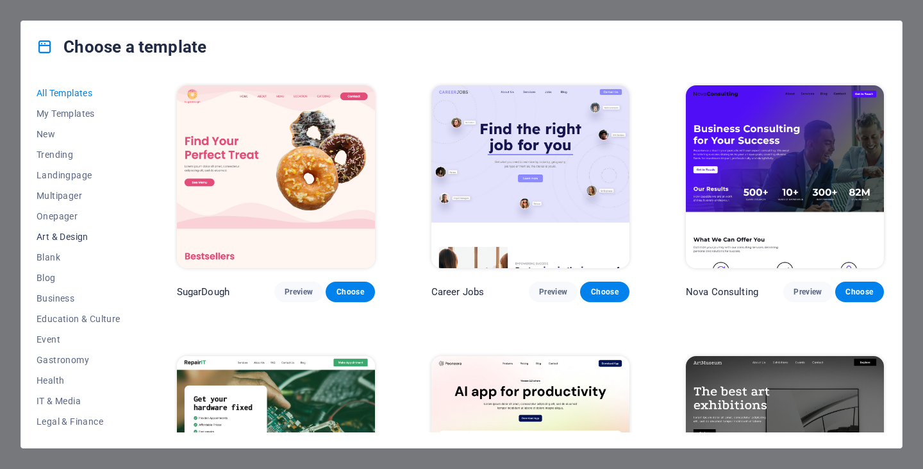
click at [56, 245] on button "Art & Design" at bounding box center [79, 236] width 84 height 21
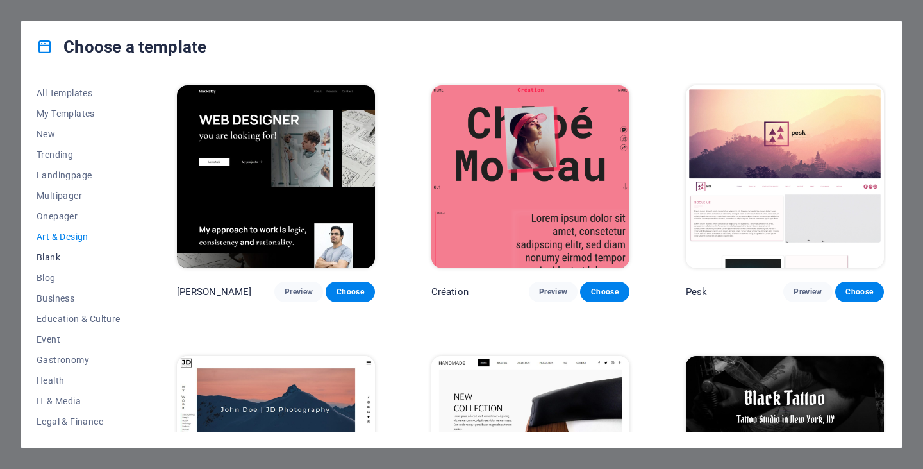
click at [56, 251] on button "Blank" at bounding box center [79, 257] width 84 height 21
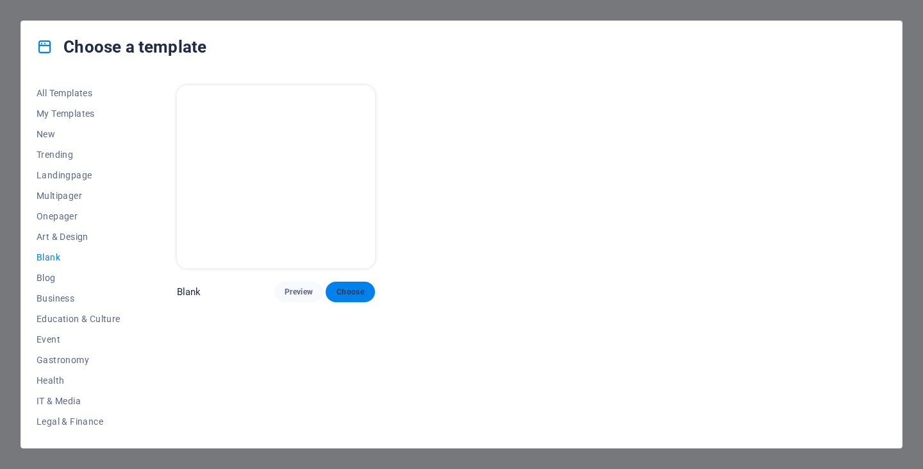
click at [340, 287] on span "Choose" at bounding box center [350, 292] width 28 height 10
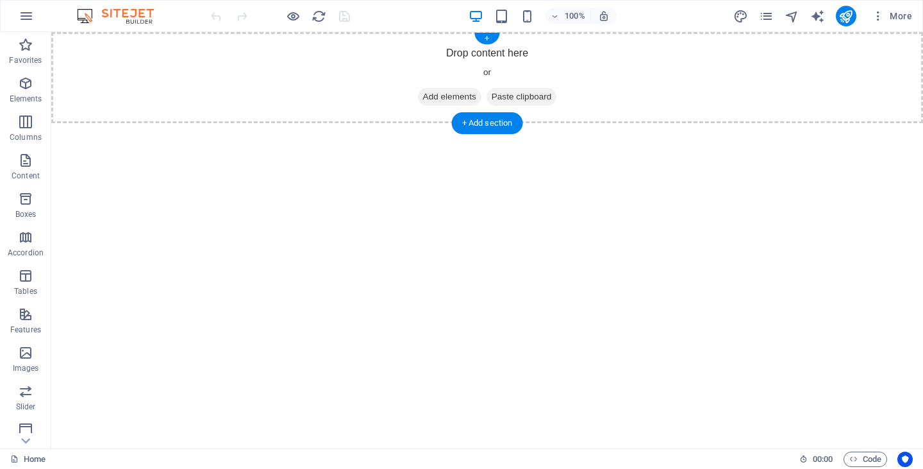
click at [346, 51] on div "Drop content here or Add elements Paste clipboard" at bounding box center [487, 77] width 872 height 91
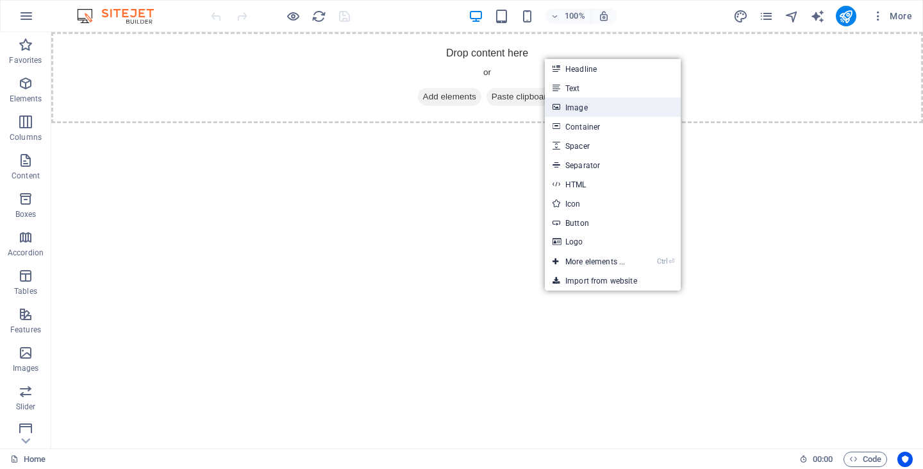
click at [592, 101] on link "Image" at bounding box center [613, 106] width 136 height 19
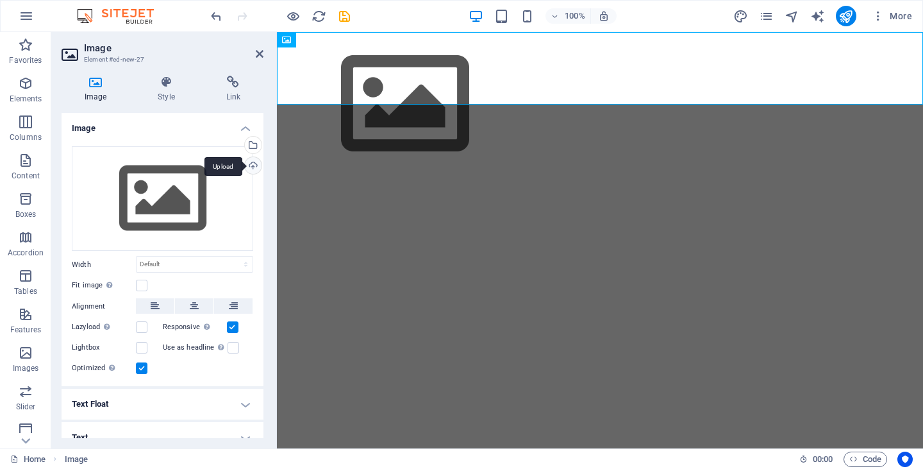
click at [250, 164] on div "Upload" at bounding box center [251, 166] width 19 height 19
click at [239, 91] on h4 "Link" at bounding box center [233, 89] width 60 height 27
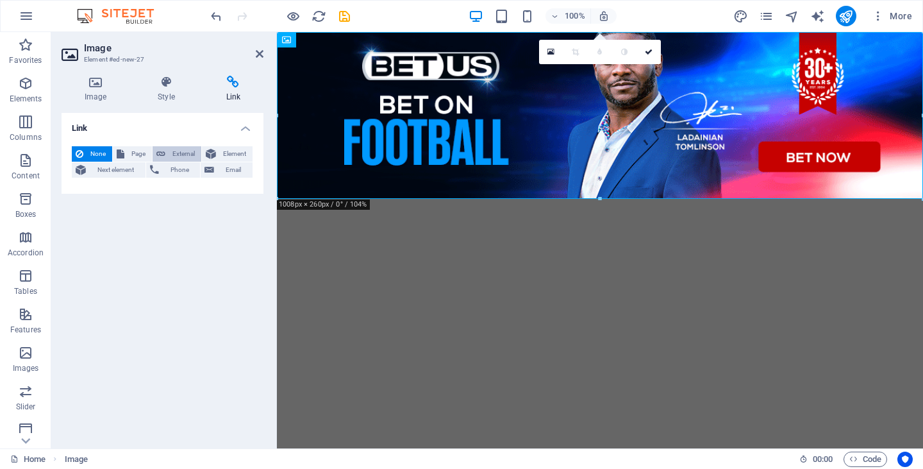
click at [184, 150] on span "External" at bounding box center [183, 153] width 28 height 15
select select "blank"
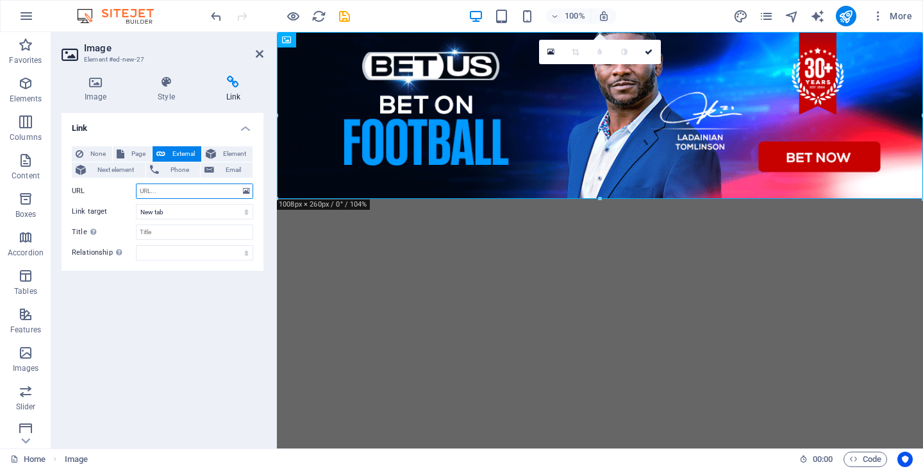
paste input "[URL][DOMAIN_NAME]"
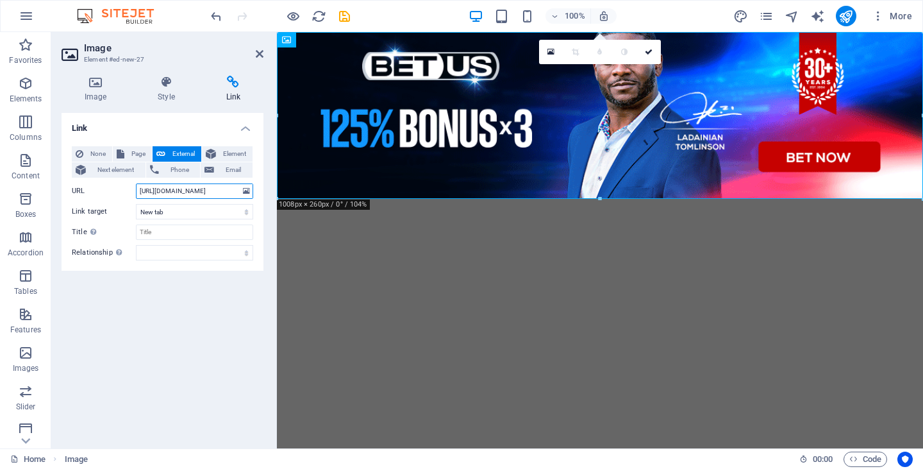
scroll to position [0, 124]
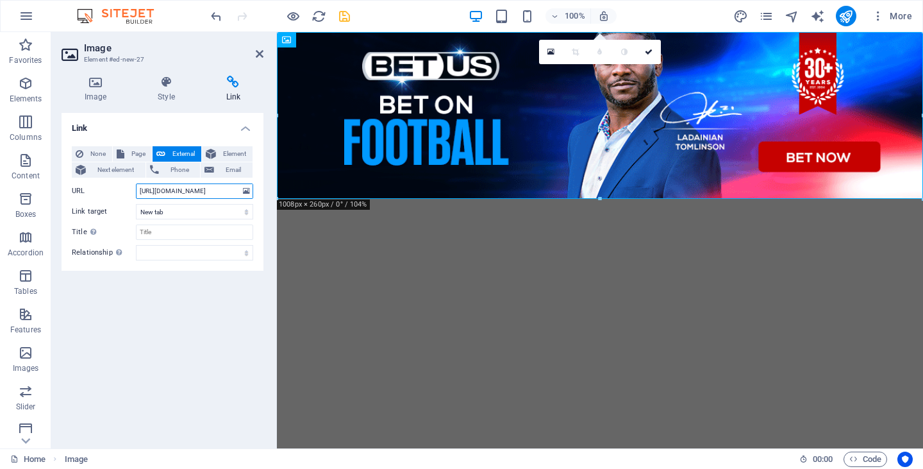
type input "[URL][DOMAIN_NAME]"
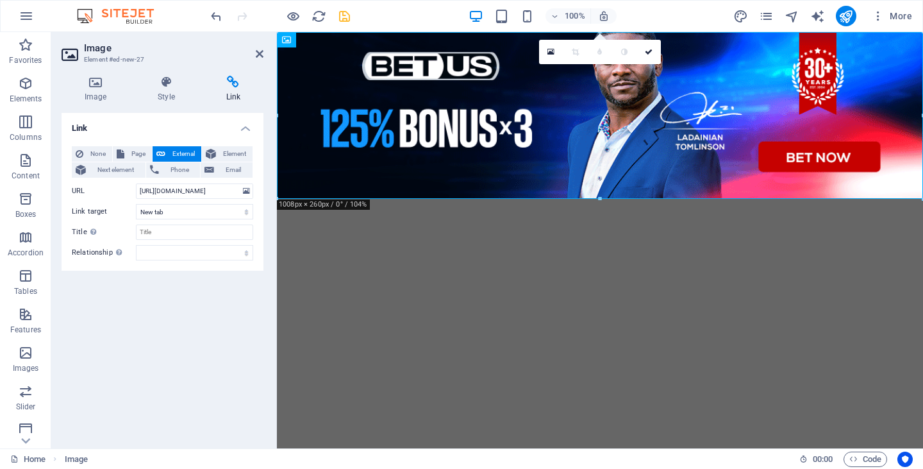
click at [343, 16] on icon "save" at bounding box center [344, 16] width 15 height 15
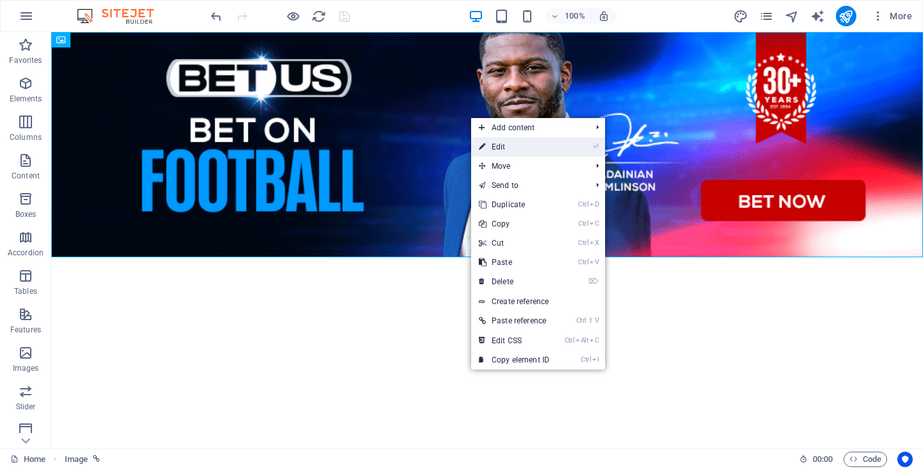
click at [496, 142] on link "⏎ Edit" at bounding box center [514, 146] width 86 height 19
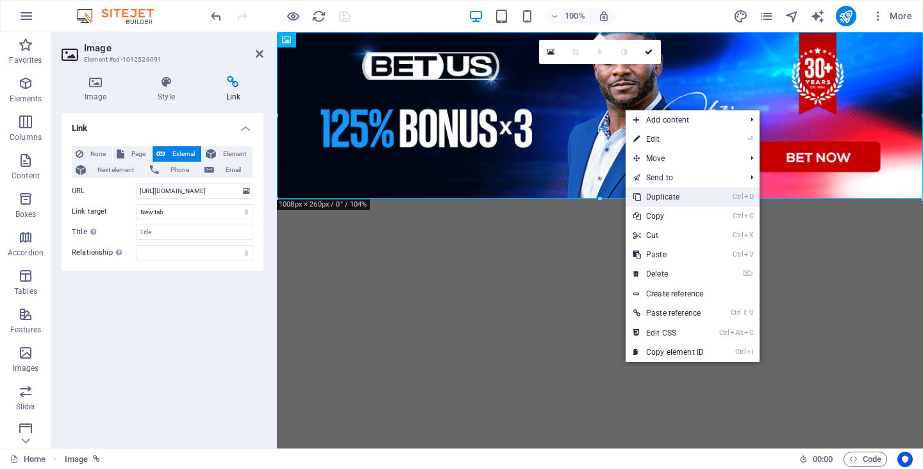
click at [688, 193] on link "Ctrl D Duplicate" at bounding box center [669, 196] width 86 height 19
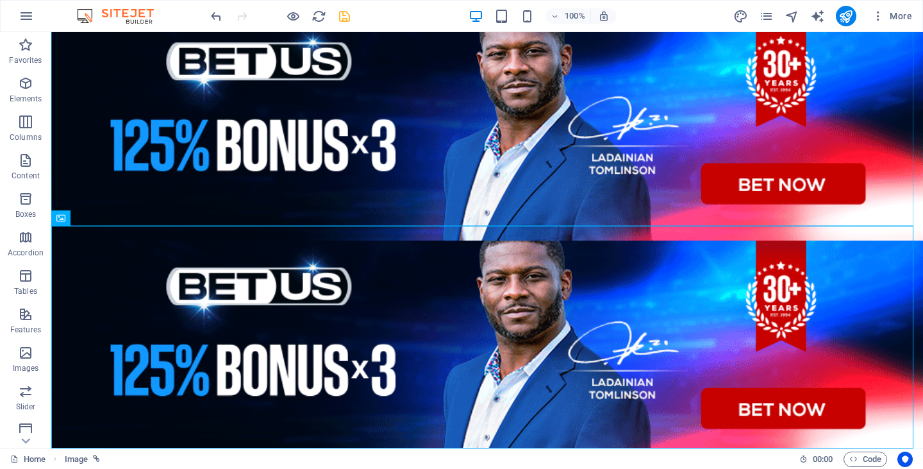
scroll to position [28, 0]
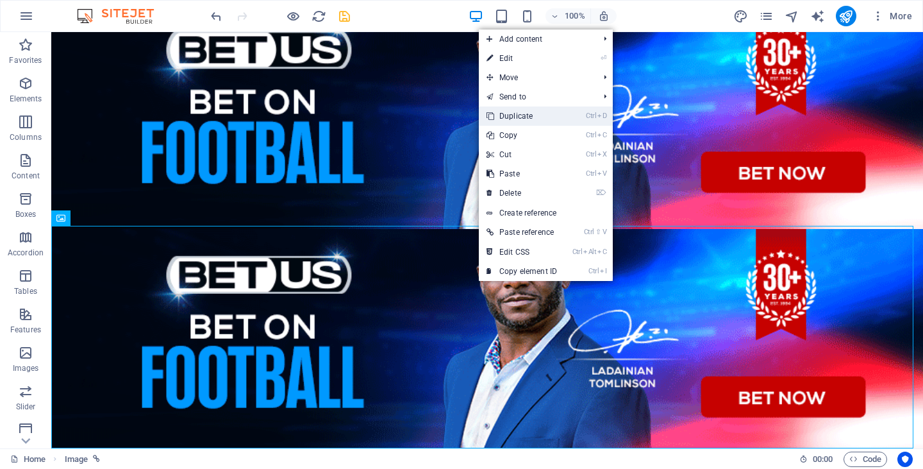
click at [530, 117] on link "Ctrl D Duplicate" at bounding box center [522, 115] width 86 height 19
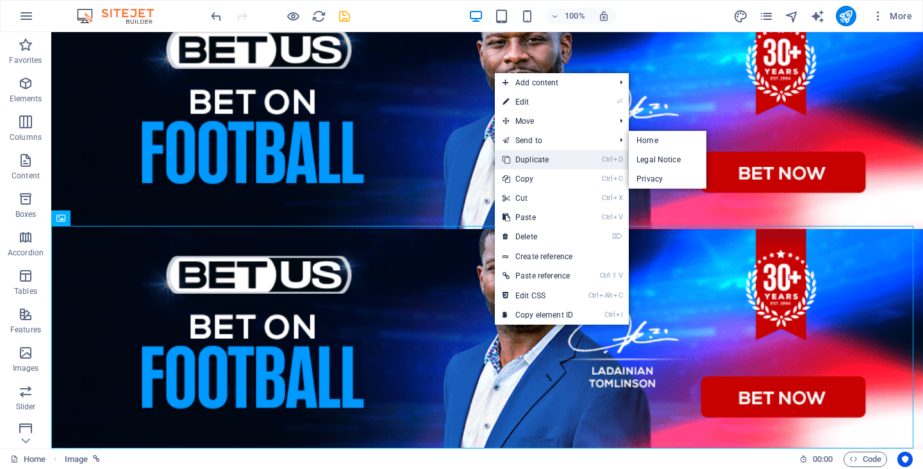
click at [542, 158] on link "Ctrl D Duplicate" at bounding box center [538, 159] width 86 height 19
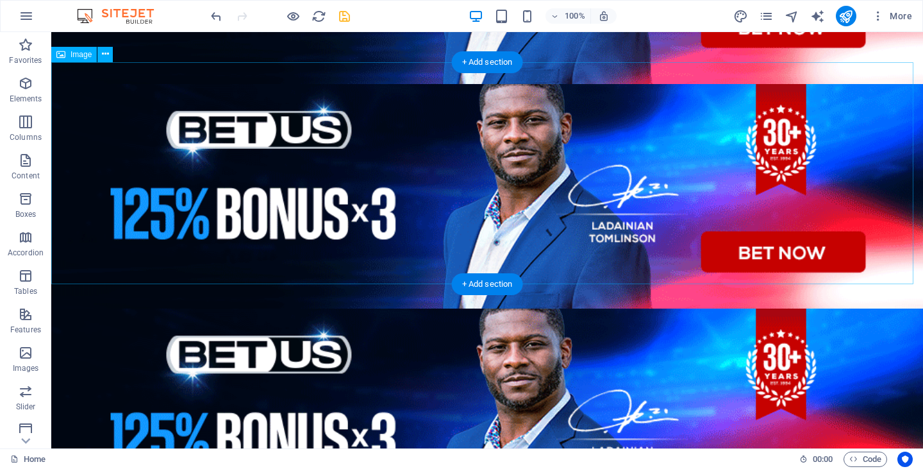
scroll to position [192, 0]
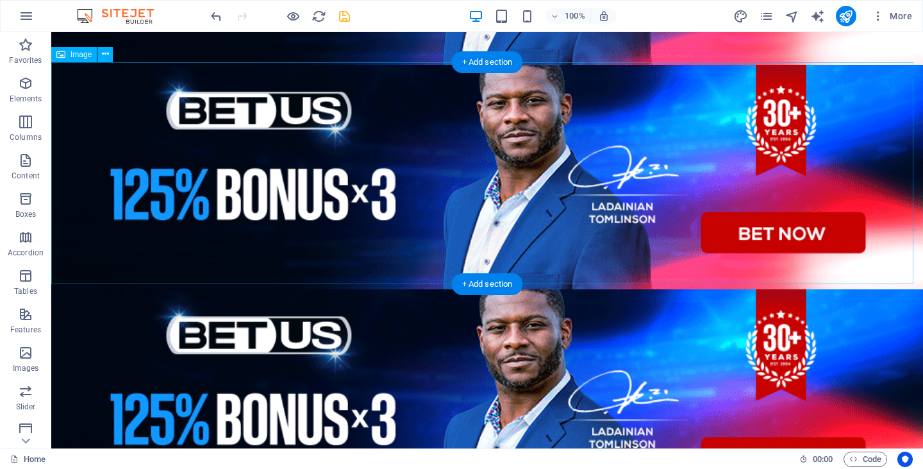
click at [456, 177] on figure at bounding box center [487, 177] width 872 height 225
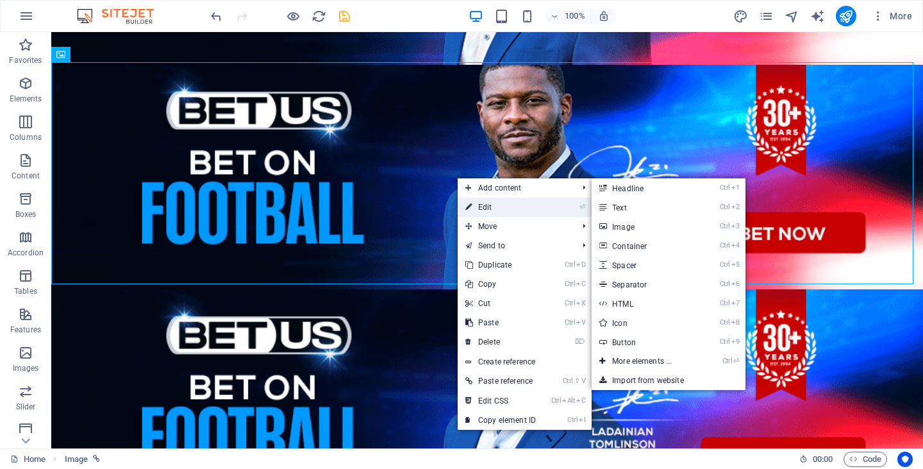
click at [492, 199] on link "⏎ Edit" at bounding box center [501, 206] width 86 height 19
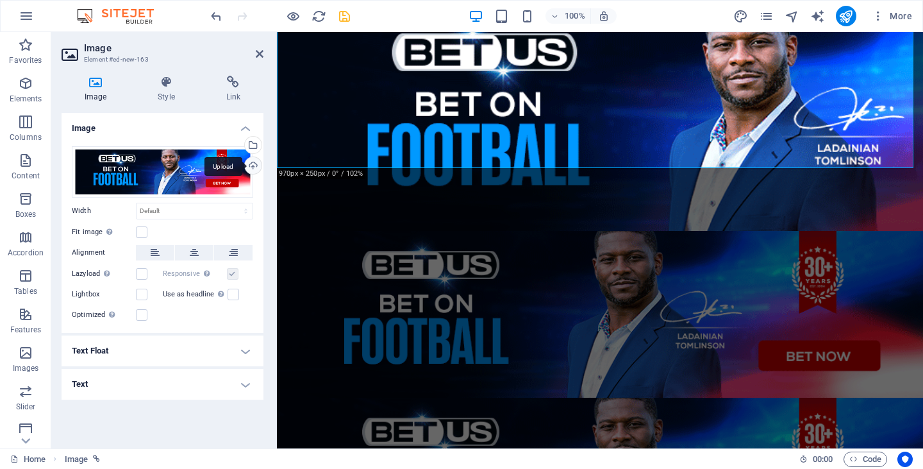
click at [254, 161] on div "Upload" at bounding box center [251, 166] width 19 height 19
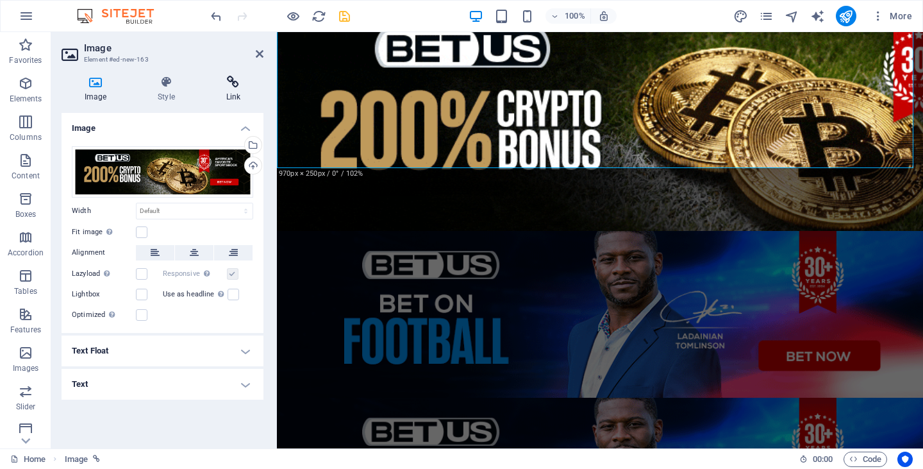
click at [237, 91] on h4 "Link" at bounding box center [233, 89] width 60 height 27
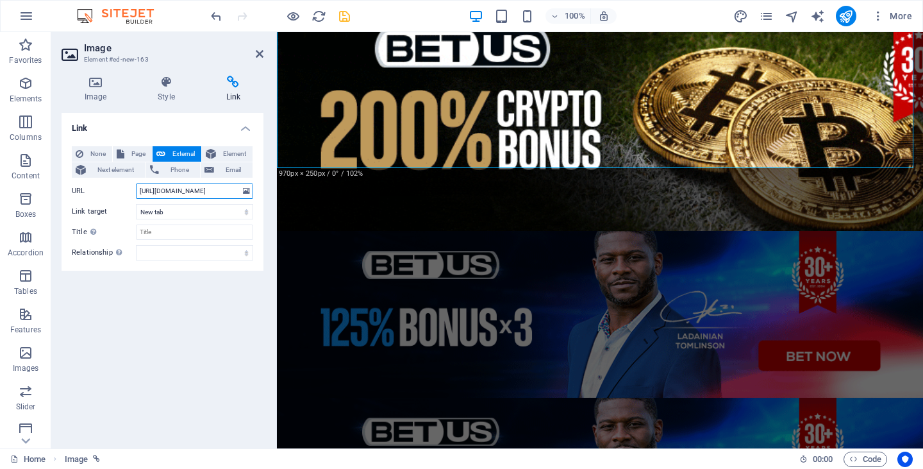
click at [188, 189] on input "[URL][DOMAIN_NAME]" at bounding box center [194, 190] width 117 height 15
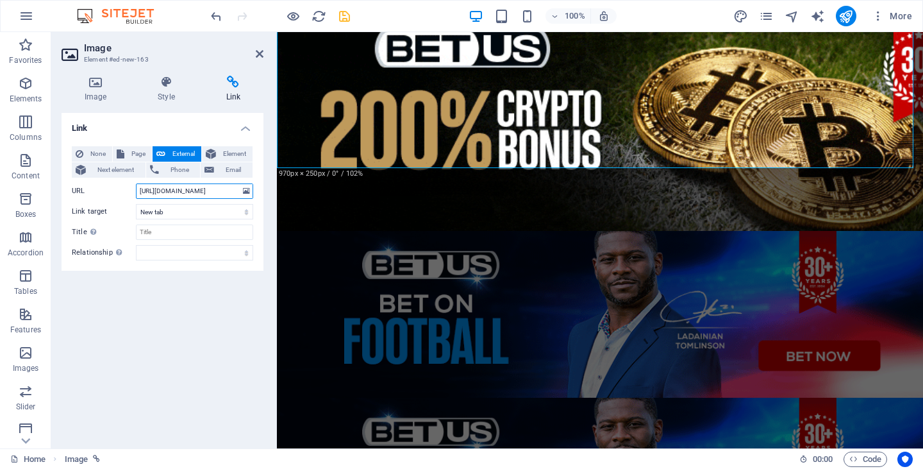
click at [188, 189] on input "[URL][DOMAIN_NAME]" at bounding box center [194, 190] width 117 height 15
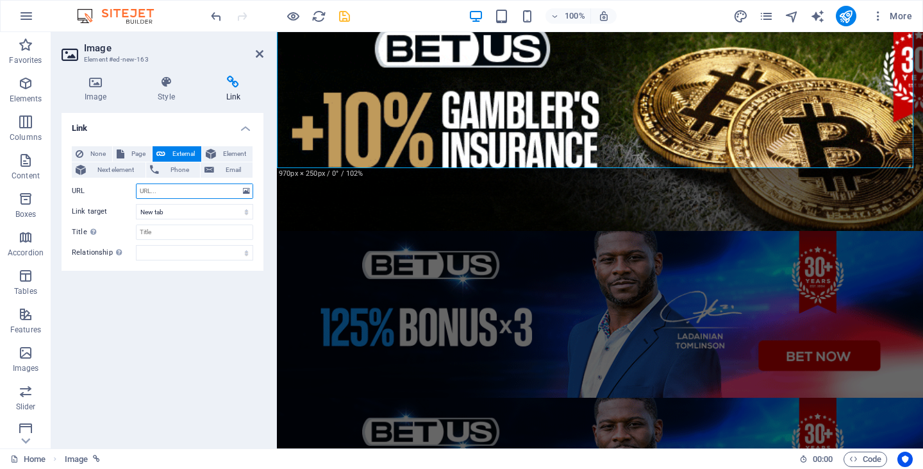
paste input "[URL][DOMAIN_NAME]"
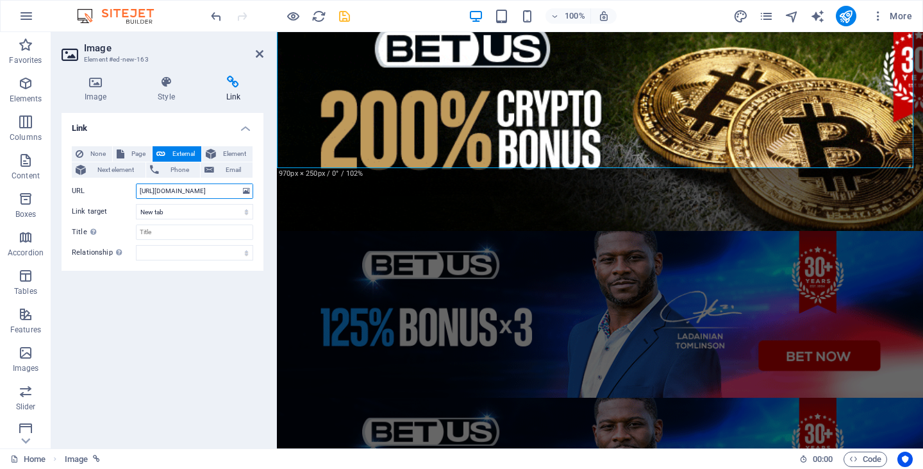
scroll to position [0, 122]
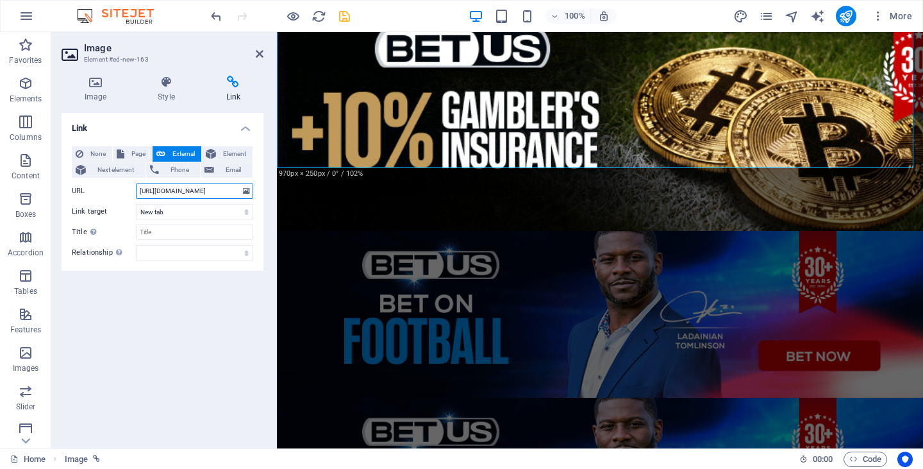
type input "[URL][DOMAIN_NAME]"
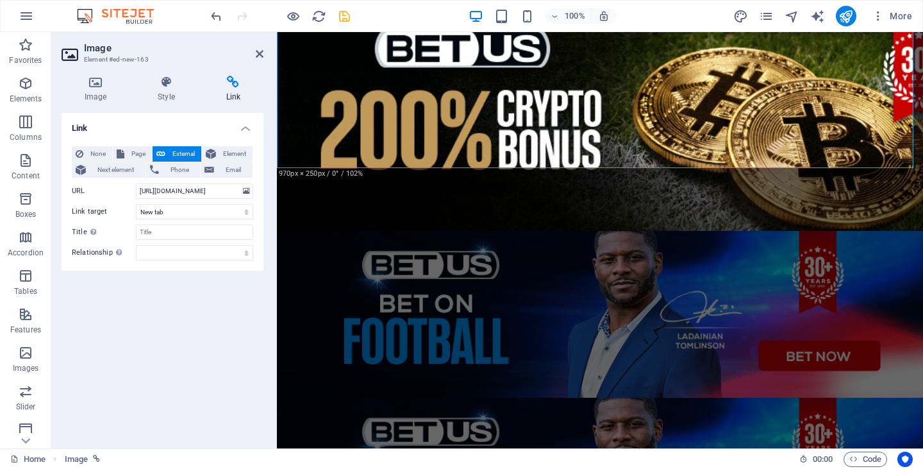
click at [335, 19] on div at bounding box center [280, 16] width 144 height 21
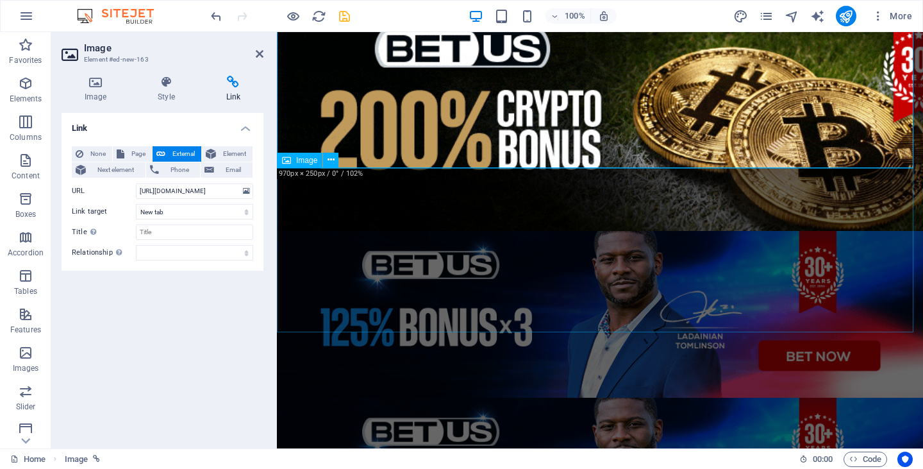
click at [548, 231] on figure at bounding box center [600, 314] width 646 height 167
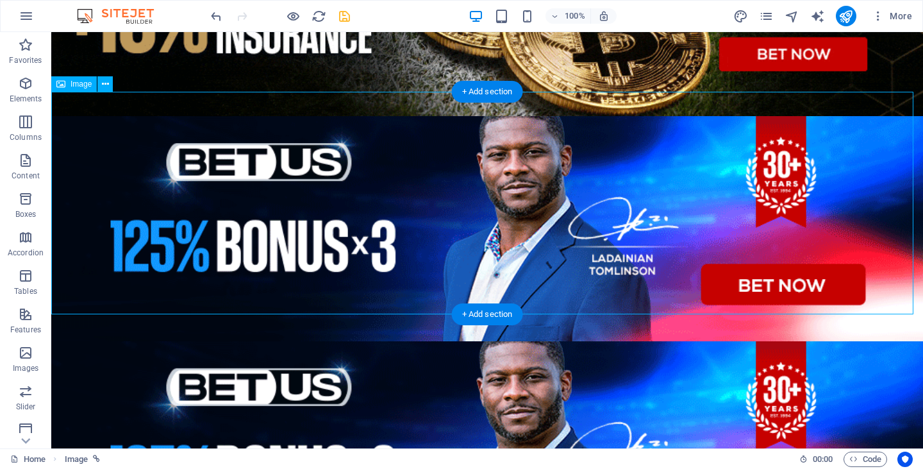
scroll to position [385, 0]
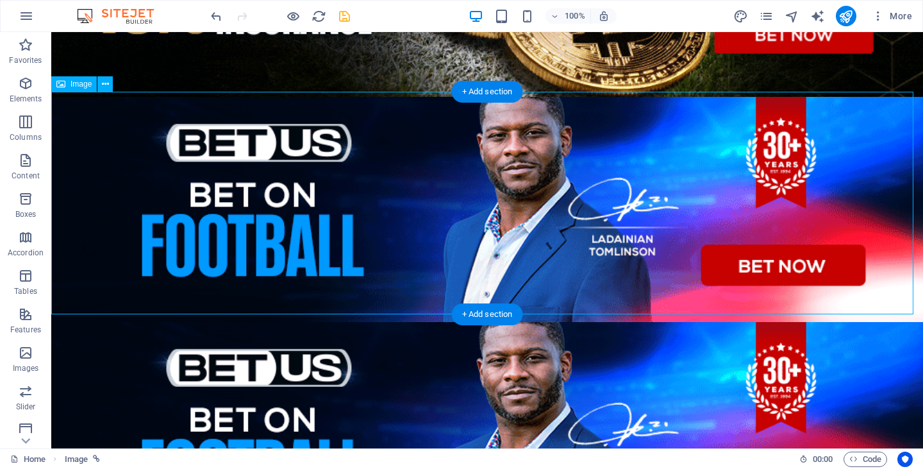
click at [532, 216] on figure at bounding box center [487, 209] width 872 height 225
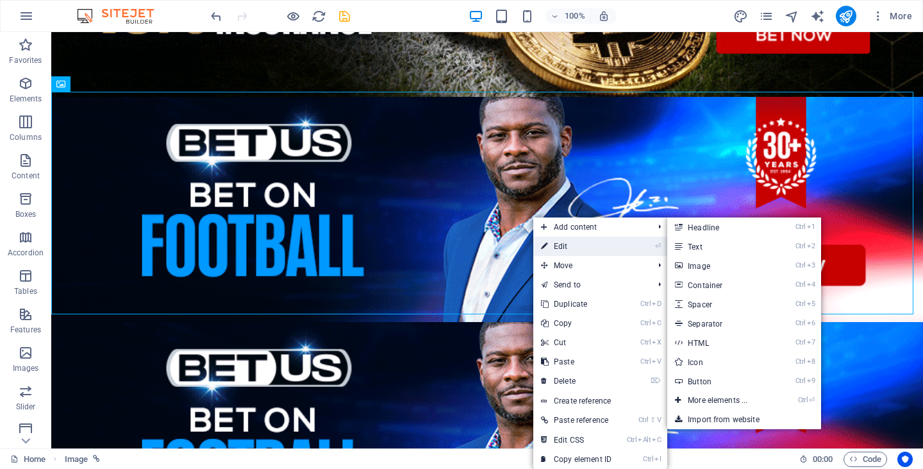
click at [564, 240] on link "⏎ Edit" at bounding box center [576, 246] width 86 height 19
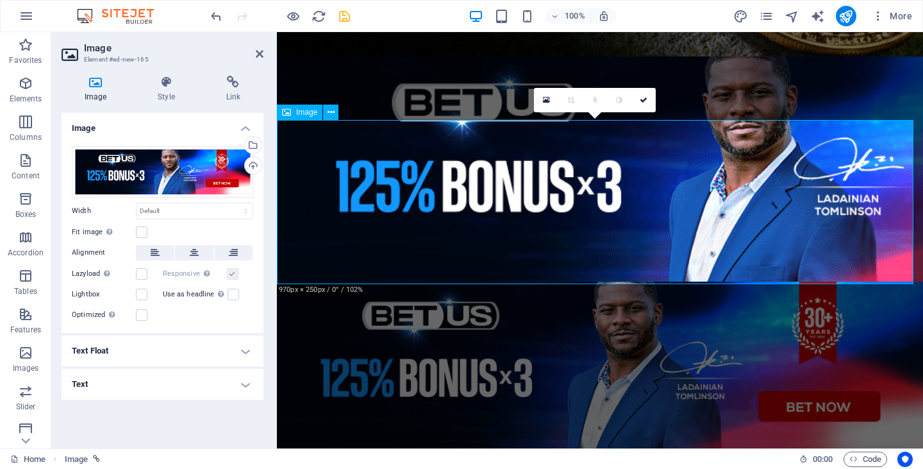
scroll to position [240, 0]
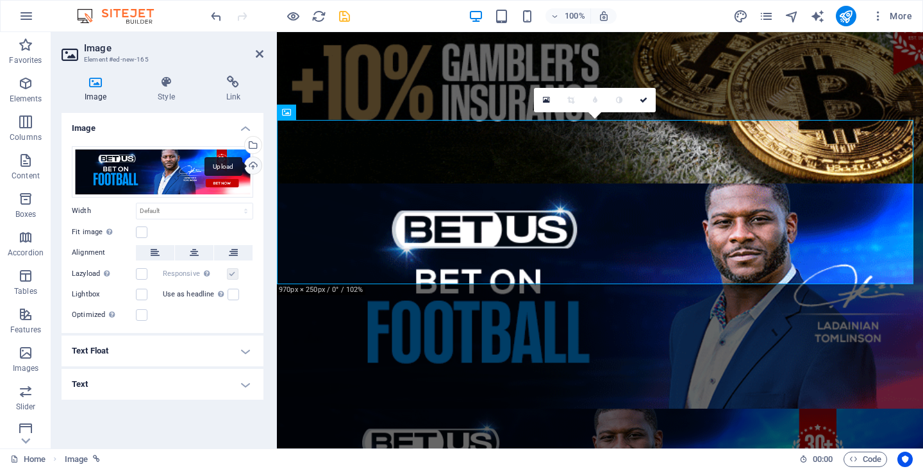
click at [259, 162] on div "Upload" at bounding box center [251, 166] width 19 height 19
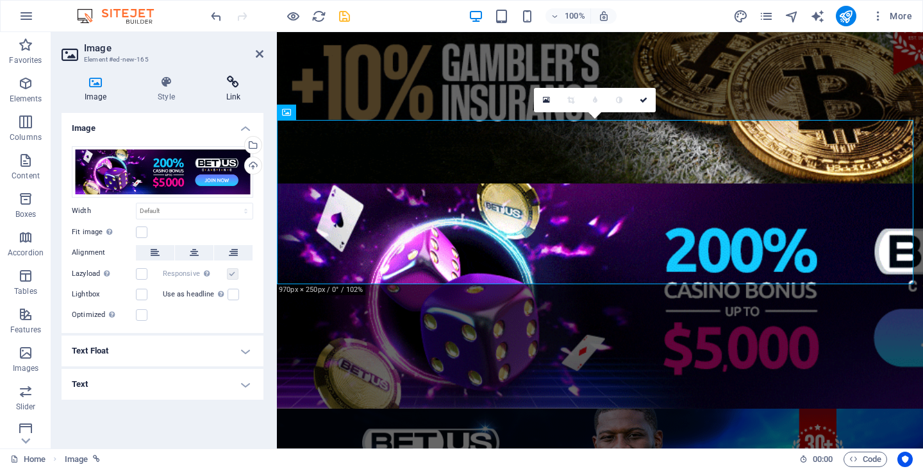
click at [231, 85] on icon at bounding box center [233, 82] width 60 height 13
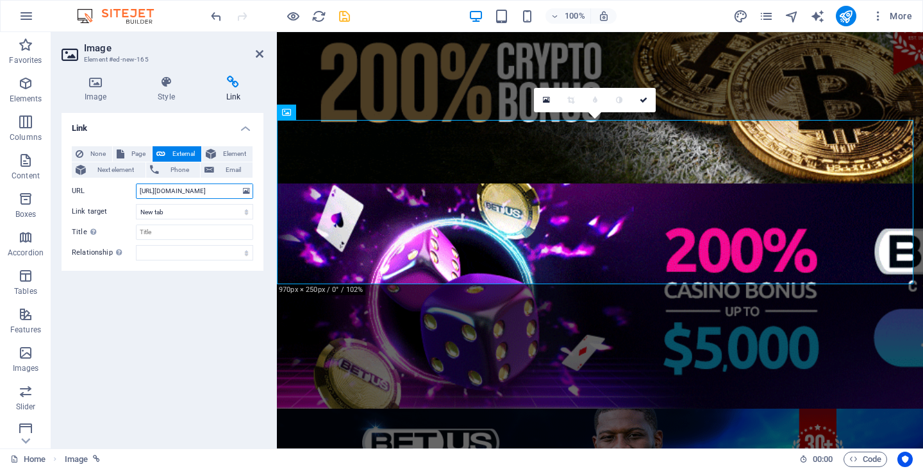
click at [226, 190] on input "[URL][DOMAIN_NAME]" at bounding box center [194, 190] width 117 height 15
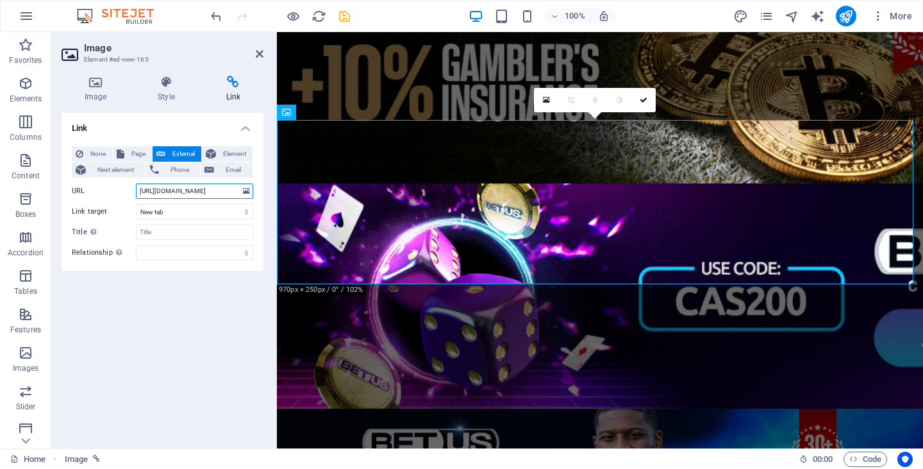
click at [226, 190] on input "[URL][DOMAIN_NAME]" at bounding box center [194, 190] width 117 height 15
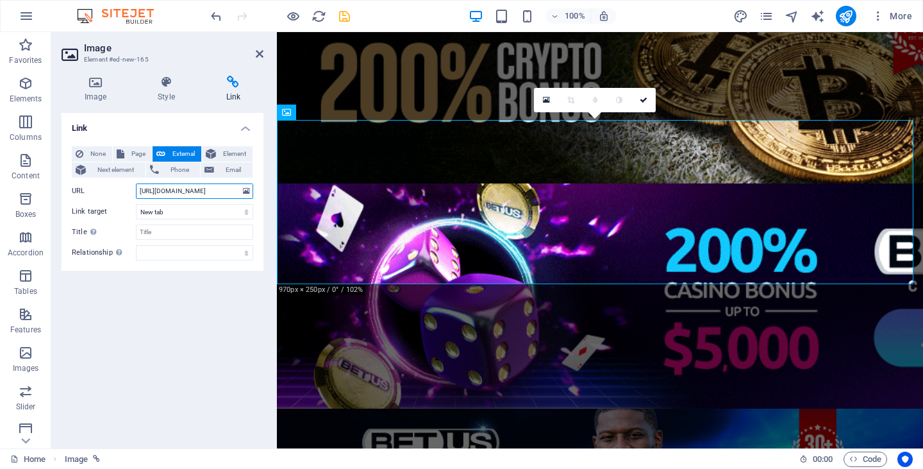
click at [226, 190] on input "[URL][DOMAIN_NAME]" at bounding box center [194, 190] width 117 height 15
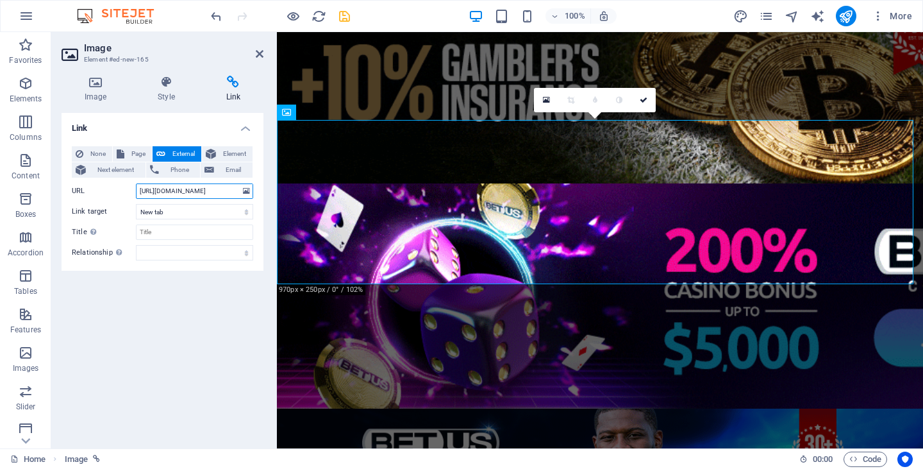
click at [226, 190] on input "[URL][DOMAIN_NAME]" at bounding box center [194, 190] width 117 height 15
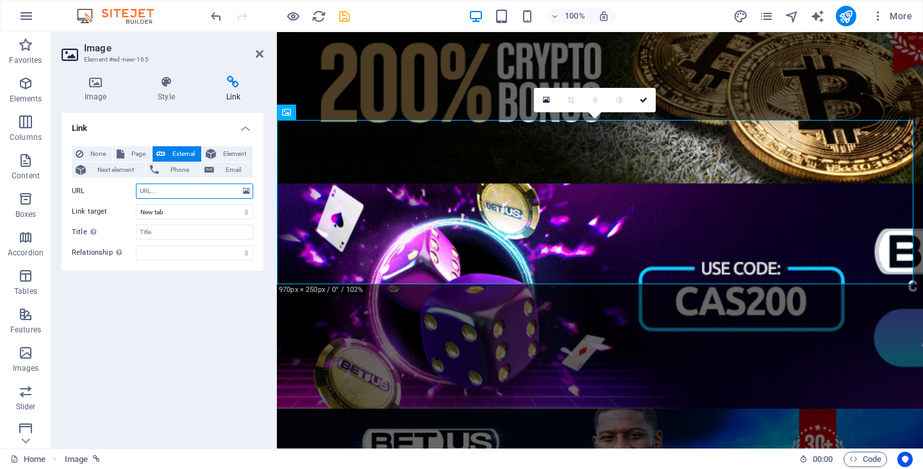
paste input "[URL][DOMAIN_NAME]"
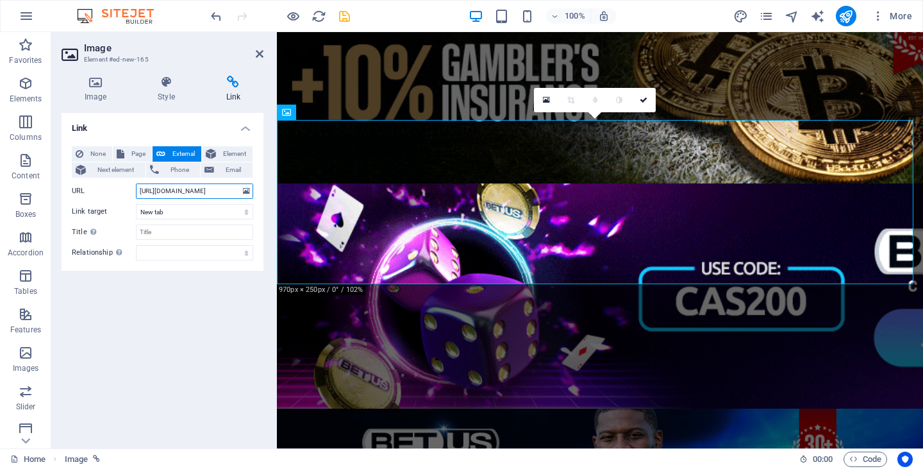
scroll to position [0, 118]
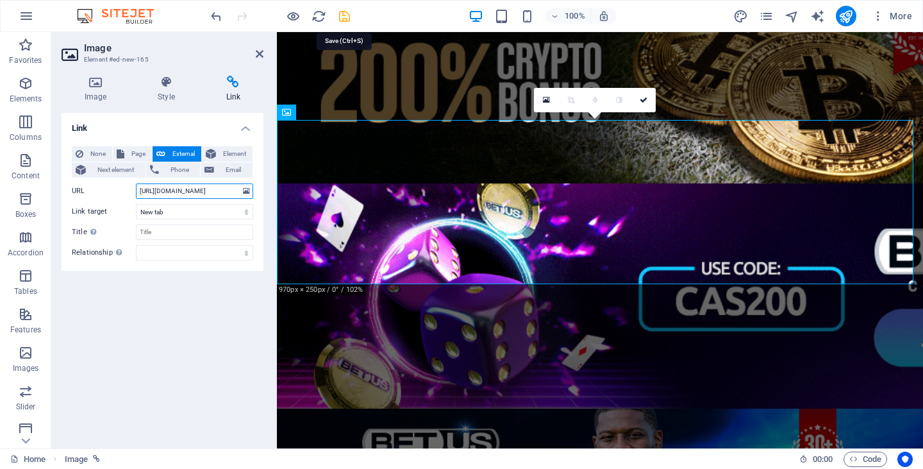
type input "[URL][DOMAIN_NAME]"
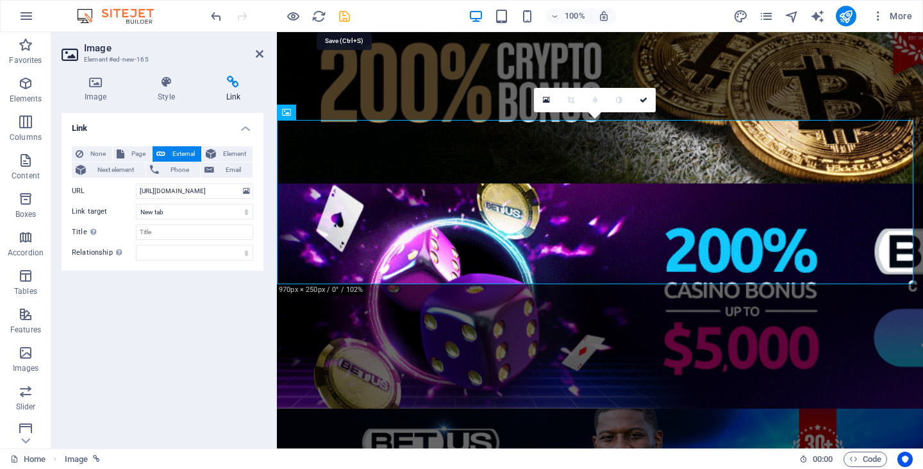
click at [349, 19] on icon "save" at bounding box center [344, 16] width 15 height 15
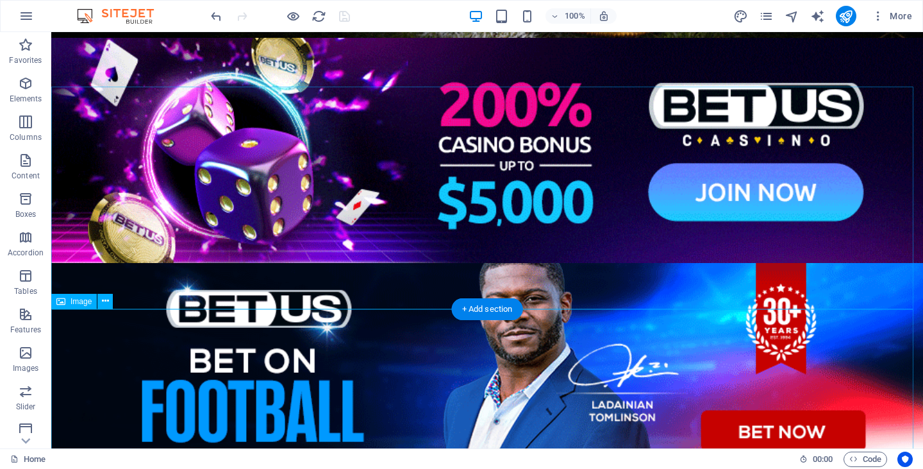
scroll to position [472, 0]
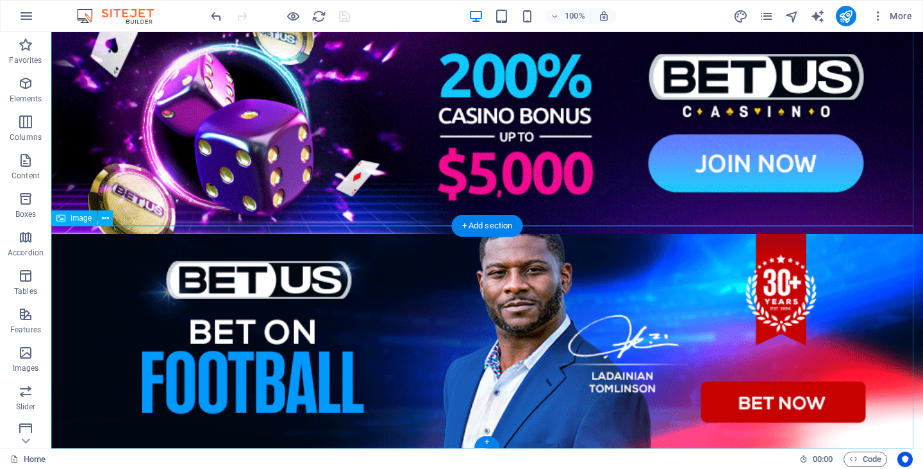
click at [504, 329] on figure at bounding box center [487, 346] width 872 height 225
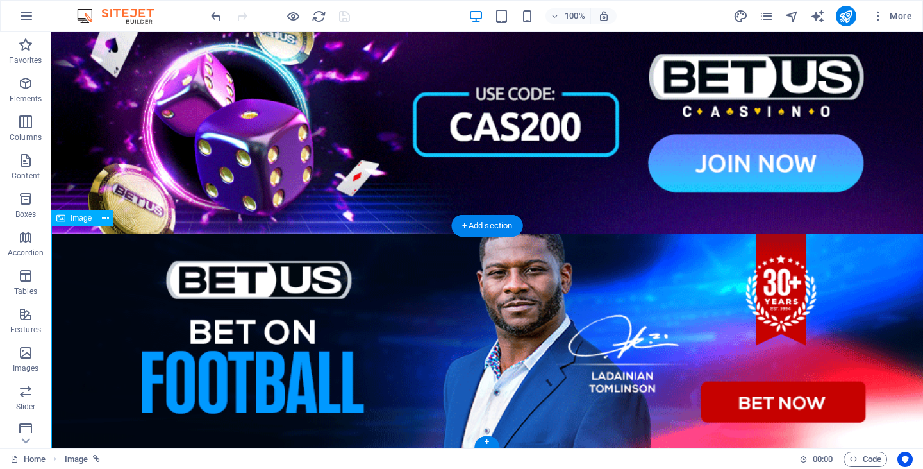
click at [474, 313] on figure at bounding box center [487, 346] width 872 height 225
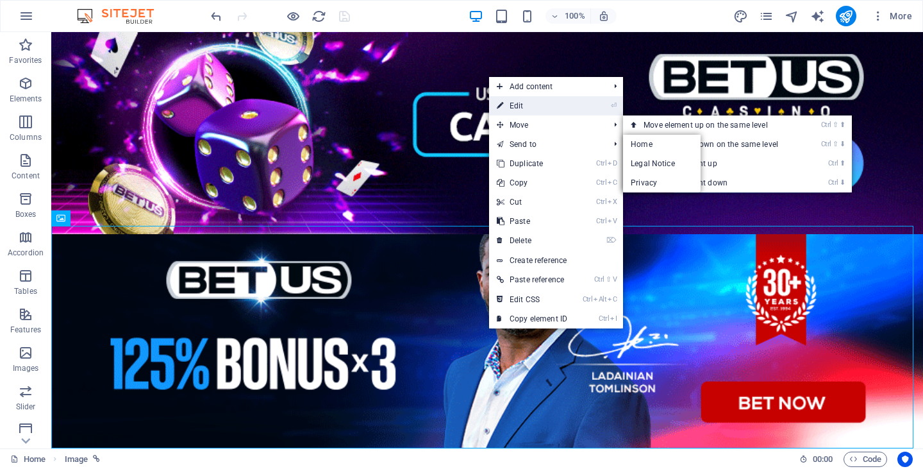
click at [513, 104] on link "⏎ Edit" at bounding box center [532, 105] width 86 height 19
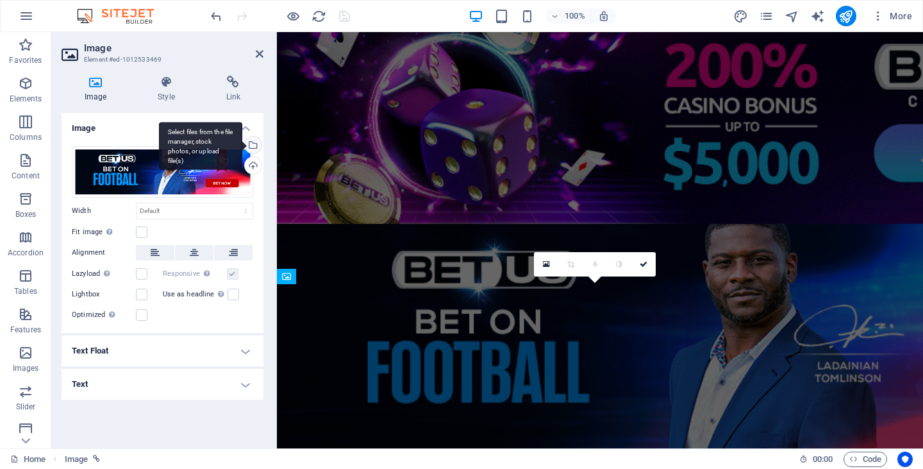
scroll to position [240, 0]
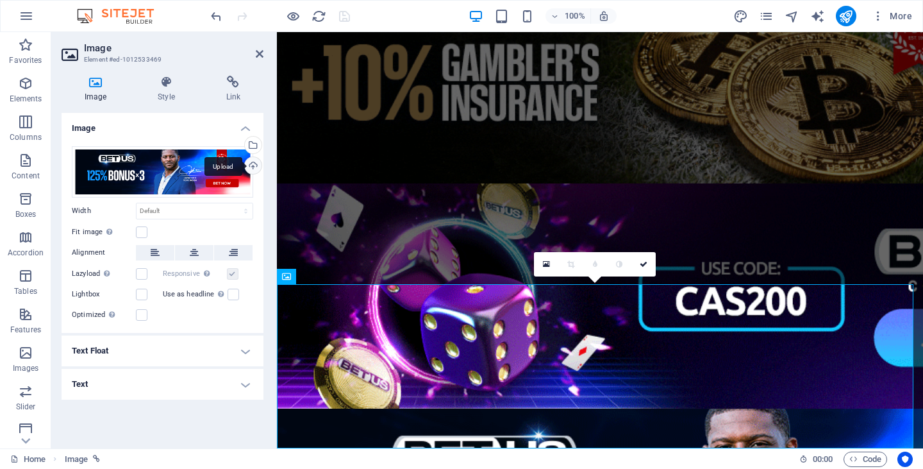
click at [252, 163] on div "Upload" at bounding box center [251, 166] width 19 height 19
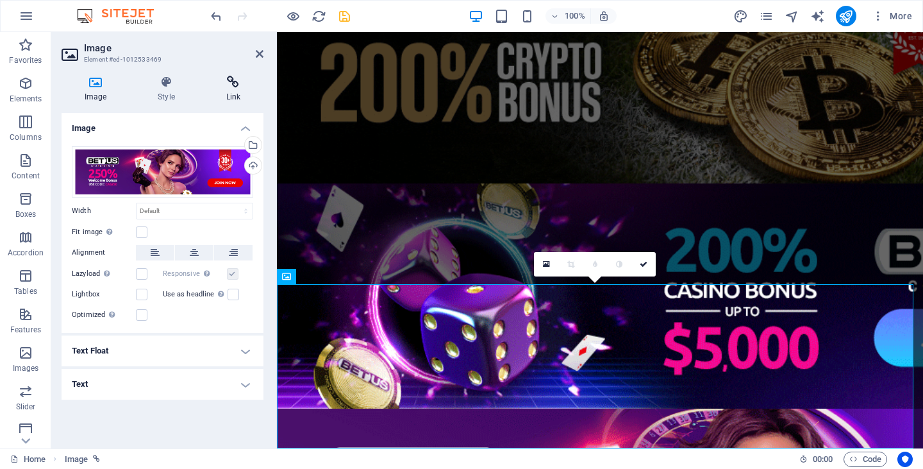
click at [231, 84] on icon at bounding box center [233, 82] width 60 height 13
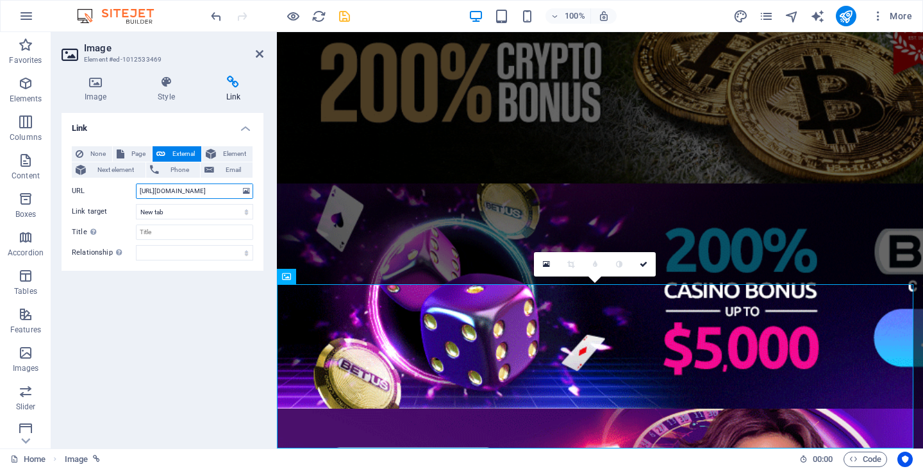
click at [209, 194] on input "[URL][DOMAIN_NAME]" at bounding box center [194, 190] width 117 height 15
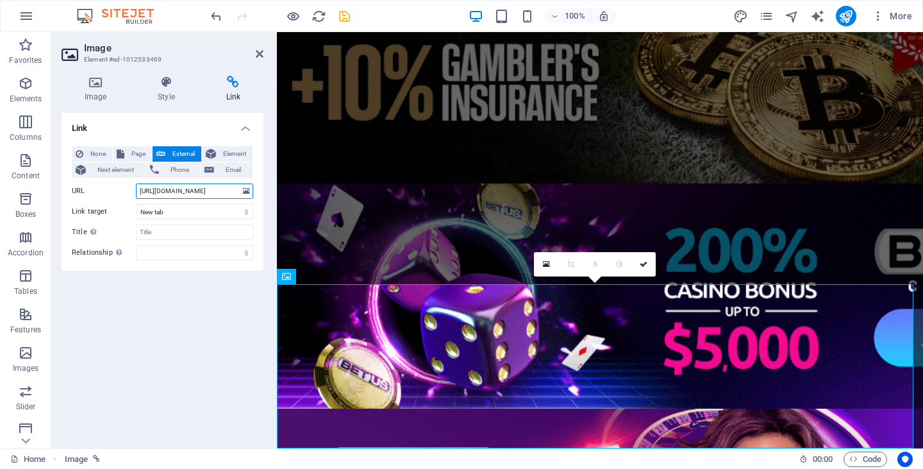
click at [209, 194] on input "[URL][DOMAIN_NAME]" at bounding box center [194, 190] width 117 height 15
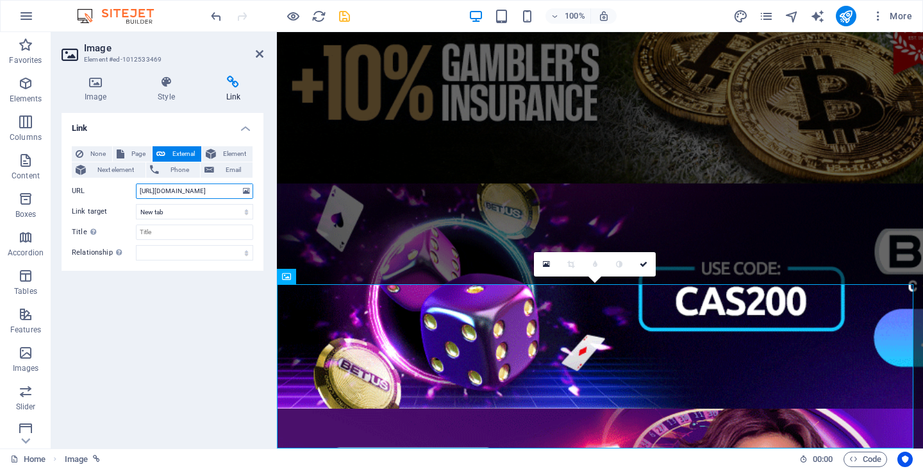
click at [209, 194] on input "[URL][DOMAIN_NAME]" at bounding box center [194, 190] width 117 height 15
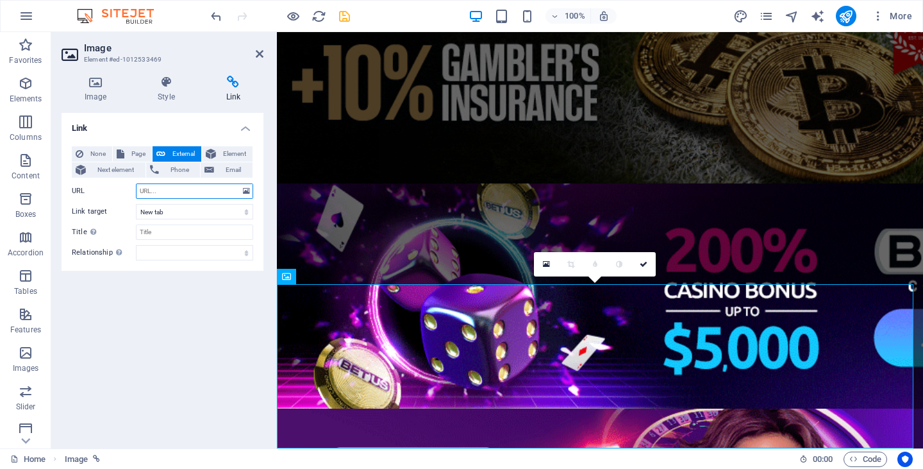
paste input "[URL][DOMAIN_NAME]"
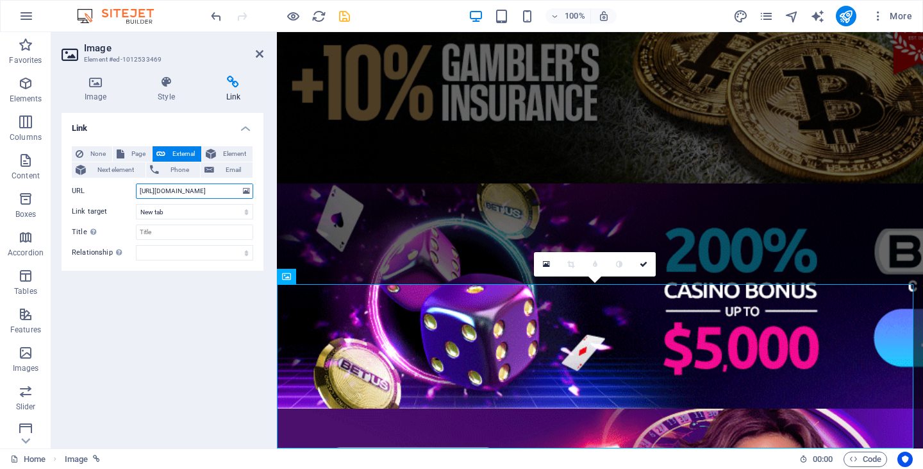
scroll to position [0, 122]
type input "[URL][DOMAIN_NAME]"
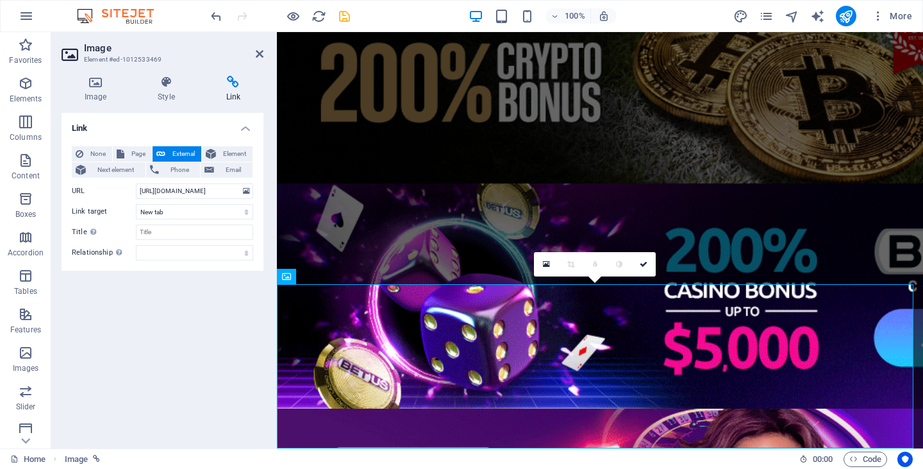
click at [348, 18] on icon "save" at bounding box center [344, 16] width 15 height 15
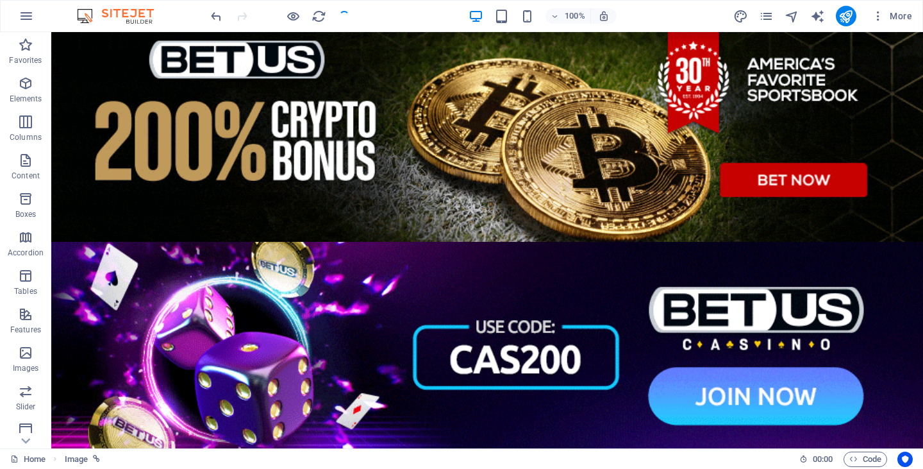
scroll to position [298, 0]
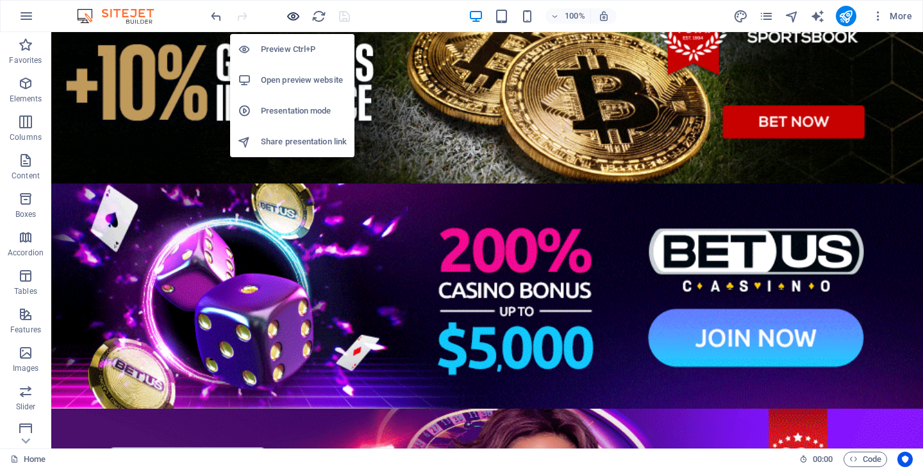
click at [294, 20] on icon "button" at bounding box center [293, 16] width 15 height 15
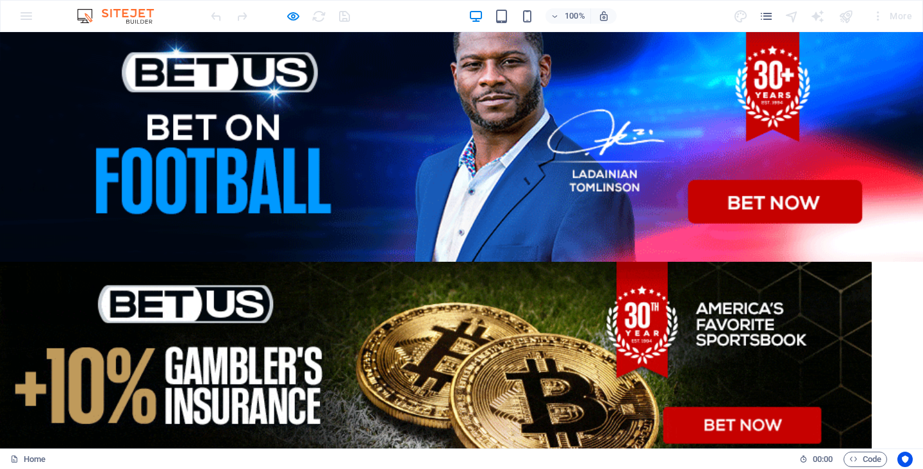
scroll to position [0, 0]
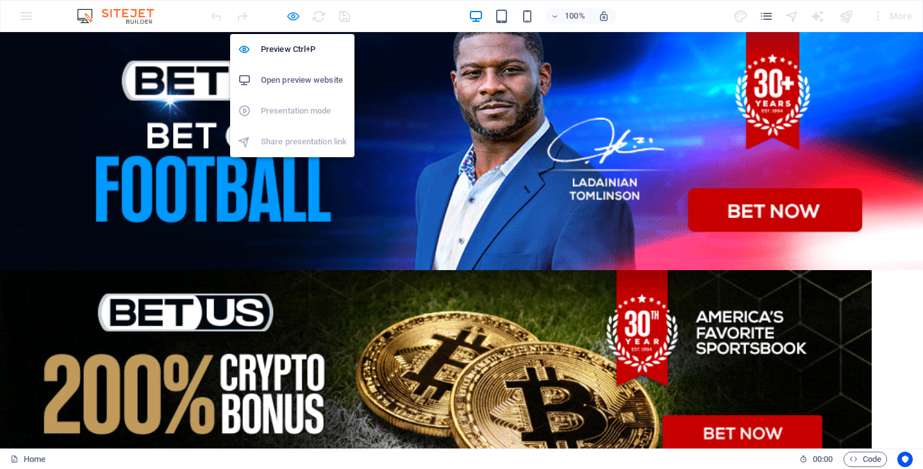
click at [295, 21] on icon "button" at bounding box center [293, 16] width 15 height 15
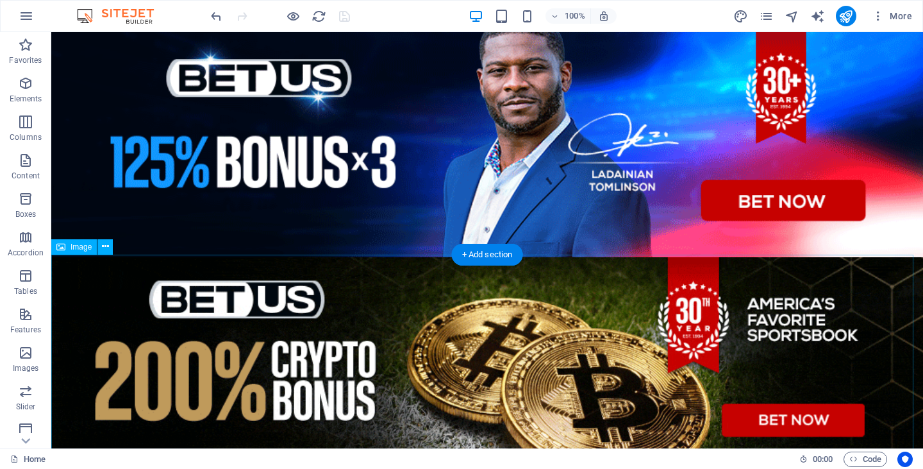
click at [470, 339] on figure at bounding box center [487, 369] width 872 height 225
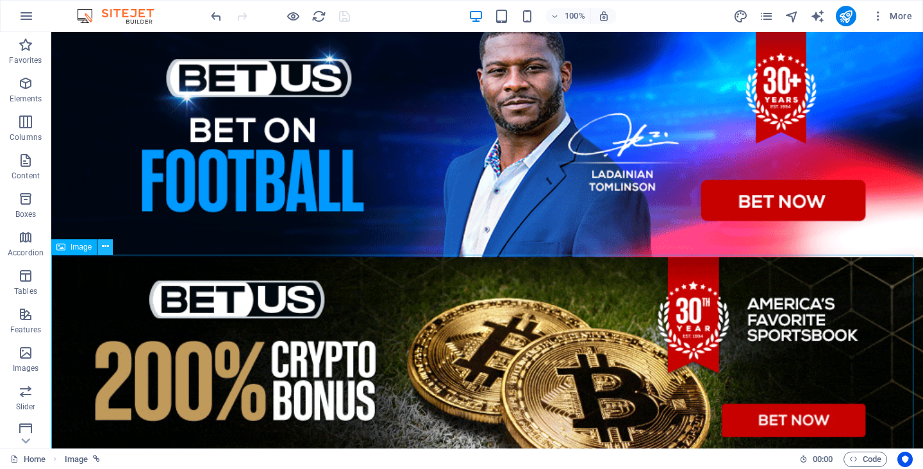
click at [102, 246] on icon at bounding box center [105, 246] width 7 height 13
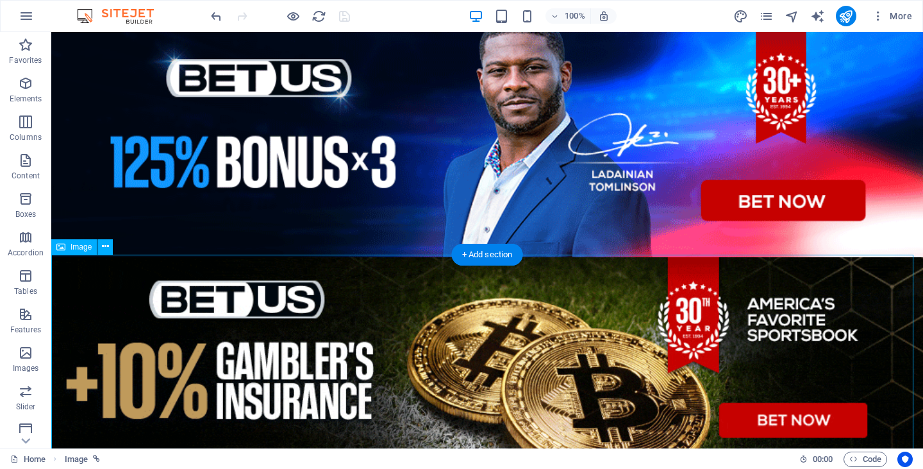
click at [847, 313] on figure at bounding box center [487, 369] width 872 height 225
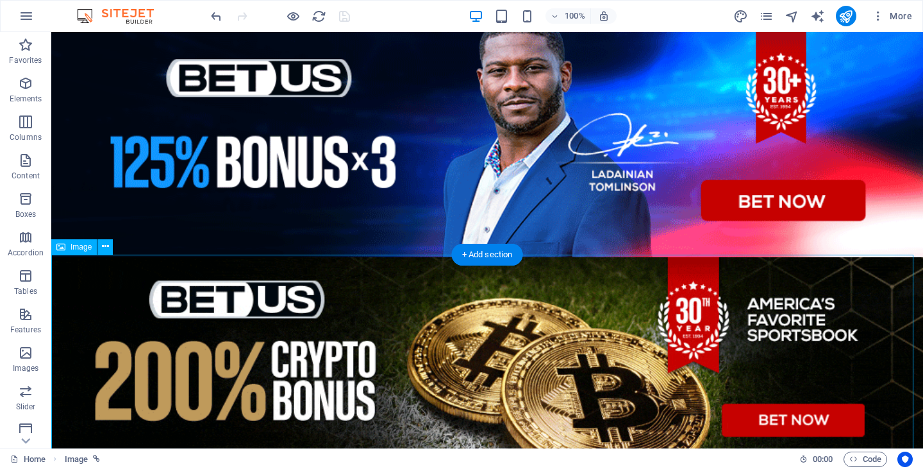
drag, startPoint x: 575, startPoint y: 313, endPoint x: 606, endPoint y: 313, distance: 31.4
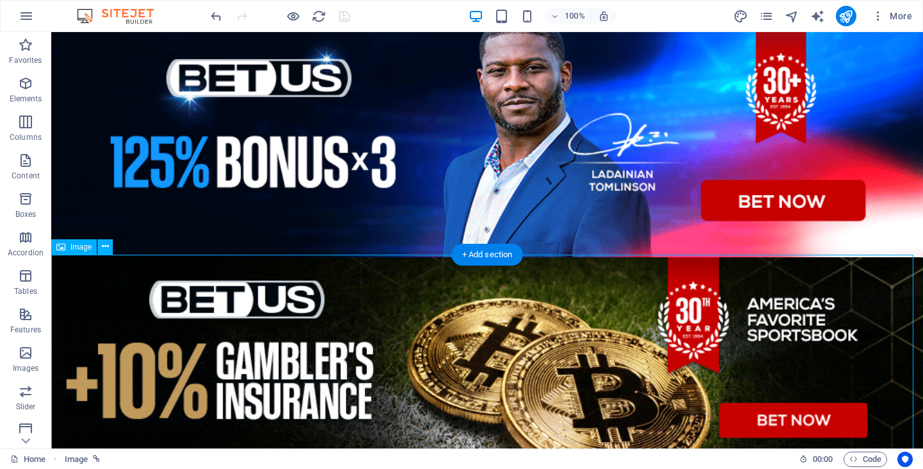
click at [606, 313] on figure at bounding box center [487, 369] width 872 height 225
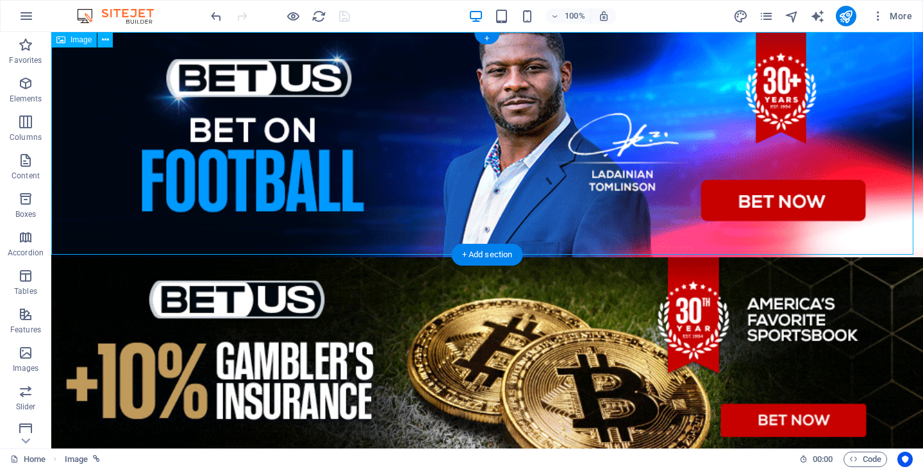
drag, startPoint x: 655, startPoint y: 196, endPoint x: 642, endPoint y: 197, distance: 12.9
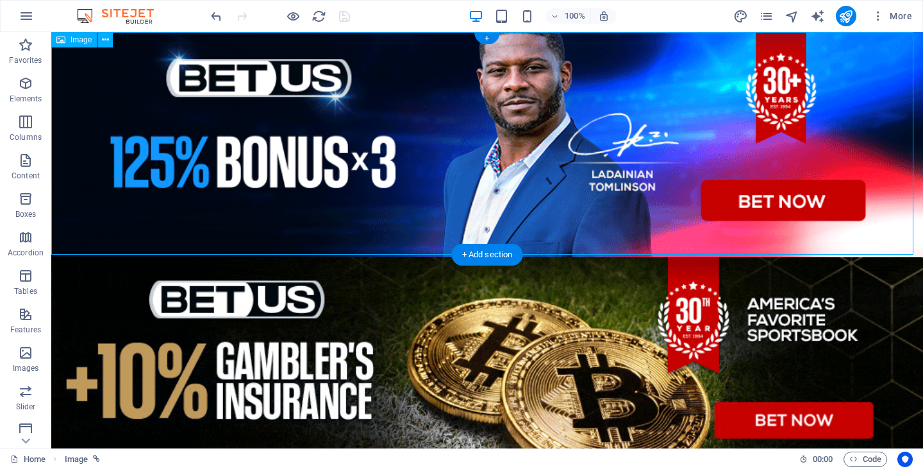
click at [642, 197] on figure at bounding box center [487, 144] width 872 height 225
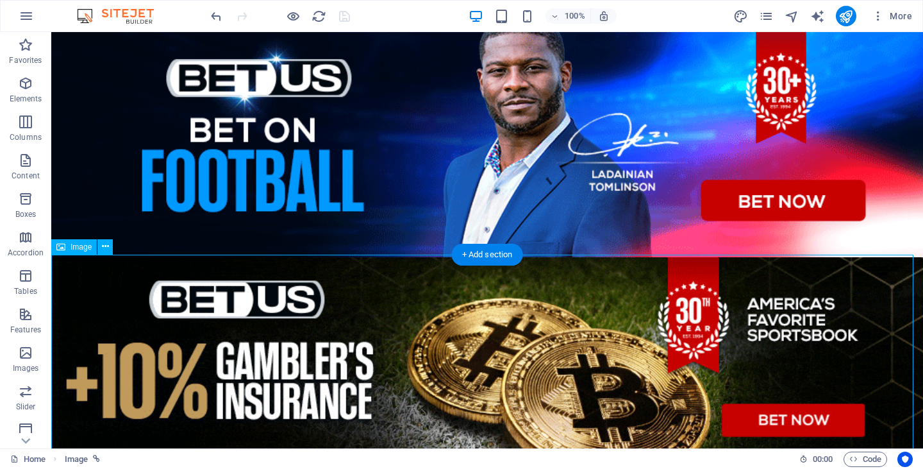
drag, startPoint x: 622, startPoint y: 327, endPoint x: 653, endPoint y: 322, distance: 31.7
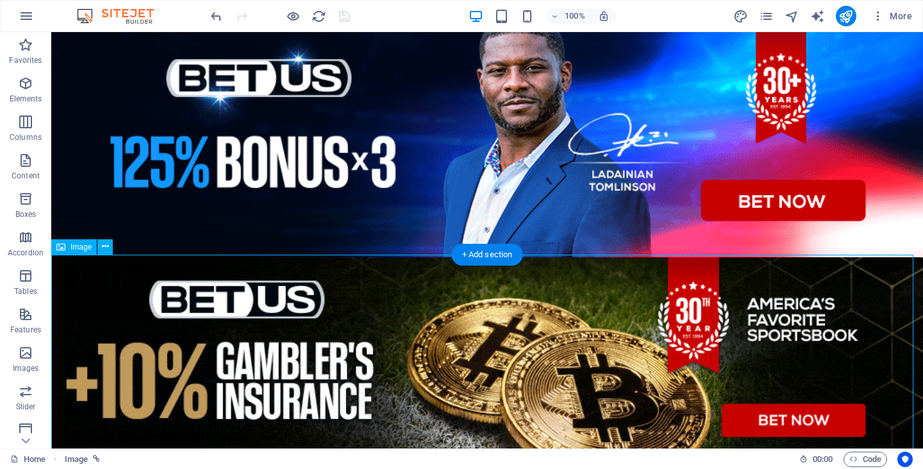
click at [653, 322] on figure at bounding box center [487, 369] width 872 height 225
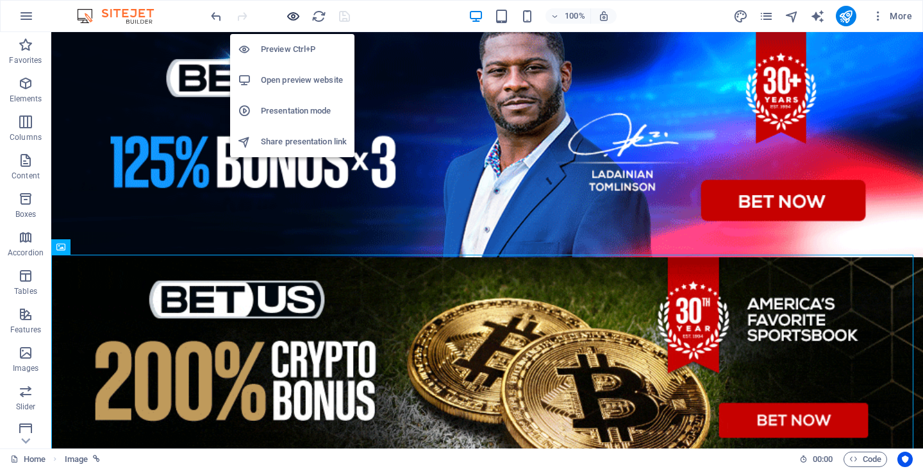
click at [290, 12] on icon "button" at bounding box center [293, 16] width 15 height 15
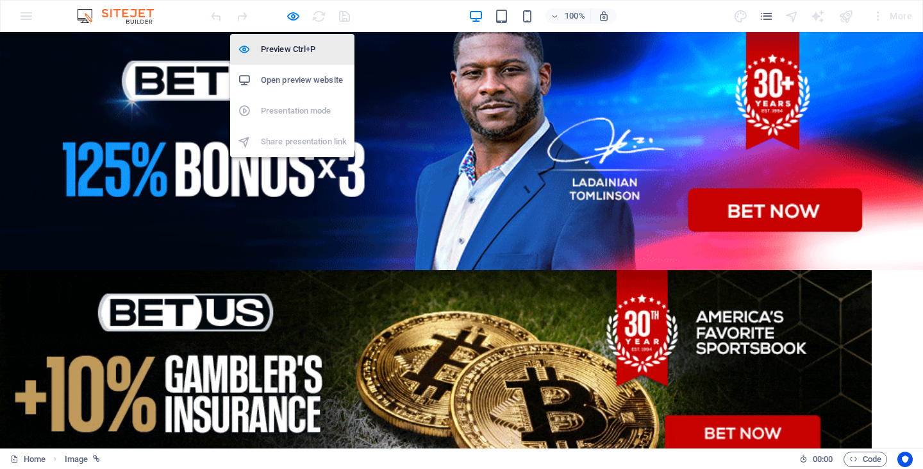
click at [288, 44] on h6 "Preview Ctrl+P" at bounding box center [304, 49] width 86 height 15
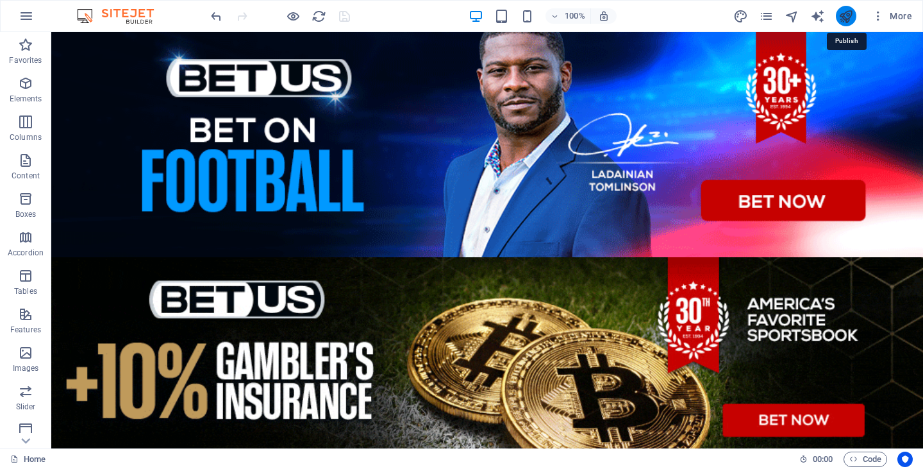
click at [845, 14] on icon "publish" at bounding box center [845, 16] width 15 height 15
